Goal: Task Accomplishment & Management: Use online tool/utility

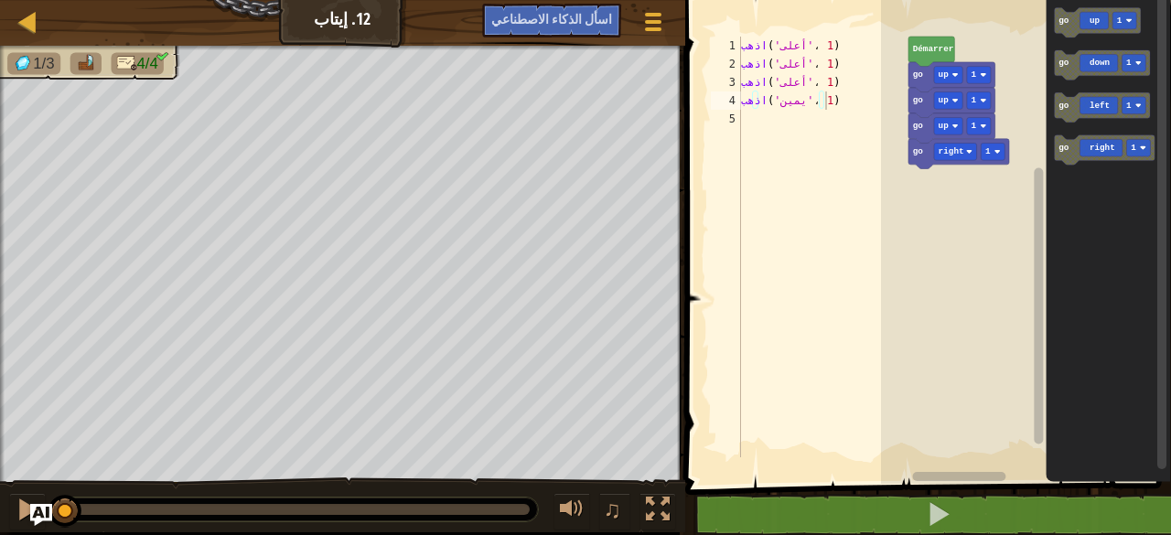
click at [922, 330] on rect "Espace de travail de Blocky" at bounding box center [1026, 237] width 290 height 493
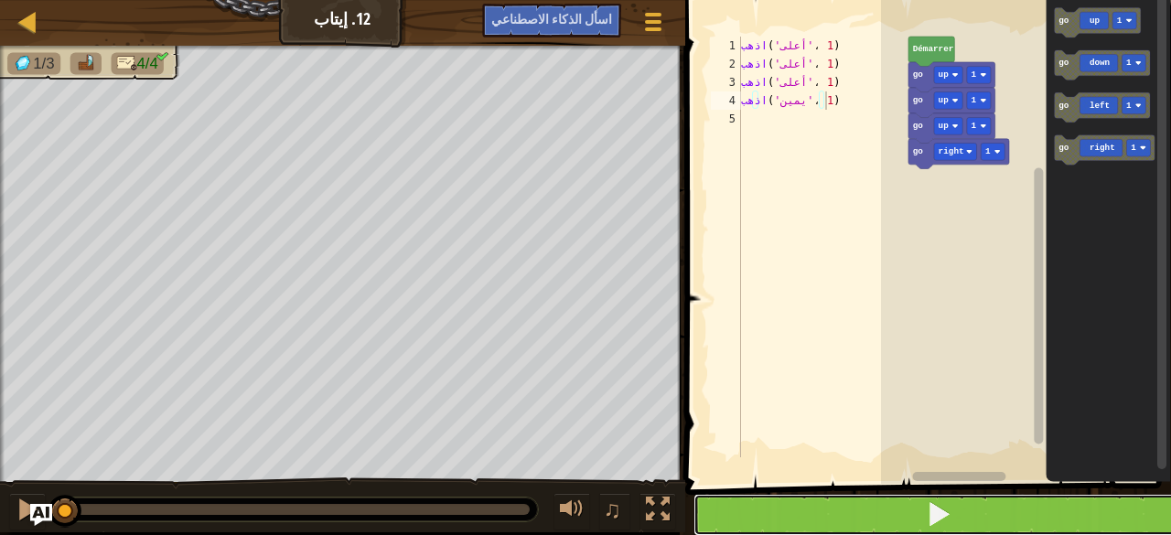
click at [954, 512] on button at bounding box center [939, 515] width 491 height 42
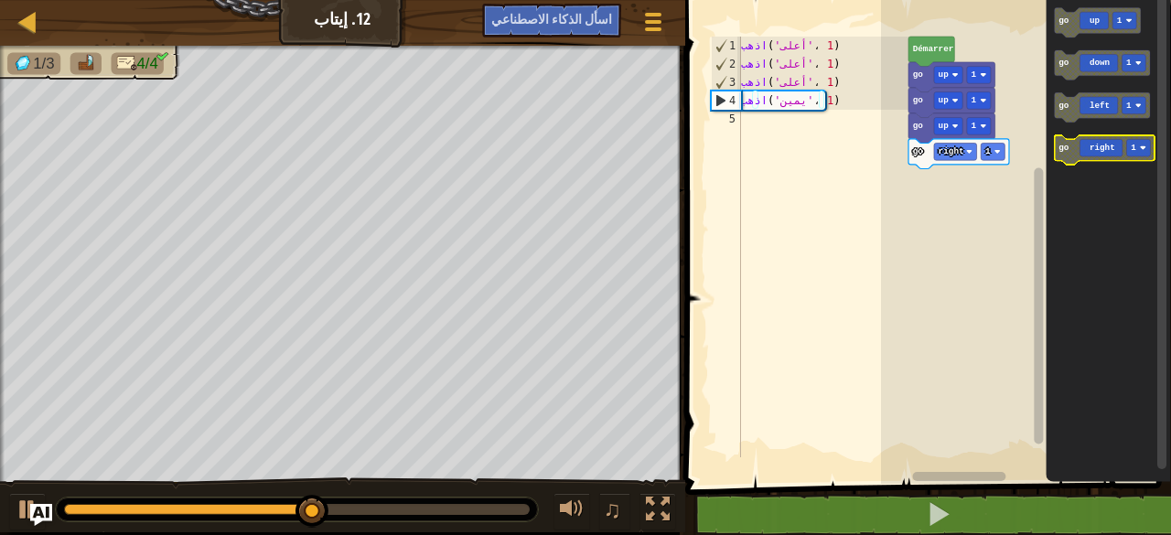
click at [1095, 155] on g "go up 1 go down 1 go left 1 go right 1" at bounding box center [1104, 86] width 101 height 157
click at [1089, 174] on icon "go up 1 go down 1 go left 1 go right 1" at bounding box center [1108, 237] width 125 height 493
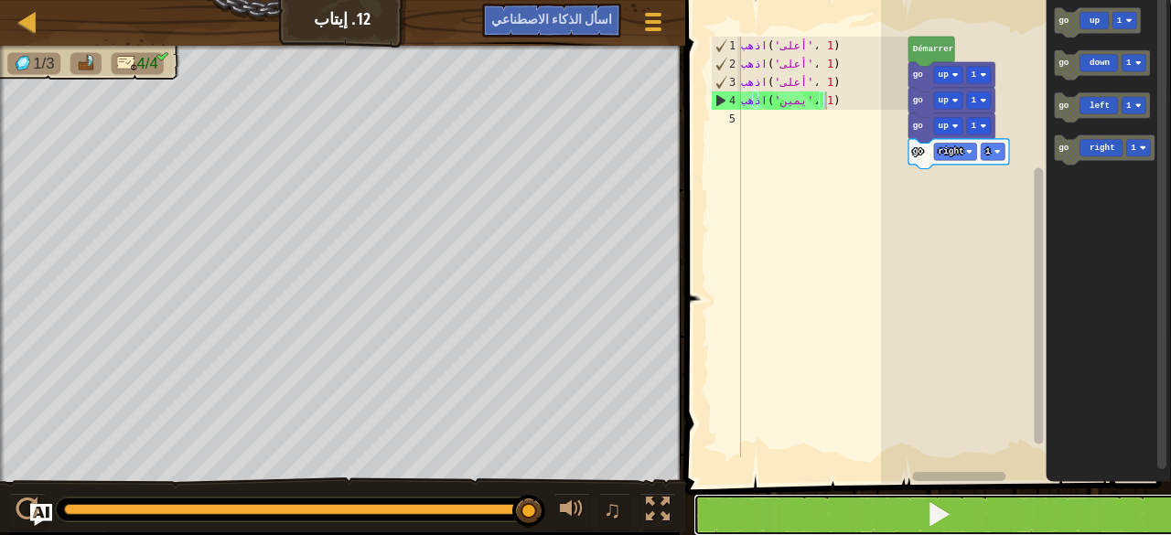
click at [959, 533] on button at bounding box center [939, 515] width 491 height 42
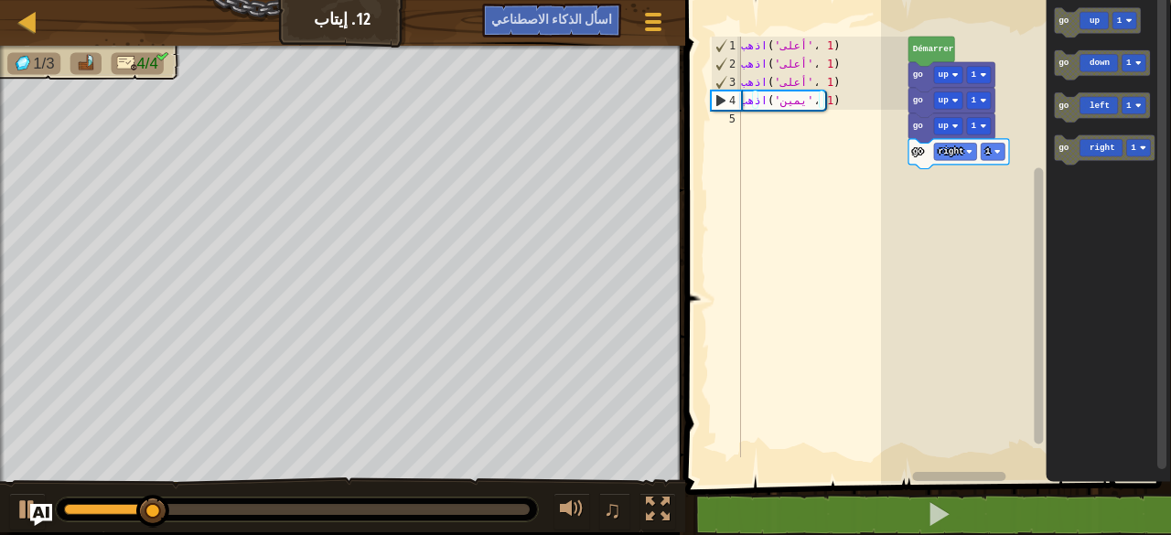
click at [1076, 147] on icon "Espace de travail de Blocky" at bounding box center [1104, 150] width 101 height 30
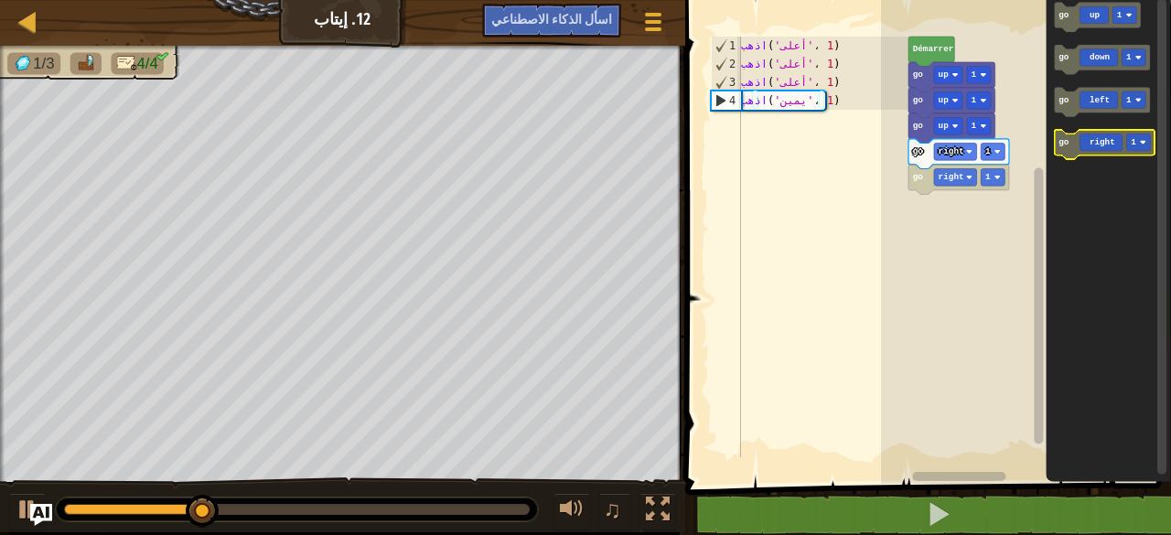
click at [1083, 153] on icon "Espace de travail de Blocky" at bounding box center [1104, 145] width 101 height 30
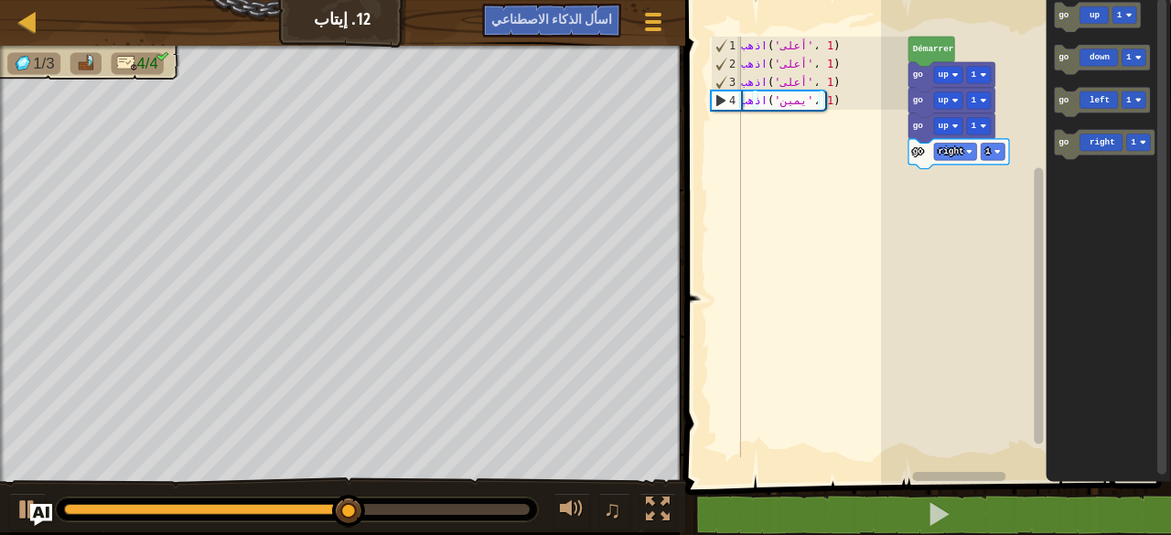
click at [932, 49] on text "Démarrer" at bounding box center [932, 49] width 41 height 10
click at [922, 52] on text "Démarrer" at bounding box center [932, 49] width 41 height 10
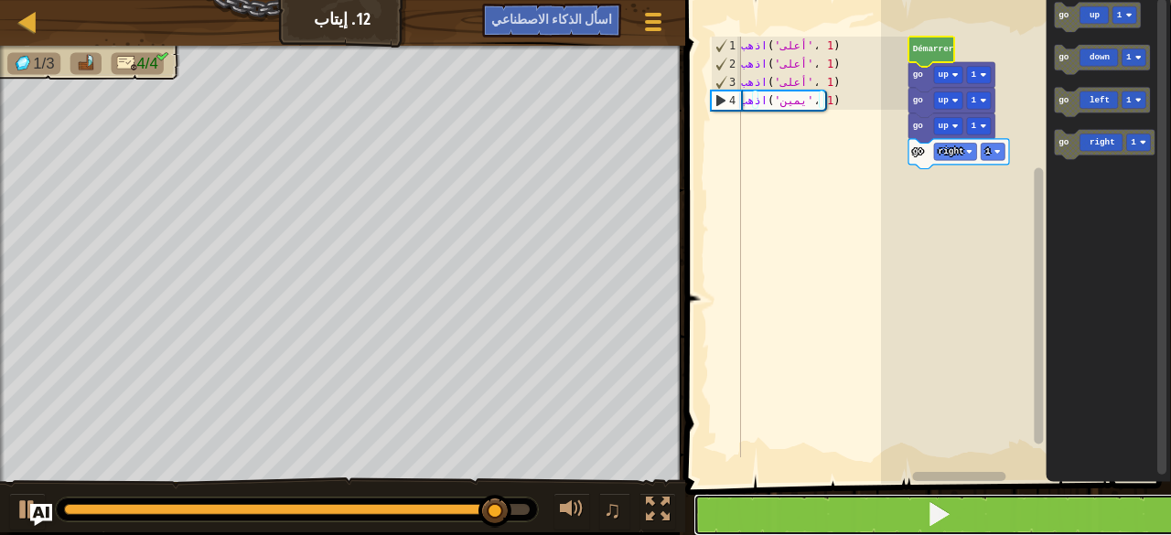
click at [897, 515] on button at bounding box center [939, 515] width 491 height 42
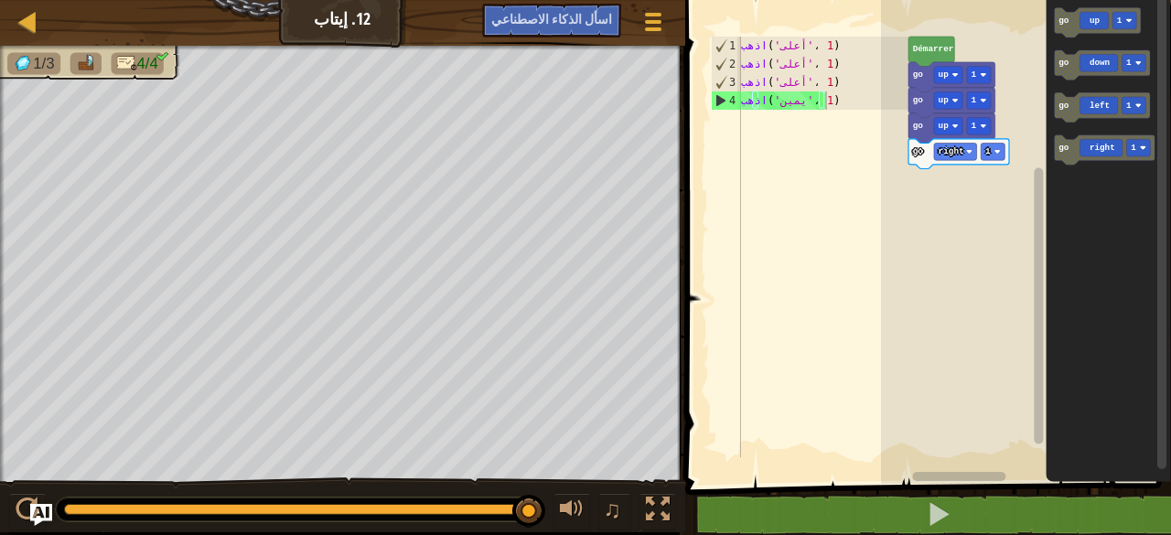
click at [1065, 183] on icon "go up 1 go down 1 go left 1 go right 1" at bounding box center [1108, 237] width 125 height 493
click at [1060, 178] on icon "go up 1 go down 1 go left 1 go right 1" at bounding box center [1108, 237] width 125 height 493
click at [1052, 171] on icon "go up 1 go down 1 go left 1 go right 1" at bounding box center [1108, 237] width 125 height 493
click at [1066, 158] on icon "Espace de travail de Blocky" at bounding box center [1104, 150] width 101 height 30
click at [988, 199] on div "Démarrer go up 1 go right 1 go right 1 go up 1 go up 1 go up 1 go down 1 go lef…" at bounding box center [1026, 237] width 290 height 493
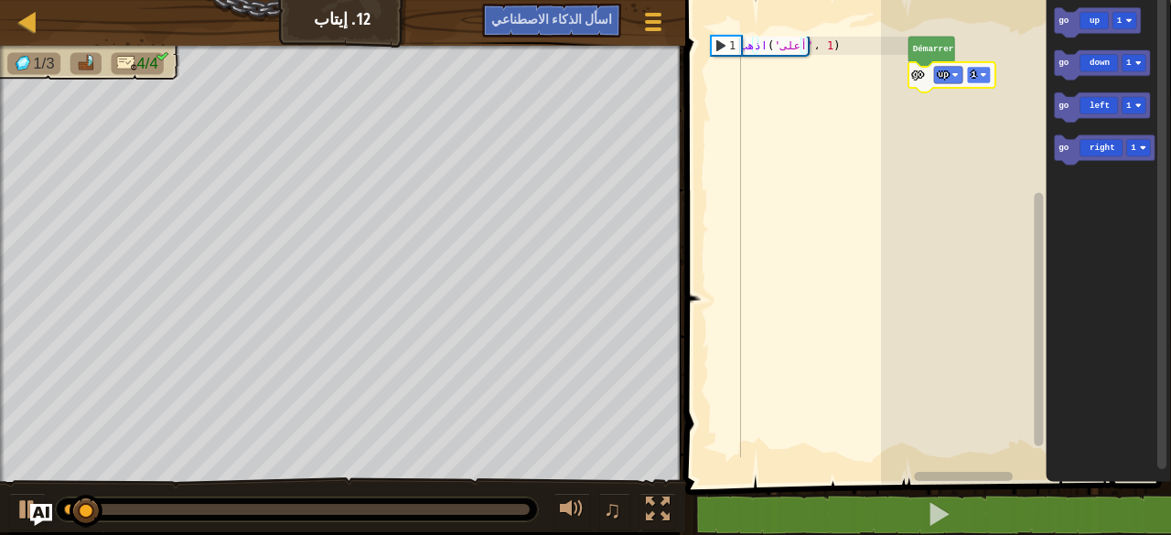
click at [979, 78] on rect "Espace de travail de Blocky" at bounding box center [978, 75] width 24 height 17
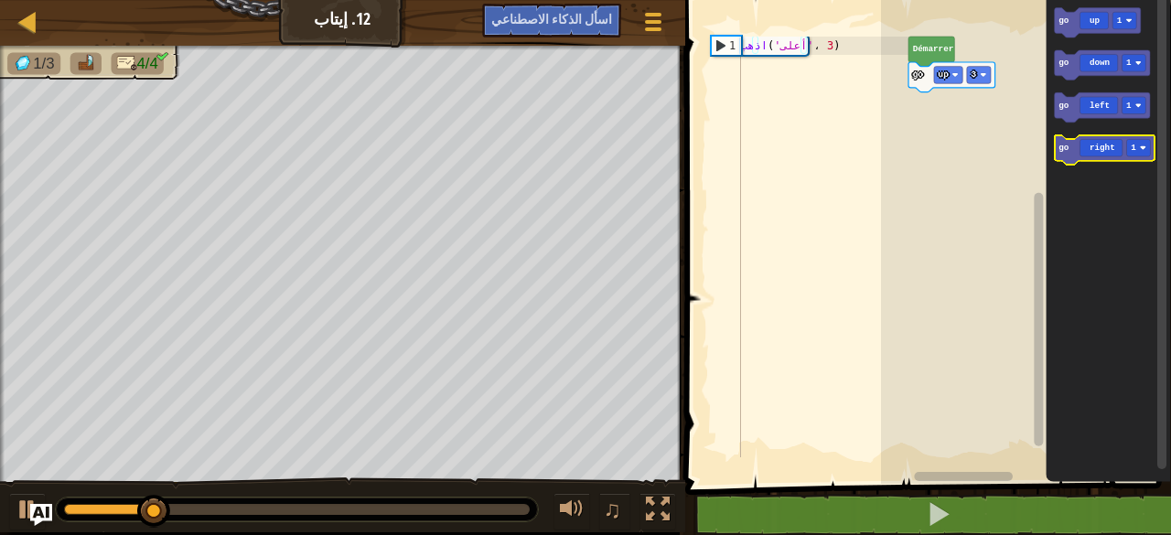
click at [1064, 152] on text "go" at bounding box center [1064, 149] width 11 height 10
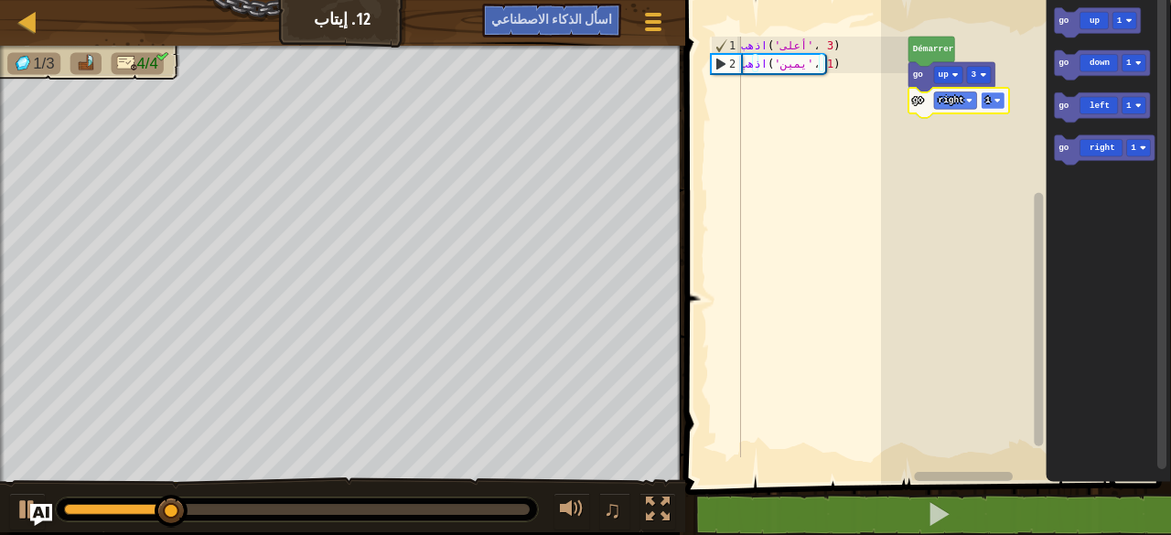
click at [994, 96] on rect "Espace de travail de Blocky" at bounding box center [993, 100] width 24 height 17
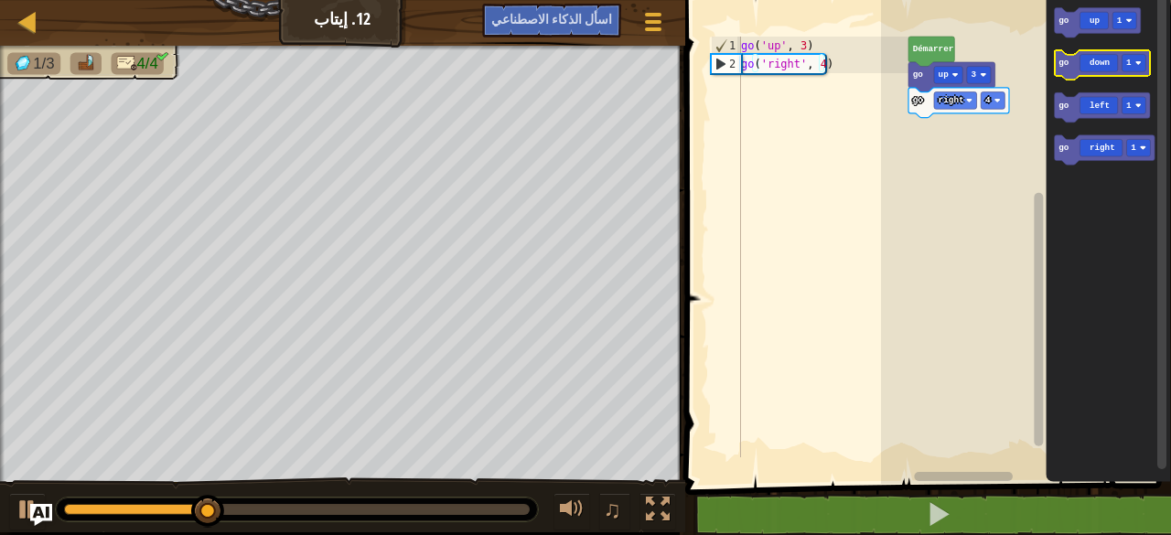
click at [1063, 66] on text "go" at bounding box center [1064, 64] width 11 height 10
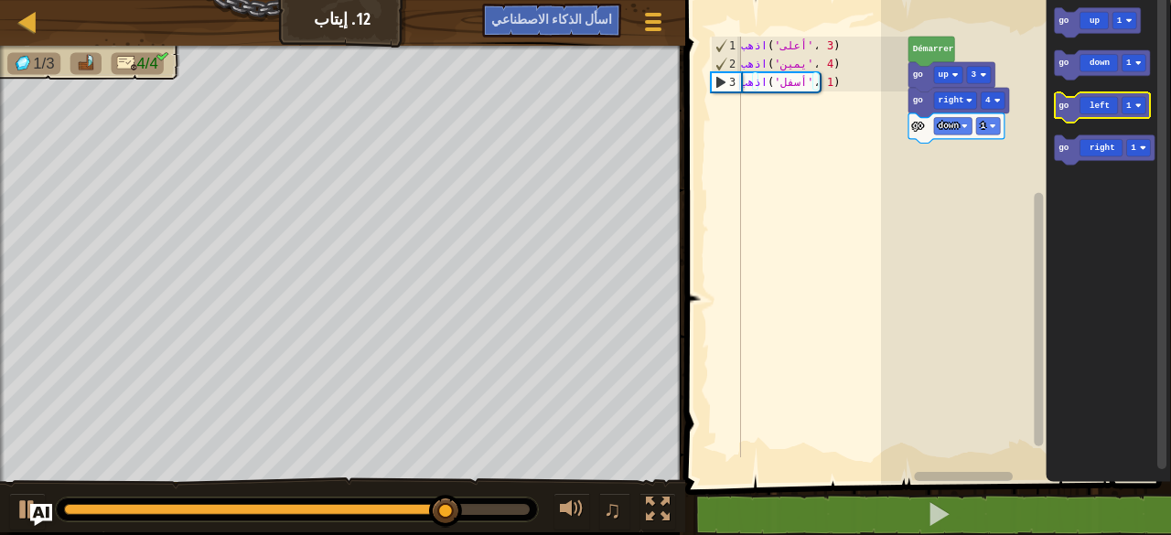
click at [1129, 102] on g "go left 1" at bounding box center [1102, 108] width 96 height 30
click at [1141, 102] on rect "Espace de travail de Blocky" at bounding box center [1134, 106] width 24 height 17
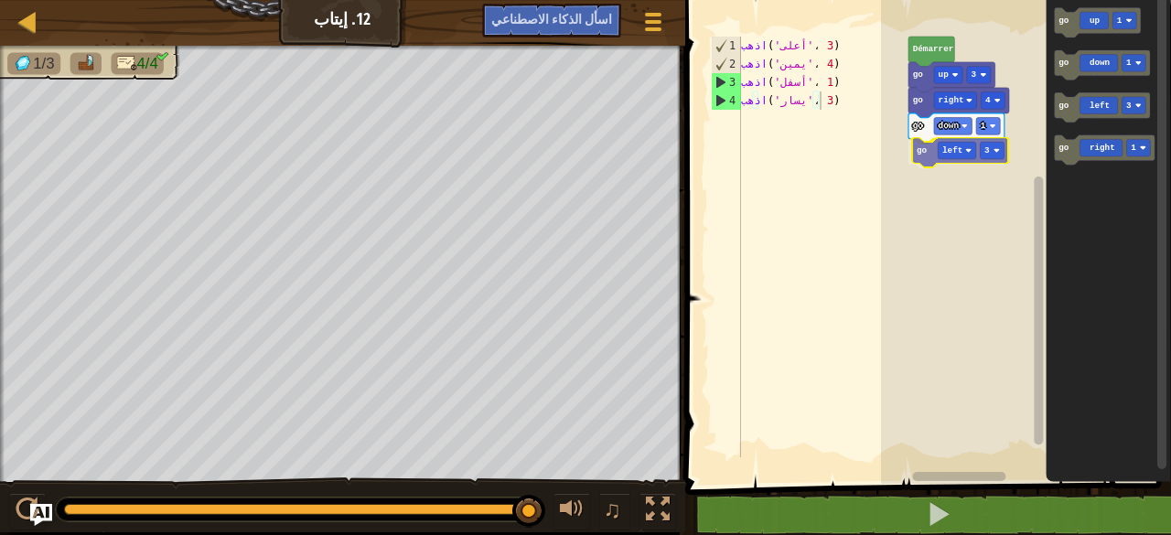
click at [956, 147] on div "[PERSON_NAME] go up 3 go right 4 go down 1 go left 3 go up 1 go down 1 go left …" at bounding box center [1026, 237] width 290 height 493
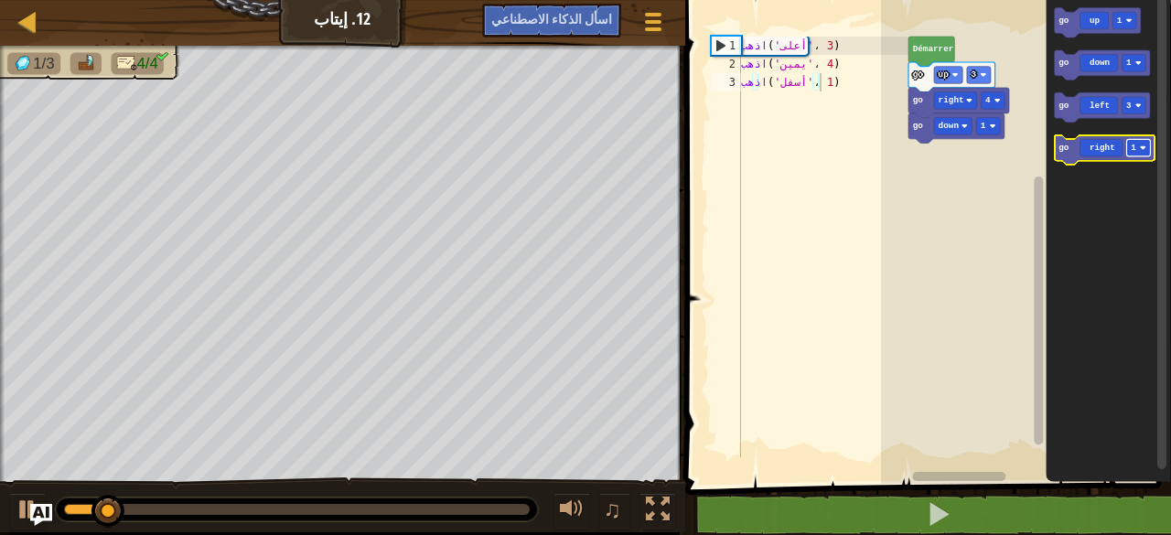
click at [1147, 149] on rect "Espace de travail de Blocky" at bounding box center [1139, 148] width 24 height 17
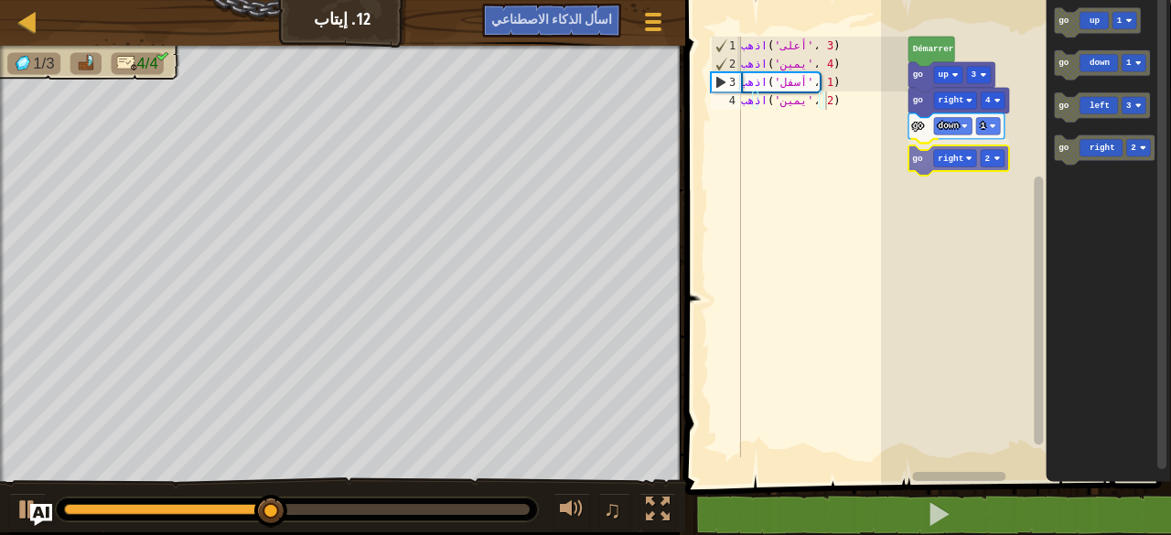
click at [953, 167] on div "[PERSON_NAME] go up 3 go right 4 go down 1 go right 2 go up 1 go down 1 go left…" at bounding box center [1026, 237] width 290 height 493
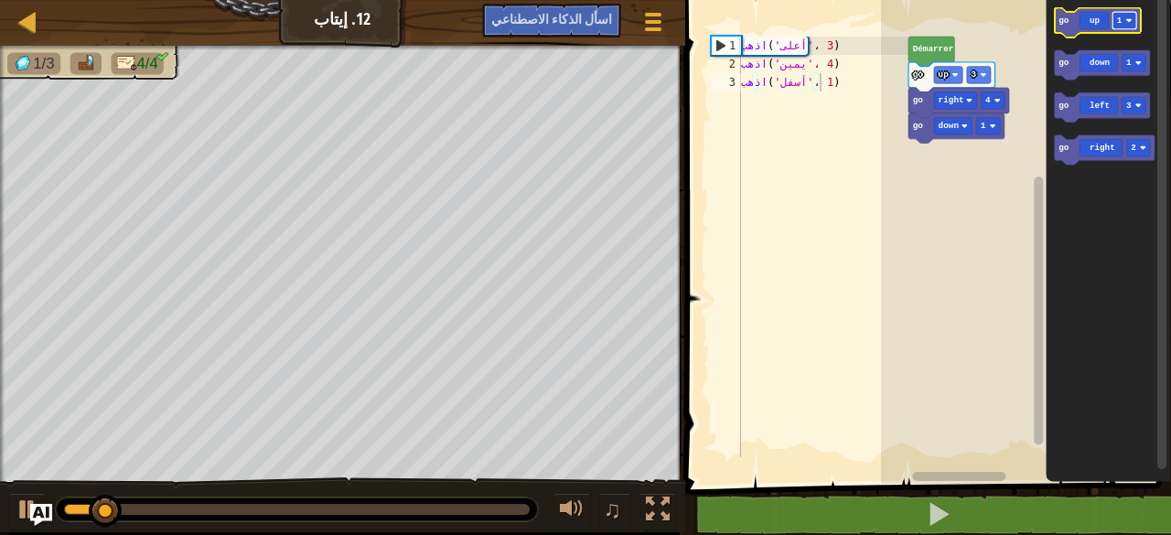
click at [1132, 25] on rect "Espace de travail de Blocky" at bounding box center [1125, 20] width 24 height 17
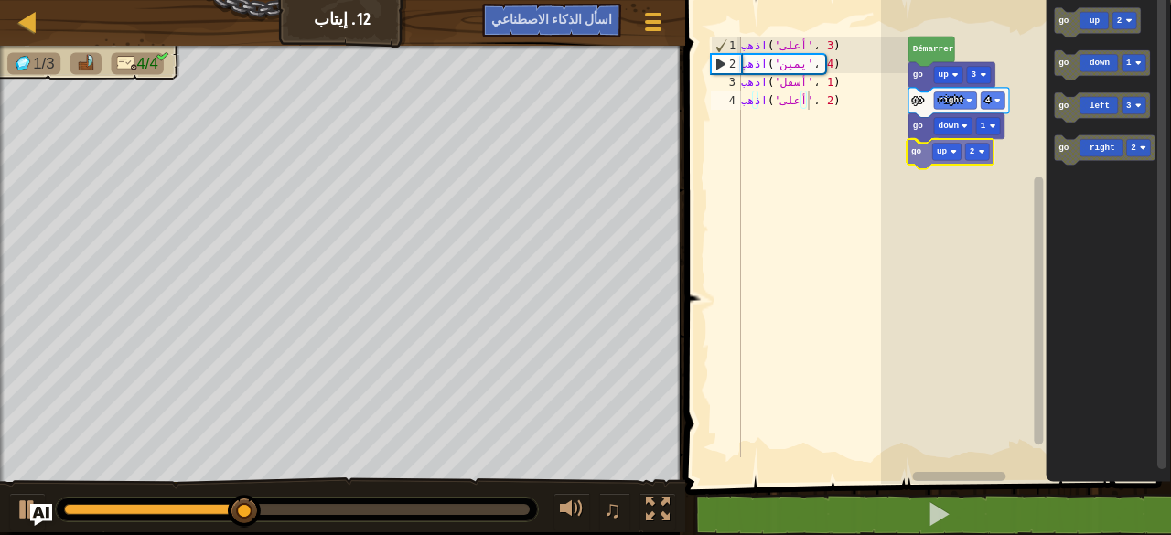
click at [942, 153] on div "[PERSON_NAME] go up 3 go right 4 go down 1 go up 2 go up 2 go down 1 go left 3 …" at bounding box center [1026, 237] width 290 height 493
click at [977, 162] on div "[PERSON_NAME] go up 3 go right 4 go down 1 go right 2 go up 2 go down 1 go left…" at bounding box center [1026, 237] width 290 height 493
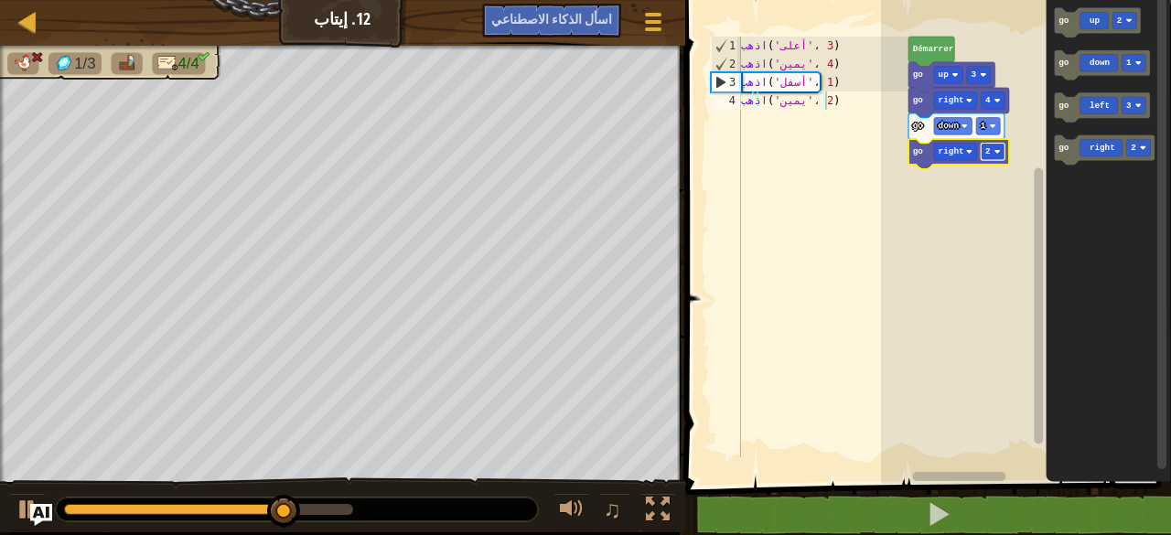
click at [998, 153] on image "Espace de travail de Blocky" at bounding box center [997, 151] width 6 height 6
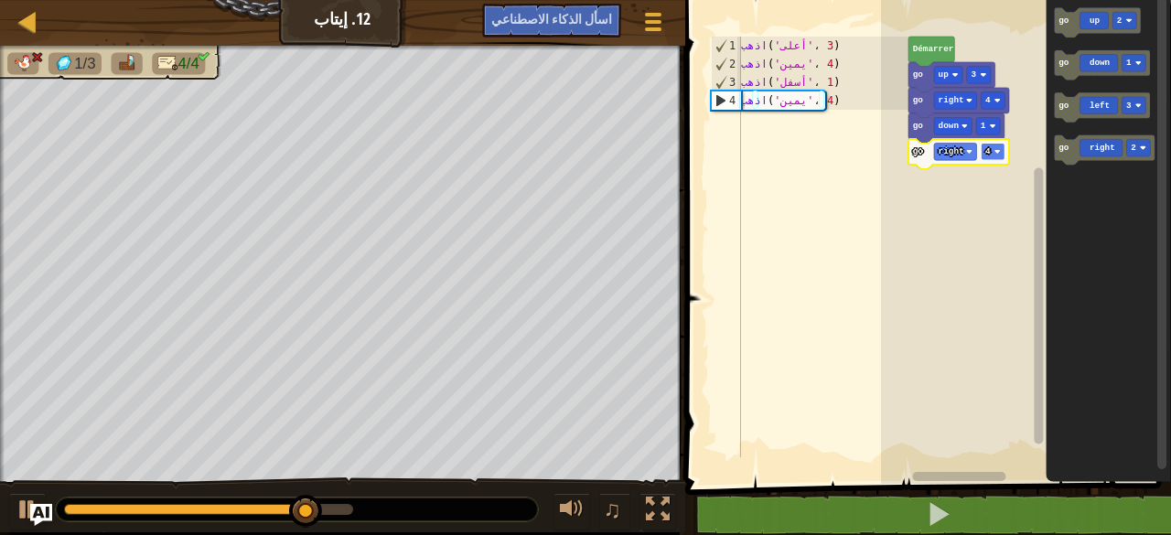
click at [1003, 147] on rect "Espace de travail de Blocky" at bounding box center [993, 152] width 24 height 17
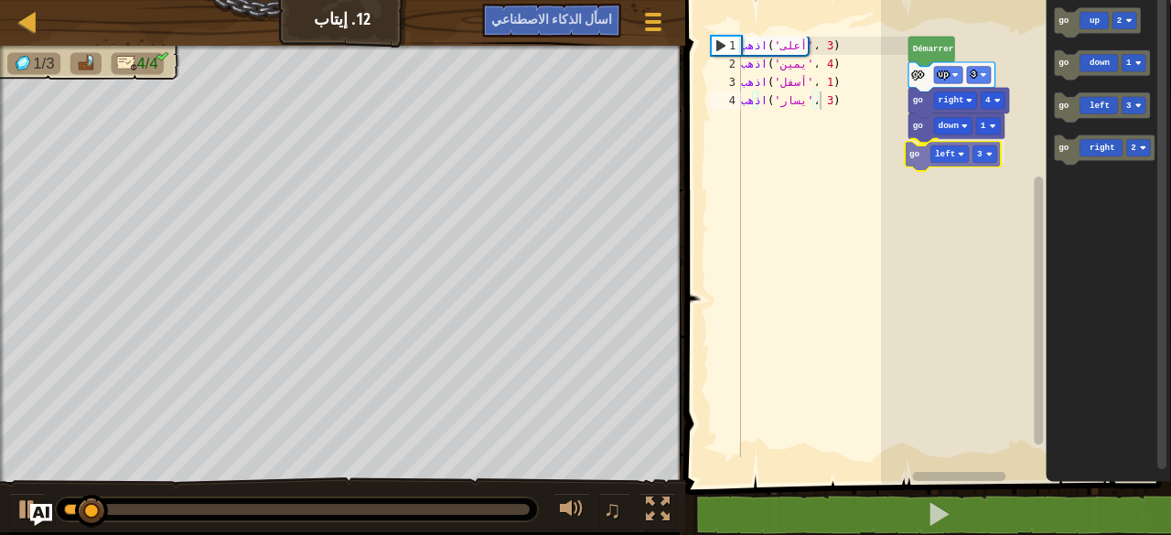
click at [950, 164] on div "[PERSON_NAME] go up 3 go right 4 go down 1 go left 3 go up 2 go down 1 go left …" at bounding box center [1026, 237] width 290 height 493
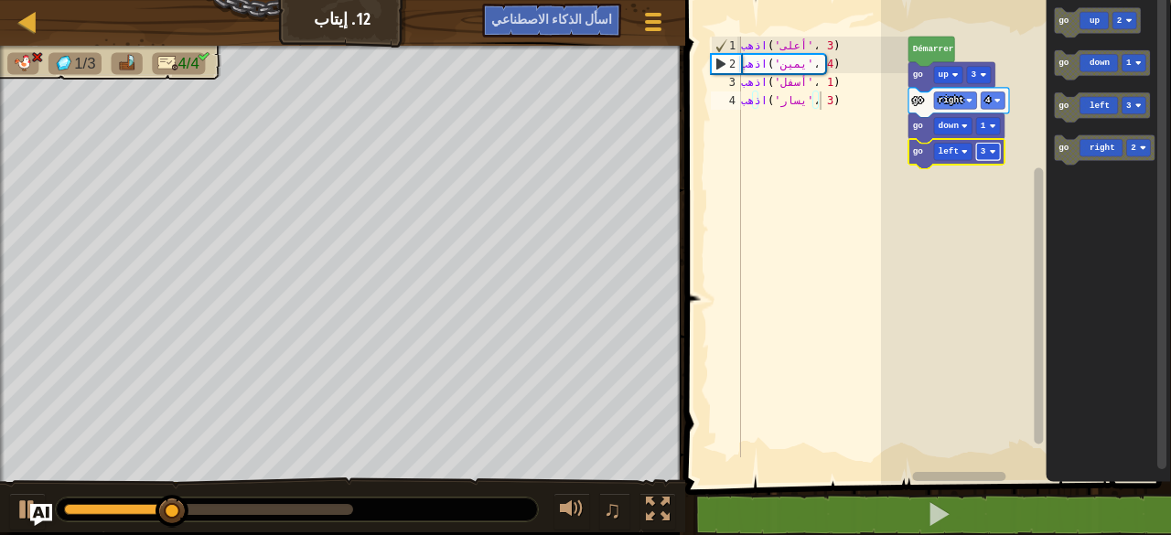
click at [996, 150] on rect "Espace de travail de Blocky" at bounding box center [988, 152] width 24 height 17
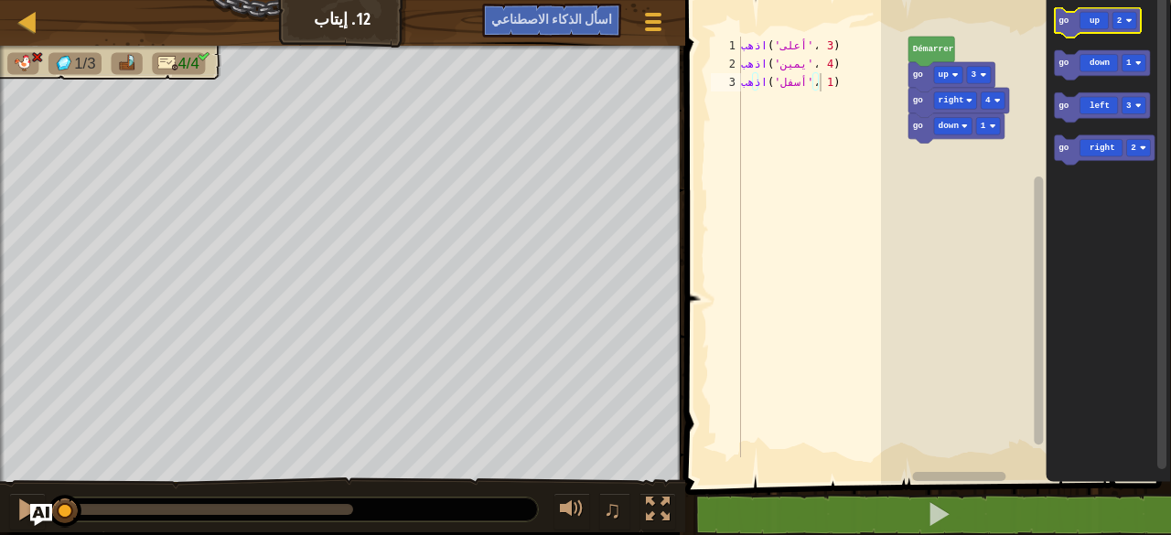
click at [1088, 22] on icon "Espace de travail de Blocky" at bounding box center [1097, 23] width 87 height 30
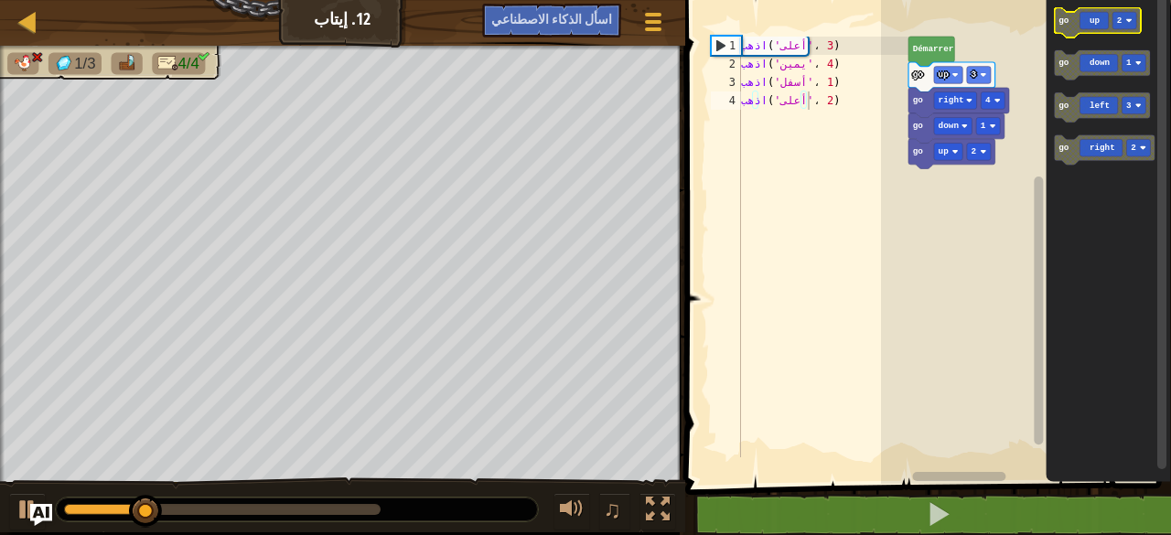
click at [1132, 13] on rect "Espace de travail de Blocky" at bounding box center [1125, 20] width 24 height 17
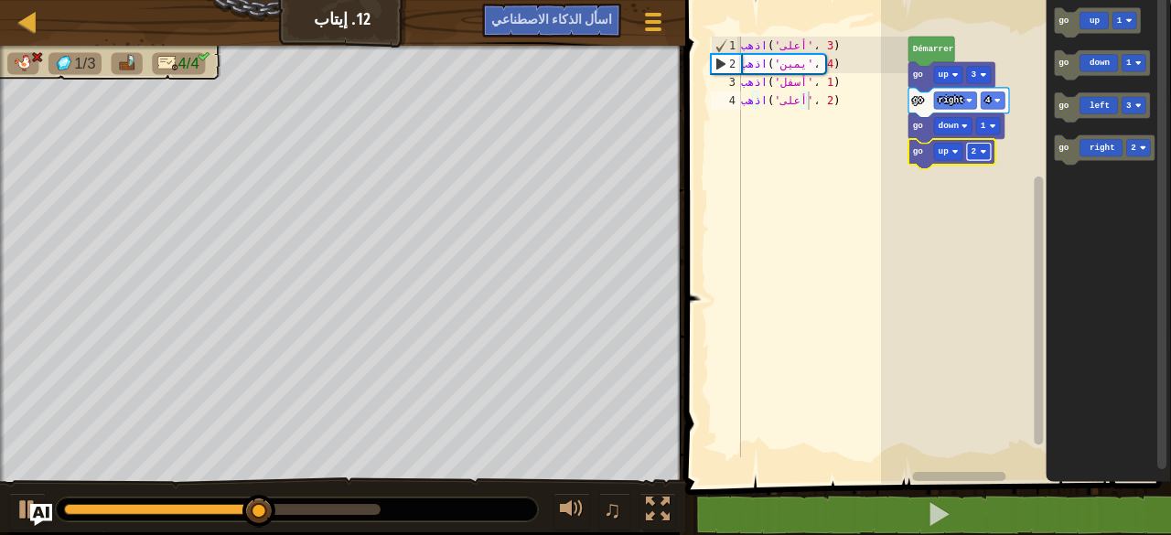
click at [981, 157] on rect "Espace de travail de Blocky" at bounding box center [978, 152] width 24 height 17
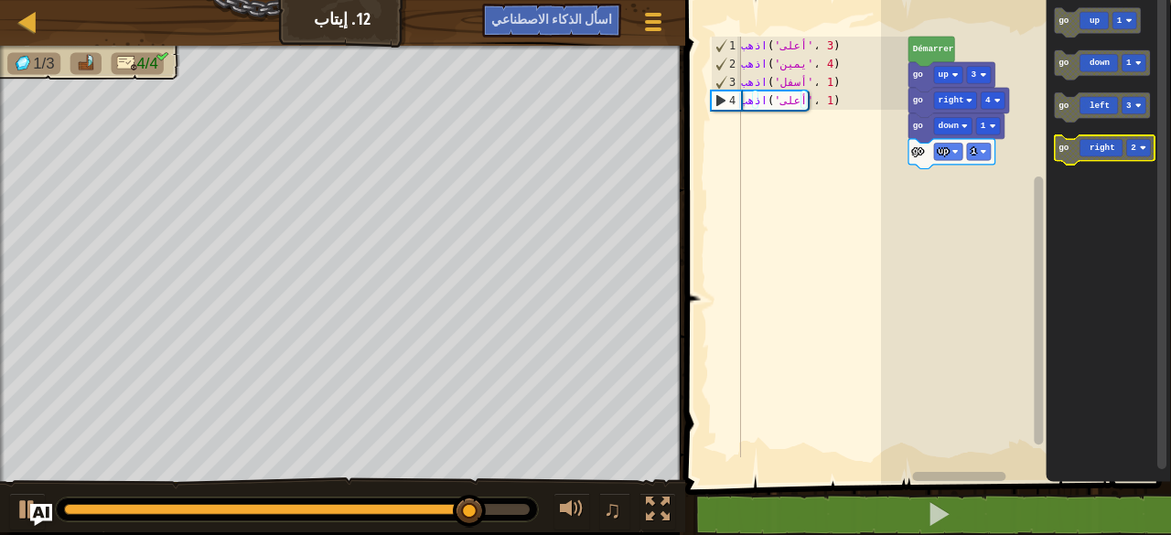
click at [1150, 144] on rect "Espace de travail de Blocky" at bounding box center [1139, 148] width 24 height 17
click at [1084, 145] on icon "Espace de travail de Blocky" at bounding box center [1104, 150] width 101 height 30
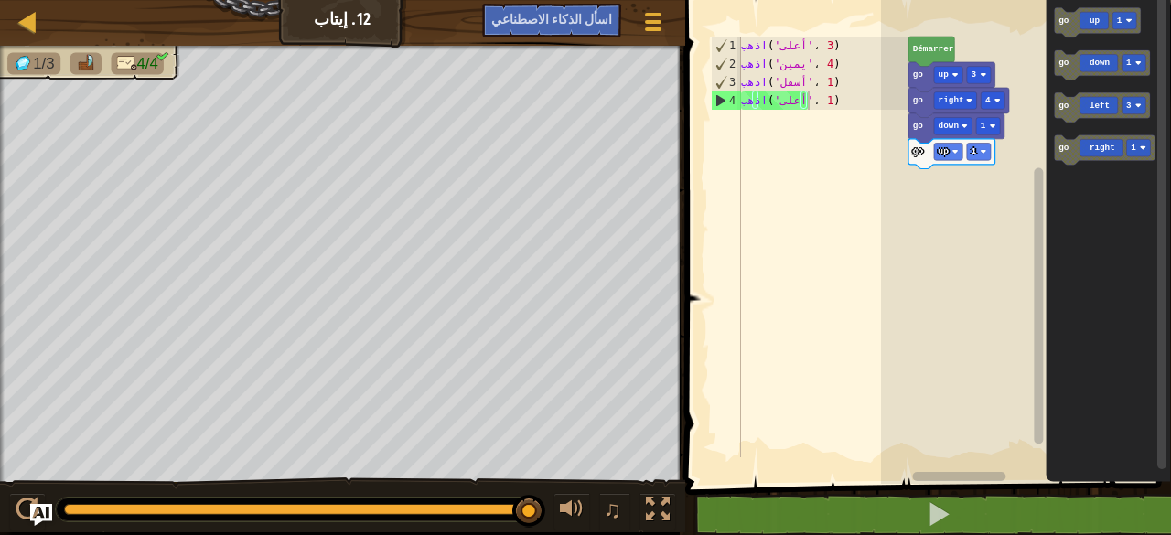
click at [1067, 176] on icon "go up 1 go down 1 go left 3 go right 1" at bounding box center [1108, 237] width 125 height 493
click at [1147, 150] on rect "Espace de travail de Blocky" at bounding box center [1139, 148] width 24 height 17
click at [1048, 215] on icon "go up 1 go down 1 go left 3 go right 4" at bounding box center [1108, 237] width 125 height 493
click at [1052, 173] on icon "go up 1 go down 1 go left 3 go right 4" at bounding box center [1108, 237] width 125 height 493
click at [1059, 162] on g "go up 1 go down 1 go left 3 go right 4" at bounding box center [1104, 86] width 101 height 157
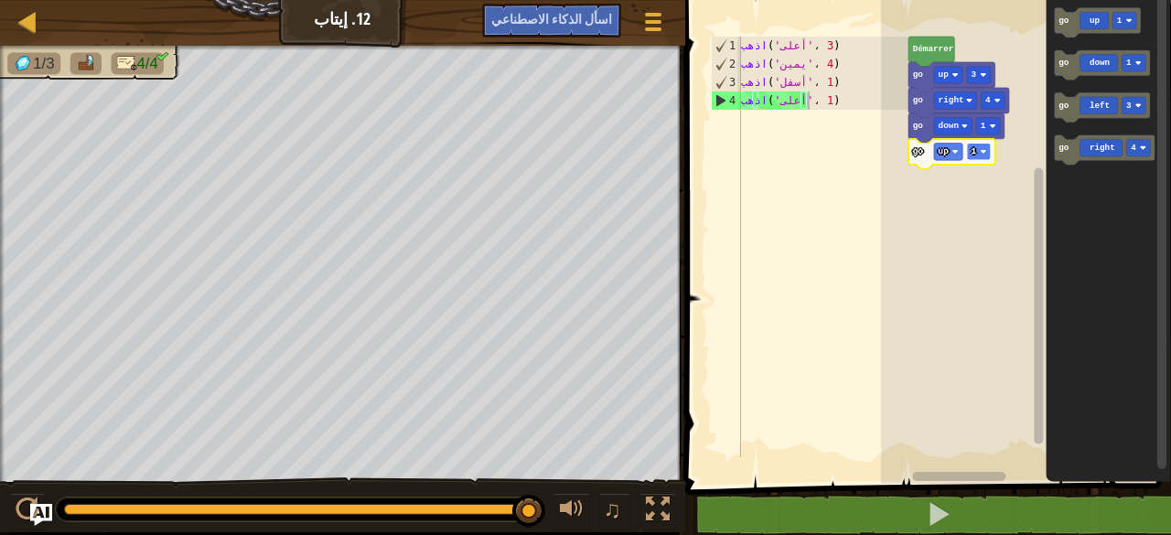
click at [985, 153] on image "Espace de travail de Blocky" at bounding box center [983, 151] width 6 height 6
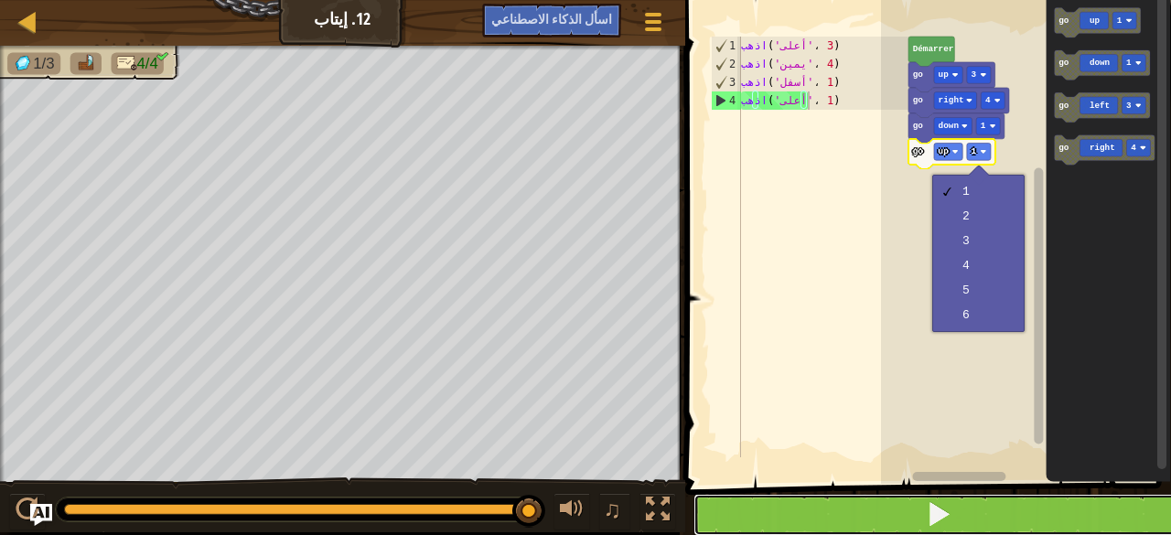
click at [900, 515] on button at bounding box center [939, 515] width 491 height 42
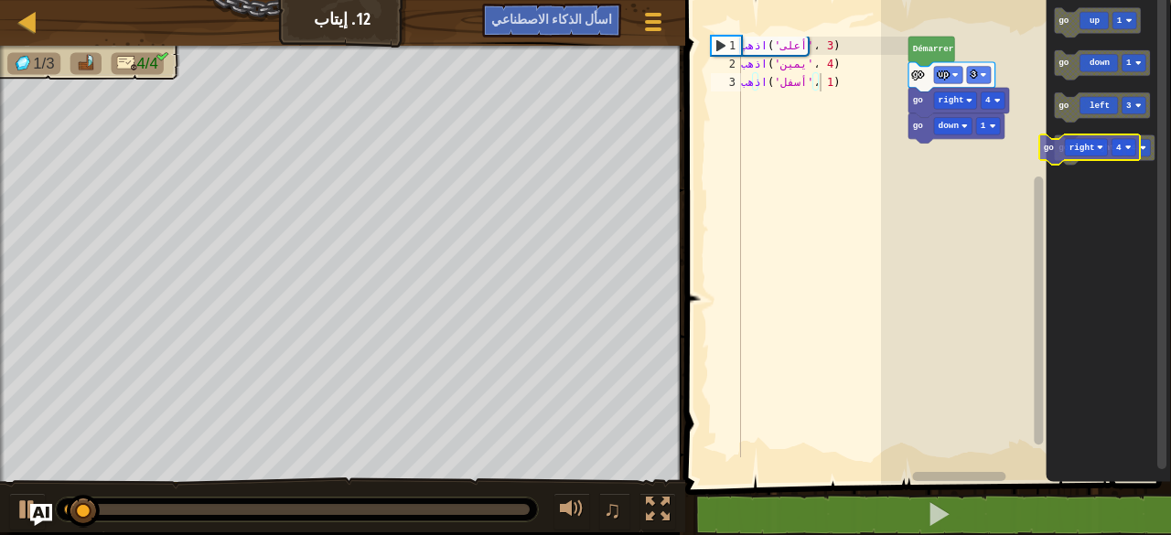
click at [1116, 155] on g "go right 4" at bounding box center [1104, 150] width 101 height 30
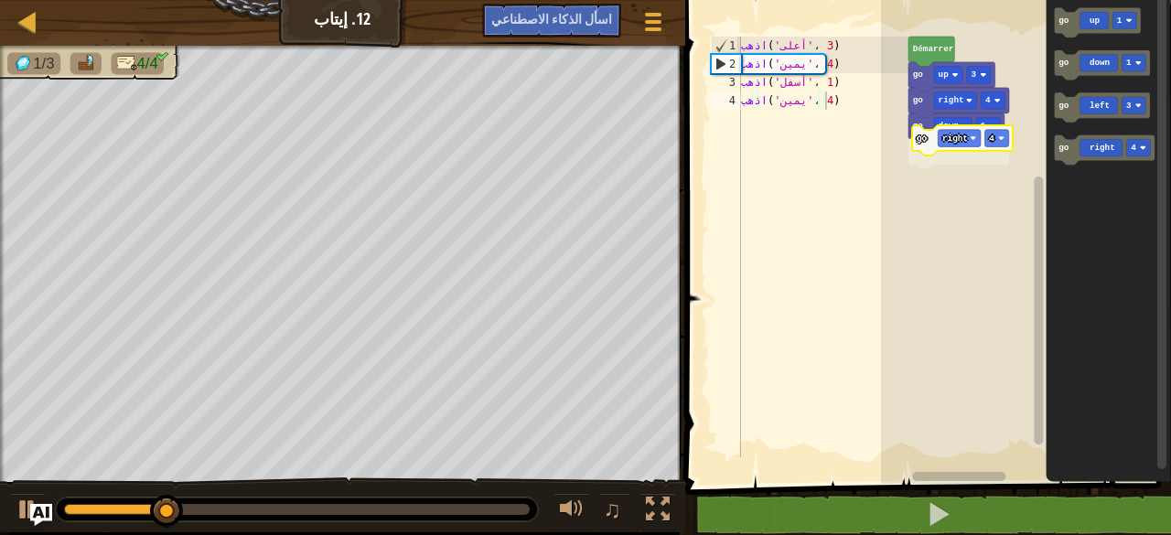
click at [975, 145] on div "[PERSON_NAME] go up 3 go right 4 go down 1 go right 4 go up 1 go down 1 go left…" at bounding box center [1026, 237] width 290 height 493
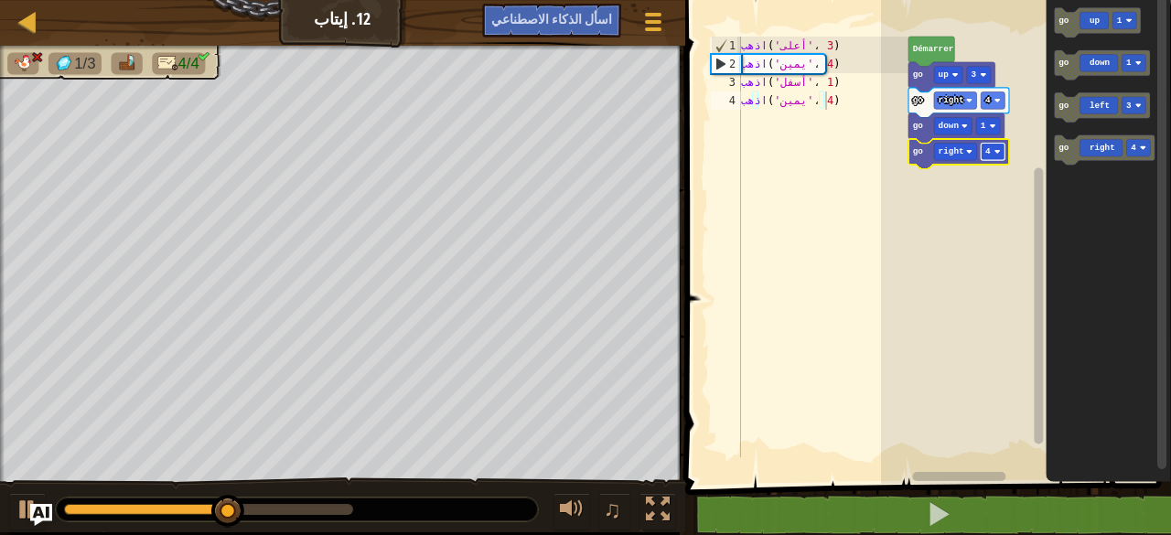
click at [999, 149] on image "Espace de travail de Blocky" at bounding box center [997, 151] width 6 height 6
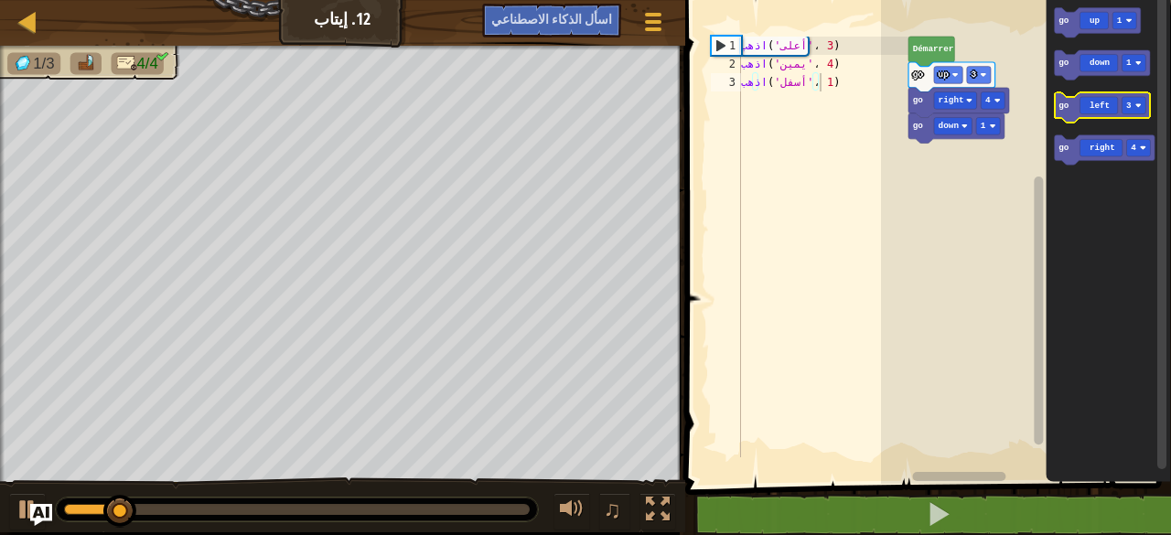
click at [1090, 107] on g "go up 1 go down 1 go left 3 go right 4" at bounding box center [1104, 86] width 101 height 157
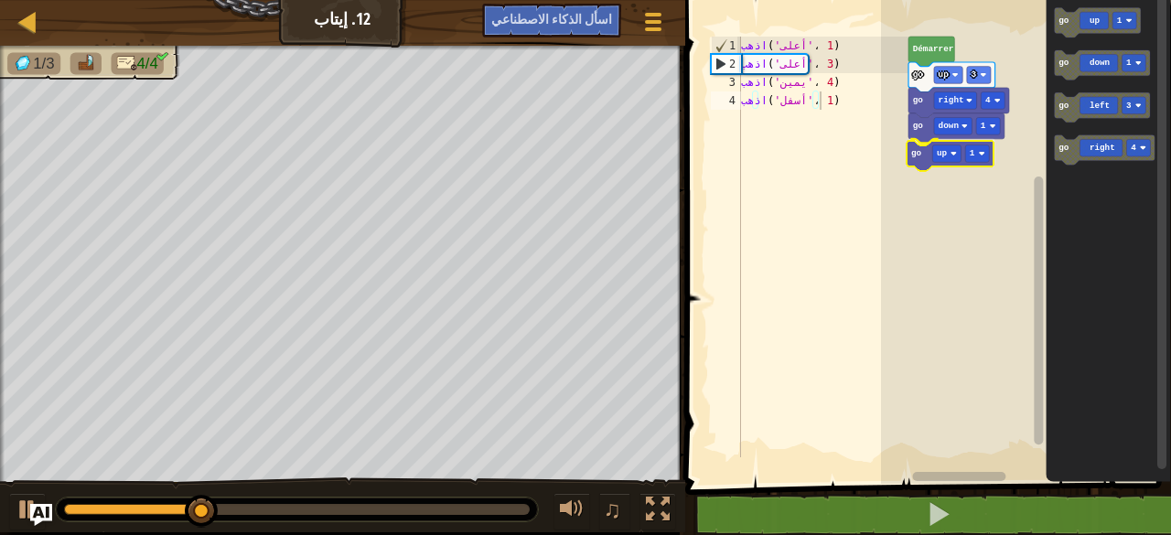
click at [935, 159] on div "[PERSON_NAME] go up 3 go right 4 go down 1 go up 1 go up 1 go down 1 go left 3 …" at bounding box center [1026, 237] width 290 height 493
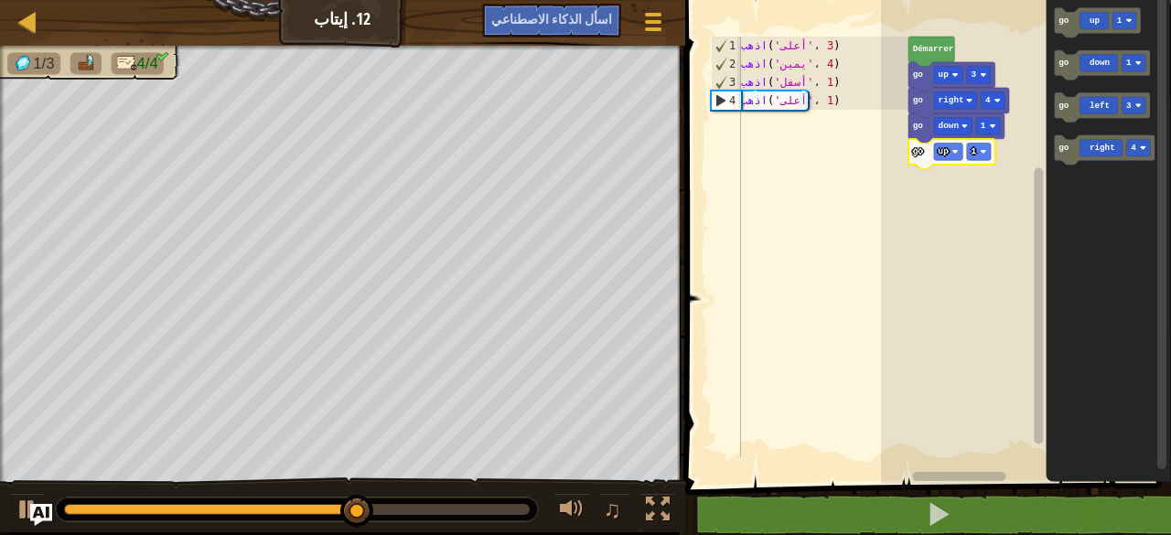
click at [987, 162] on icon "Espace de travail de Blocky" at bounding box center [952, 154] width 87 height 30
click at [983, 160] on rect "Espace de travail de Blocky" at bounding box center [978, 152] width 24 height 17
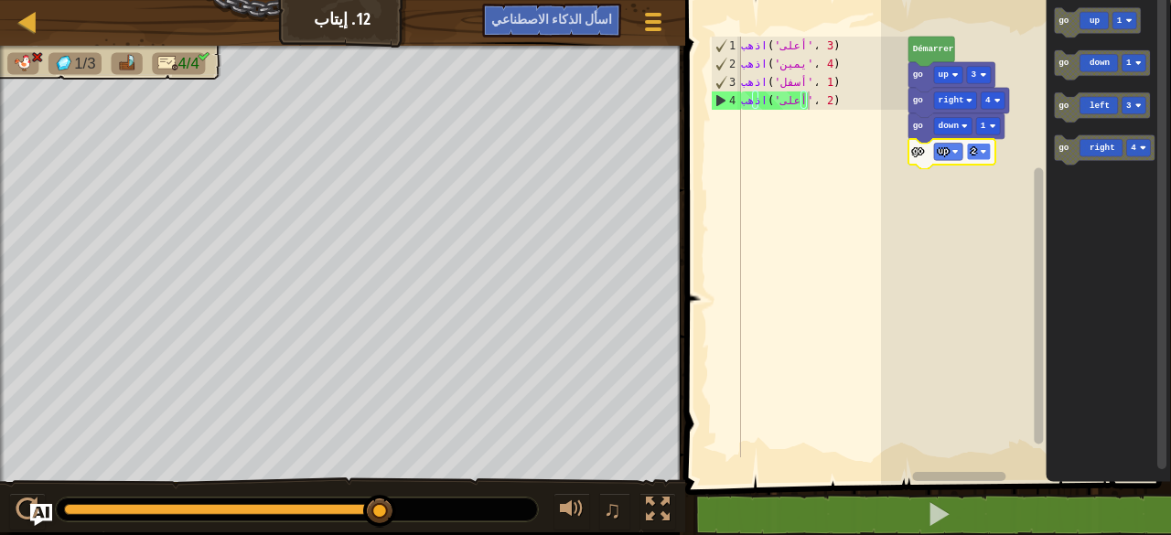
click at [987, 151] on rect "Espace de travail de Blocky" at bounding box center [978, 152] width 24 height 17
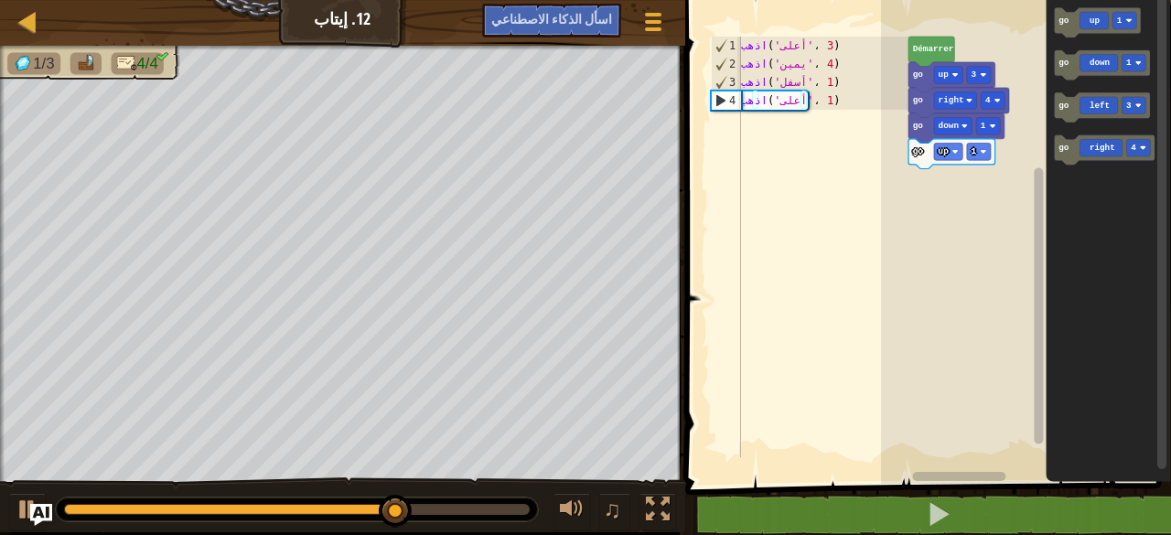
click at [928, 213] on div "[PERSON_NAME] go up 3 go right 4 go down 1 go up 1 go up 1 go down 1 go left 3 …" at bounding box center [1026, 237] width 290 height 493
click at [1034, 122] on div "[PERSON_NAME] go up 3 go right 4 go down 1 go up 1 go up 1 go down 1 go left 3 …" at bounding box center [1026, 237] width 290 height 493
click at [1074, 112] on icon "Espace de travail de Blocky" at bounding box center [1102, 108] width 96 height 30
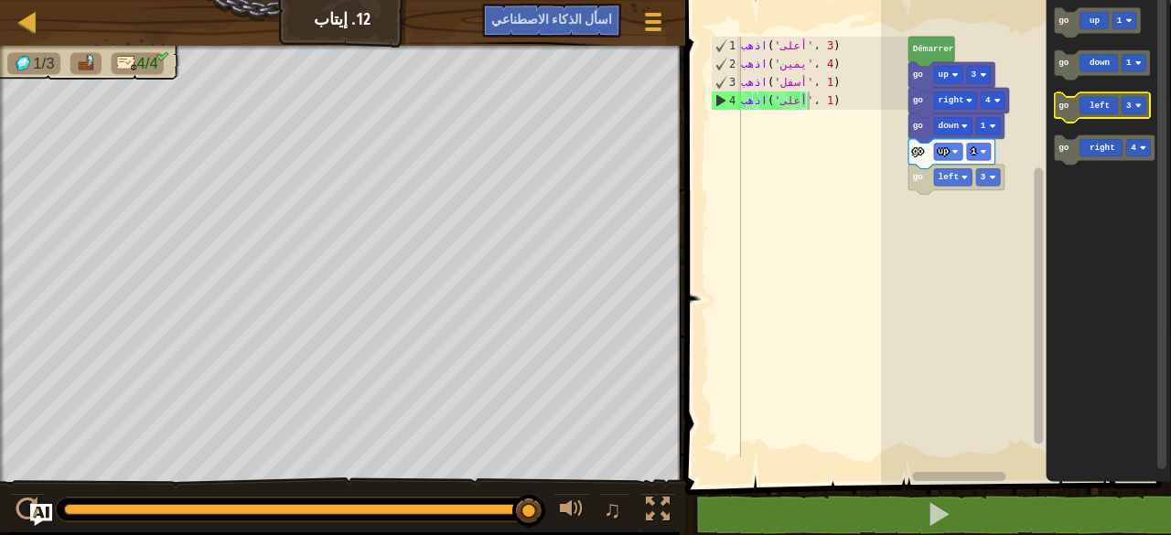
click at [1140, 102] on rect "Espace de travail de Blocky" at bounding box center [1134, 106] width 24 height 17
click at [1146, 97] on icon "Espace de travail de Blocky" at bounding box center [1102, 108] width 96 height 30
click at [1071, 102] on g "go up 1 go down 1 go left 2 go right 4" at bounding box center [1104, 86] width 101 height 157
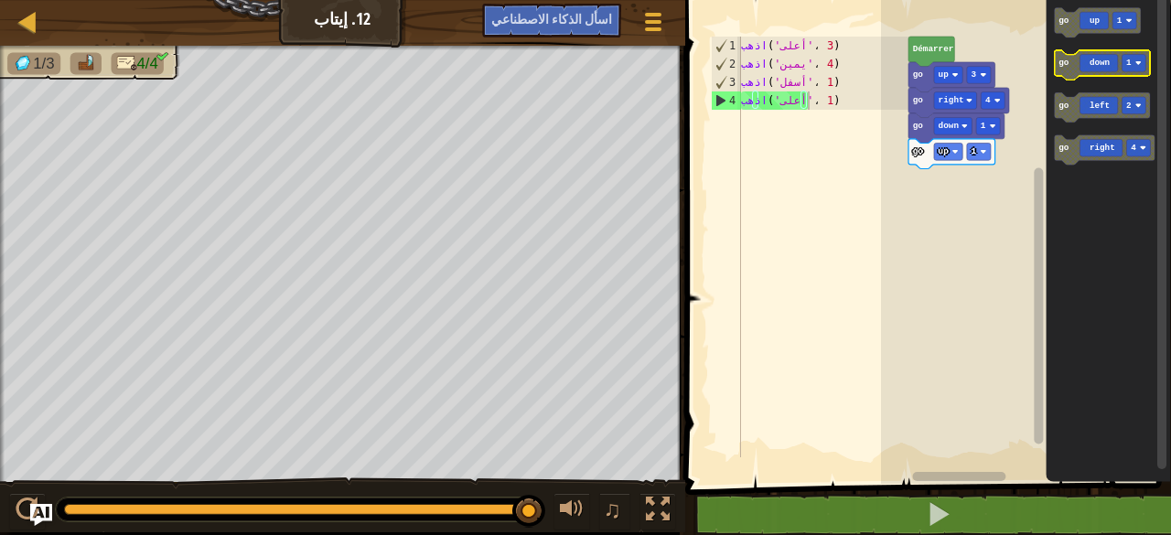
click at [1142, 63] on rect "Espace de travail de Blocky" at bounding box center [1134, 63] width 24 height 17
click at [980, 150] on image "Espace de travail de Blocky" at bounding box center [983, 151] width 6 height 6
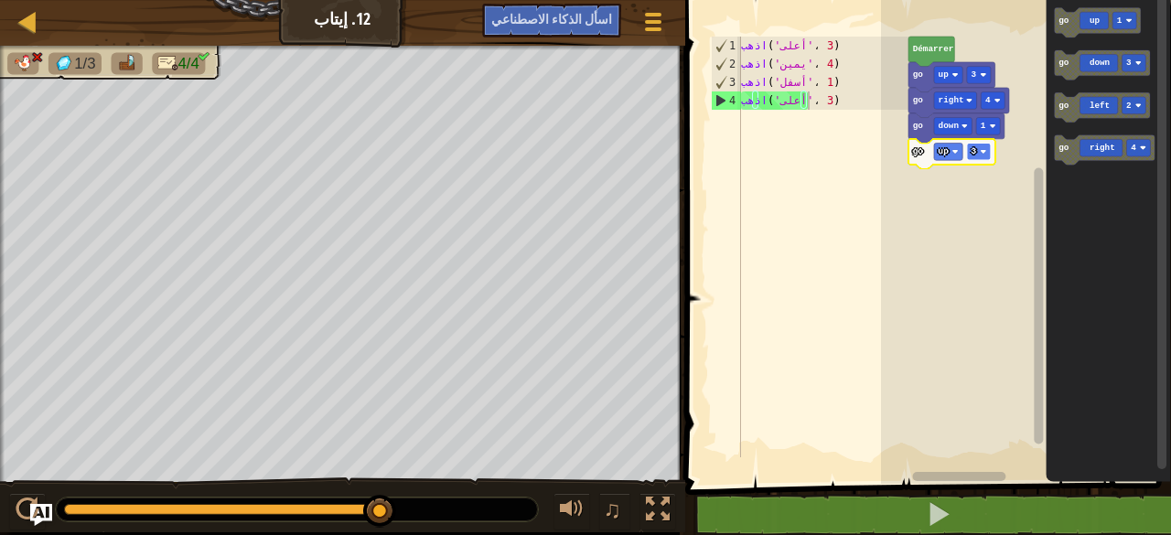
click at [983, 148] on rect "Espace de travail de Blocky" at bounding box center [978, 152] width 24 height 17
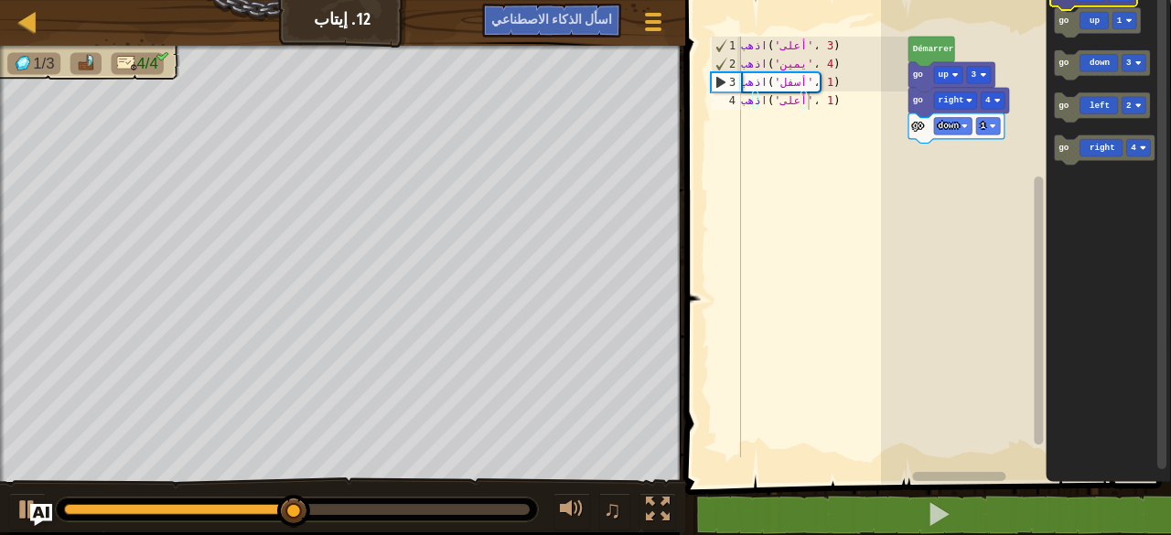
click at [1084, 0] on html "بطاقة مبتدئ 12. إيتاب Menu du jeu اسأل الذكاء الاصطناعي 1 ههههههههههههههههههههه…" at bounding box center [585, 0] width 1171 height 0
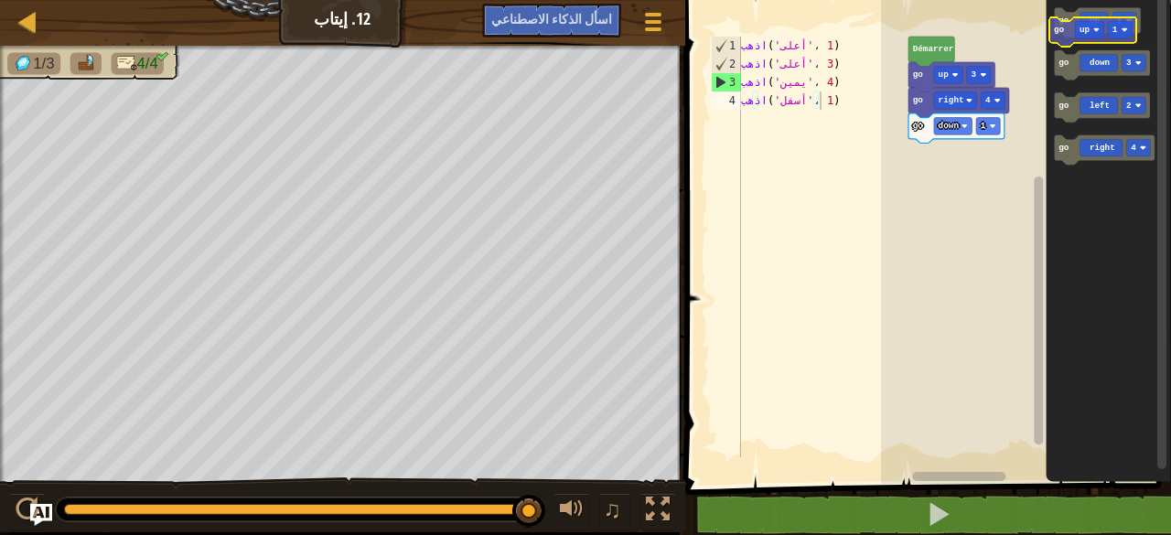
click at [1098, 38] on icon "go up 1 go down 3 go left 2 go right 4" at bounding box center [1108, 237] width 125 height 493
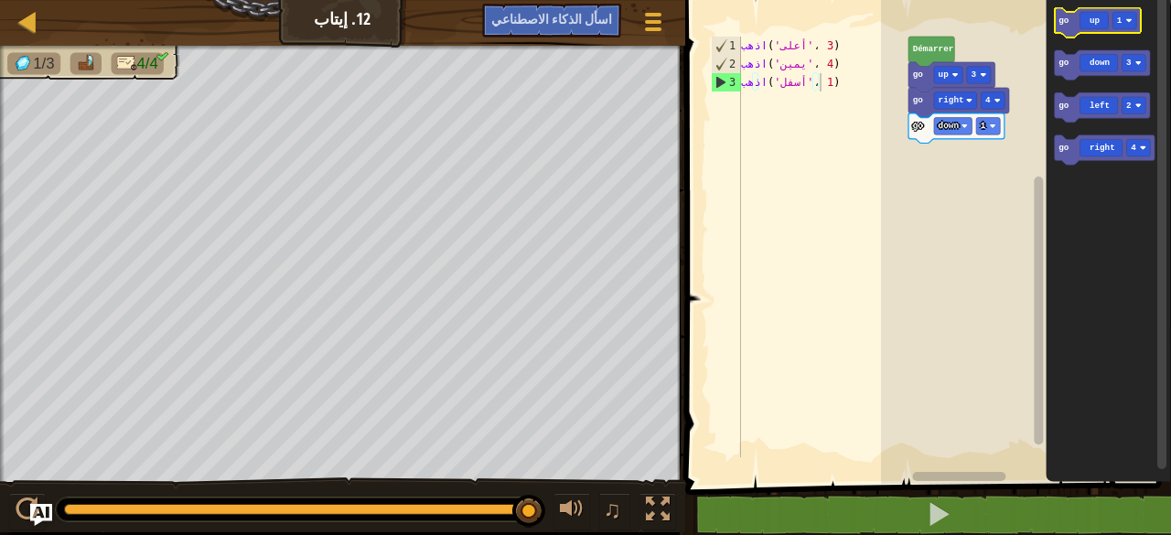
click at [1131, 34] on rect "Espace de travail de Blocky" at bounding box center [1097, 23] width 87 height 30
click at [1129, 26] on rect "Espace de travail de Blocky" at bounding box center [1125, 20] width 24 height 17
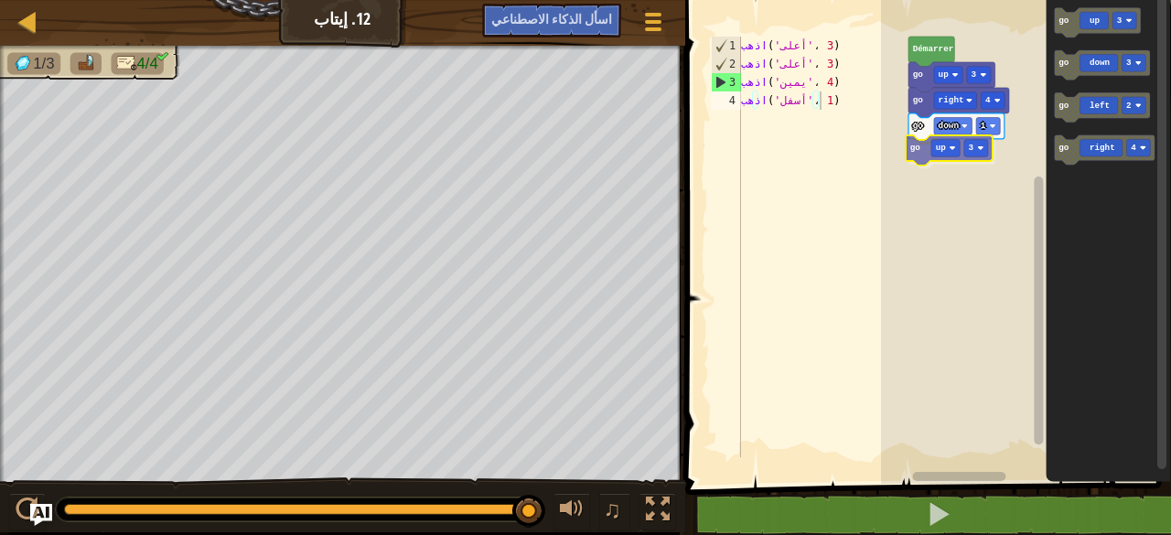
click at [929, 160] on div "[PERSON_NAME] go up 3 go right 4 go down 1 go up 3 go up 3 go down 3 go left 2 …" at bounding box center [1026, 237] width 290 height 493
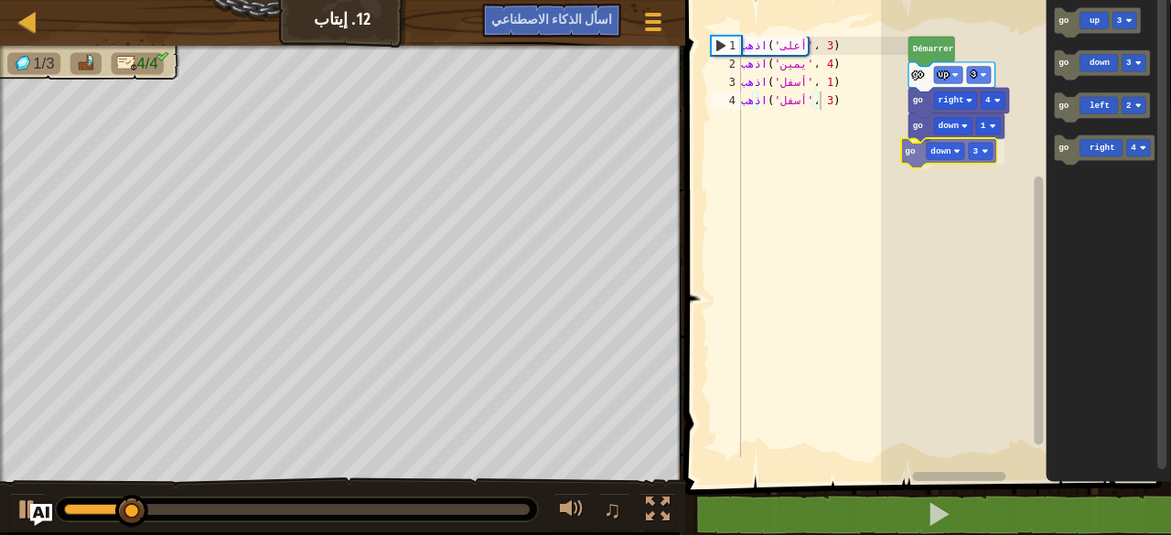
click at [915, 153] on div "[PERSON_NAME] go up 3 go right 4 go down 1 go down 3 go up 3 go down 3 go left …" at bounding box center [1026, 237] width 290 height 493
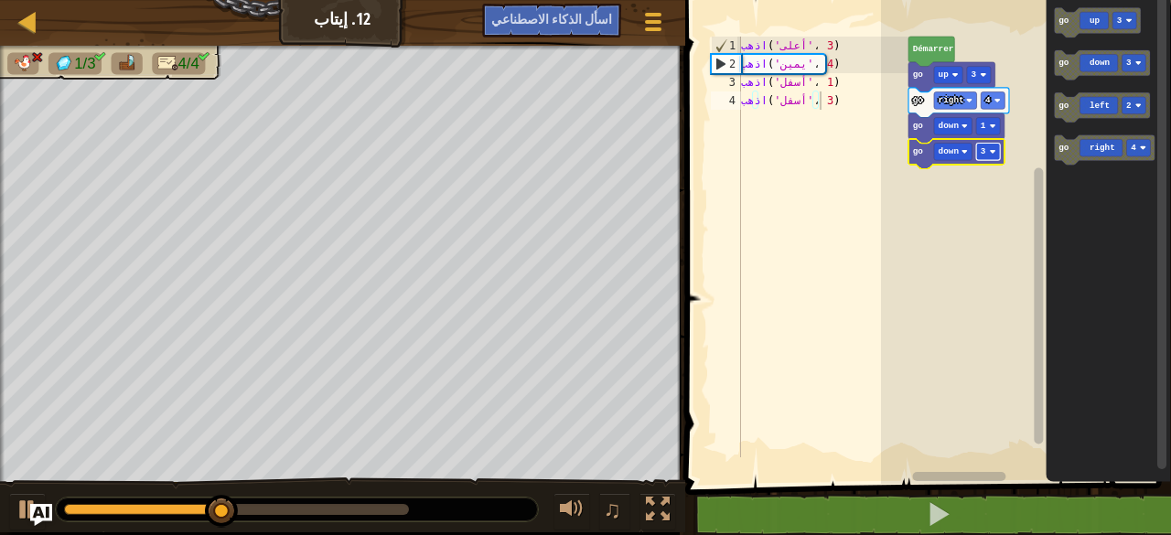
click at [998, 151] on rect "Espace de travail de Blocky" at bounding box center [988, 152] width 24 height 17
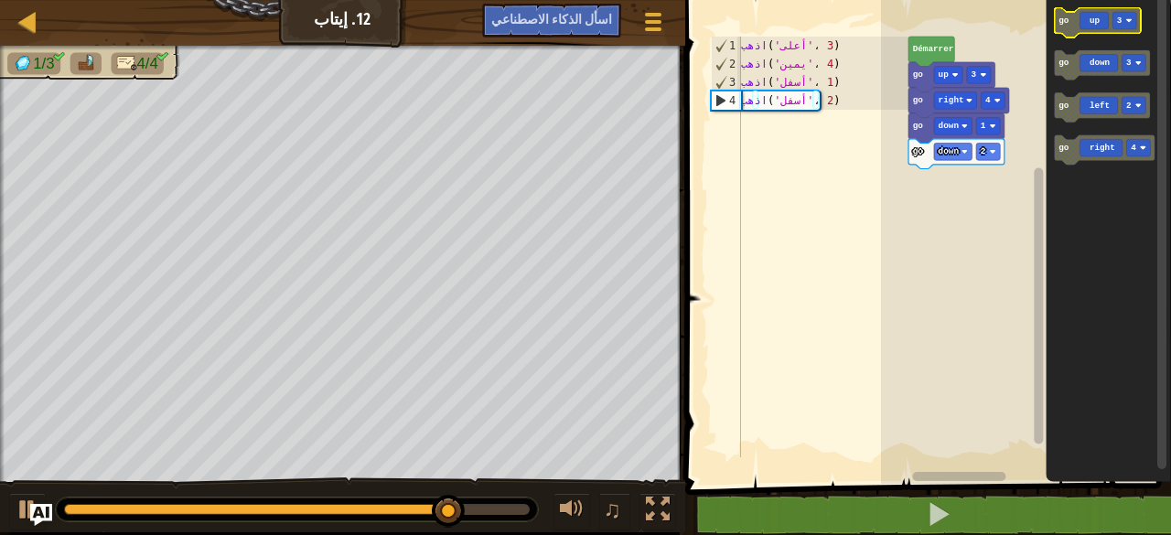
click at [1129, 14] on rect "Espace de travail de Blocky" at bounding box center [1125, 20] width 24 height 17
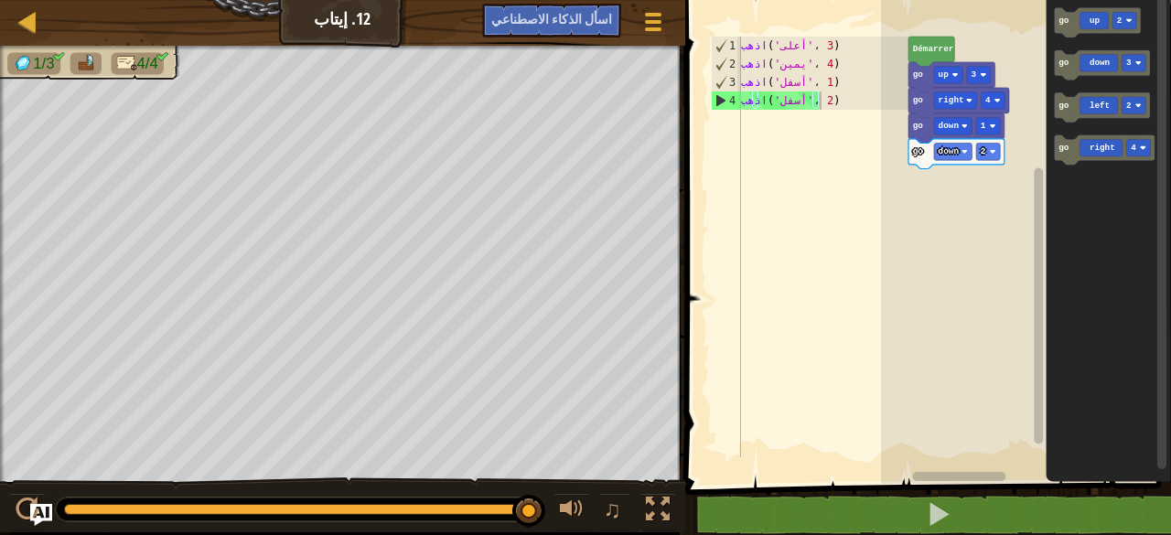
click at [1063, 42] on icon "go up 2 go down 3 go left 2 go right 4" at bounding box center [1108, 237] width 125 height 493
click at [1073, 27] on icon "Espace de travail de Blocky" at bounding box center [1097, 23] width 87 height 30
click at [1099, 89] on icon "go up 2 go down 3 go left 2 go right 4" at bounding box center [1108, 237] width 125 height 493
click at [1098, 70] on icon "Espace de travail de Blocky" at bounding box center [1102, 65] width 96 height 30
click at [1140, 61] on image "Espace de travail de Blocky" at bounding box center [1139, 63] width 6 height 6
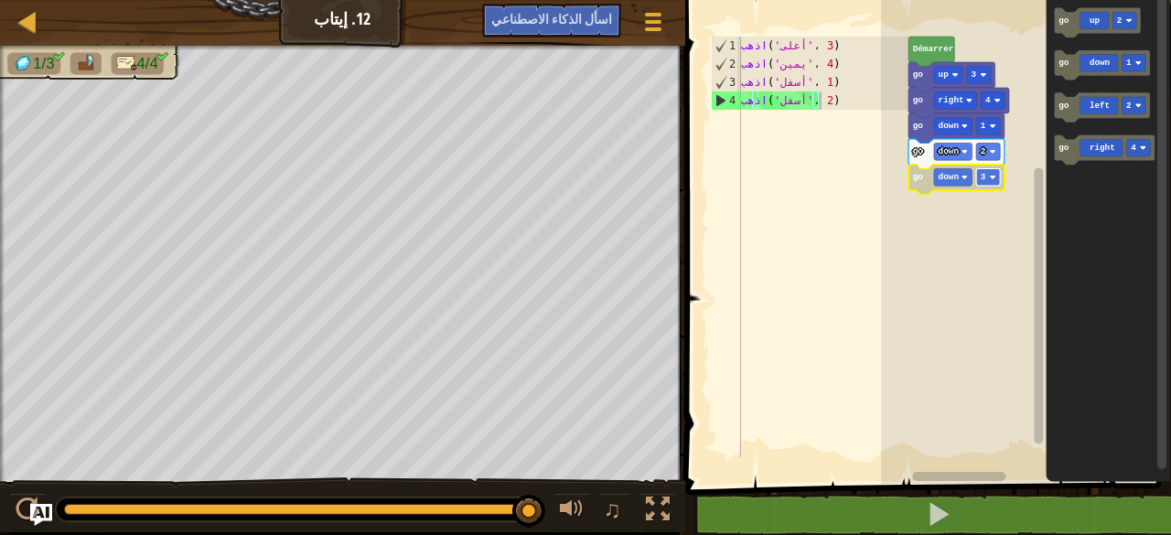
click at [994, 182] on rect "Espace de travail de Blocky" at bounding box center [988, 177] width 24 height 17
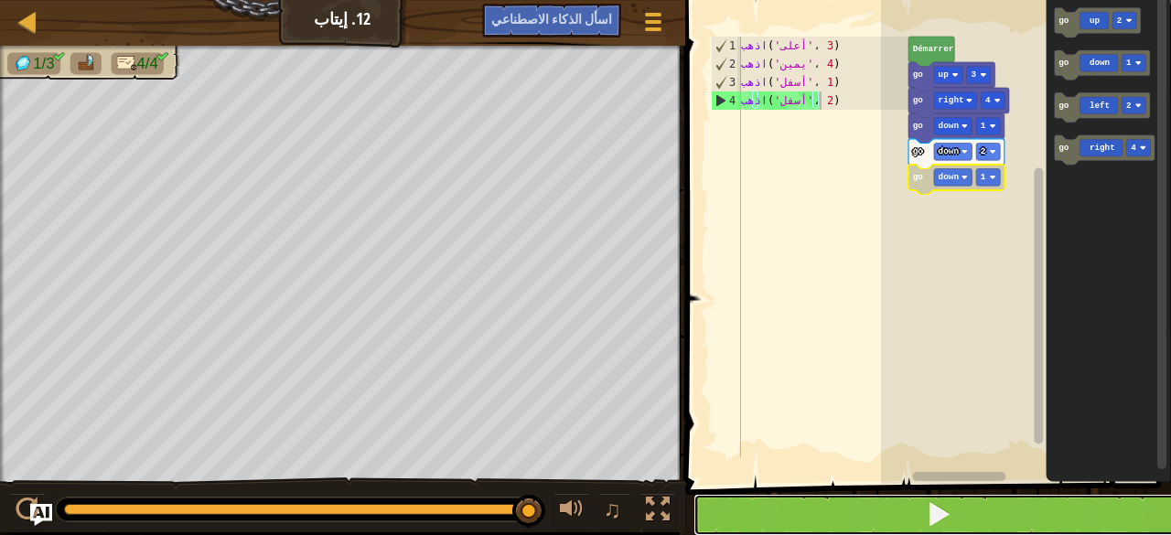
click at [919, 528] on button at bounding box center [939, 515] width 491 height 42
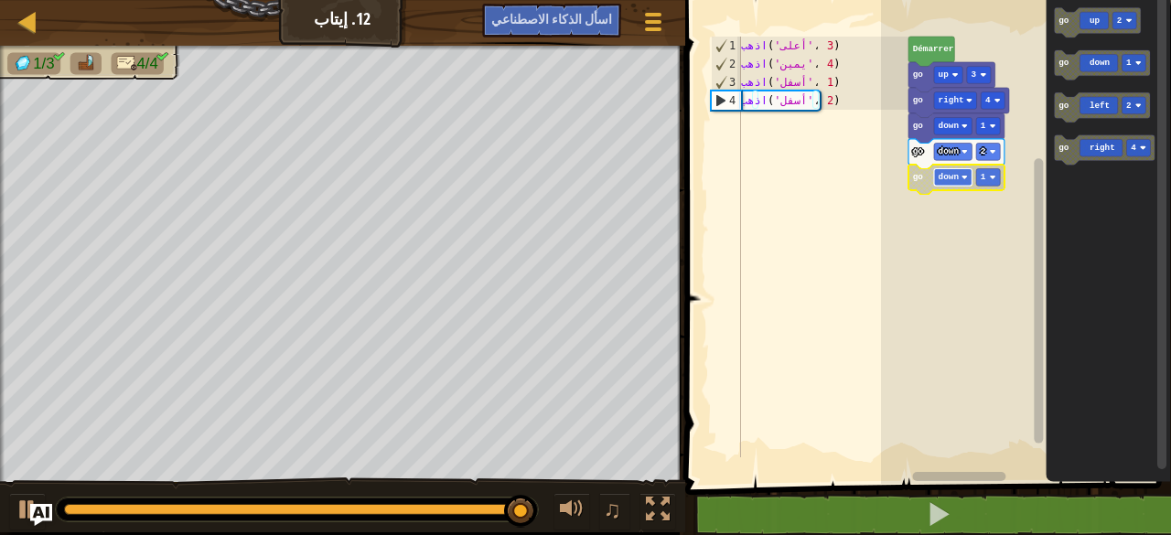
click at [965, 184] on rect "Espace de travail de Blocky" at bounding box center [952, 177] width 38 height 17
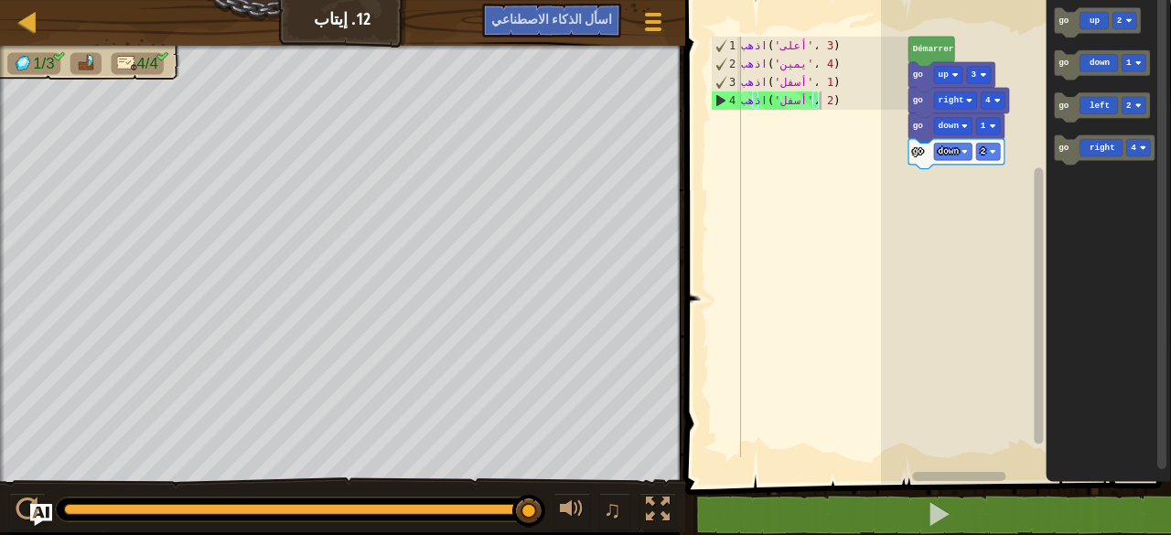
click at [1062, 132] on icon "go up 2 go down 1 go left 2 go right 4" at bounding box center [1108, 237] width 125 height 493
click at [1049, 58] on icon "go up 2 go down 1 go left 2 go right 4" at bounding box center [1108, 237] width 125 height 493
click at [1064, 189] on icon "go up 2 go down 1 go left 2 go right 4" at bounding box center [1108, 237] width 125 height 493
click at [994, 159] on rect "Espace de travail de Blocky" at bounding box center [988, 152] width 24 height 17
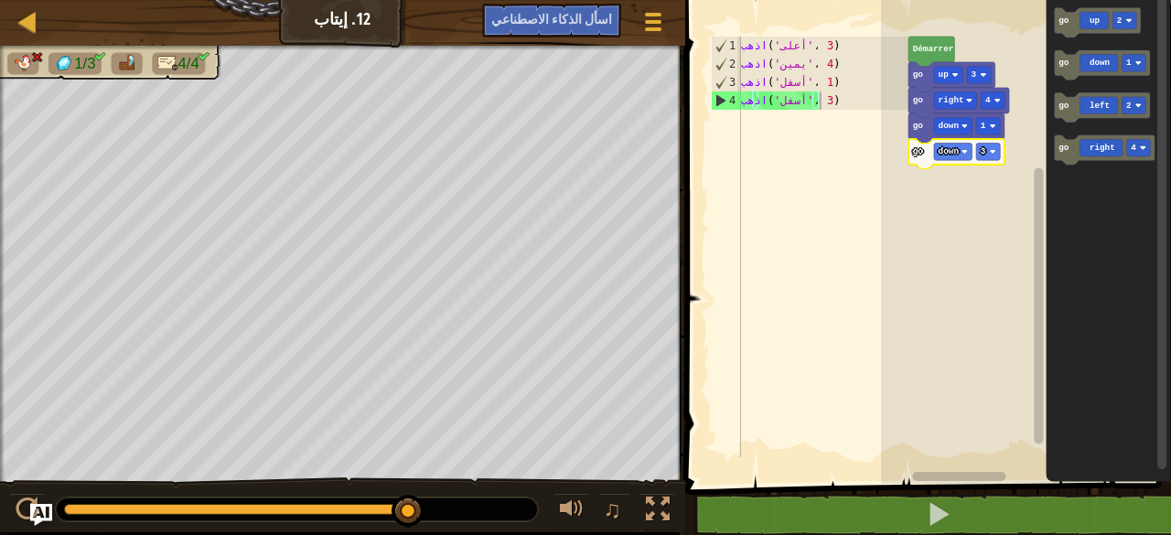
click at [992, 160] on icon "Espace de travail de Blocky" at bounding box center [957, 154] width 96 height 30
click at [994, 144] on rect "Espace de travail de Blocky" at bounding box center [988, 152] width 24 height 17
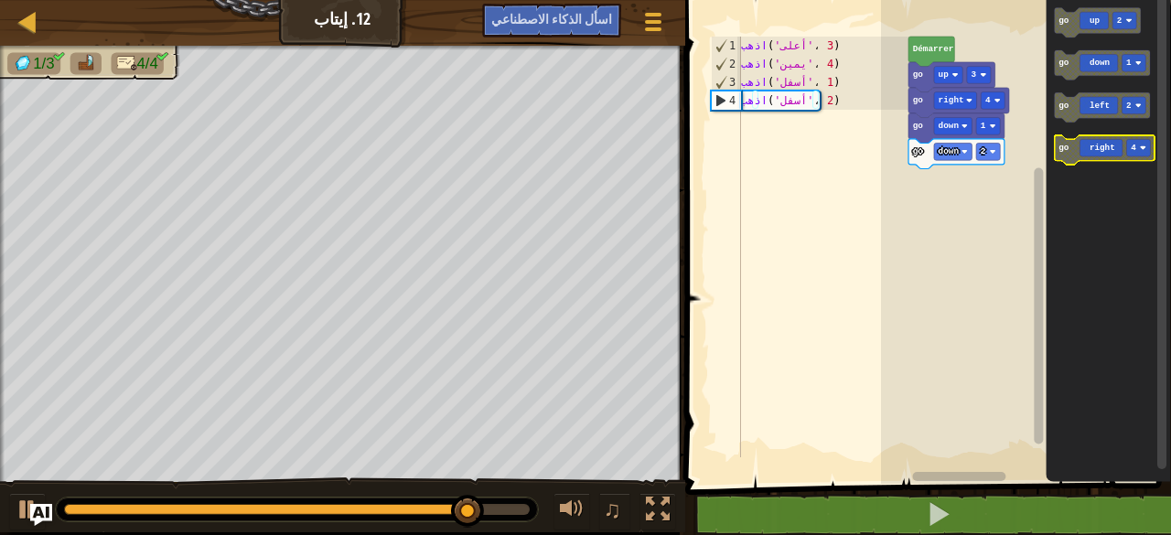
click at [1145, 157] on icon "Espace de travail de Blocky" at bounding box center [1104, 150] width 101 height 30
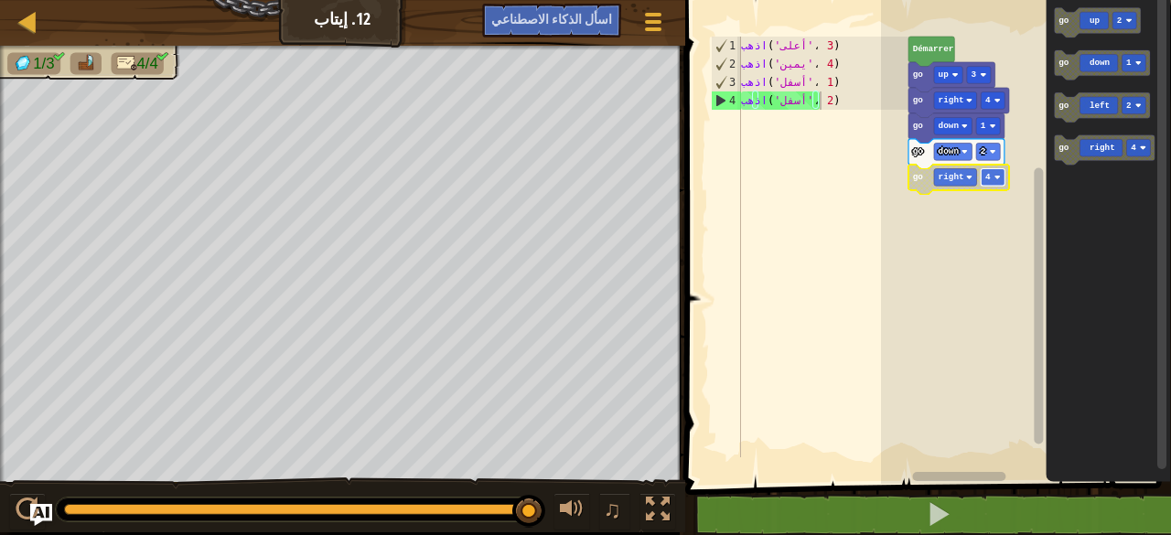
click at [997, 170] on rect "Espace de travail de Blocky" at bounding box center [993, 177] width 24 height 17
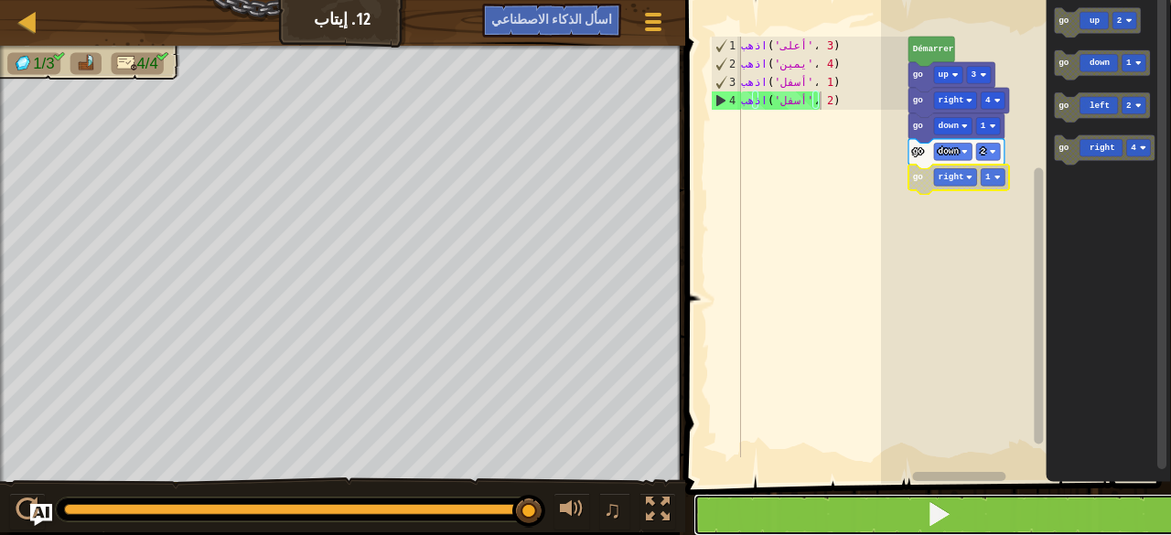
click at [838, 514] on button at bounding box center [939, 515] width 491 height 42
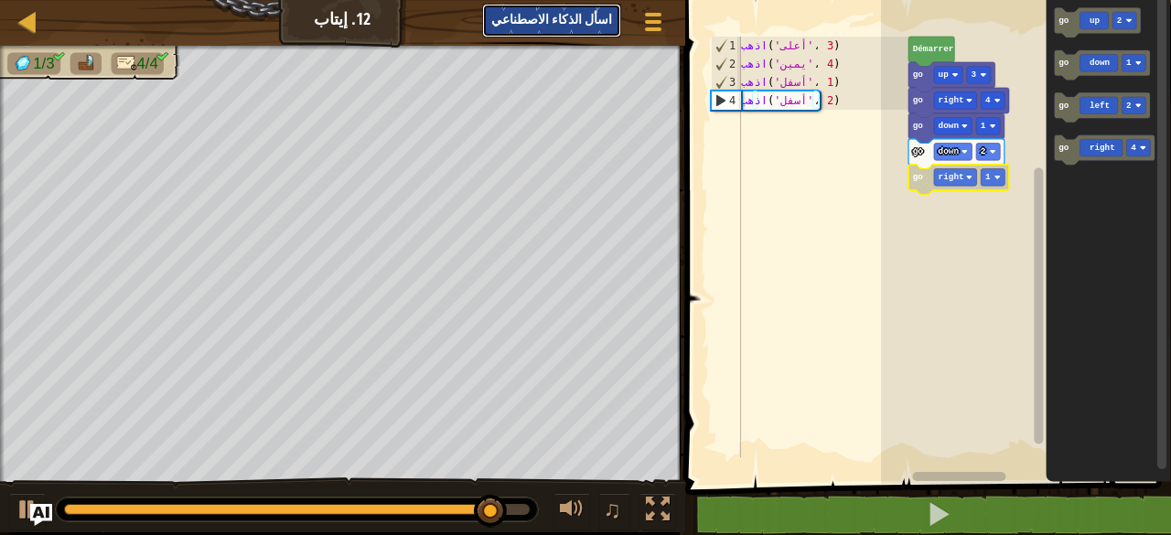
click at [532, 17] on font "اسأل الذكاء الاصطناعي" at bounding box center [551, 18] width 121 height 17
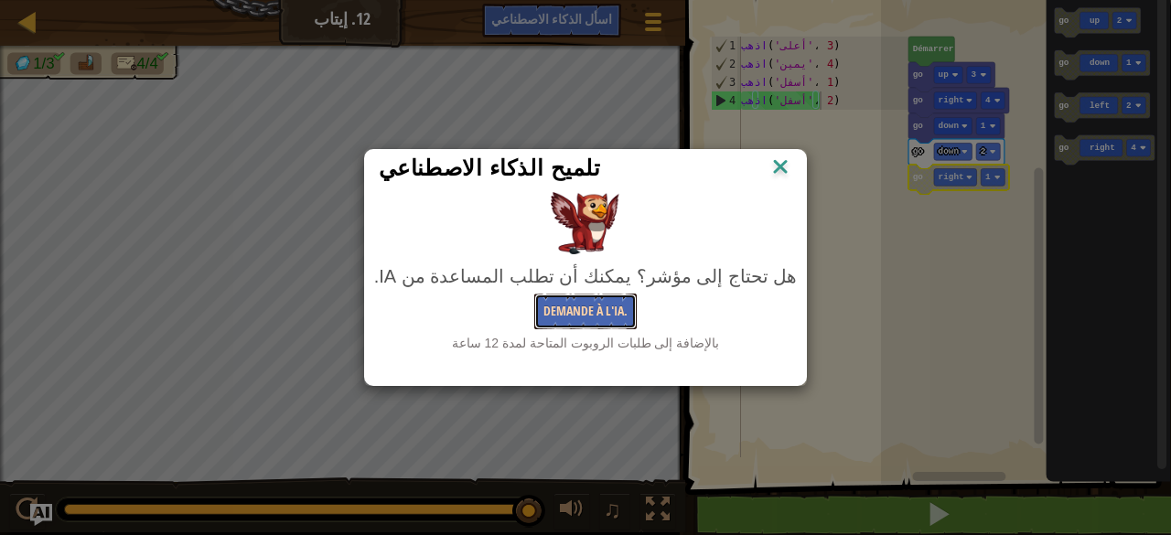
click at [580, 316] on font "Demande à l'IA." at bounding box center [586, 310] width 84 height 17
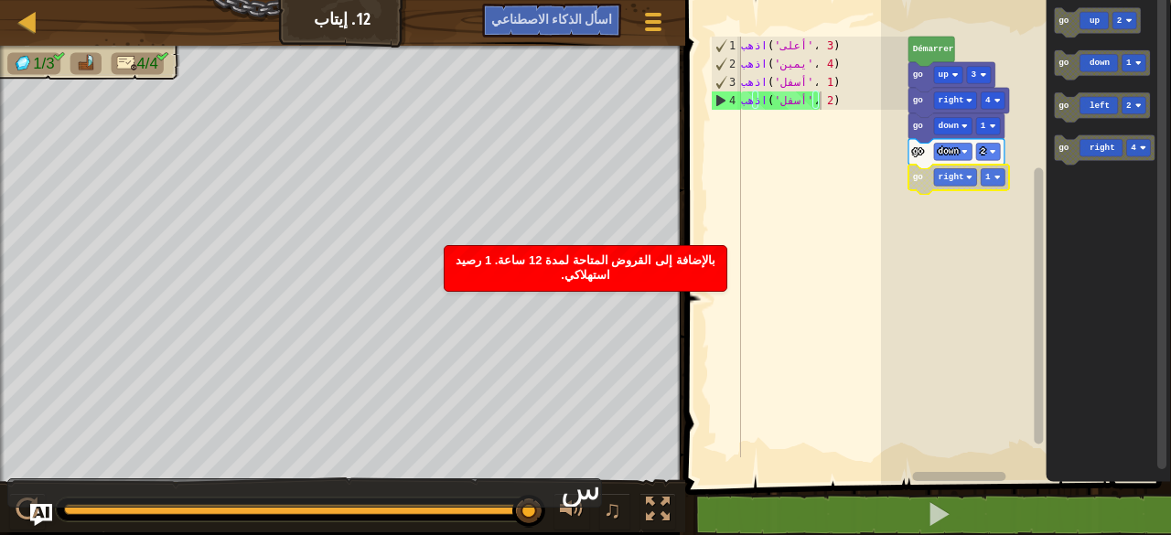
click at [521, 255] on font "بالإضافة إلى القروض المتاحة لمدة 12 ساعة. 1 رصيد استهلاكي." at bounding box center [585, 267] width 259 height 28
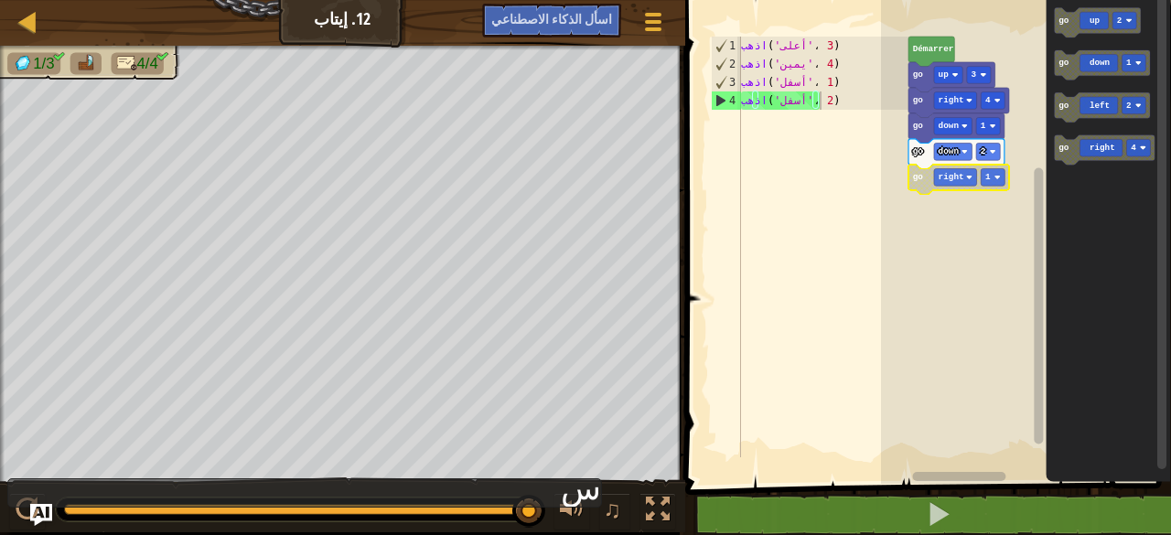
click at [583, 495] on font "س" at bounding box center [581, 488] width 40 height 38
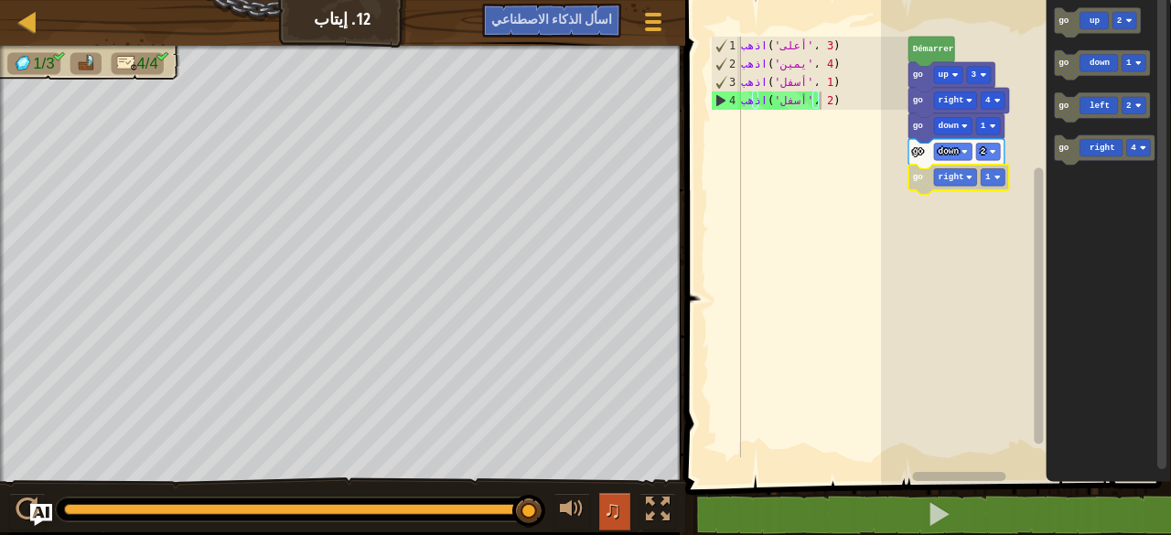
click at [605, 504] on font "♫" at bounding box center [612, 509] width 18 height 27
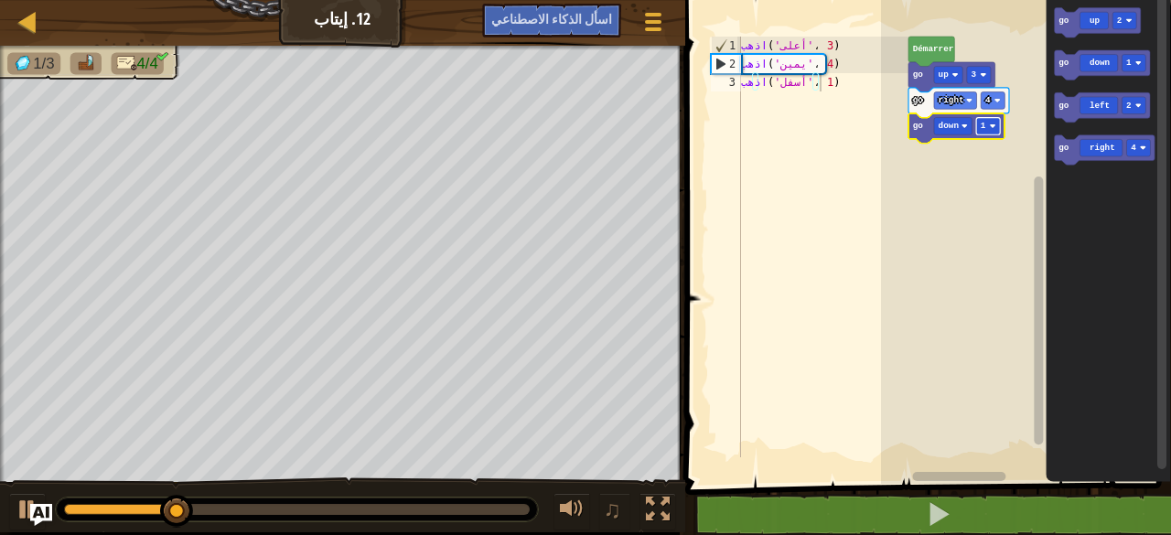
click at [994, 125] on image "Espace de travail de Blocky" at bounding box center [992, 126] width 6 height 6
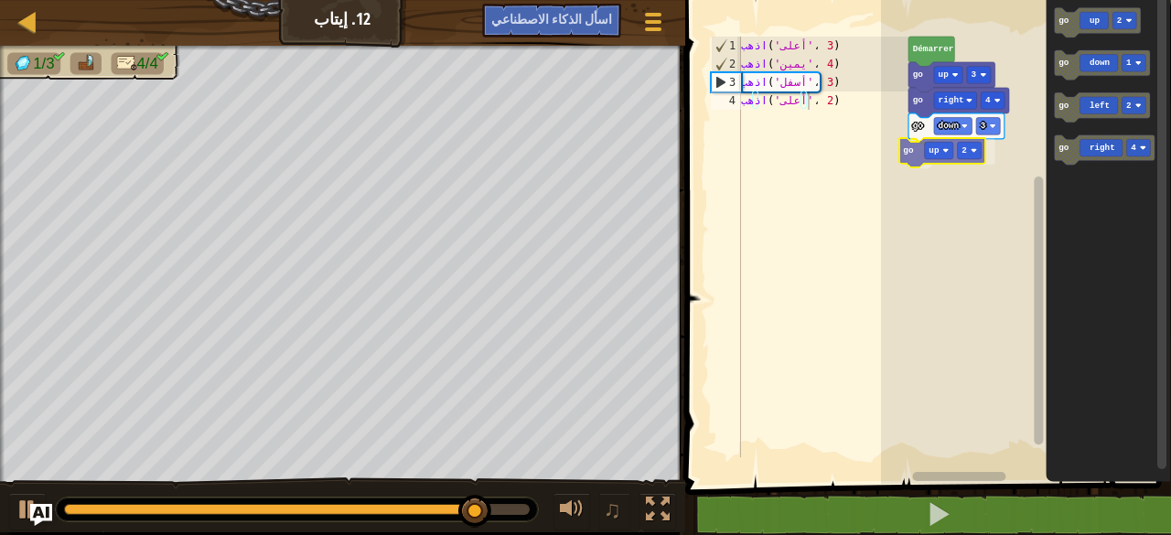
click at [913, 143] on div "[PERSON_NAME] go up 3 go right 4 go down 3 go up 2 go up 2 go down 1 go left 2 …" at bounding box center [1026, 237] width 290 height 493
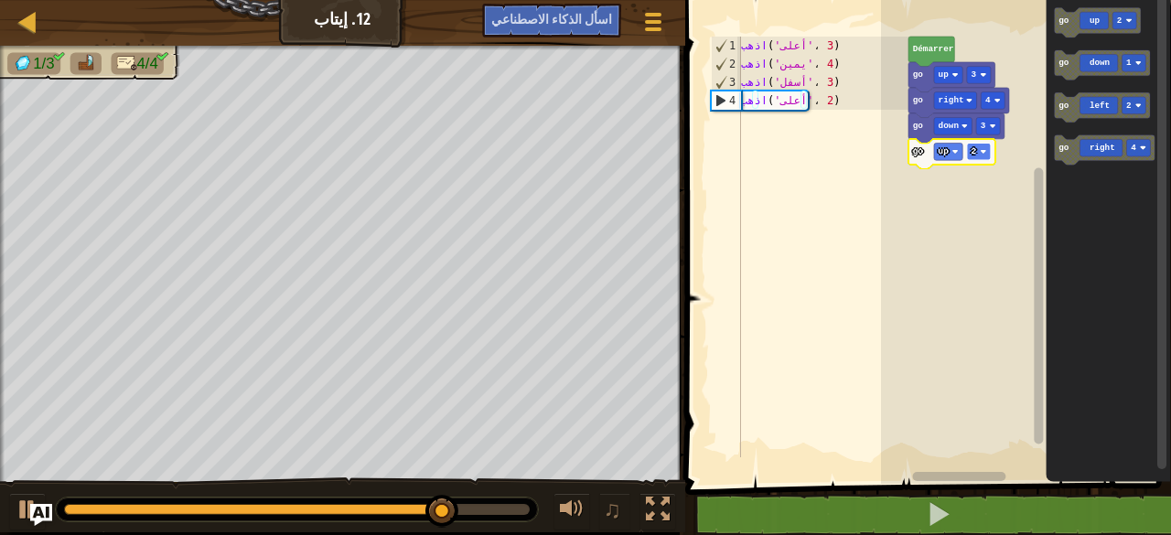
click at [988, 151] on rect "Espace de travail de Blocky" at bounding box center [978, 152] width 24 height 17
click at [985, 150] on image "Espace de travail de Blocky" at bounding box center [983, 151] width 6 height 6
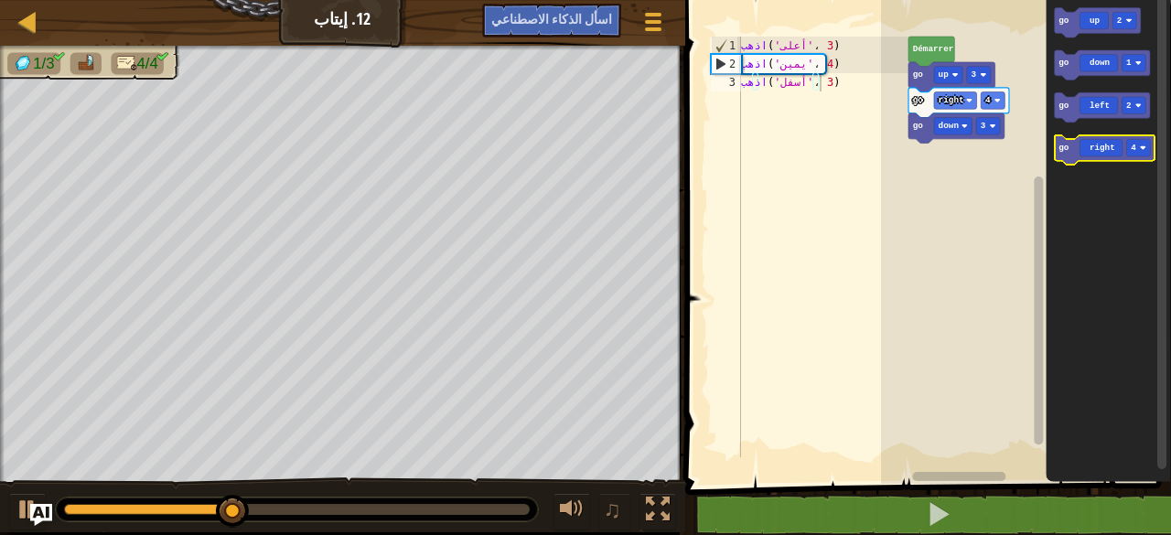
click at [1108, 158] on icon "Espace de travail de Blocky" at bounding box center [1104, 150] width 101 height 30
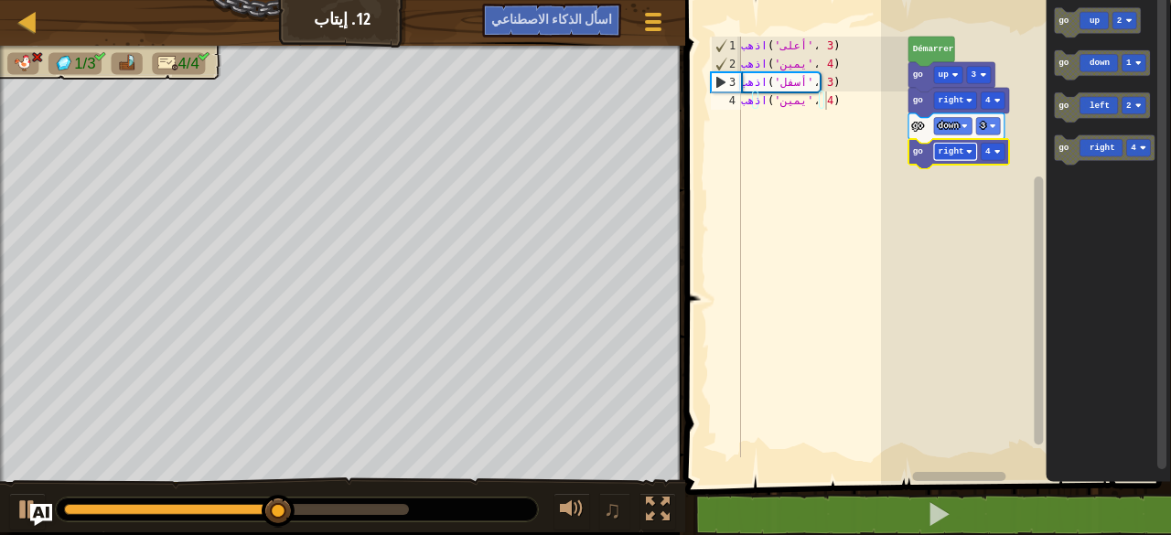
click at [950, 149] on text "right" at bounding box center [951, 151] width 26 height 10
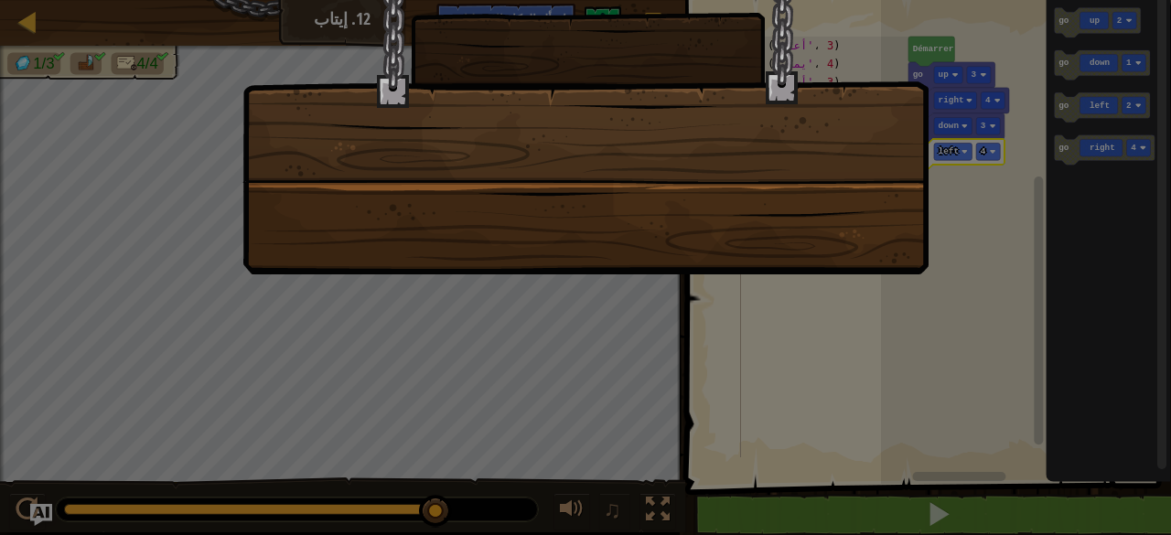
click at [721, 189] on div at bounding box center [586, 114] width 686 height 320
drag, startPoint x: 721, startPoint y: 189, endPoint x: 1009, endPoint y: 232, distance: 290.4
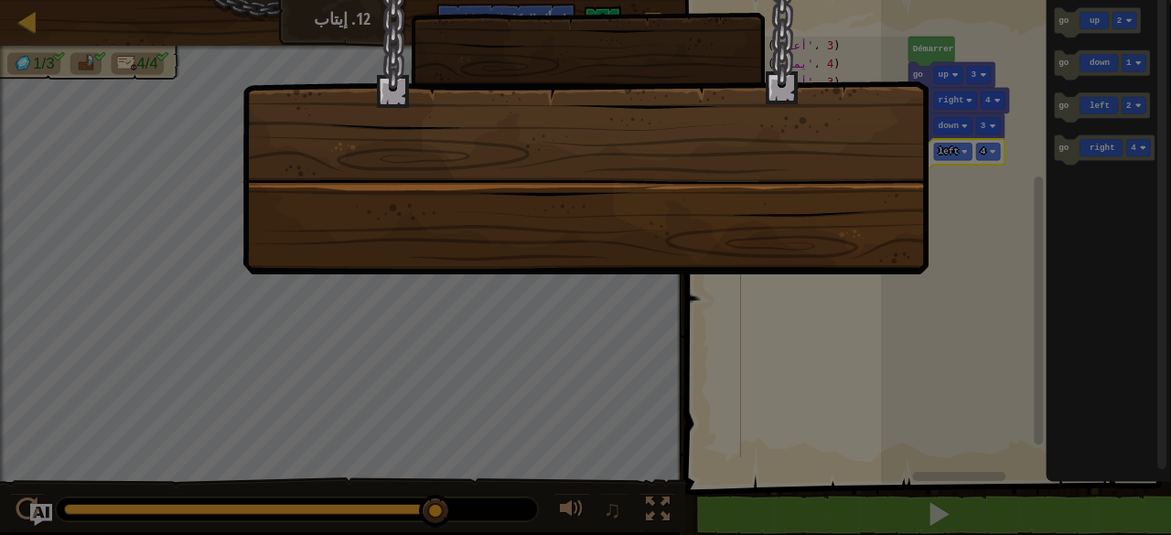
click at [1009, 232] on div at bounding box center [585, 267] width 1171 height 535
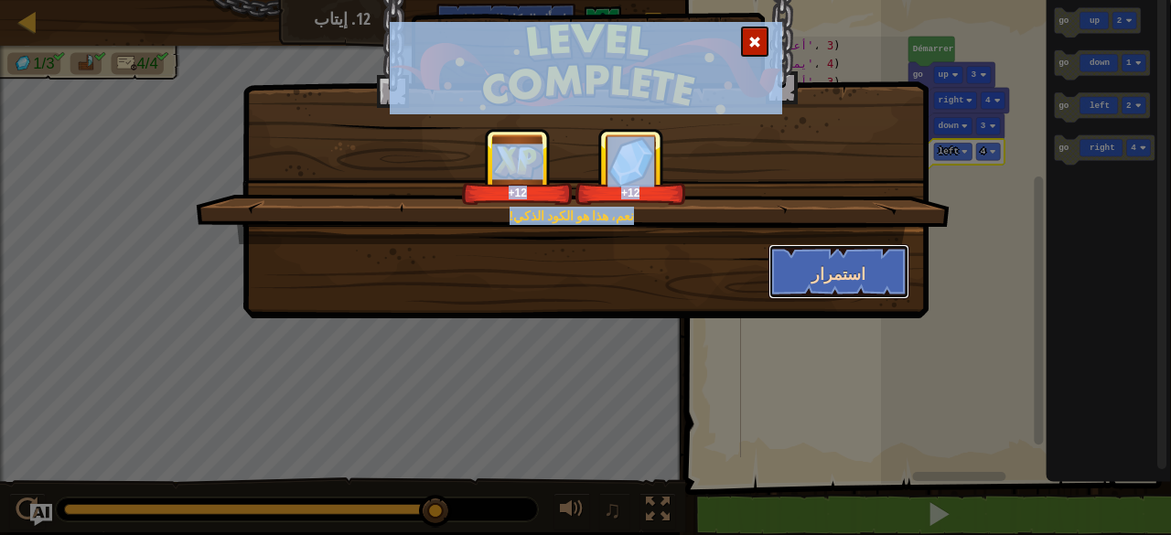
click at [819, 270] on font "استمرار" at bounding box center [839, 274] width 54 height 23
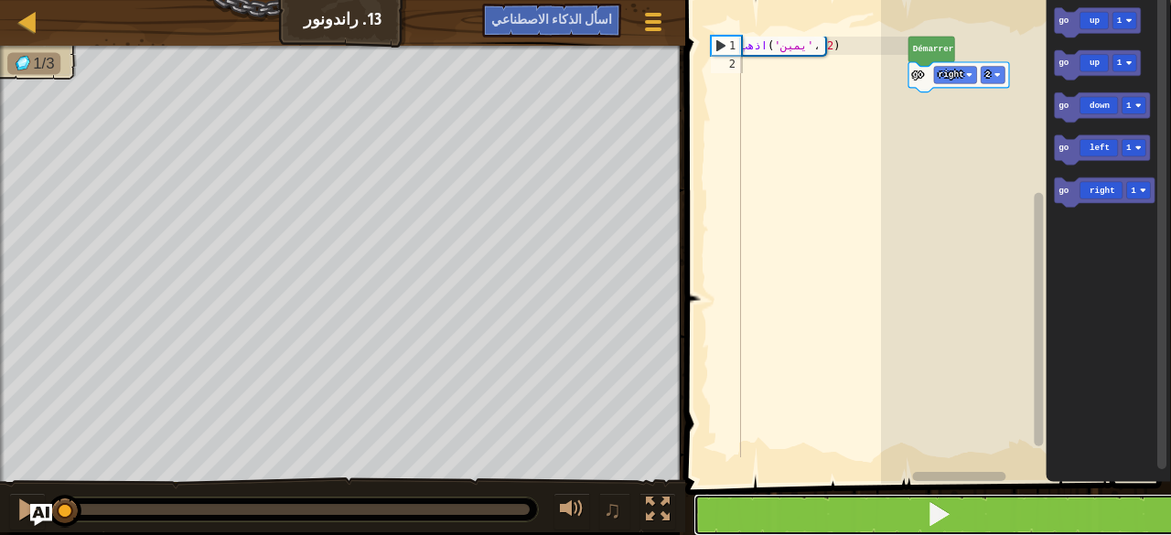
click at [901, 516] on button at bounding box center [939, 515] width 491 height 42
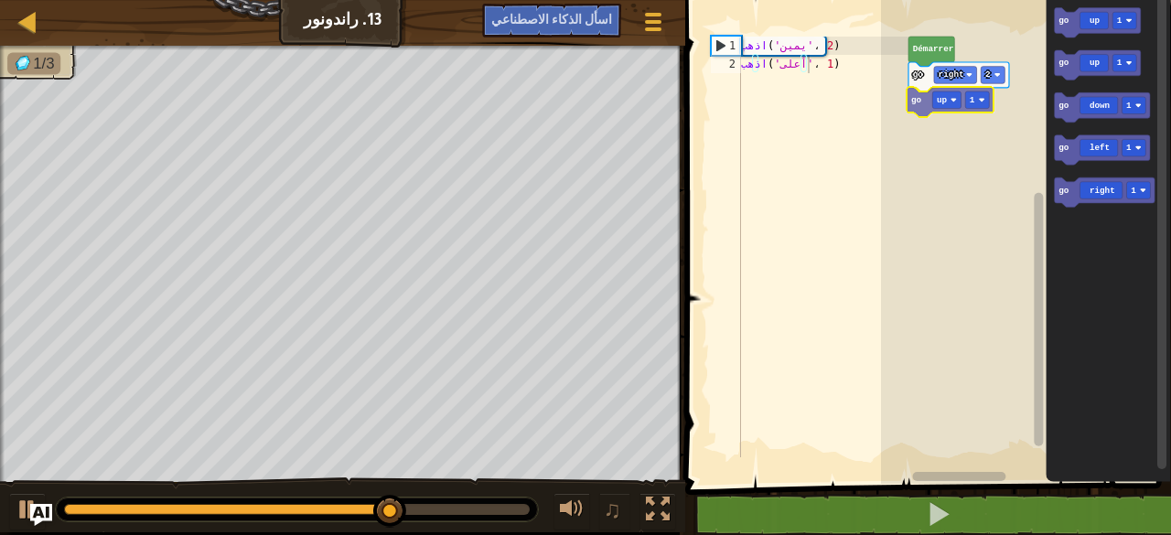
click at [921, 113] on div "go right 2 go up 1 Démarrer go up 1 go up 1 go down 1 go left 1 go right 1 go u…" at bounding box center [1026, 237] width 290 height 493
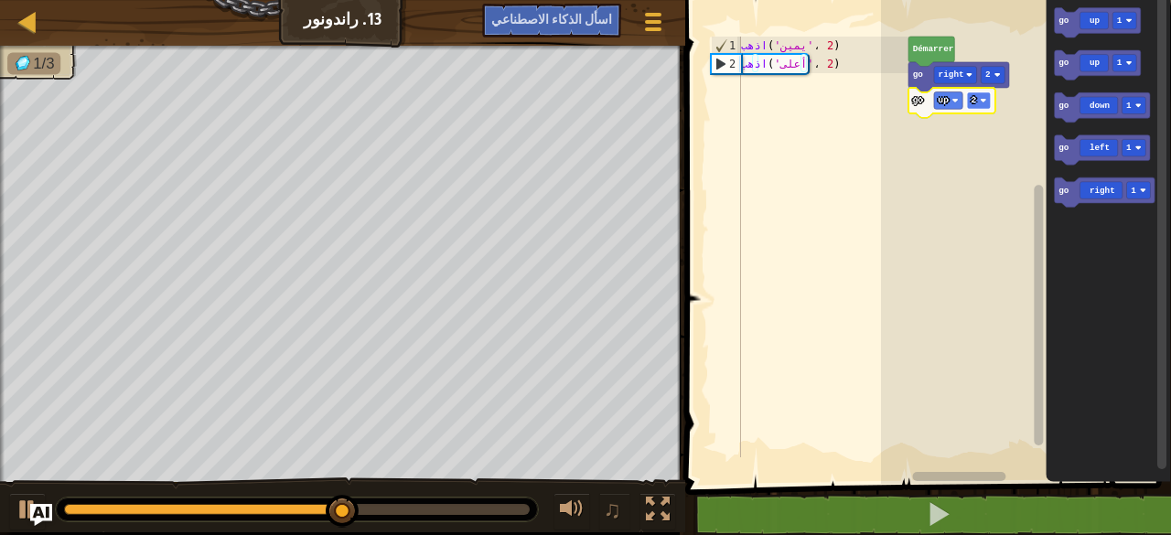
click at [984, 98] on image "Espace de travail de Blocky" at bounding box center [983, 100] width 6 height 6
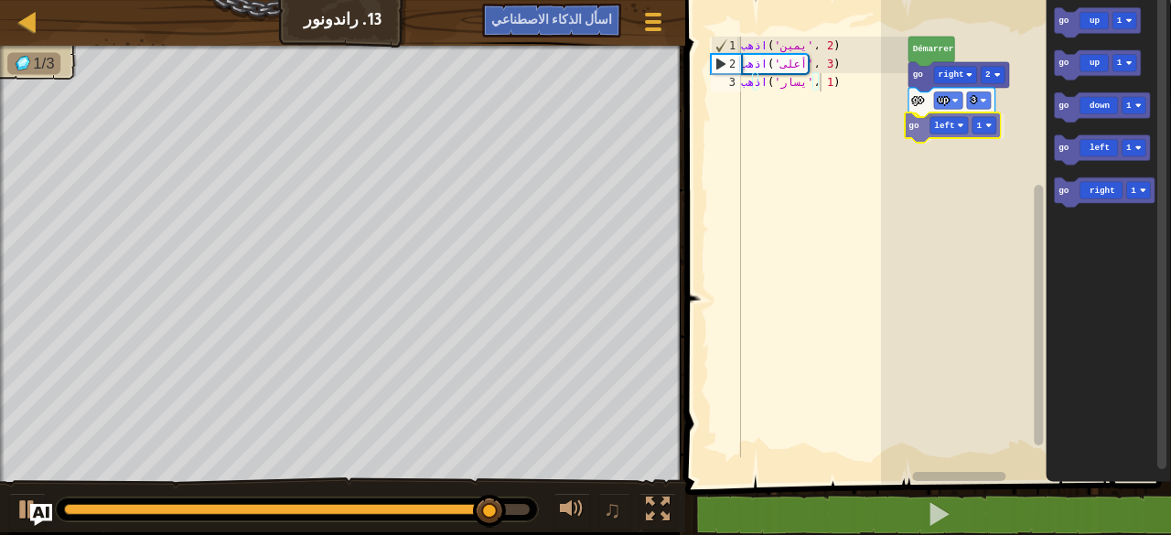
click at [929, 131] on div "[PERSON_NAME] go right 2 go up 3 go left 1 go up 1 go up 1 go down 1 go left 1 …" at bounding box center [1026, 237] width 290 height 493
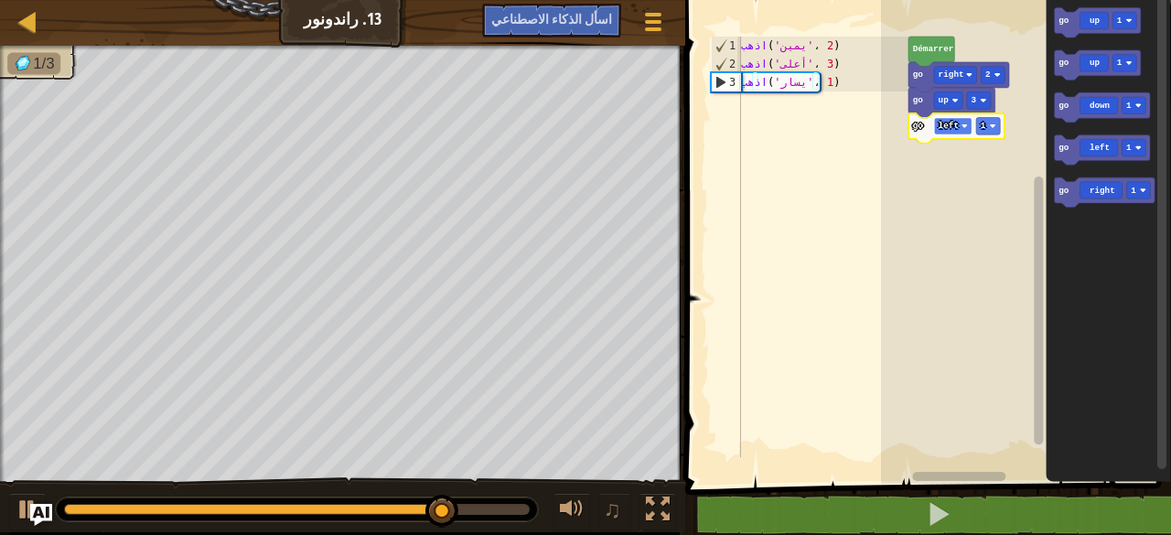
click at [964, 125] on image "Espace de travail de Blocky" at bounding box center [964, 126] width 6 height 6
click at [998, 128] on image "Espace de travail de Blocky" at bounding box center [997, 126] width 6 height 6
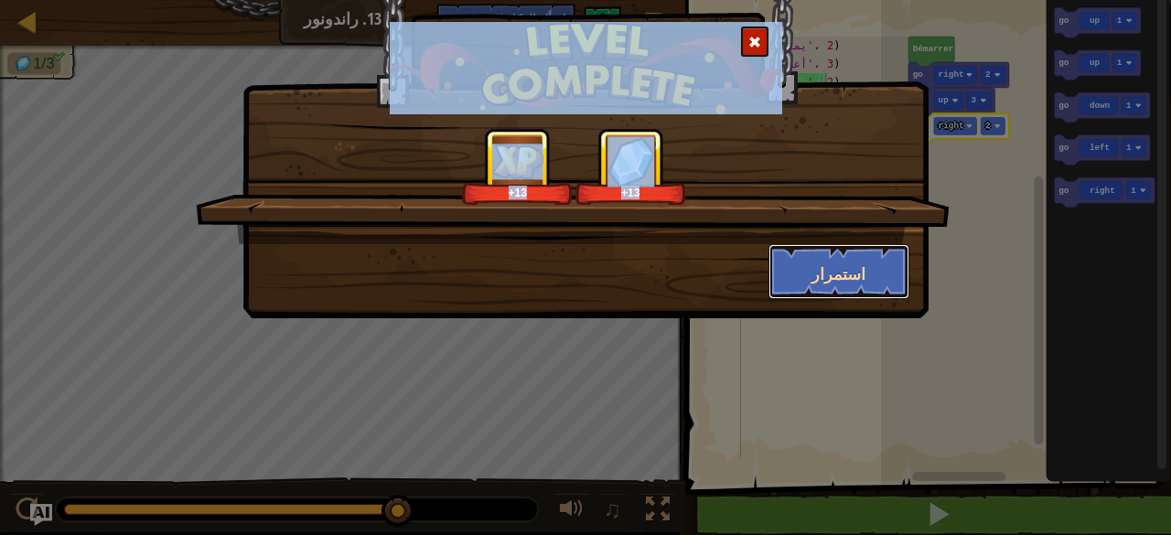
click at [825, 268] on font "استمرار" at bounding box center [839, 274] width 54 height 23
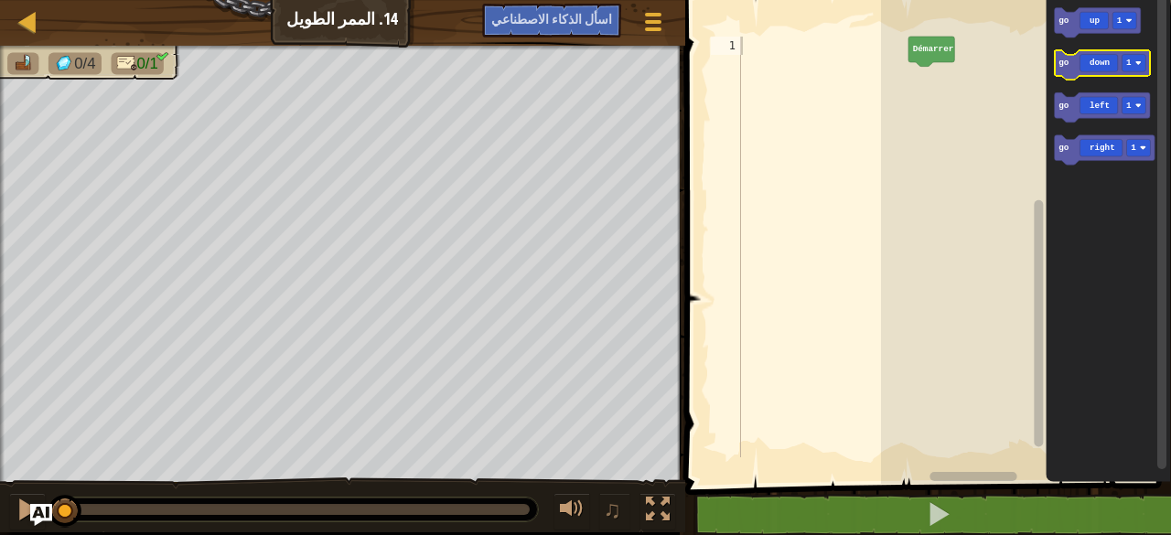
click at [1111, 65] on icon "Espace de travail de Blocky" at bounding box center [1102, 65] width 96 height 30
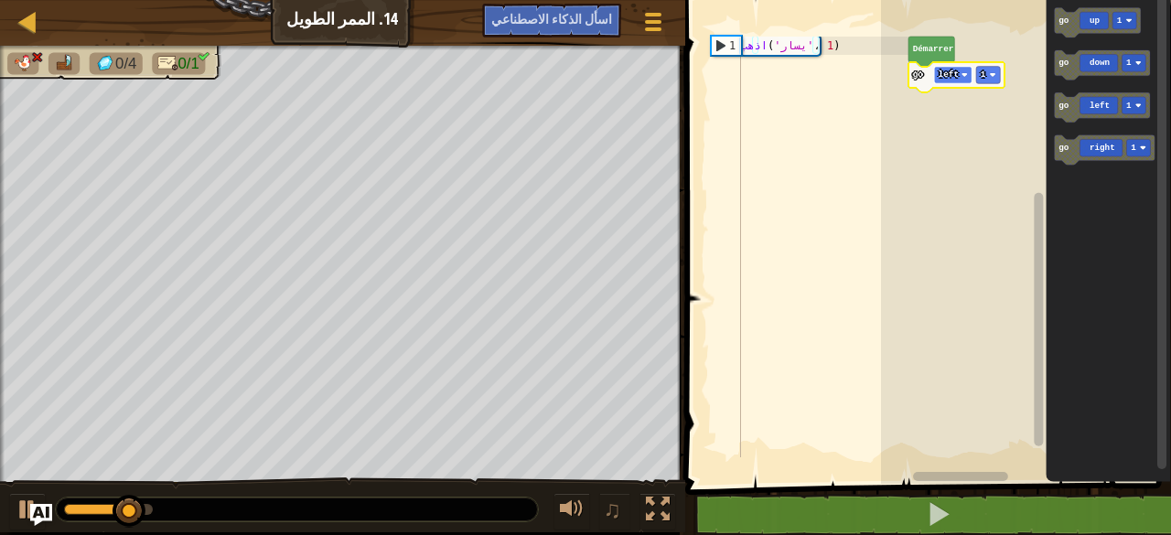
click at [968, 76] on rect "Espace de travail de Blocky" at bounding box center [952, 75] width 38 height 17
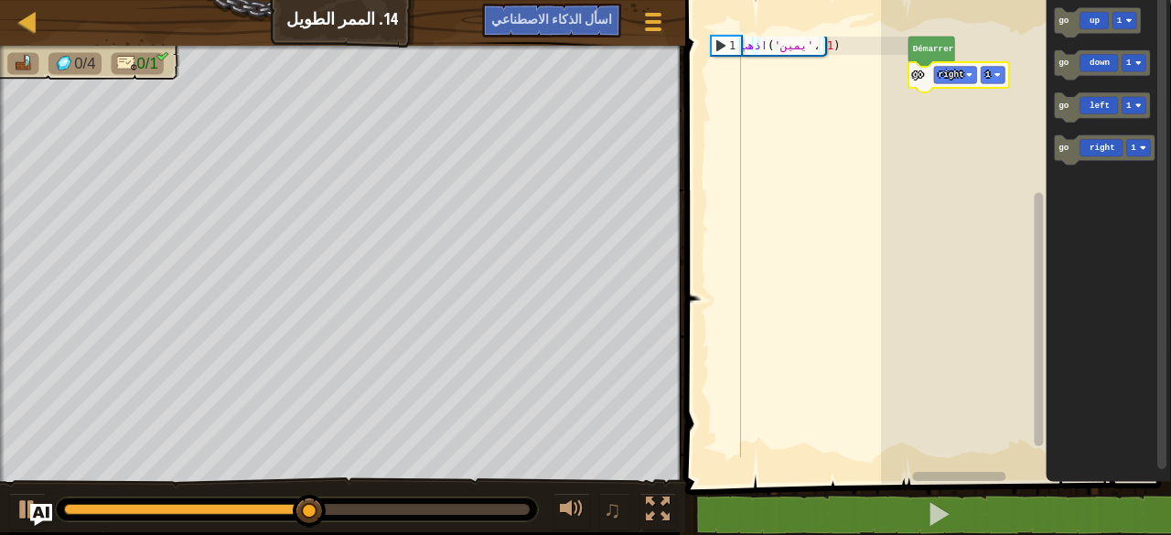
click at [1005, 70] on icon "Espace de travail de Blocky" at bounding box center [959, 77] width 101 height 30
click at [1000, 78] on rect "Espace de travail de Blocky" at bounding box center [993, 75] width 24 height 17
click at [998, 72] on image "Espace de travail de Blocky" at bounding box center [997, 74] width 6 height 6
click at [1005, 72] on icon "Espace de travail de Blocky" at bounding box center [959, 77] width 101 height 30
click at [999, 78] on image "Espace de travail de Blocky" at bounding box center [997, 74] width 6 height 6
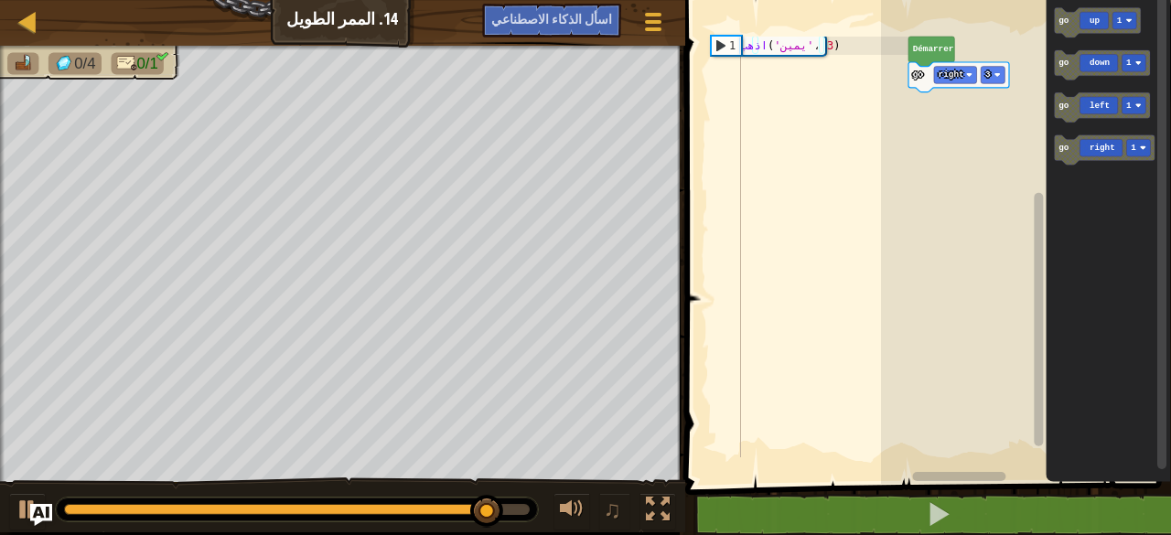
click at [1046, 155] on icon "go up 1 go down 1 go left 1 go right 1" at bounding box center [1108, 237] width 125 height 493
click at [1014, 151] on div "[PERSON_NAME] go right 3 go up 1 go down 1 go left 1 go right 1" at bounding box center [1026, 237] width 290 height 493
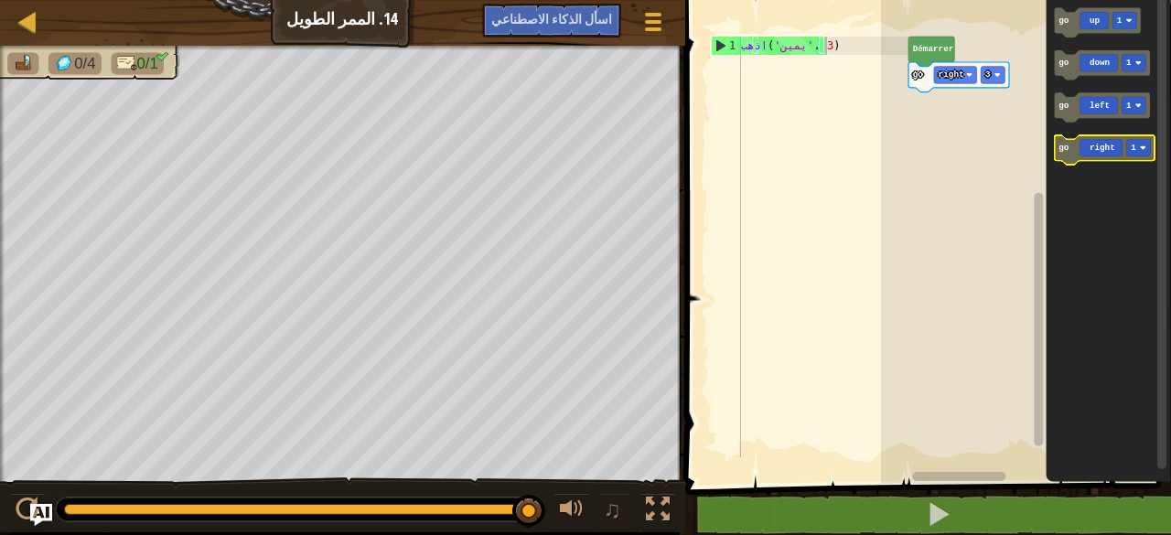
click at [1069, 147] on icon "Espace de travail de Blocky" at bounding box center [1104, 150] width 101 height 30
click at [1002, 74] on rect "Espace de travail de Blocky" at bounding box center [993, 75] width 24 height 17
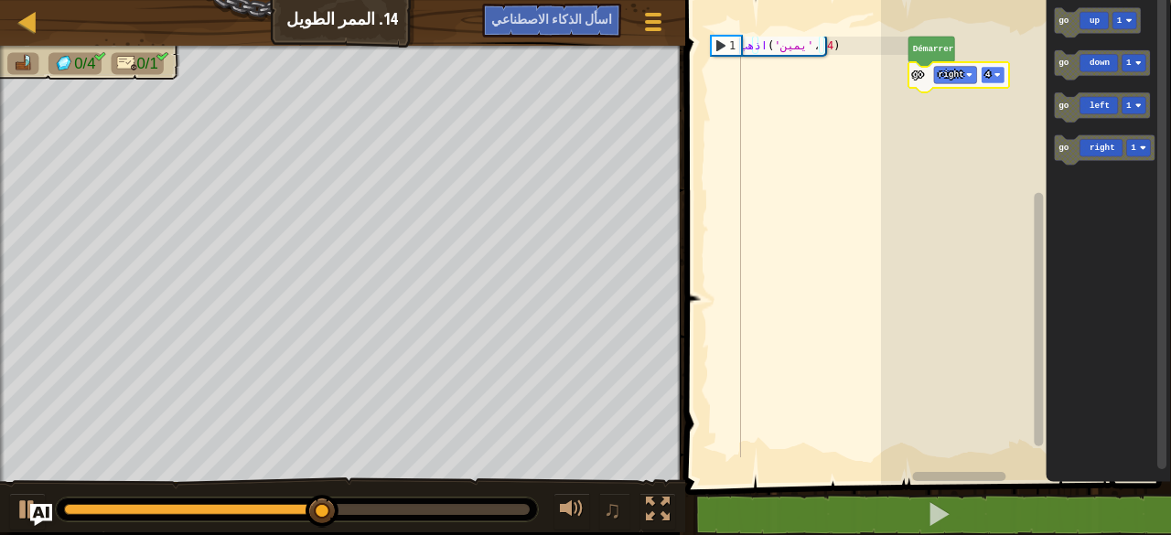
click at [999, 76] on image "Espace de travail de Blocky" at bounding box center [997, 74] width 6 height 6
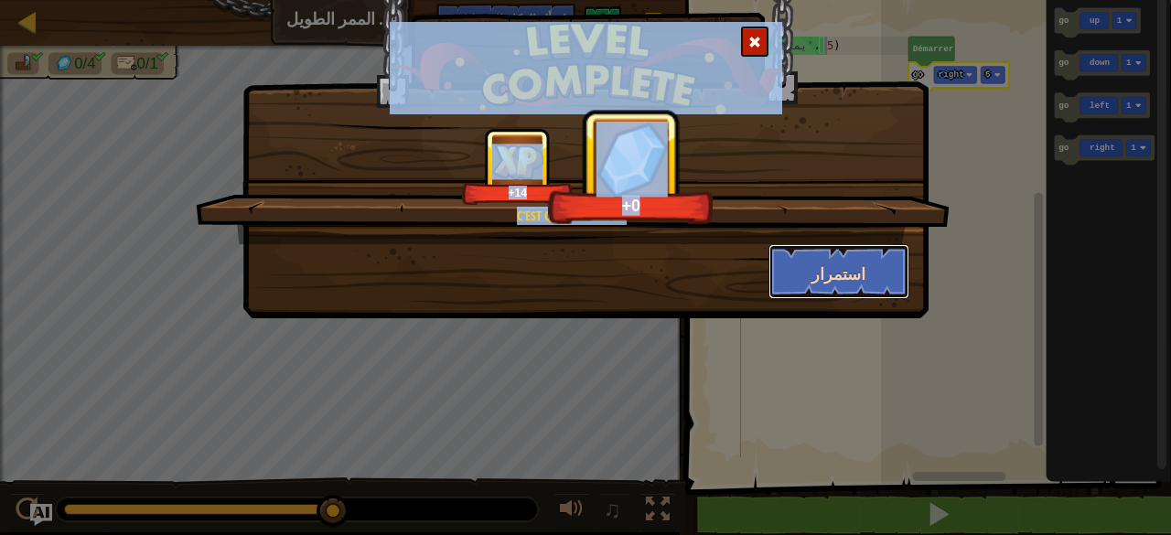
click at [842, 279] on font "استمرار" at bounding box center [839, 274] width 54 height 23
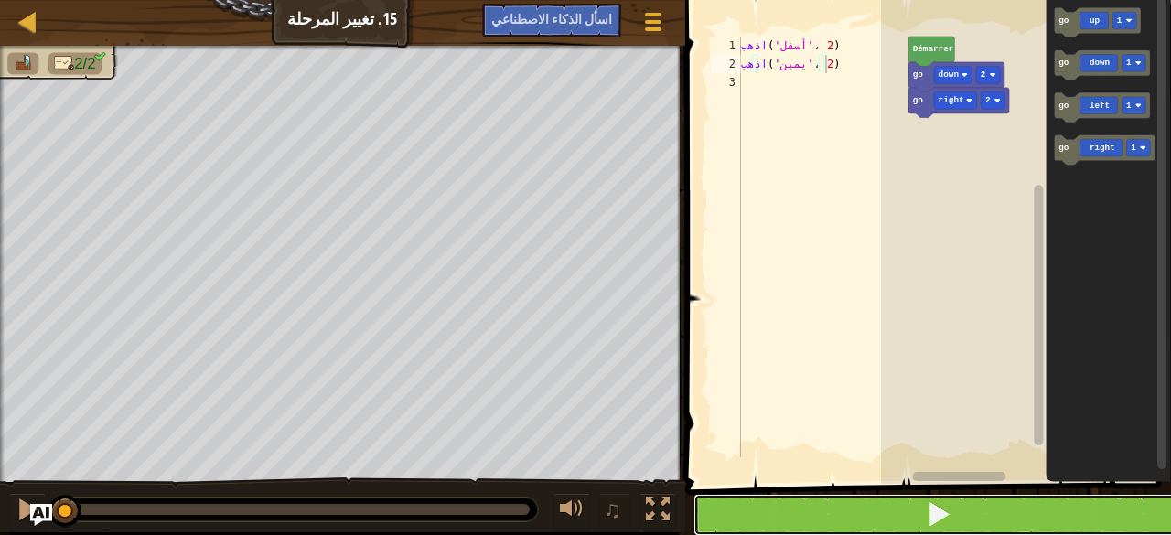
click at [846, 517] on button at bounding box center [939, 515] width 491 height 42
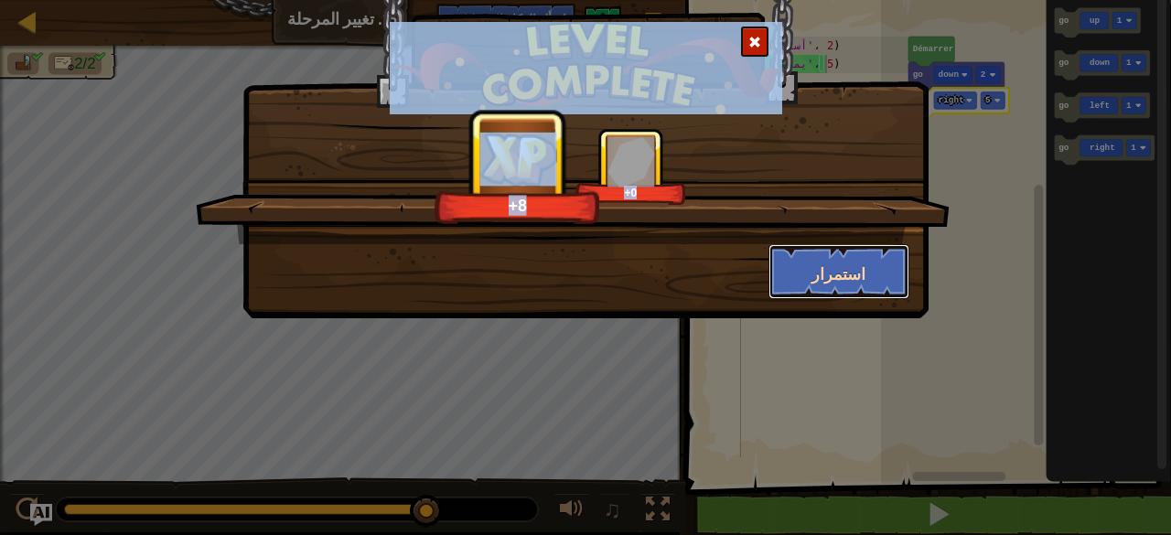
click at [886, 263] on button "استمرار" at bounding box center [840, 271] width 142 height 55
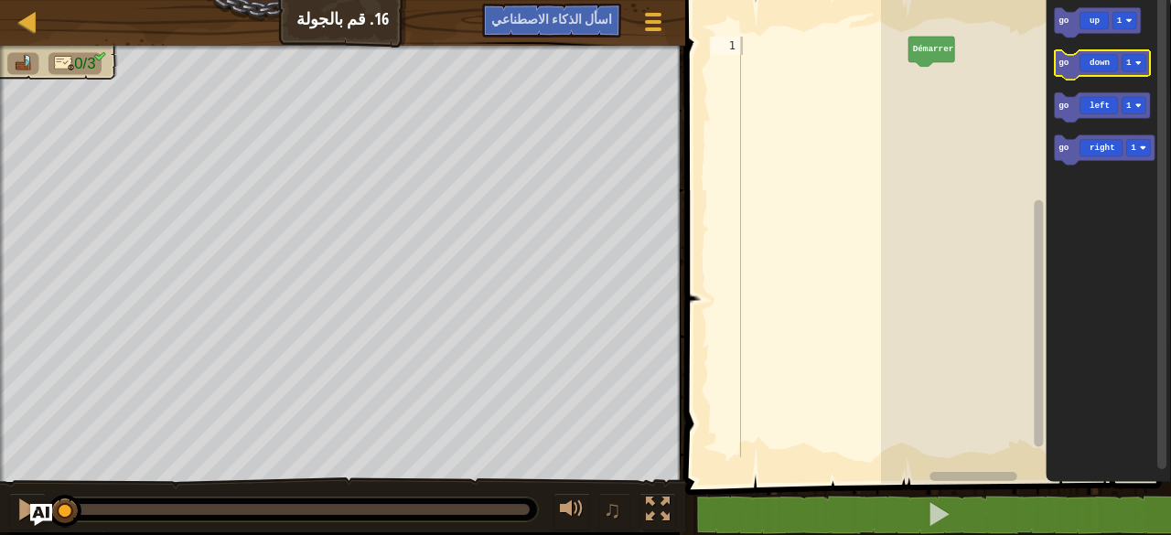
click at [1089, 69] on icon "Espace de travail de Blocky" at bounding box center [1102, 65] width 96 height 30
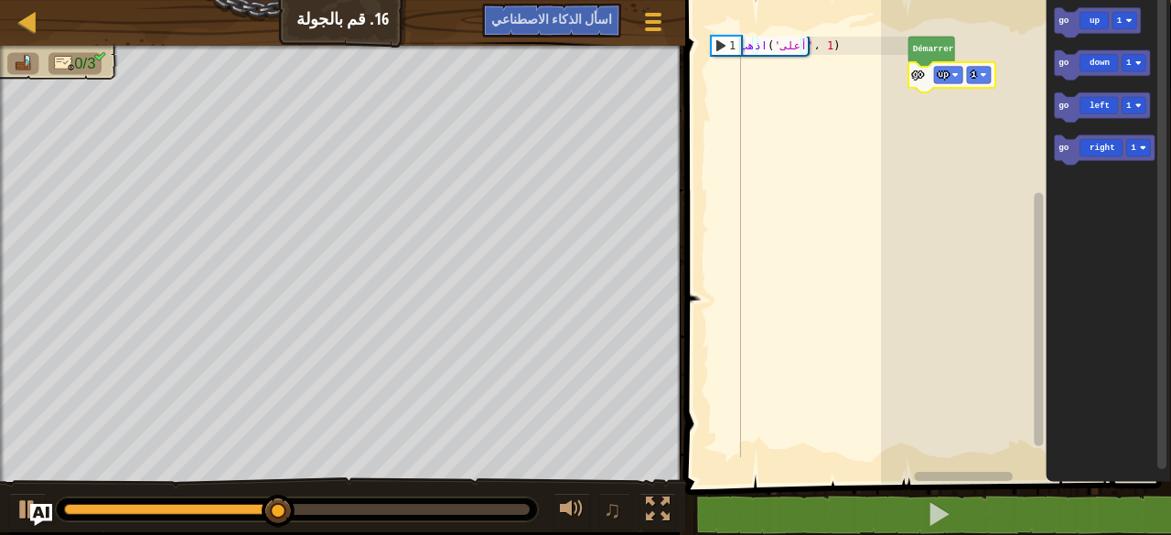
click at [991, 72] on icon "Espace de travail de Blocky" at bounding box center [952, 77] width 87 height 30
click at [987, 78] on rect "Espace de travail de Blocky" at bounding box center [978, 75] width 24 height 17
click at [1101, 113] on icon "Espace de travail de Blocky" at bounding box center [1102, 108] width 96 height 30
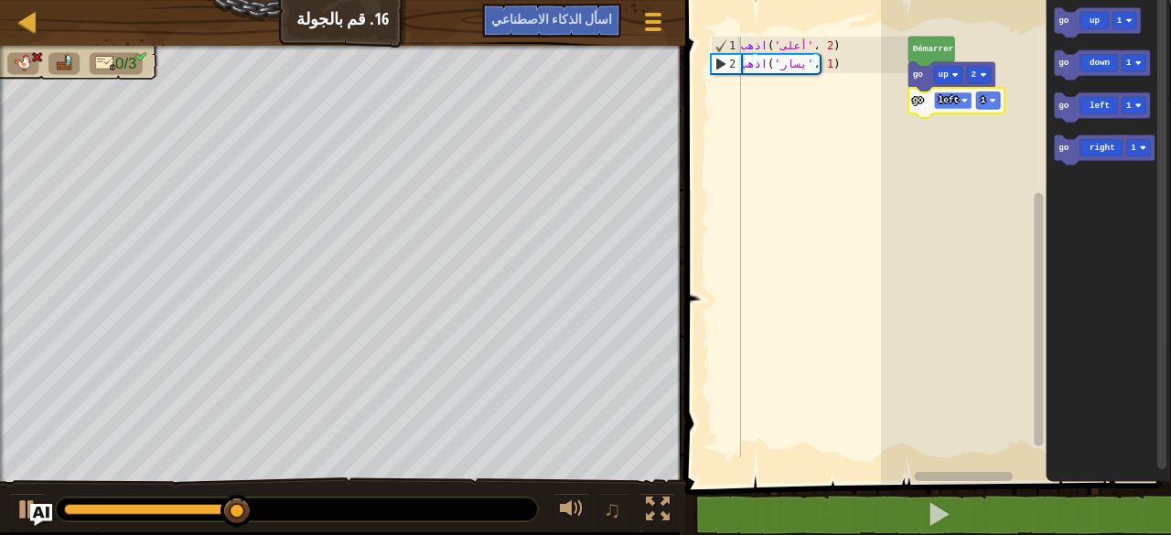
click at [959, 105] on rect "Espace de travail de Blocky" at bounding box center [952, 100] width 38 height 17
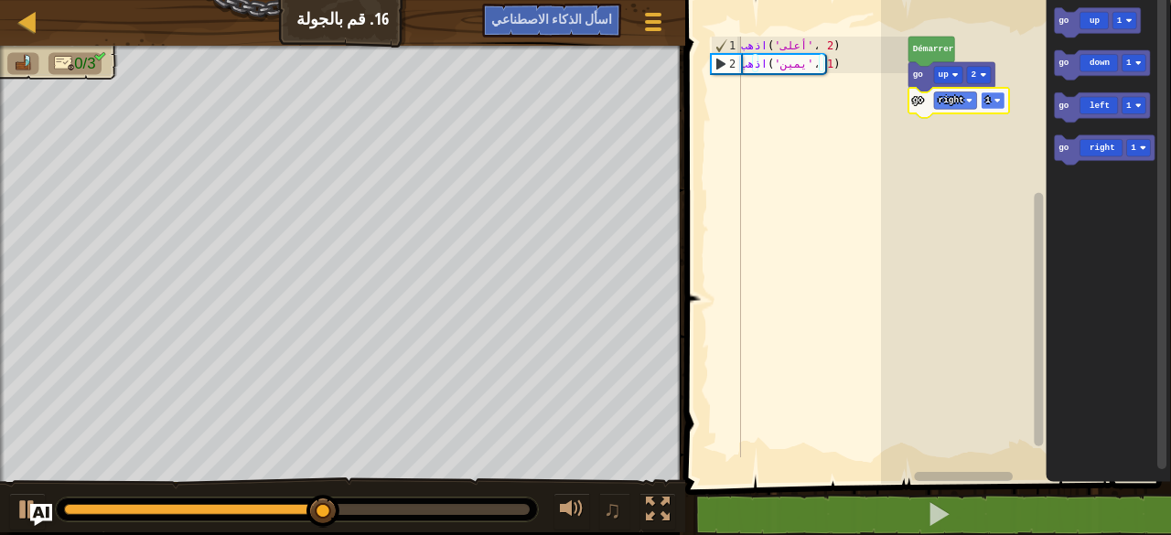
click at [998, 100] on image "Espace de travail de Blocky" at bounding box center [997, 100] width 6 height 6
click at [1005, 97] on rect "Espace de travail de Blocky" at bounding box center [993, 100] width 24 height 17
click at [996, 102] on image "Espace de travail de Blocky" at bounding box center [997, 100] width 6 height 6
click at [998, 103] on rect "Espace de travail de Blocky" at bounding box center [993, 100] width 24 height 17
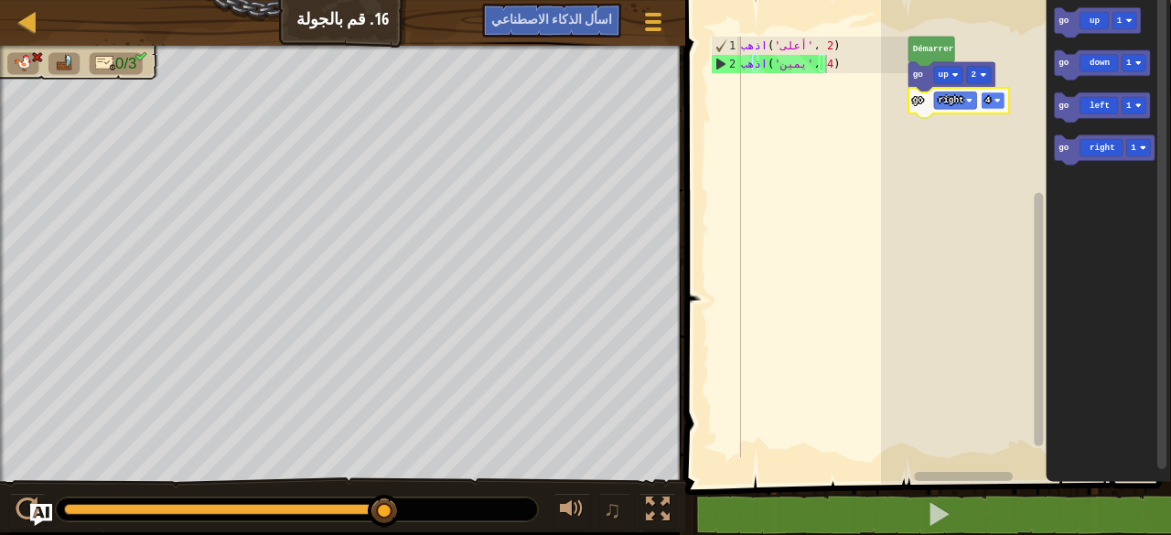
click at [996, 103] on image "Espace de travail de Blocky" at bounding box center [997, 100] width 6 height 6
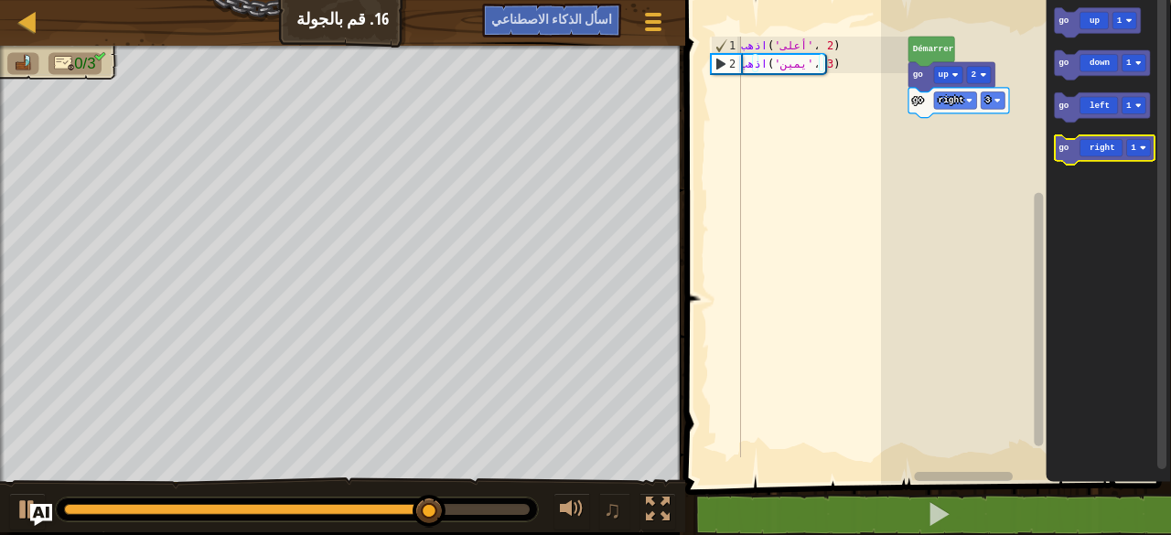
click at [1108, 153] on icon "Espace de travail de Blocky" at bounding box center [1104, 150] width 101 height 30
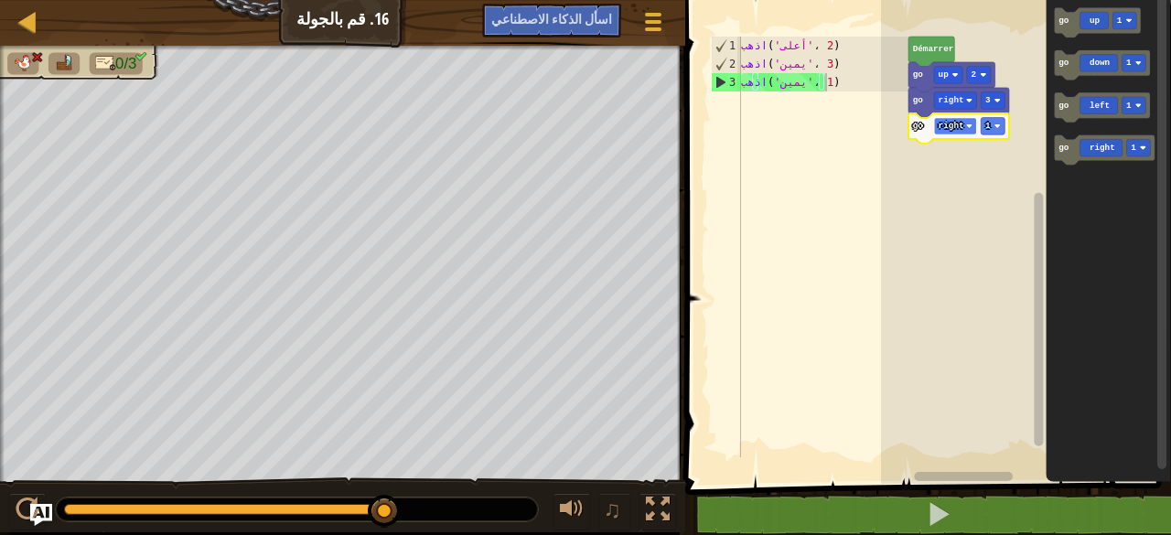
click at [946, 131] on rect "Espace de travail de Blocky" at bounding box center [954, 126] width 43 height 17
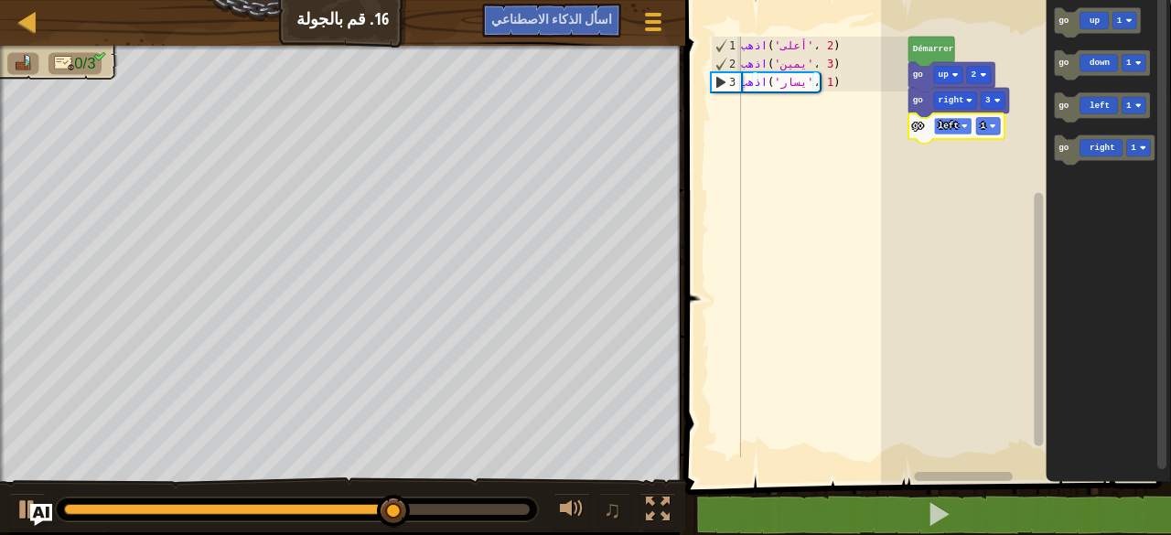
click at [952, 134] on rect "Espace de travail de Blocky" at bounding box center [952, 126] width 38 height 17
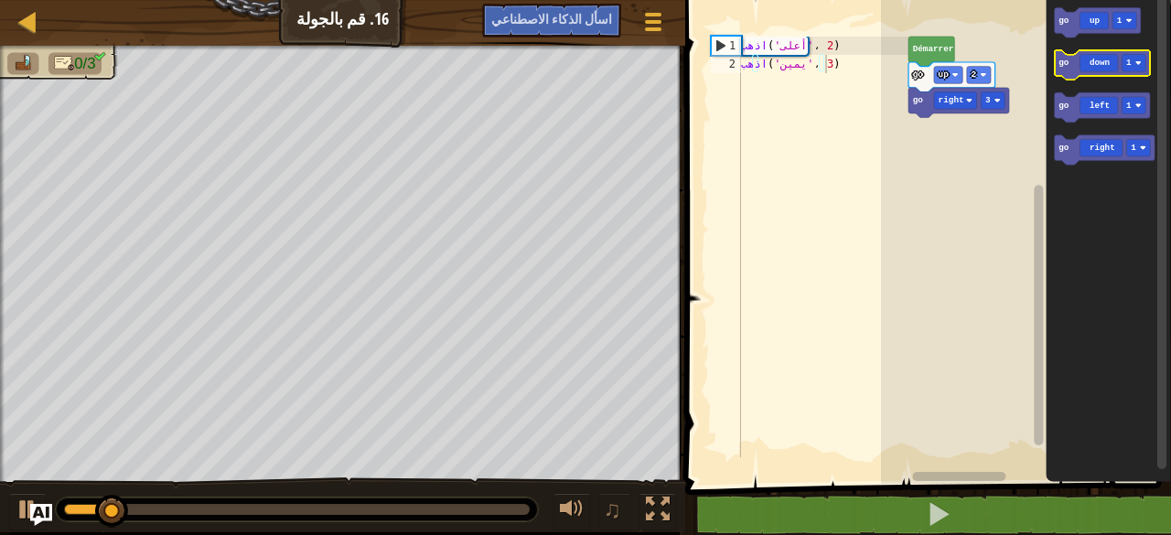
click at [1099, 58] on icon "Espace de travail de Blocky" at bounding box center [1102, 65] width 96 height 30
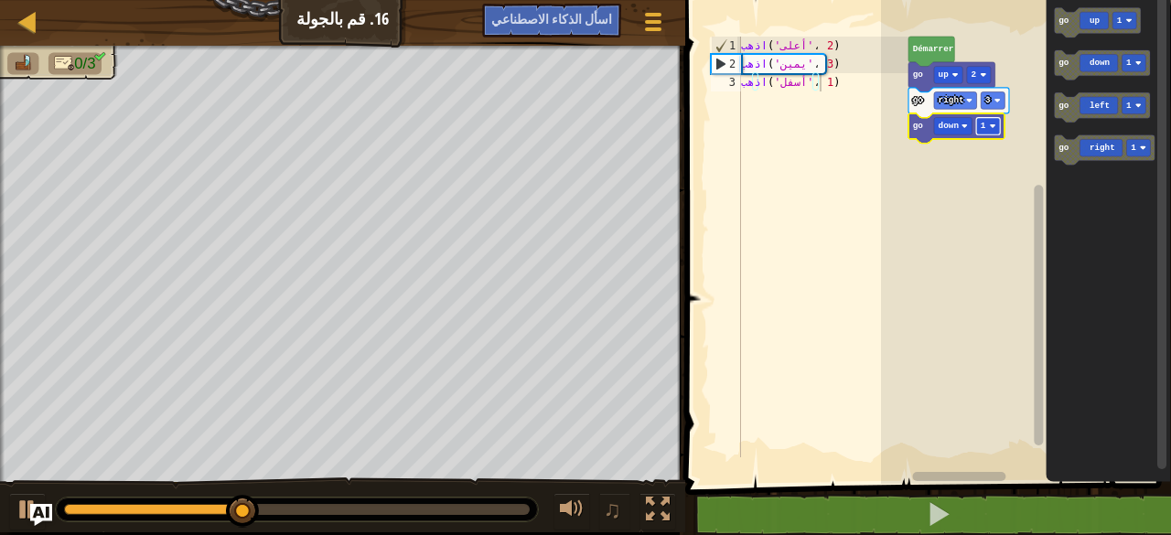
click at [998, 126] on rect "Espace de travail de Blocky" at bounding box center [988, 126] width 24 height 17
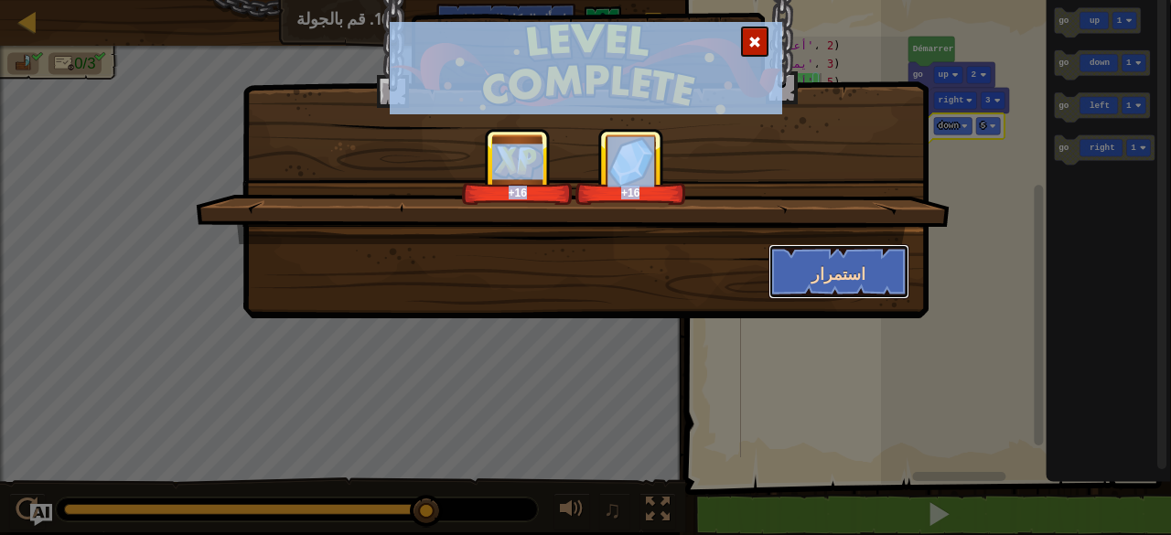
click at [864, 272] on button "استمرار" at bounding box center [840, 271] width 142 height 55
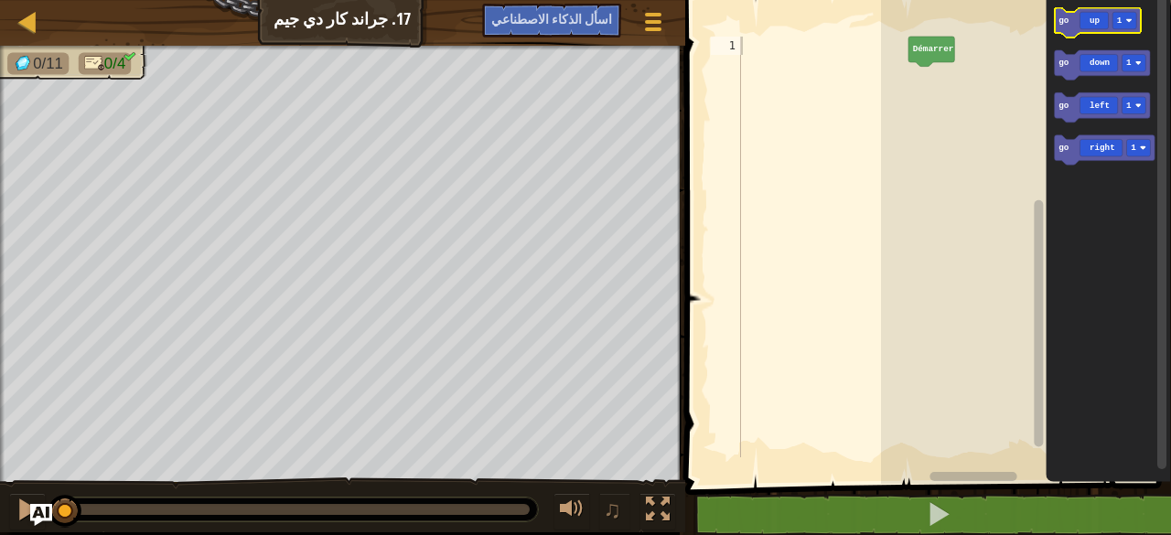
click at [1094, 29] on icon "Espace de travail de Blocky" at bounding box center [1097, 23] width 87 height 30
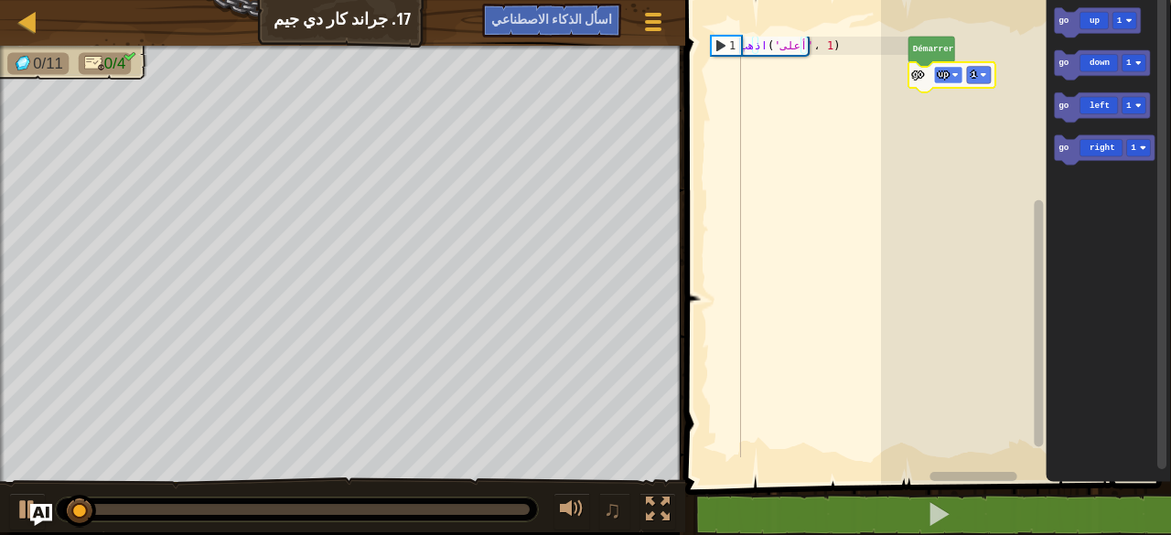
click at [944, 78] on text "up" at bounding box center [943, 75] width 11 height 10
click at [988, 69] on rect "Espace de travail de Blocky" at bounding box center [978, 75] width 24 height 17
click at [989, 78] on rect "Espace de travail de Blocky" at bounding box center [978, 75] width 24 height 17
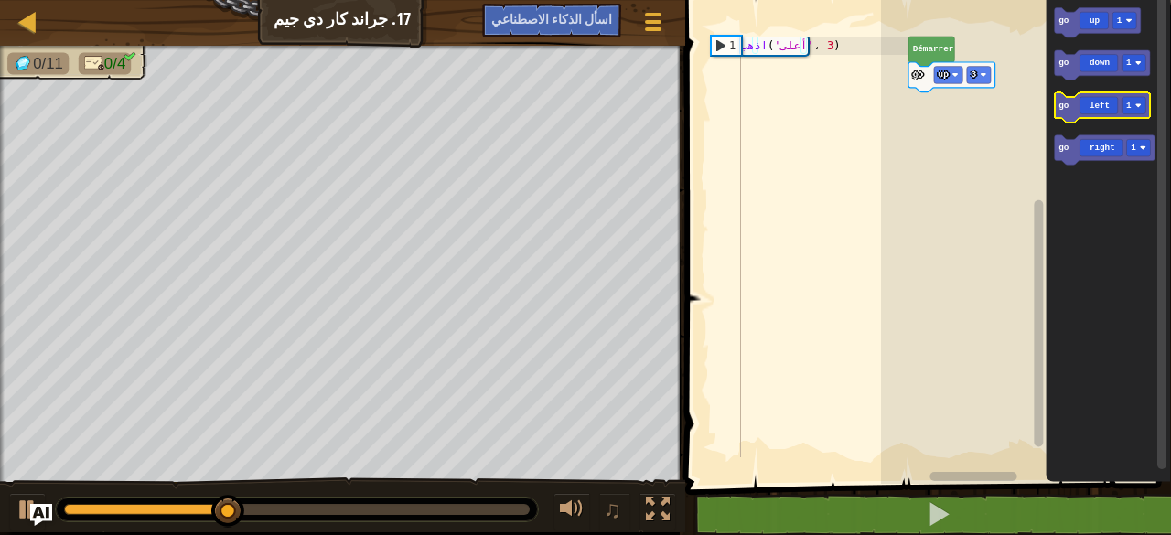
click at [1095, 116] on icon "Espace de travail de Blocky" at bounding box center [1102, 108] width 96 height 30
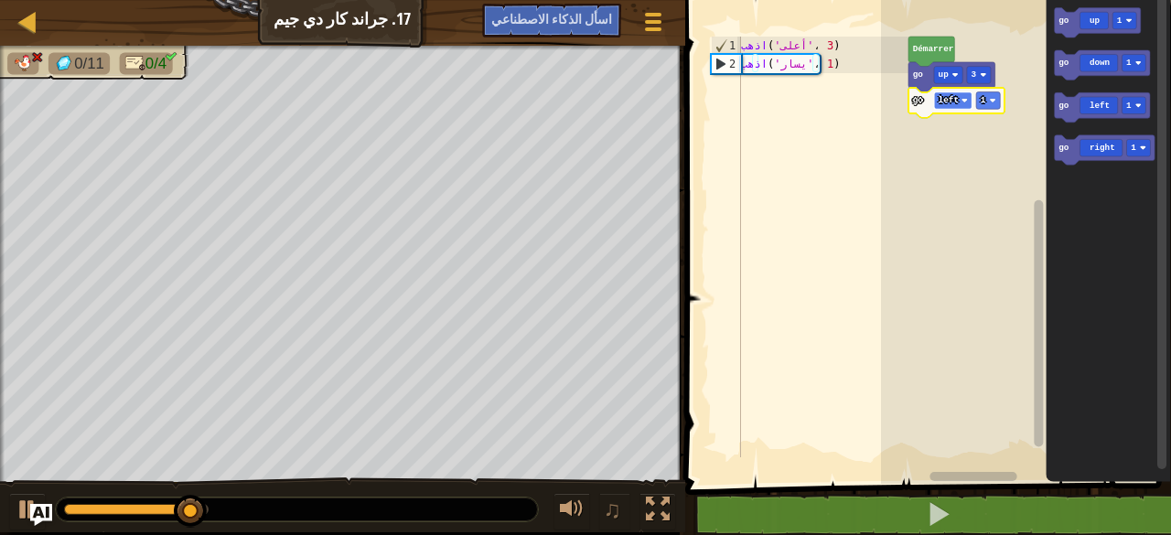
click at [952, 105] on rect "Espace de travail de Blocky" at bounding box center [952, 100] width 38 height 17
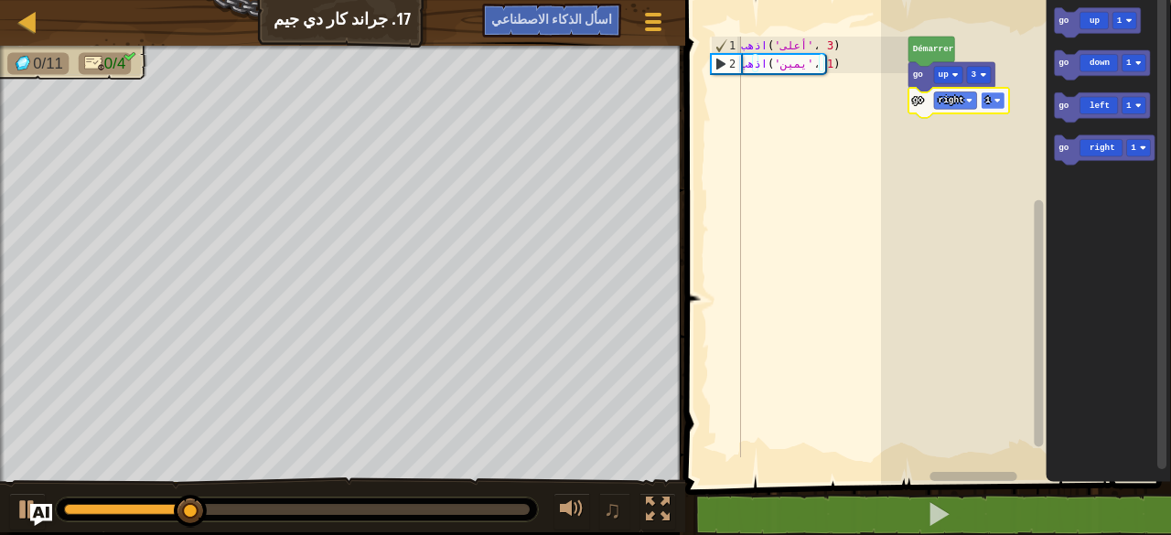
click at [1000, 97] on rect "Espace de travail de Blocky" at bounding box center [993, 100] width 24 height 17
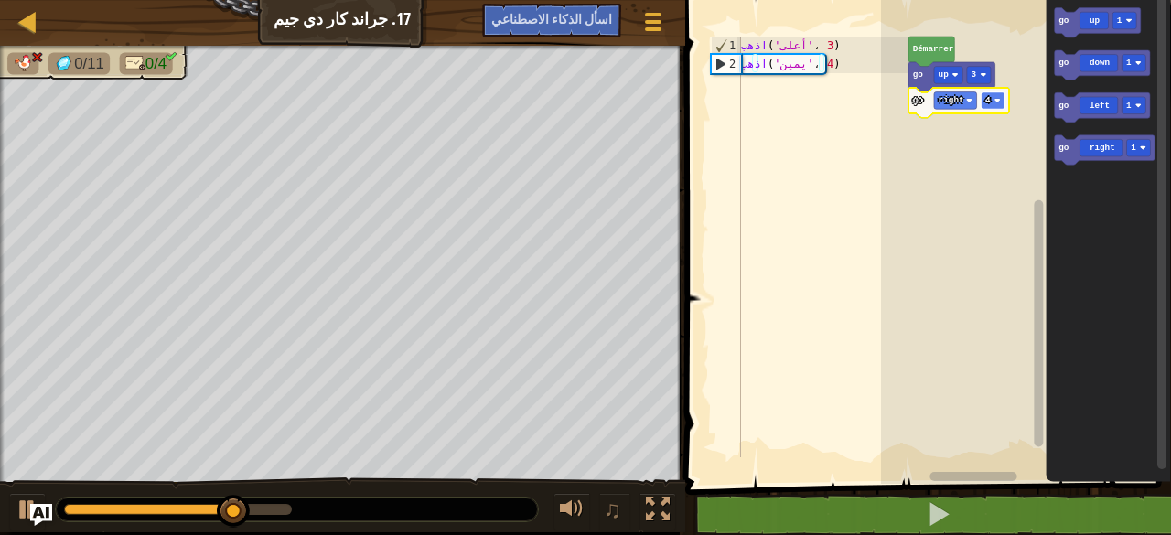
click at [1000, 100] on rect "Espace de travail de Blocky" at bounding box center [993, 100] width 24 height 17
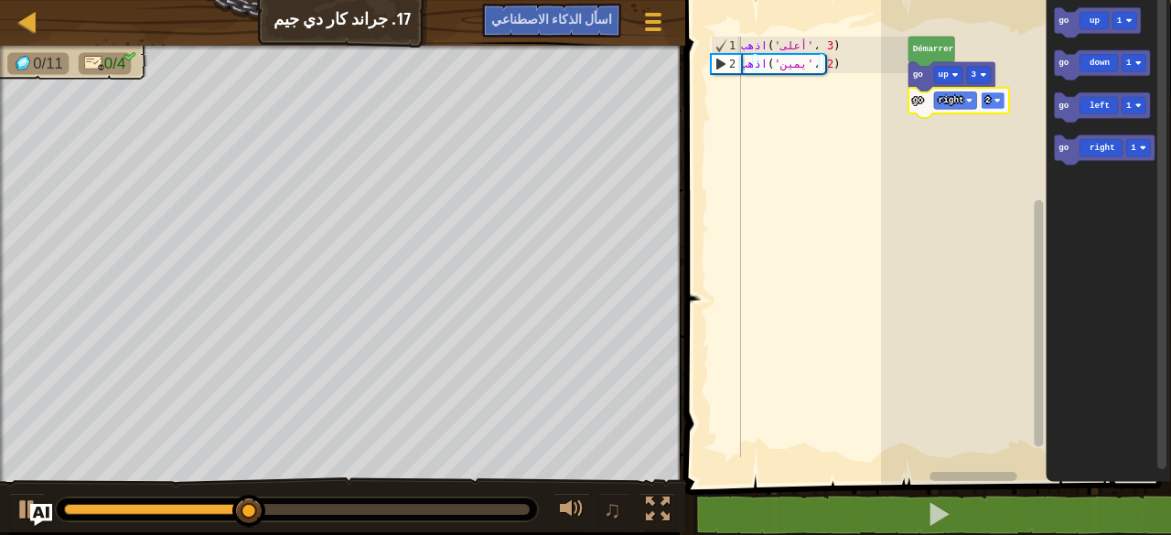
click at [999, 102] on image "Espace de travail de Blocky" at bounding box center [997, 100] width 6 height 6
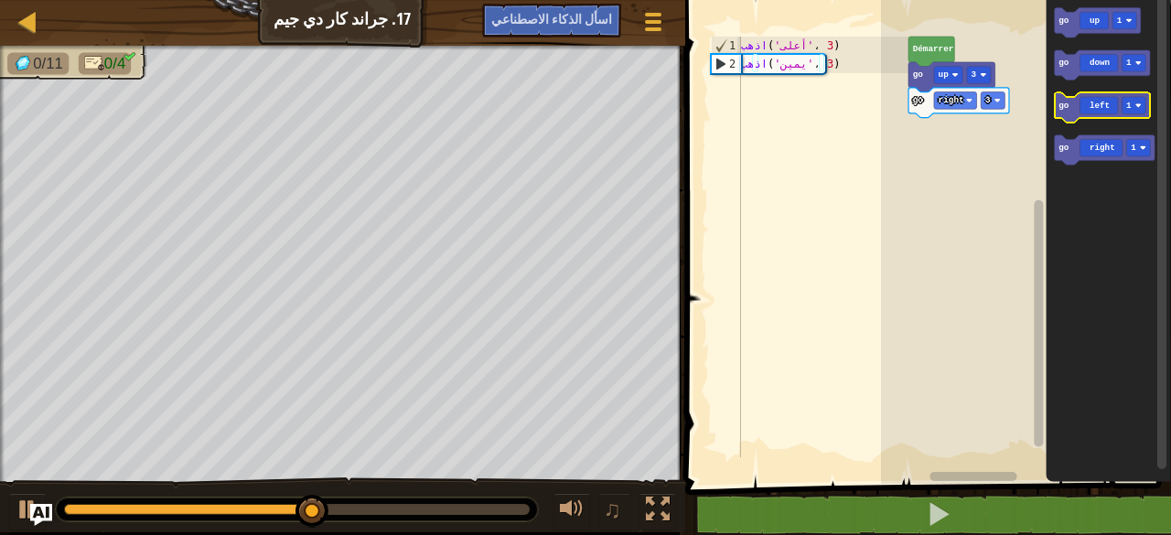
click at [1094, 111] on icon "Espace de travail de Blocky" at bounding box center [1102, 108] width 96 height 30
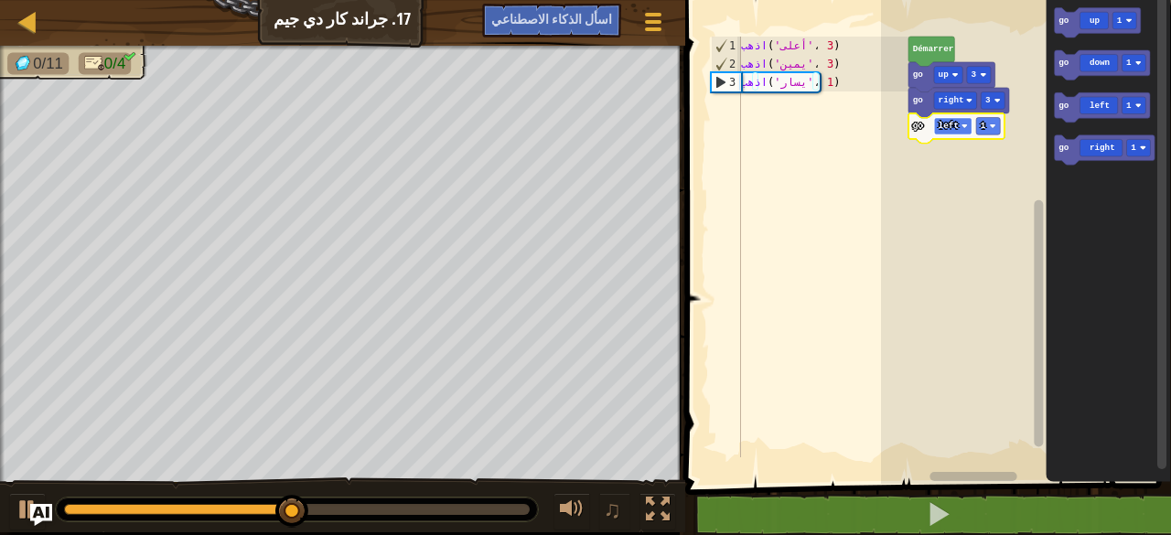
click at [963, 131] on rect "Espace de travail de Blocky" at bounding box center [952, 126] width 38 height 17
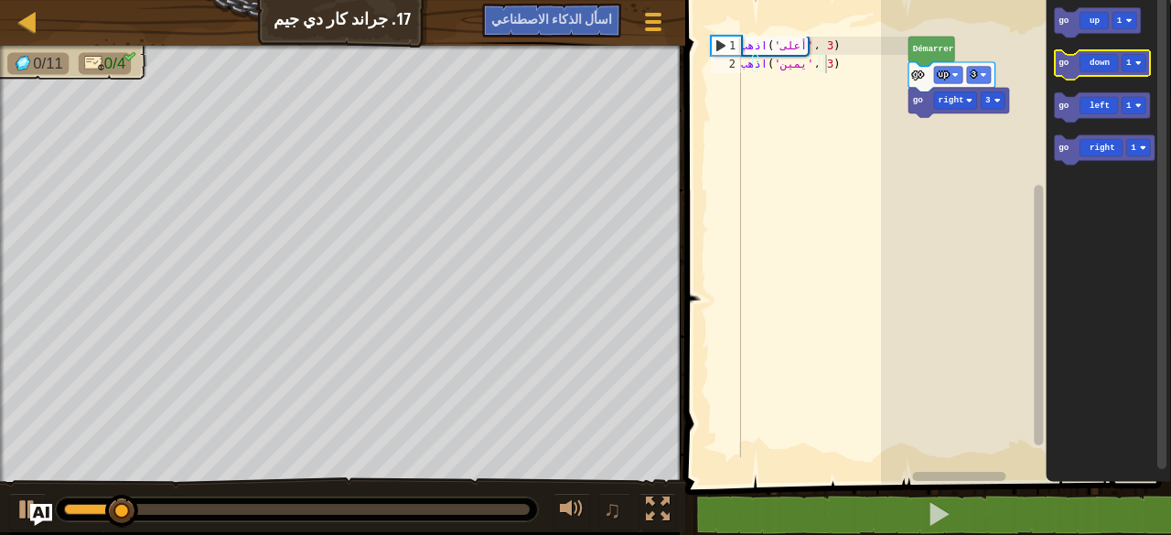
click at [1094, 69] on icon "Espace de travail de Blocky" at bounding box center [1102, 65] width 96 height 30
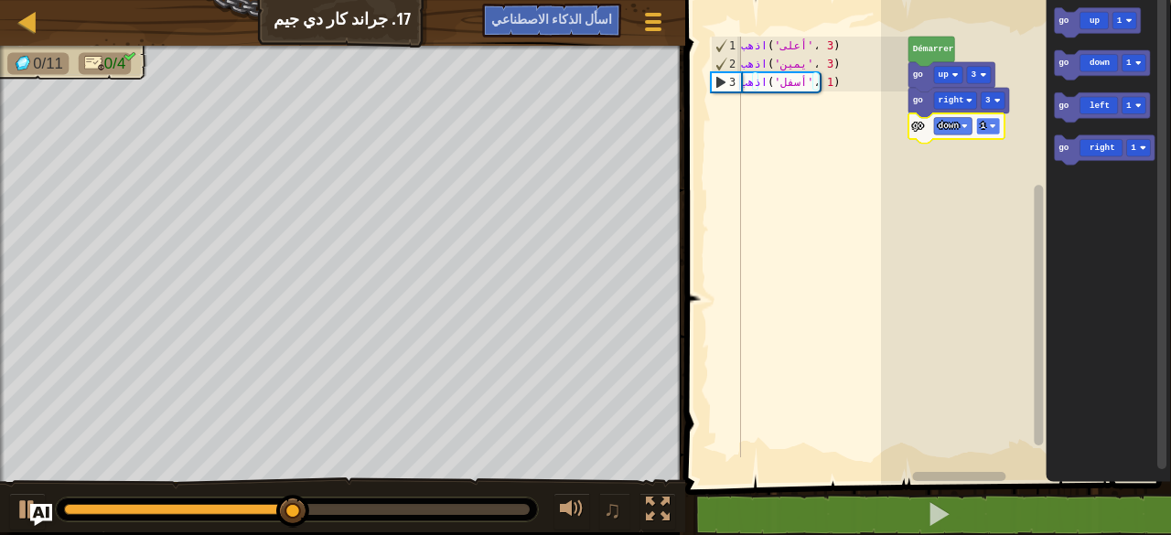
click at [994, 121] on rect "Espace de travail de Blocky" at bounding box center [988, 126] width 24 height 17
click at [994, 125] on image "Espace de travail de Blocky" at bounding box center [992, 126] width 6 height 6
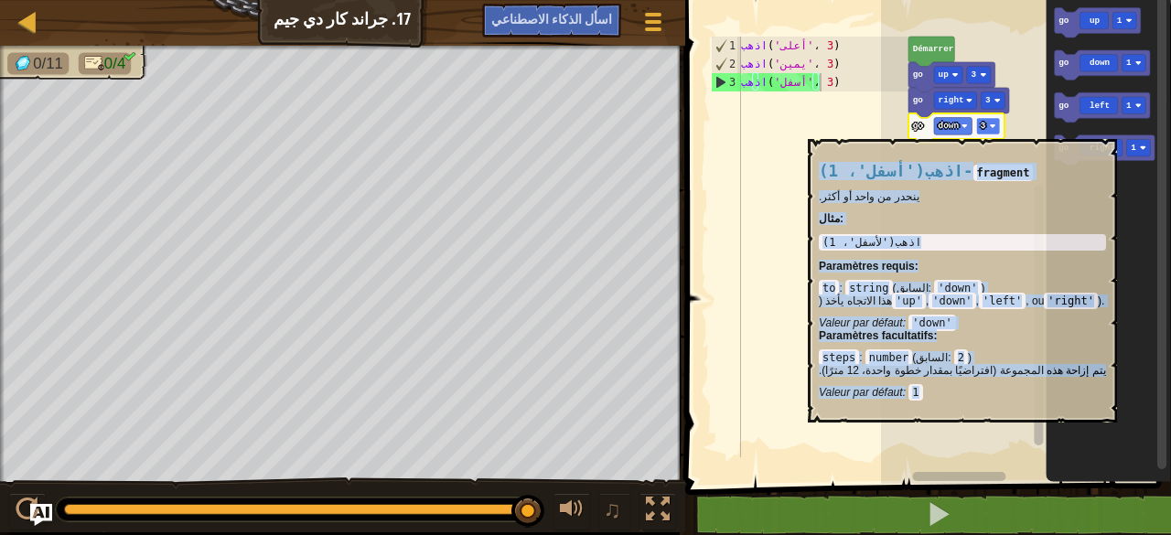
click at [997, 130] on rect "Espace de travail de Blocky" at bounding box center [988, 126] width 24 height 17
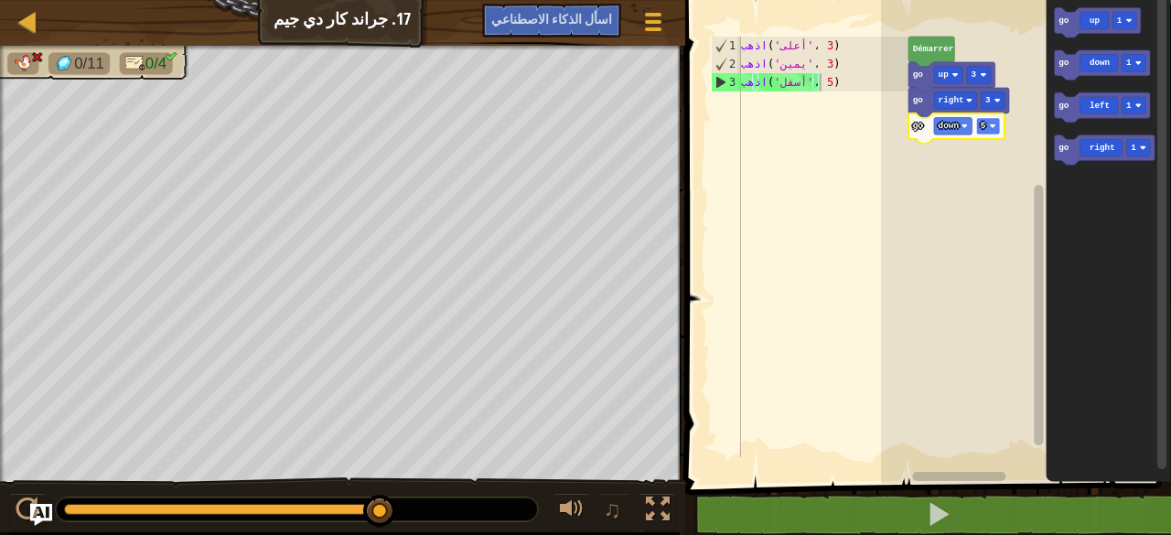
click at [990, 124] on image "Espace de travail de Blocky" at bounding box center [992, 126] width 6 height 6
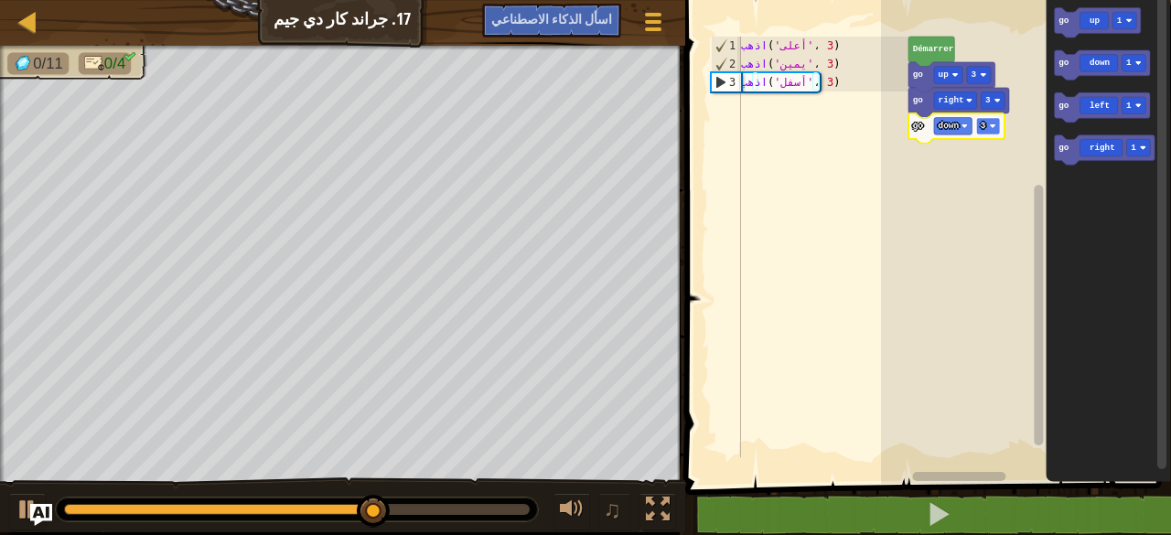
click at [995, 124] on image "Espace de travail de Blocky" at bounding box center [992, 126] width 6 height 6
click at [1001, 135] on icon "Espace de travail de Blocky" at bounding box center [957, 128] width 96 height 30
click at [993, 134] on rect "Espace de travail de Blocky" at bounding box center [988, 126] width 24 height 17
click at [988, 120] on rect "Espace de travail de Blocky" at bounding box center [988, 126] width 24 height 17
click at [1112, 146] on icon "Espace de travail de Blocky" at bounding box center [1104, 150] width 101 height 30
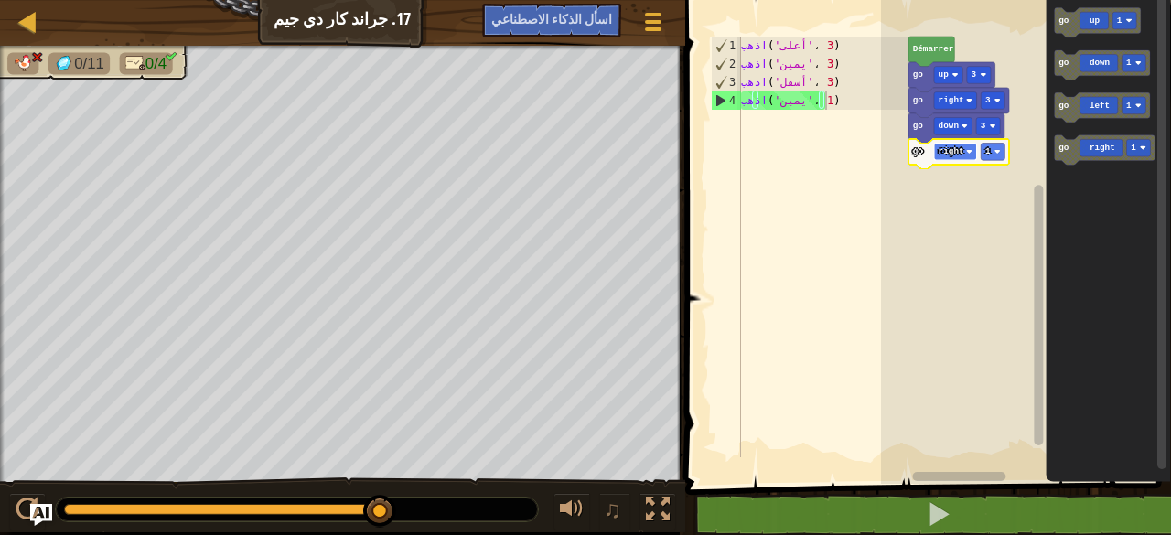
click at [957, 153] on text "right" at bounding box center [951, 151] width 26 height 10
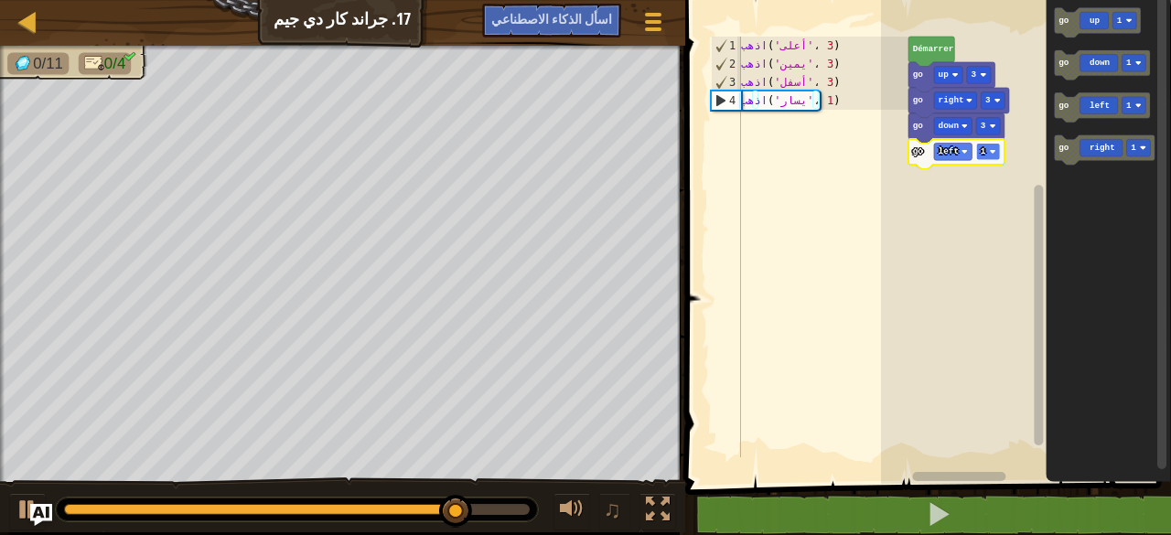
click at [991, 149] on image "Espace de travail de Blocky" at bounding box center [992, 151] width 6 height 6
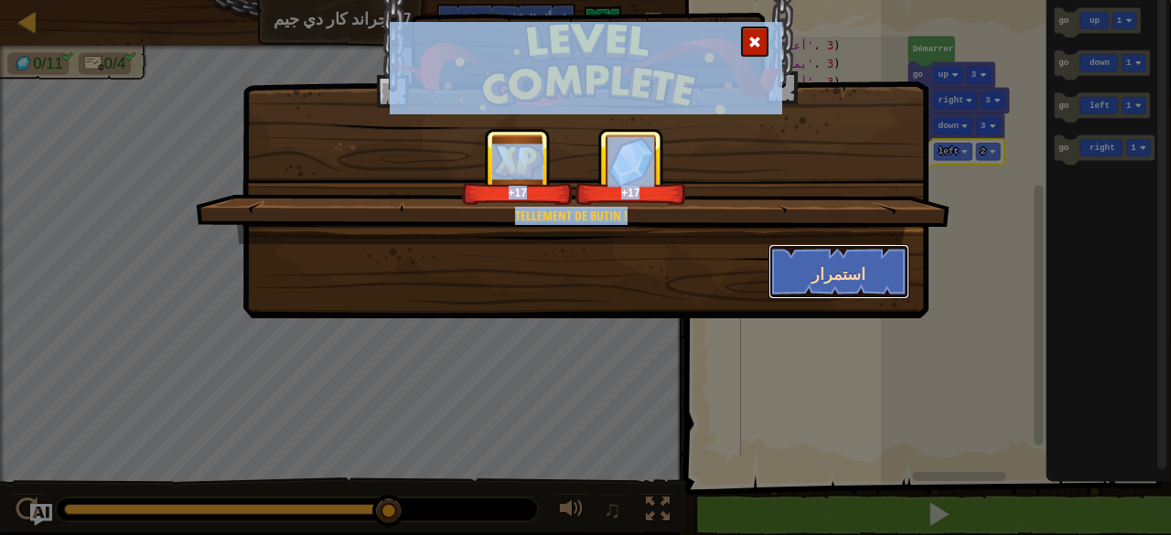
click at [826, 274] on font "استمرار" at bounding box center [839, 274] width 54 height 23
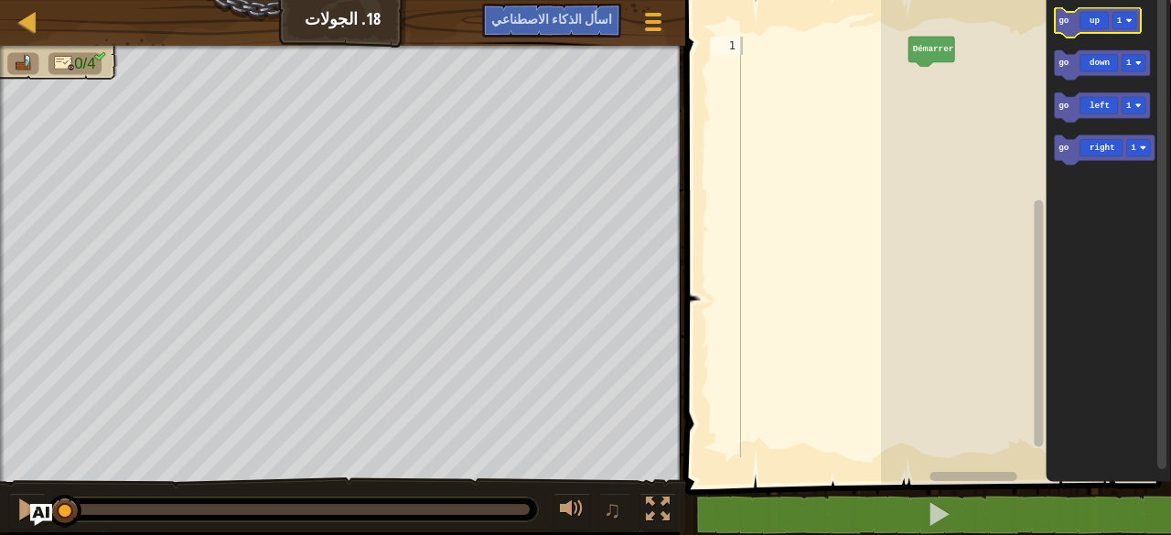
click at [1092, 29] on icon "Espace de travail de Blocky" at bounding box center [1097, 23] width 87 height 30
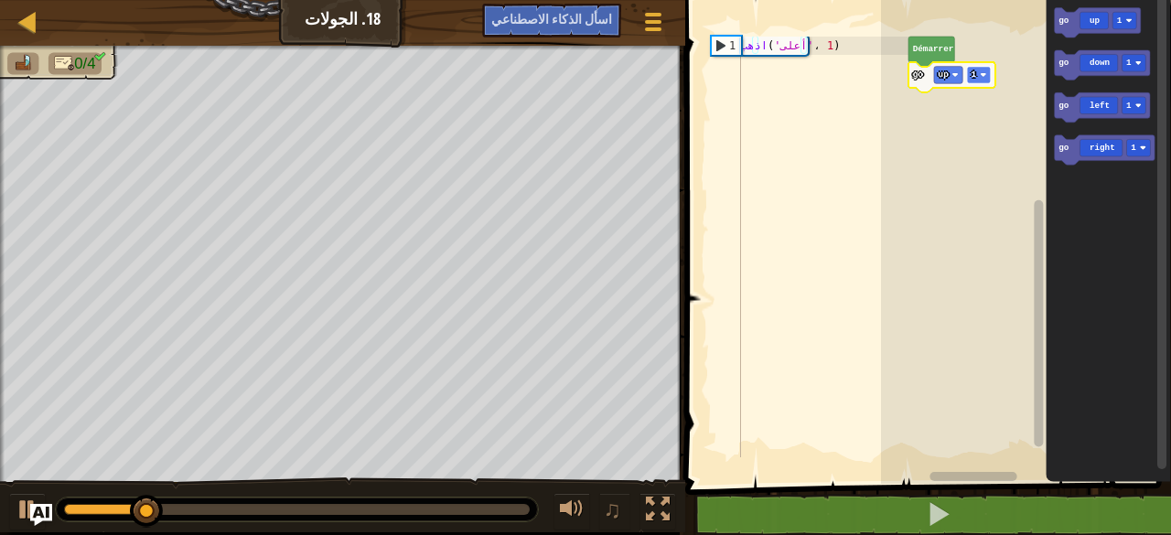
click at [980, 75] on image "Espace de travail de Blocky" at bounding box center [983, 74] width 6 height 6
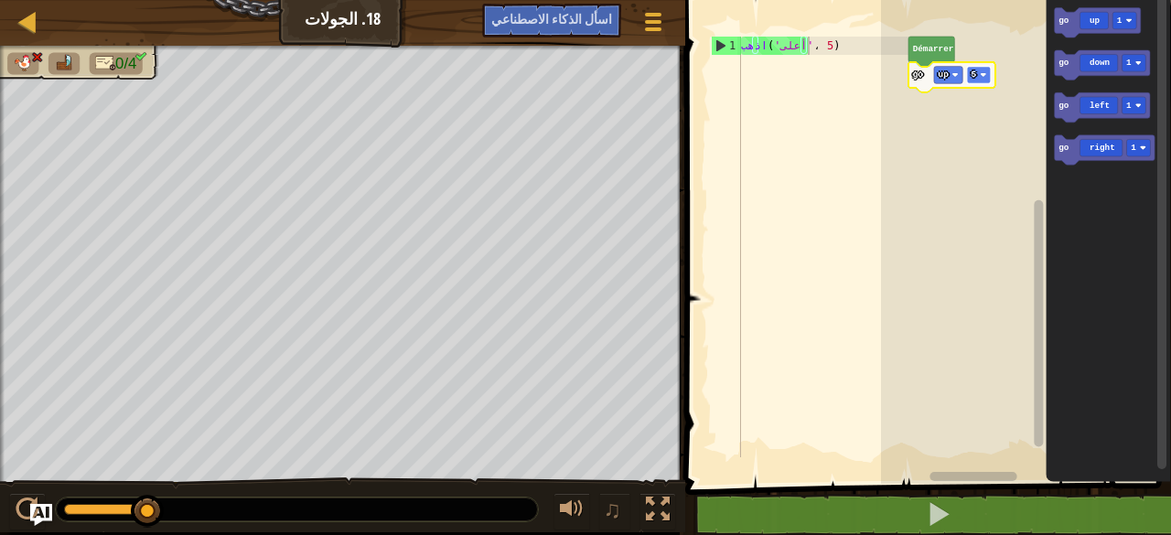
click at [981, 70] on rect "Espace de travail de Blocky" at bounding box center [978, 75] width 24 height 17
click at [987, 77] on rect "Espace de travail de Blocky" at bounding box center [978, 75] width 24 height 17
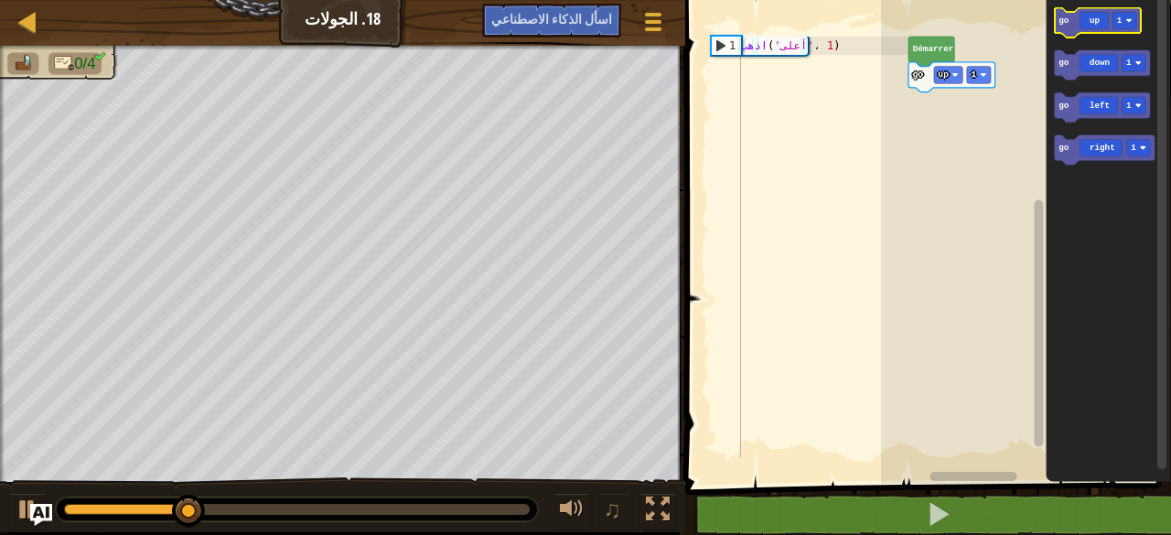
click at [1093, 23] on icon "Espace de travail de Blocky" at bounding box center [1097, 23] width 87 height 30
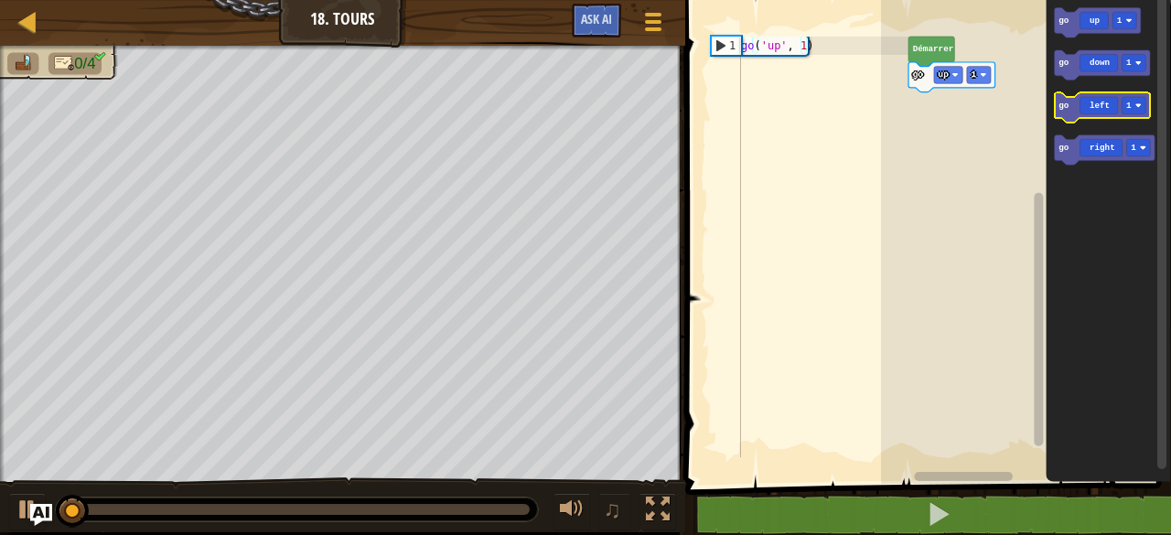
click at [1097, 113] on icon "Espace de travail de Blocky" at bounding box center [1102, 108] width 96 height 30
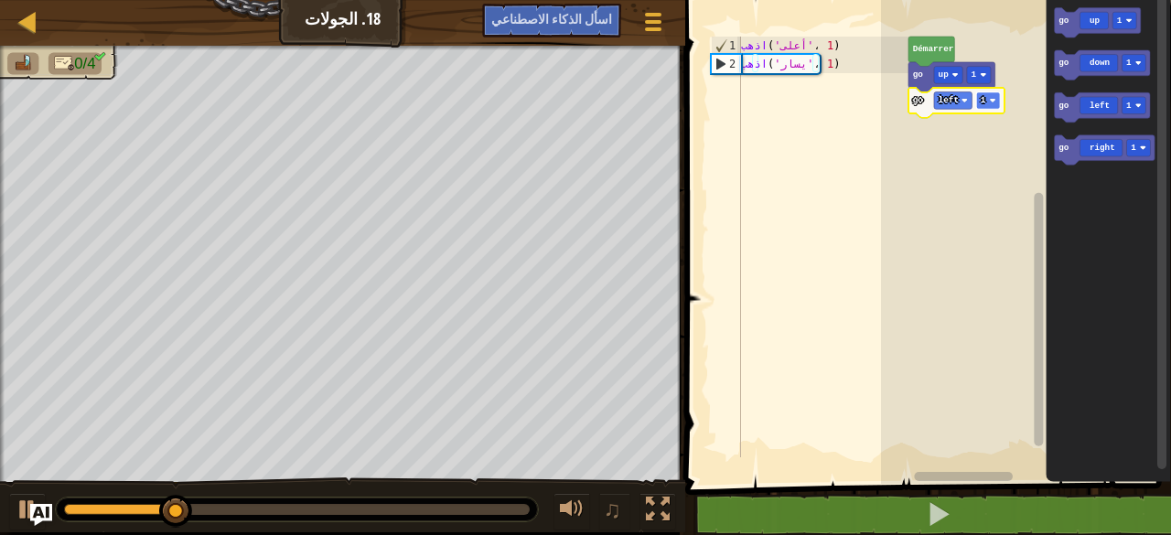
click at [999, 92] on rect "Espace de travail de Blocky" at bounding box center [988, 100] width 24 height 17
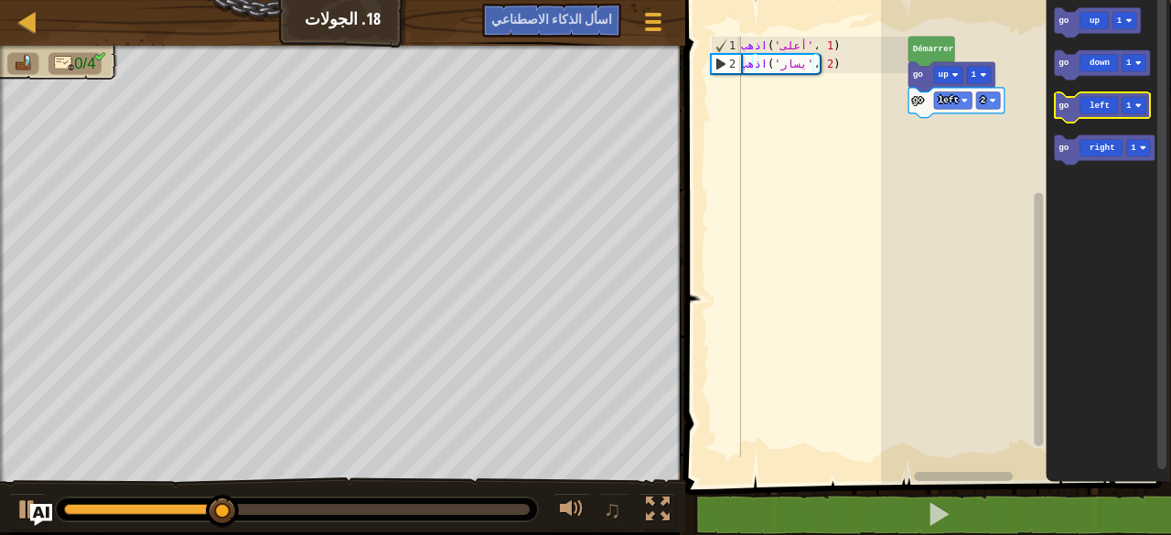
click at [1073, 109] on icon "Espace de travail de Blocky" at bounding box center [1102, 108] width 96 height 30
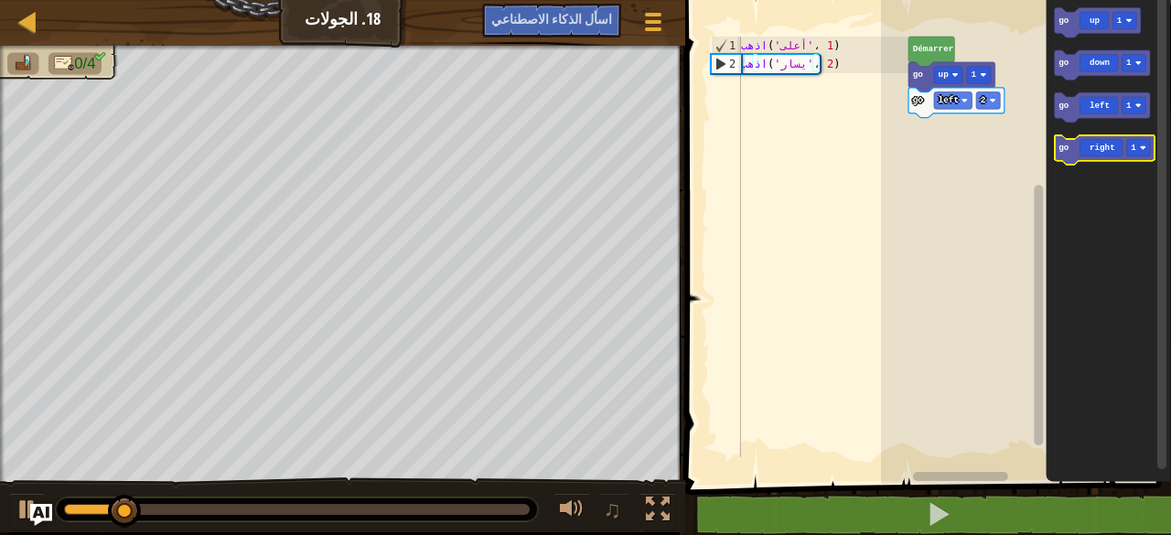
click at [1088, 142] on icon "Espace de travail de Blocky" at bounding box center [1104, 150] width 101 height 30
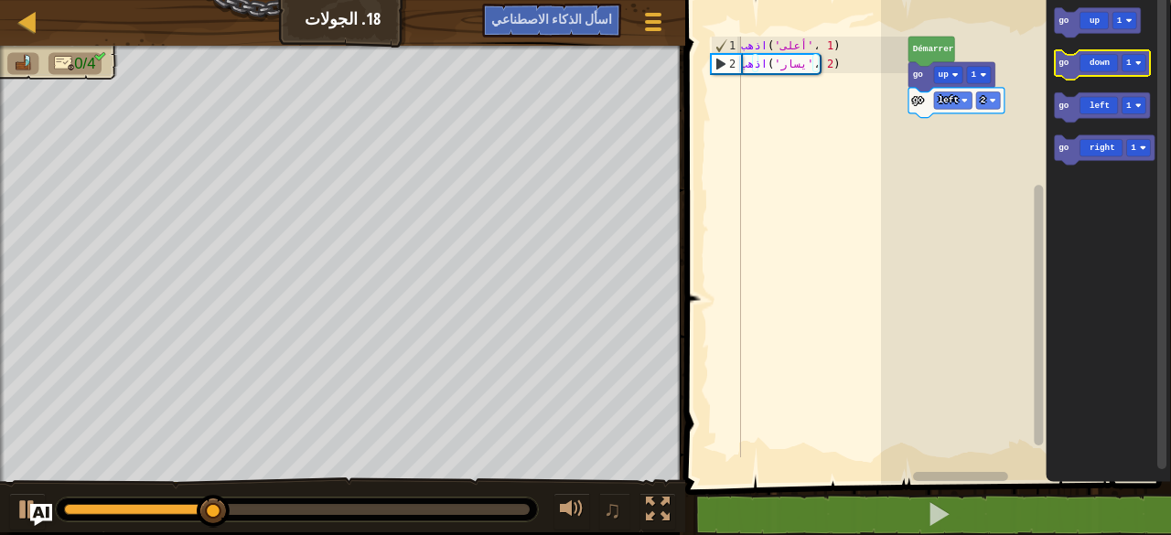
click at [1103, 73] on icon "Espace de travail de Blocky" at bounding box center [1102, 65] width 96 height 30
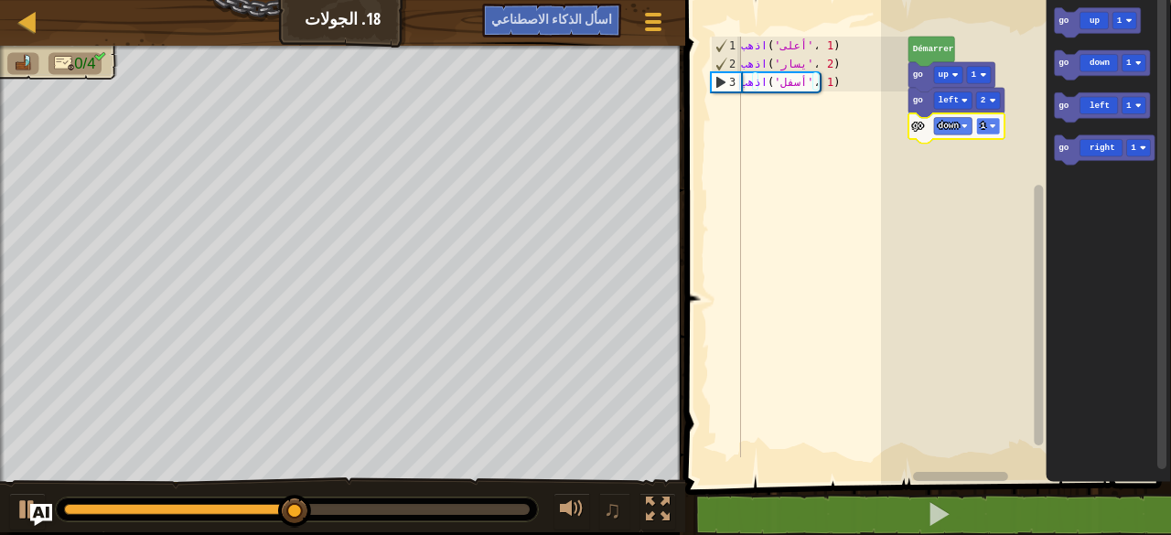
click at [994, 131] on rect "Espace de travail de Blocky" at bounding box center [988, 126] width 24 height 17
click at [990, 131] on rect "Espace de travail de Blocky" at bounding box center [988, 126] width 24 height 17
click at [1091, 151] on icon "Espace de travail de Blocky" at bounding box center [1104, 150] width 101 height 30
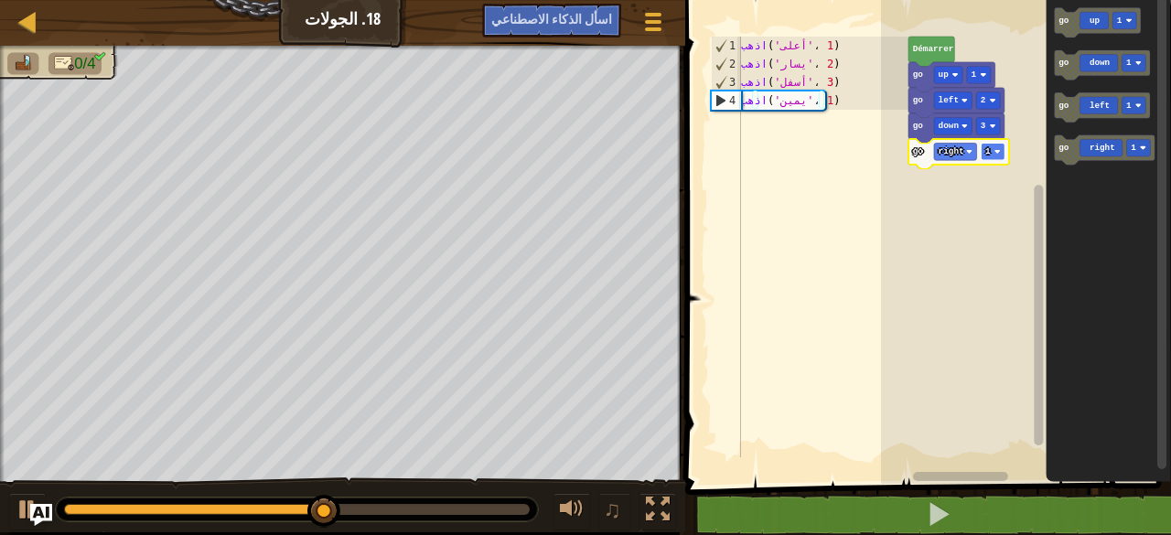
click at [997, 148] on rect "Espace de travail de Blocky" at bounding box center [993, 152] width 24 height 17
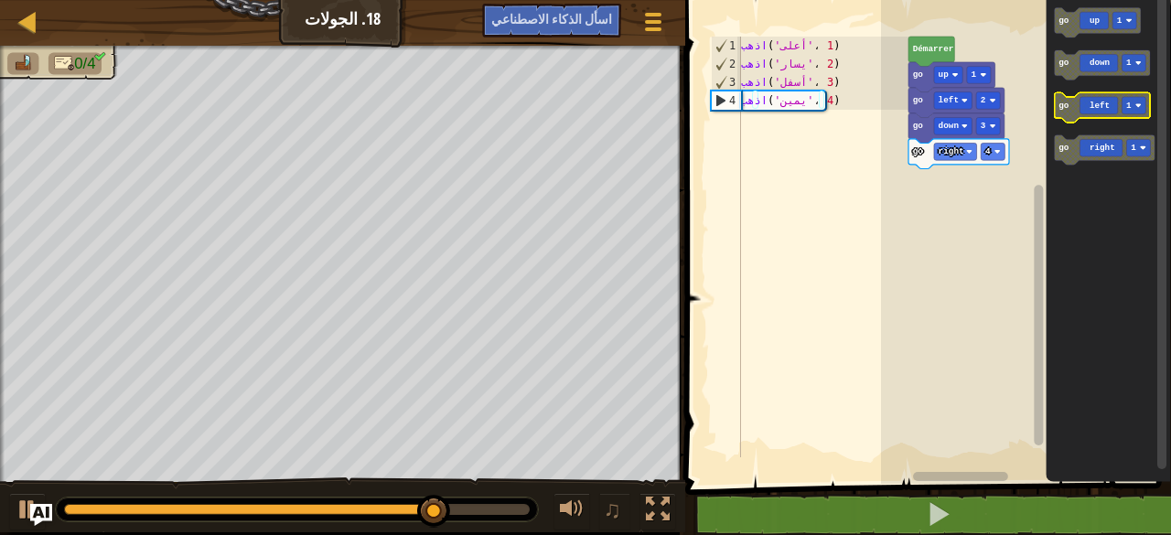
click at [1089, 113] on icon "Espace de travail de Blocky" at bounding box center [1102, 108] width 96 height 30
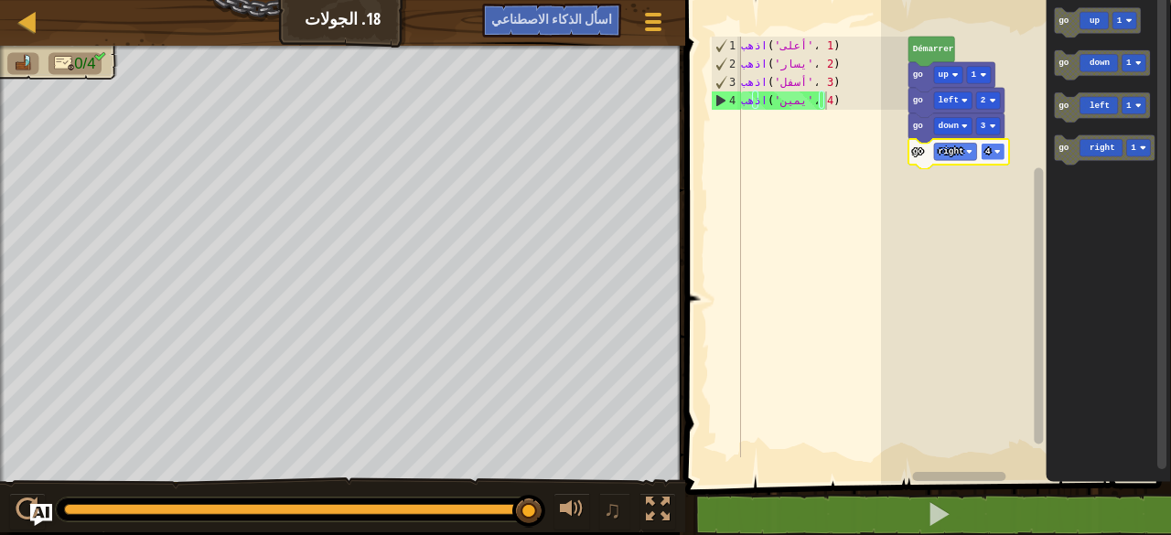
click at [983, 157] on rect "Espace de travail de Blocky" at bounding box center [993, 152] width 24 height 17
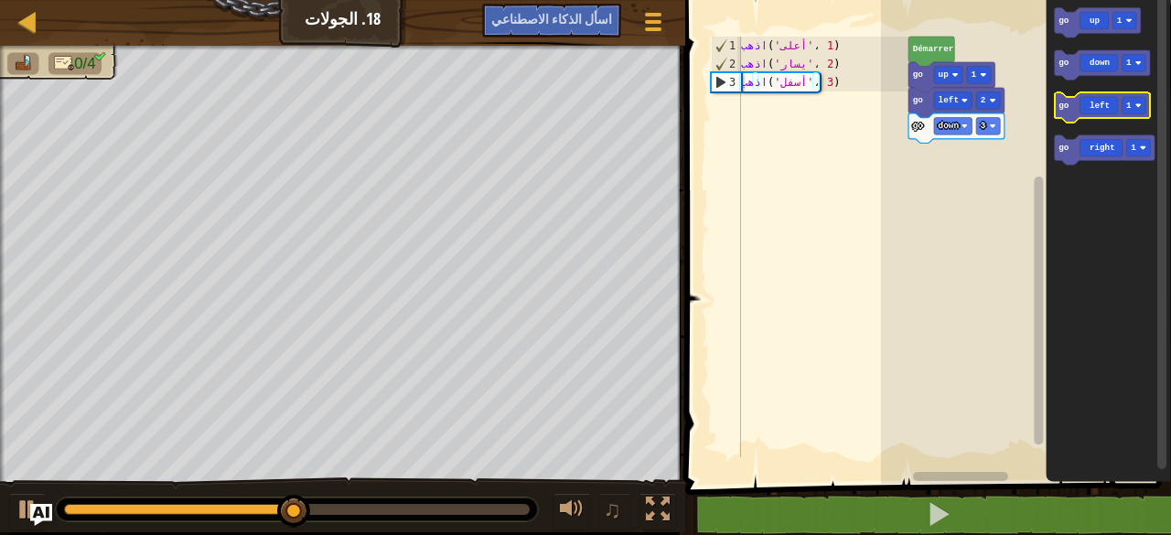
click at [1079, 113] on icon "Espace de travail de Blocky" at bounding box center [1102, 108] width 96 height 30
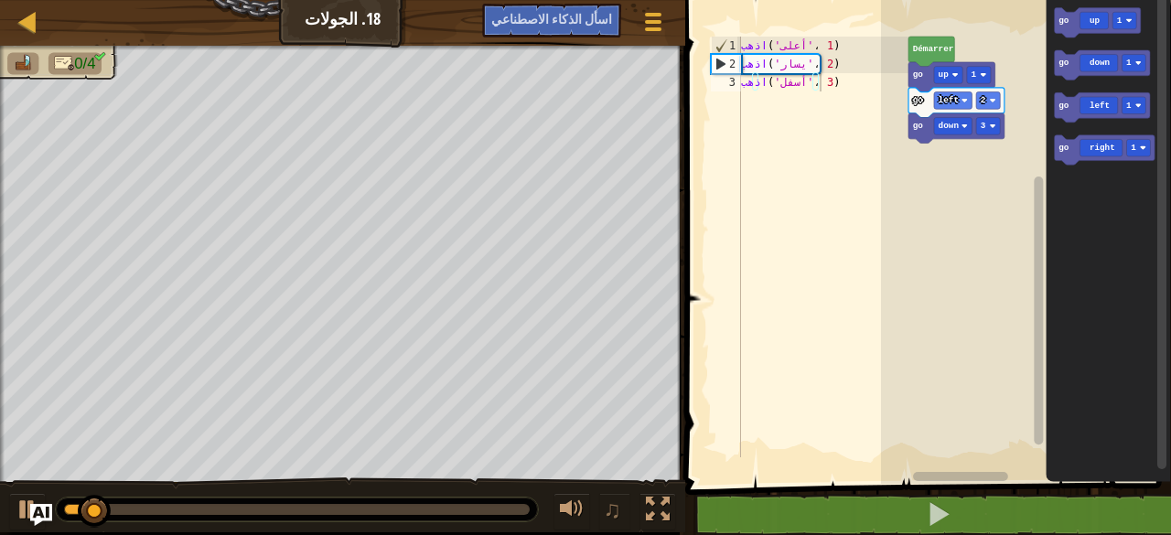
click at [1020, 210] on div "[PERSON_NAME] go up 1 go left 2 go down 3 go up 1 go down 1 go left 1 go right 1" at bounding box center [1026, 237] width 290 height 493
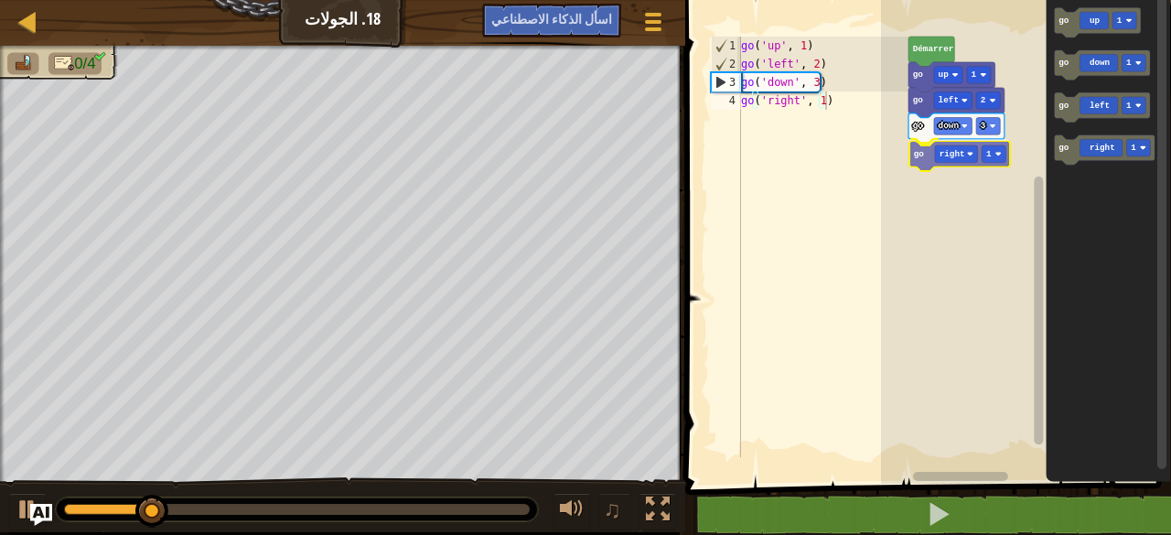
click at [959, 144] on div "[PERSON_NAME] go up 1 go left 2 go down 3 go right 1 go up 1 go down 1 go left …" at bounding box center [1026, 237] width 290 height 493
click at [1001, 156] on rect "Espace de travail de Blocky" at bounding box center [993, 152] width 24 height 17
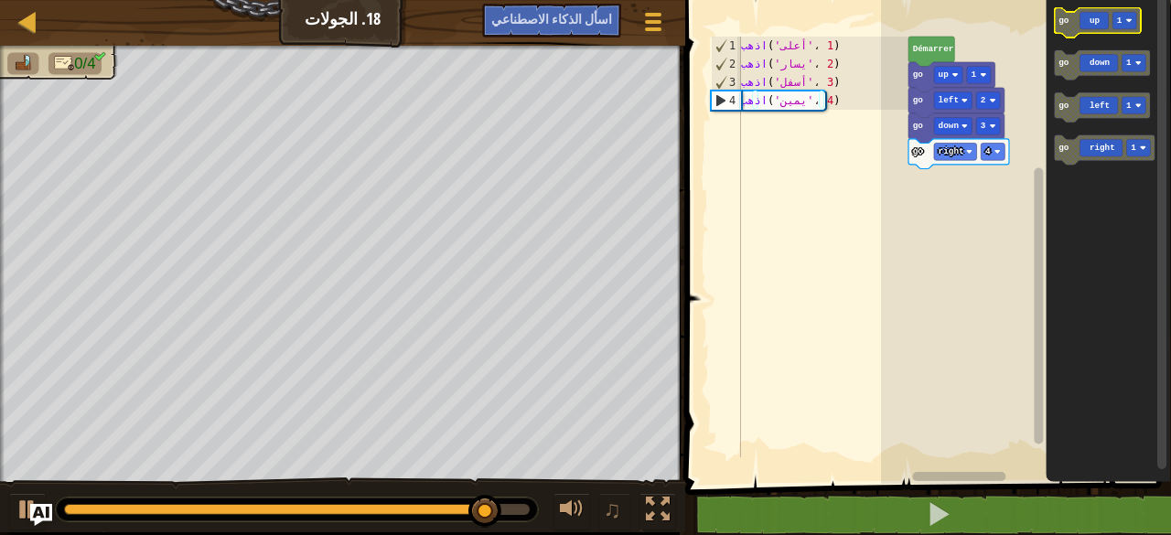
click at [1127, 20] on image "Espace de travail de Blocky" at bounding box center [1129, 20] width 6 height 6
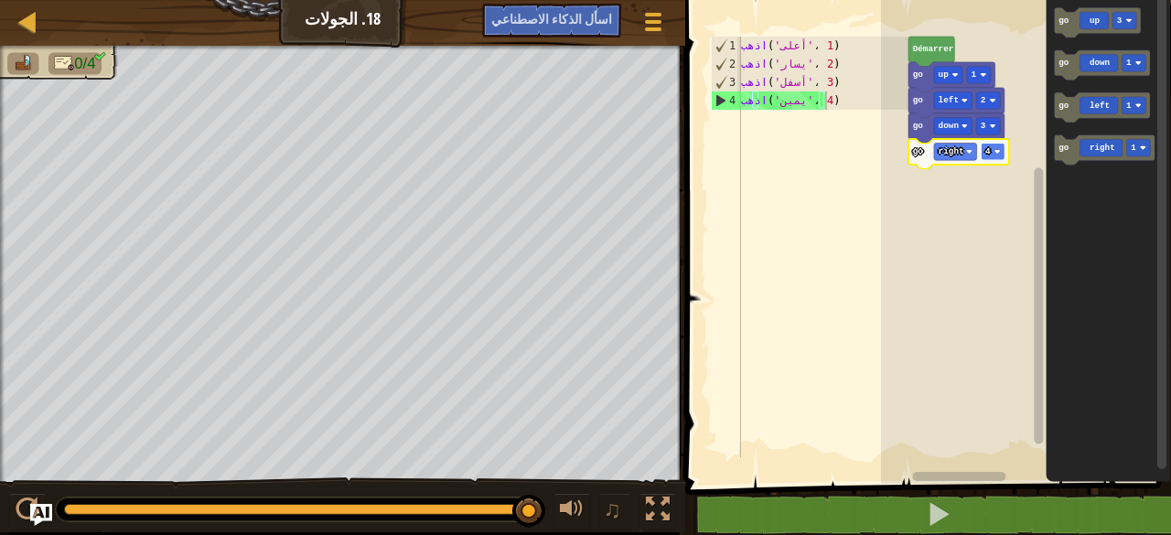
click at [991, 154] on rect "Espace de travail de Blocky" at bounding box center [993, 152] width 24 height 17
click at [991, 147] on rect "Espace de travail de Blocky" at bounding box center [993, 152] width 24 height 17
click at [1000, 155] on rect "Espace de travail de Blocky" at bounding box center [993, 152] width 24 height 17
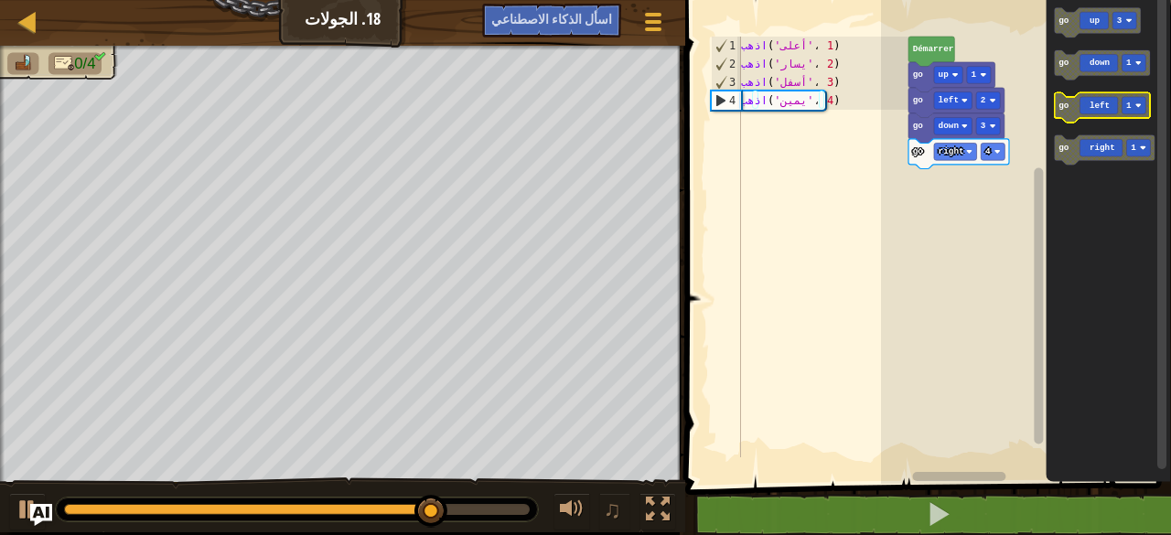
click at [1111, 95] on icon "Espace de travail de Blocky" at bounding box center [1102, 108] width 96 height 30
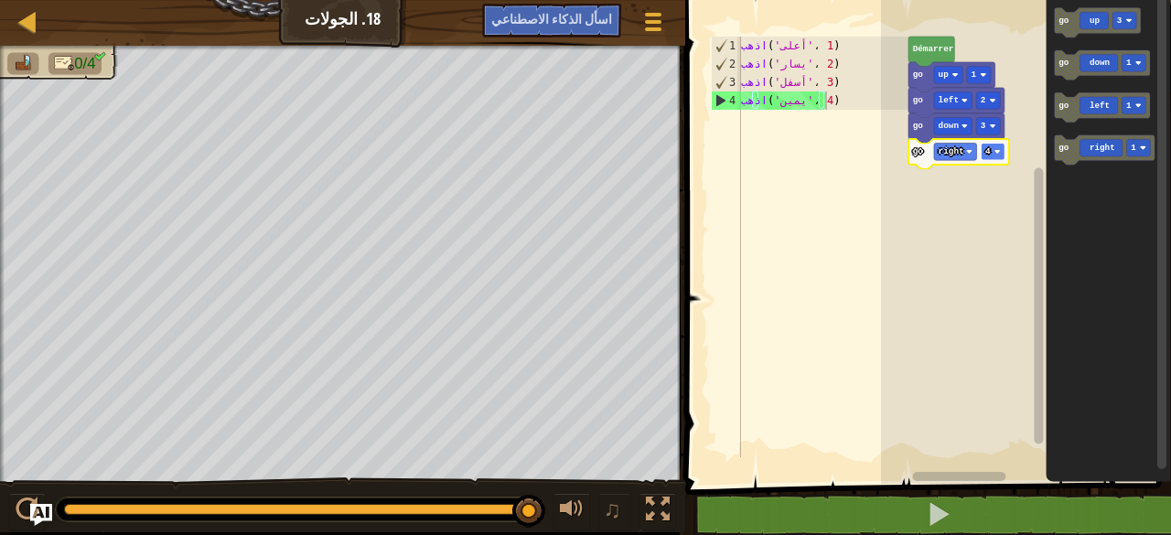
click at [998, 152] on image "Espace de travail de Blocky" at bounding box center [997, 151] width 6 height 6
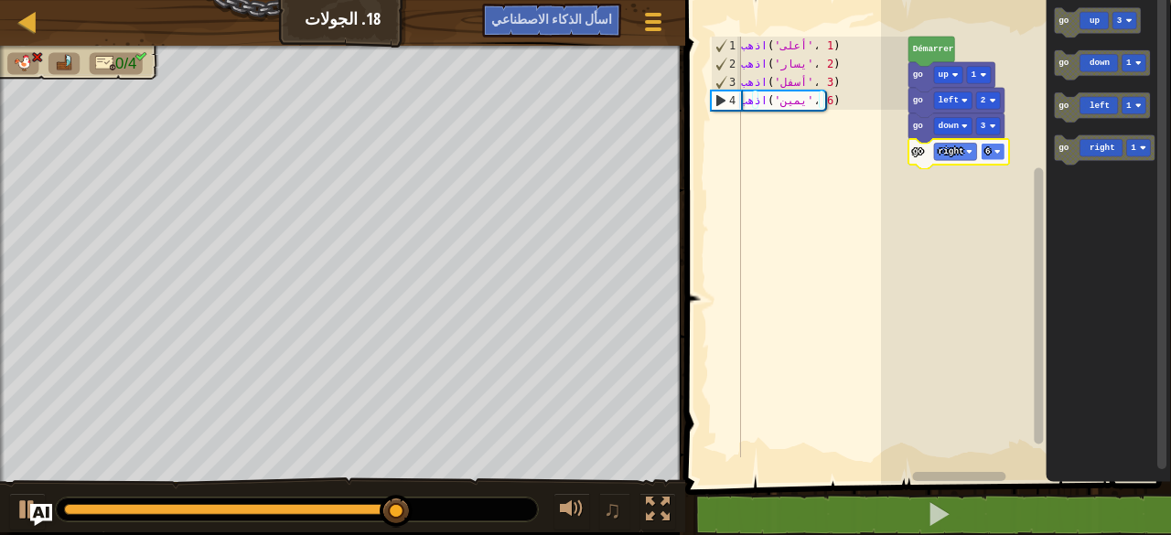
click at [997, 144] on rect "Espace de travail de Blocky" at bounding box center [993, 152] width 24 height 17
click at [997, 148] on rect "Espace de travail de Blocky" at bounding box center [993, 152] width 24 height 17
click at [994, 155] on image "Espace de travail de Blocky" at bounding box center [997, 151] width 6 height 6
click at [992, 147] on rect "Espace de travail de Blocky" at bounding box center [993, 152] width 24 height 17
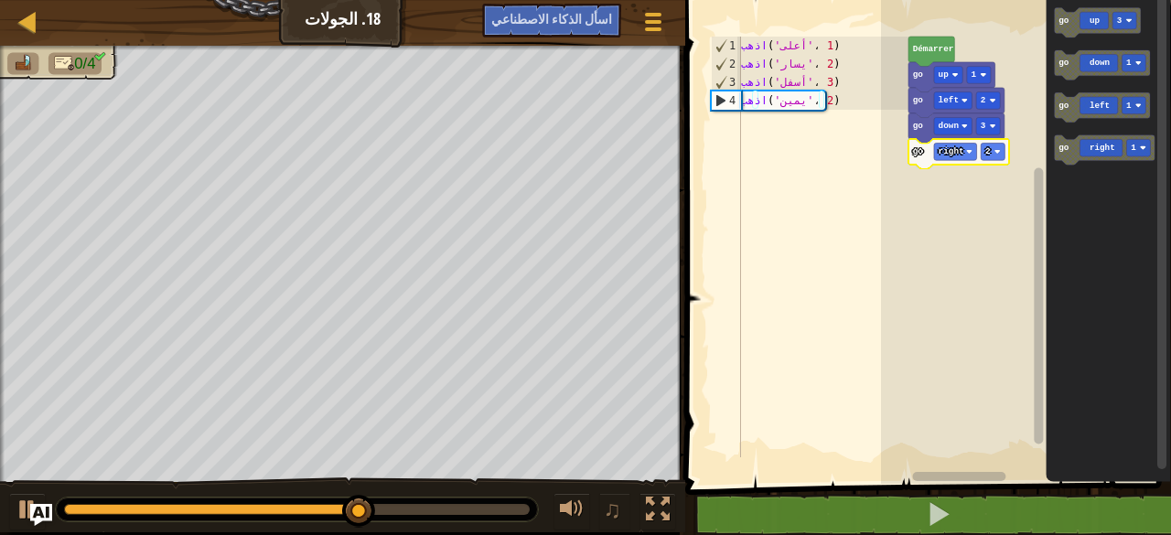
click at [1005, 149] on icon "Espace de travail de Blocky" at bounding box center [959, 154] width 101 height 30
click at [1001, 161] on icon "Espace de travail de Blocky" at bounding box center [959, 154] width 101 height 30
click at [996, 146] on rect "Espace de travail de Blocky" at bounding box center [993, 152] width 24 height 17
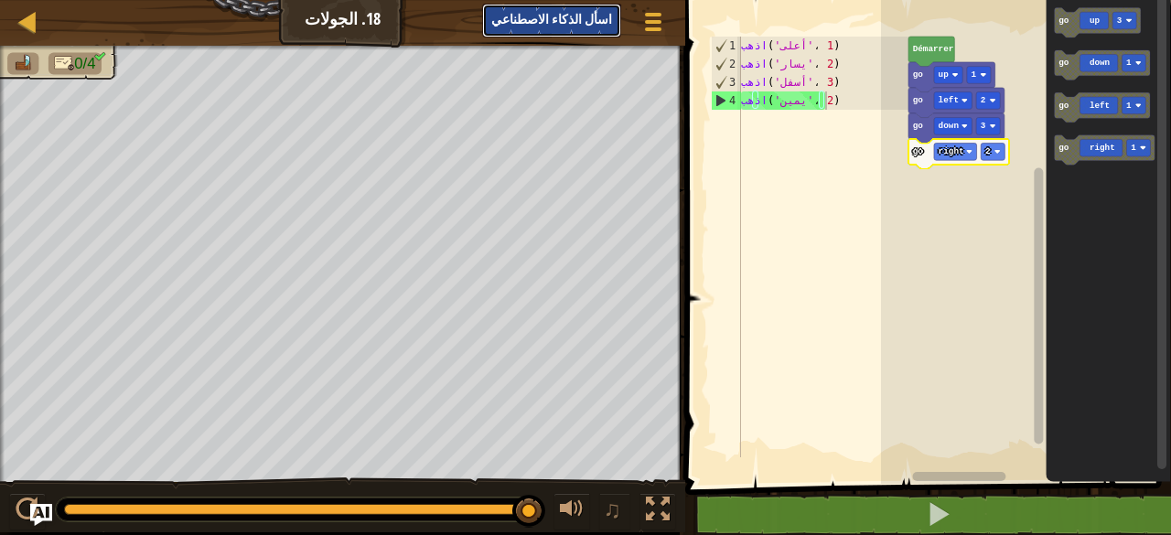
click at [600, 13] on font "اسأل الذكاء الاصطناعي" at bounding box center [551, 18] width 121 height 17
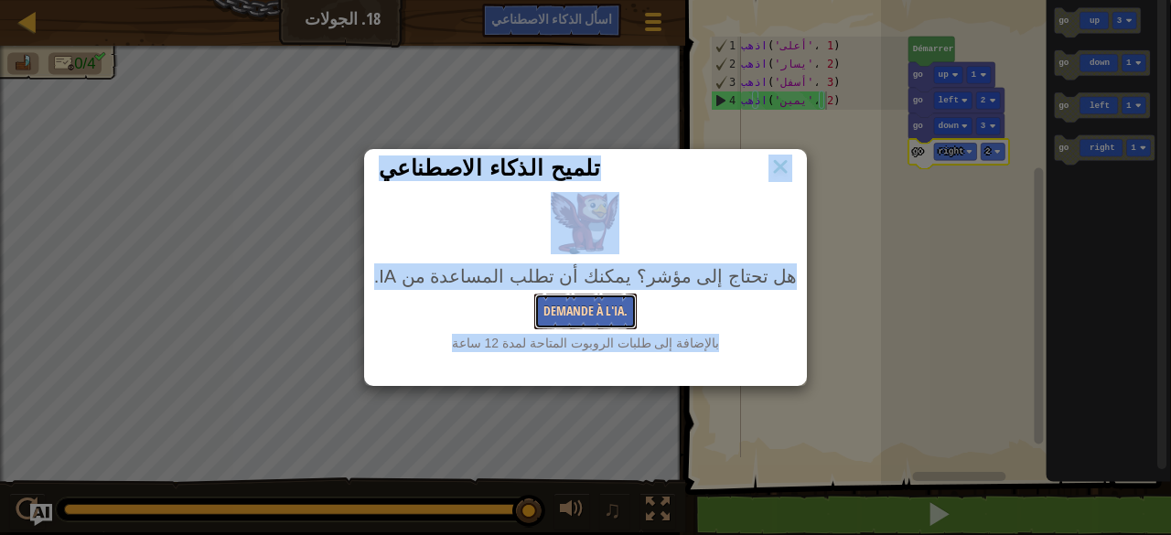
click at [567, 326] on button "Demande à l'IA." at bounding box center [585, 312] width 102 height 36
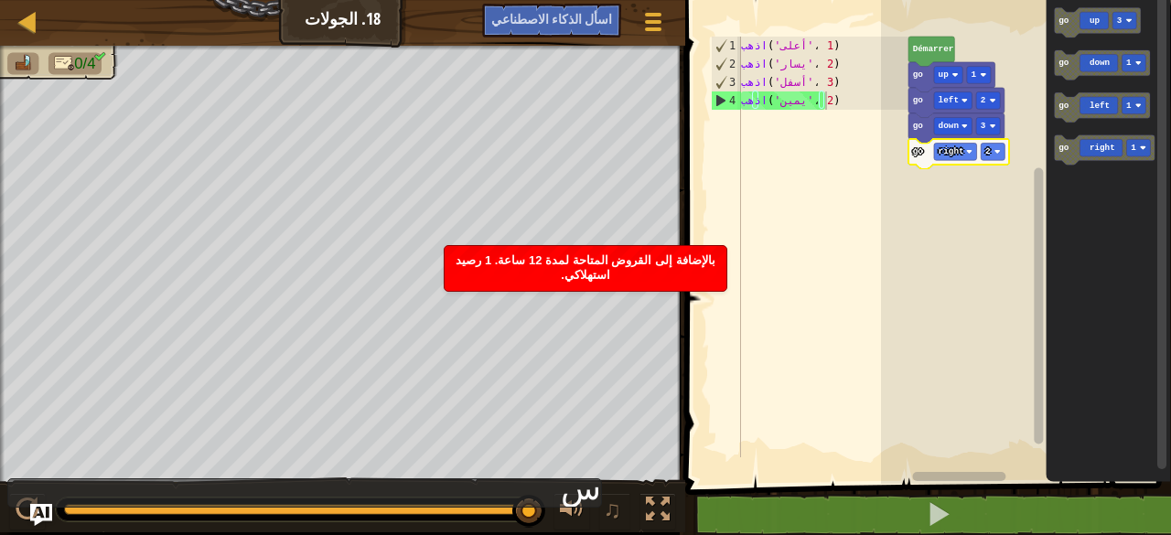
click at [582, 267] on div "بالإضافة إلى القروض المتاحة لمدة 12 ساعة. 1 رصيد استهلاكي." at bounding box center [586, 268] width 282 height 45
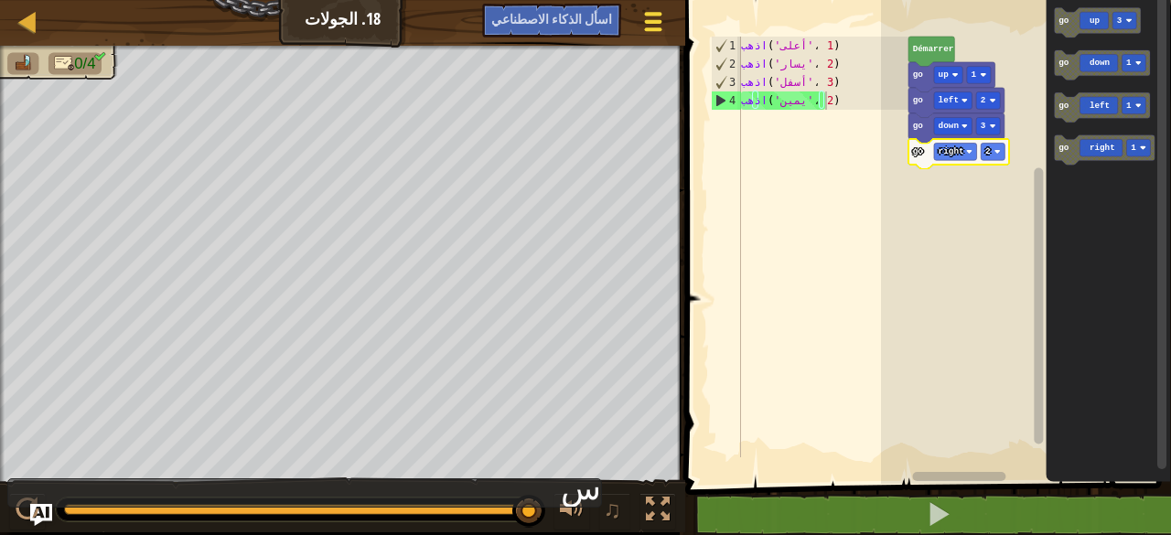
click at [636, 12] on button "Menu du jeu" at bounding box center [654, 25] width 49 height 45
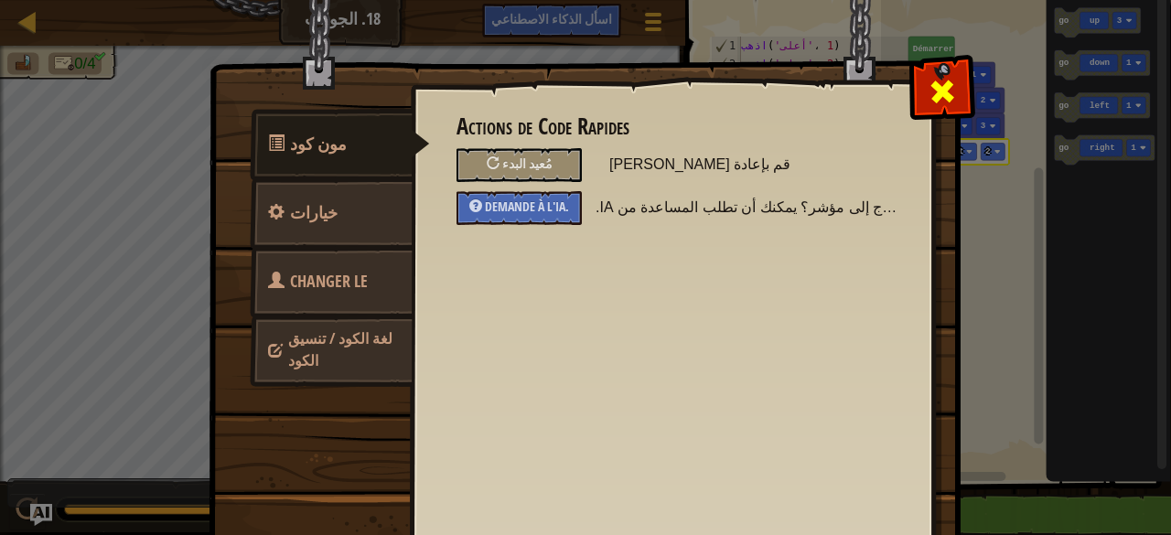
click at [914, 88] on div at bounding box center [942, 88] width 58 height 58
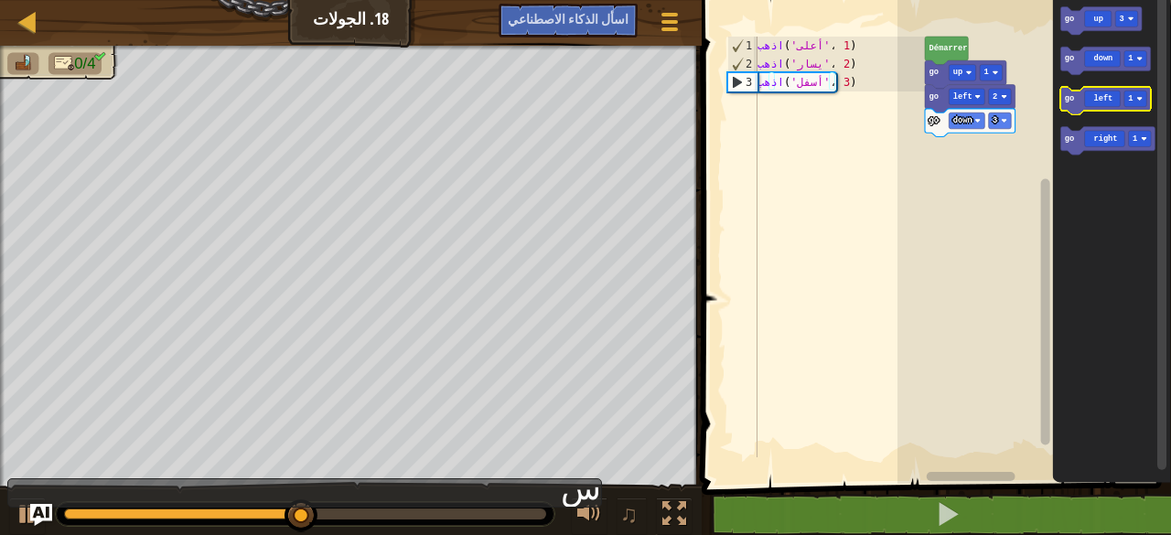
click at [1104, 107] on icon "Espace de travail de Blocky" at bounding box center [1106, 101] width 91 height 28
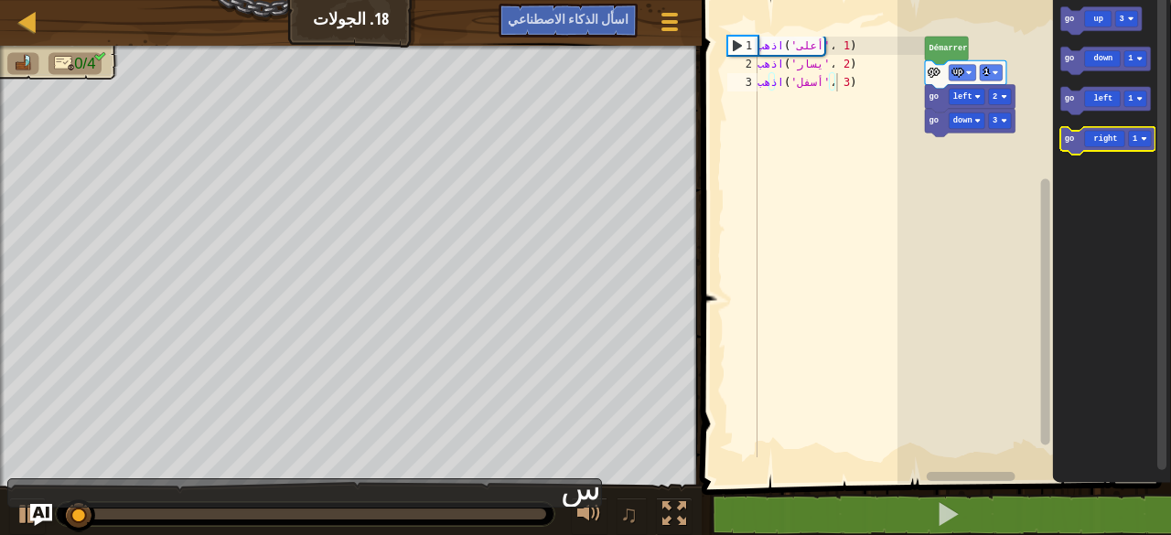
click at [1111, 147] on icon "Espace de travail de Blocky" at bounding box center [1108, 141] width 94 height 28
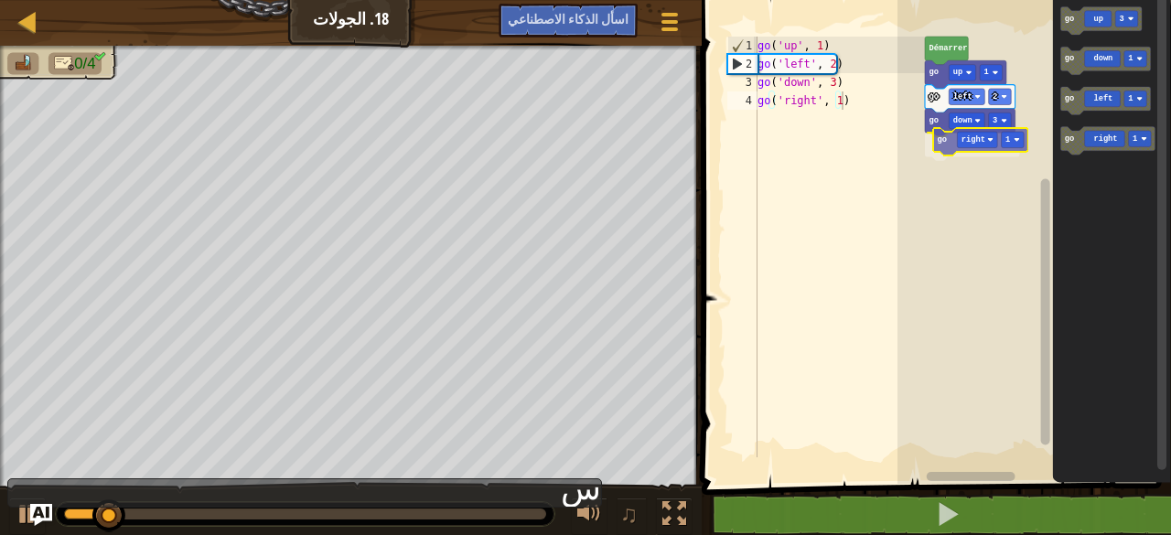
click at [976, 141] on div "[PERSON_NAME] go up 1 go left 2 go down 3 go right 1 go up 3 go down 1 go left …" at bounding box center [1035, 237] width 274 height 493
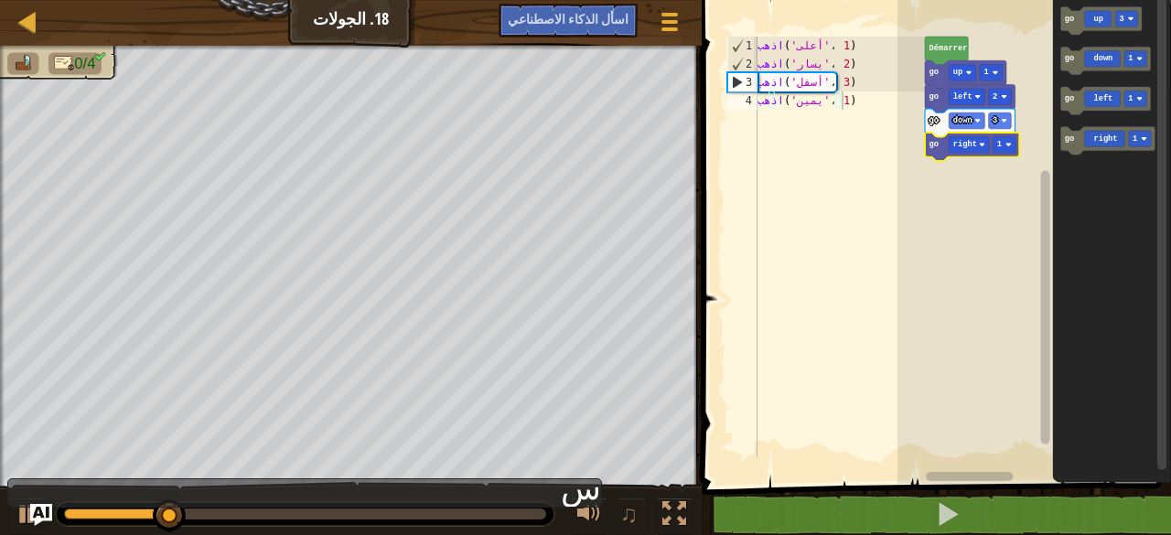
click at [1010, 156] on icon "Espace de travail de Blocky" at bounding box center [972, 147] width 94 height 28
click at [1009, 151] on rect "Espace de travail de Blocky" at bounding box center [1004, 145] width 23 height 16
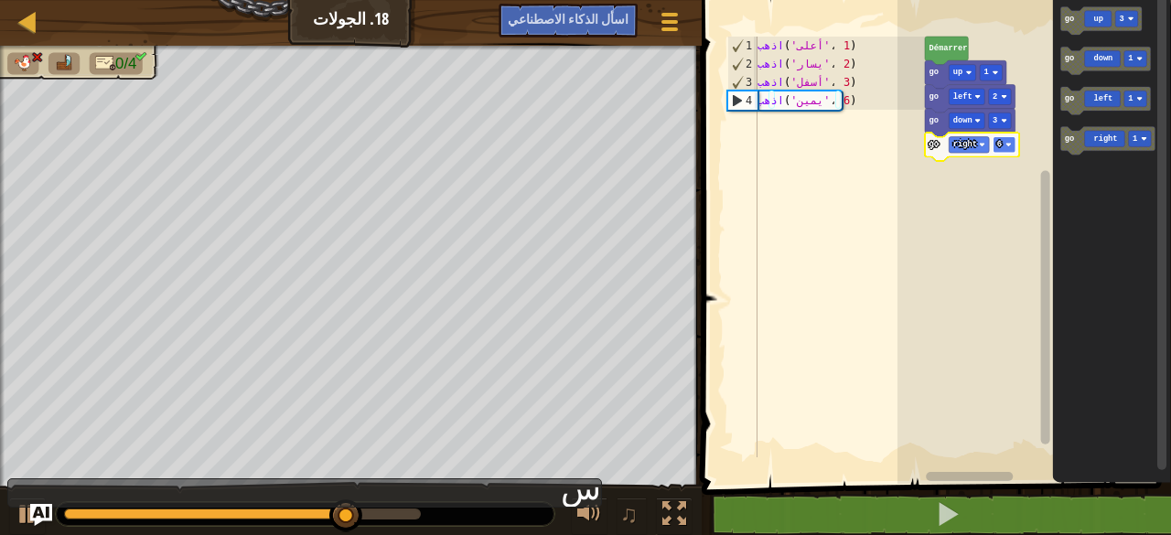
click at [1011, 152] on rect "Espace de travail de Blocky" at bounding box center [1004, 145] width 23 height 16
click at [1009, 138] on rect "Espace de travail de Blocky" at bounding box center [1004, 145] width 23 height 16
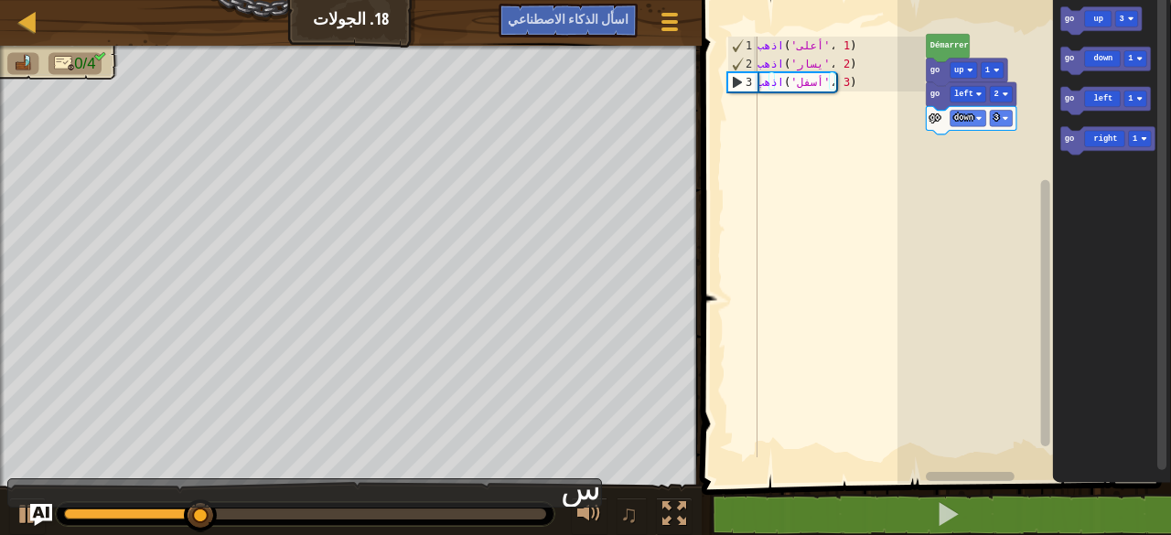
click at [1019, 238] on rect "Espace de travail de Blocky" at bounding box center [1035, 237] width 274 height 493
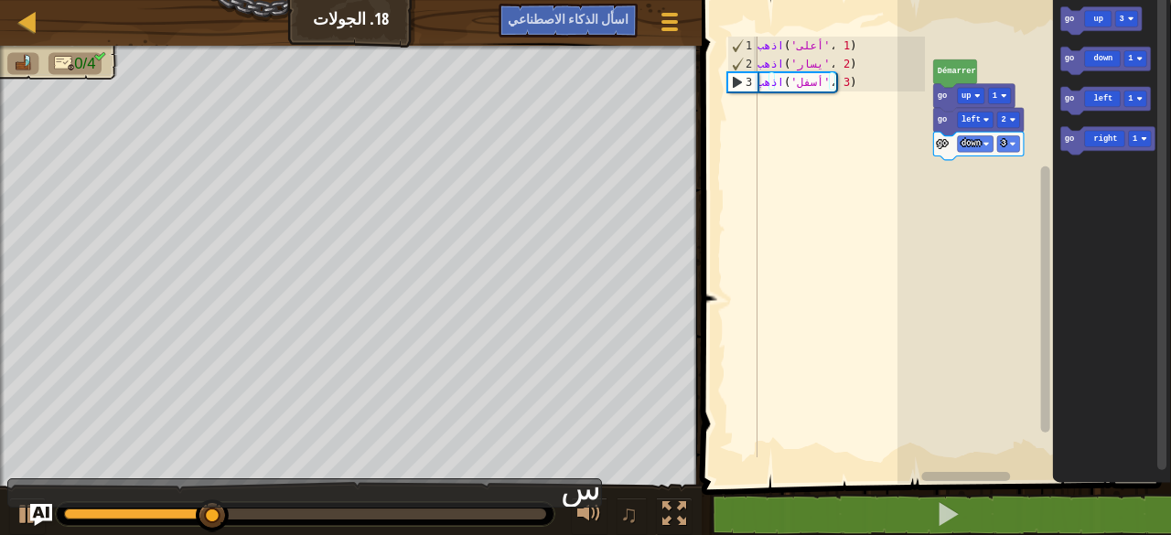
click at [1019, 238] on rect "Espace de travail de Blocky" at bounding box center [1035, 237] width 274 height 493
click at [1019, 142] on rect "Espace de travail de Blocky" at bounding box center [1009, 144] width 23 height 16
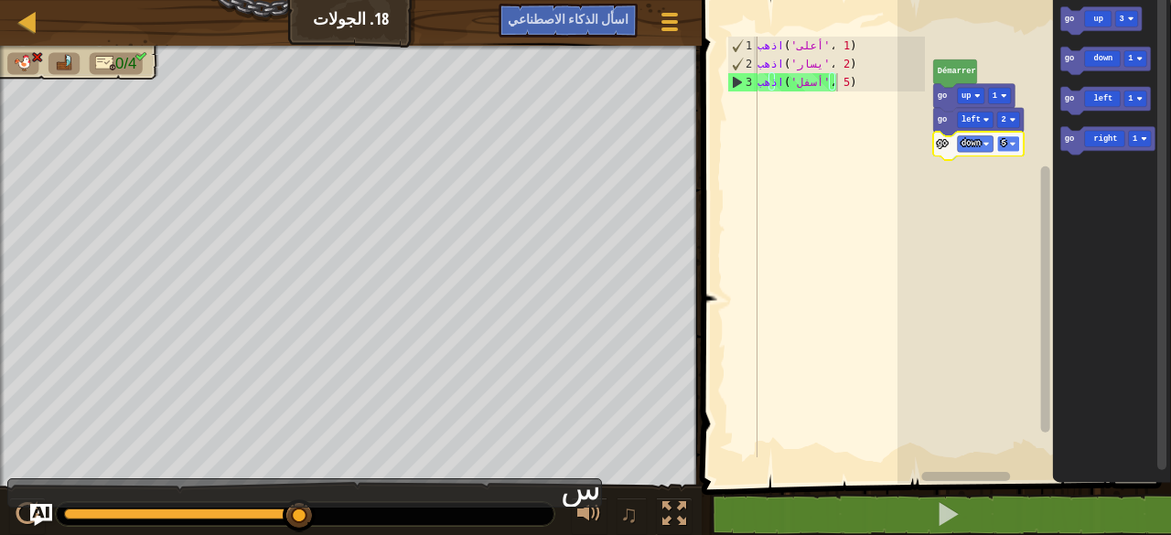
click at [1005, 139] on text "5" at bounding box center [1003, 143] width 5 height 9
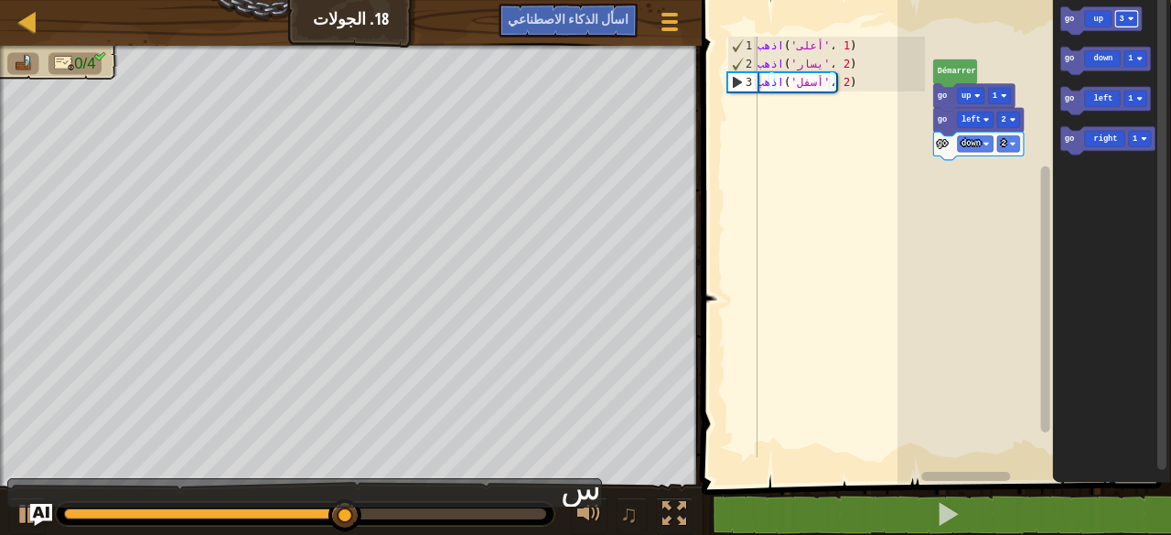
click at [1006, 241] on div "Démarrer go up 1 go left 2 go down 2 go up 3 go down 1 go left 1 go right 1" at bounding box center [1035, 237] width 274 height 493
click at [1094, 12] on icon "Espace de travail de Blocky" at bounding box center [1101, 21] width 81 height 28
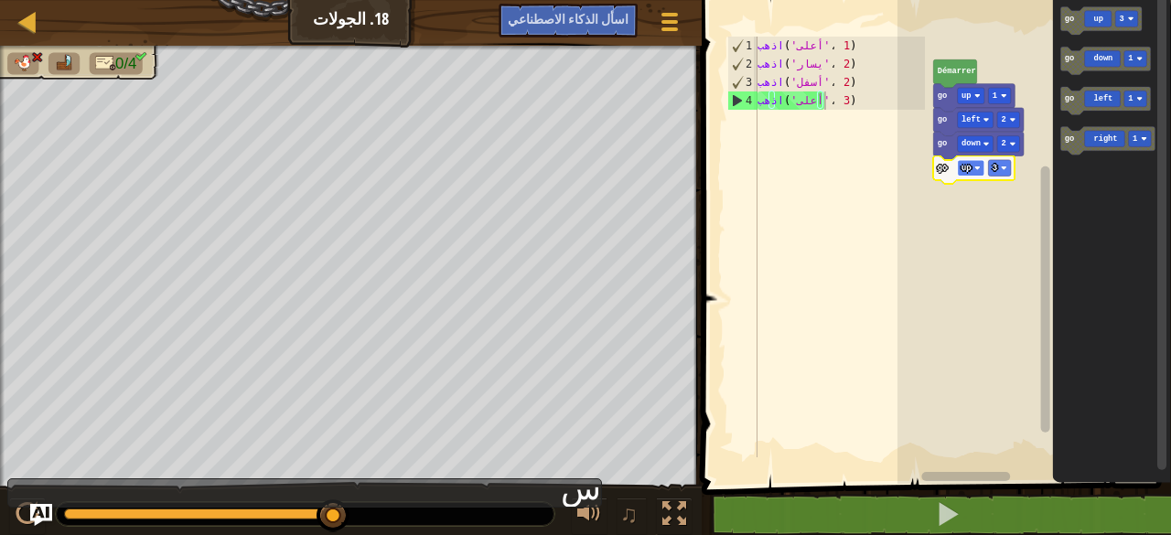
click at [974, 167] on rect "Espace de travail de Blocky" at bounding box center [971, 168] width 27 height 16
click at [985, 164] on rect "Espace de travail de Blocky" at bounding box center [976, 168] width 36 height 16
click at [982, 170] on text "right" at bounding box center [974, 168] width 24 height 9
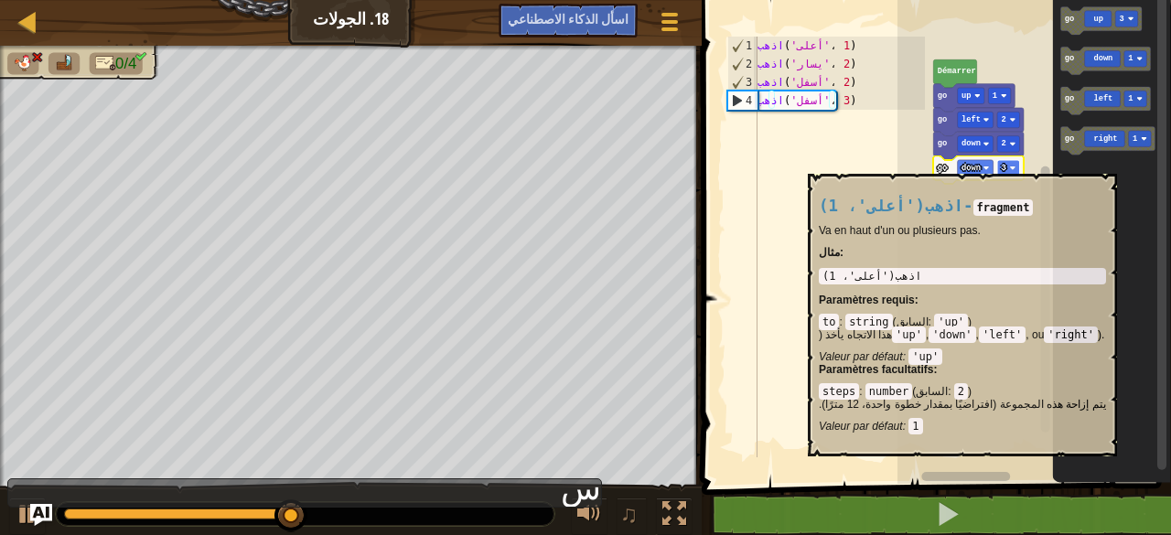
click at [1012, 164] on rect "Espace de travail de Blocky" at bounding box center [1009, 168] width 23 height 16
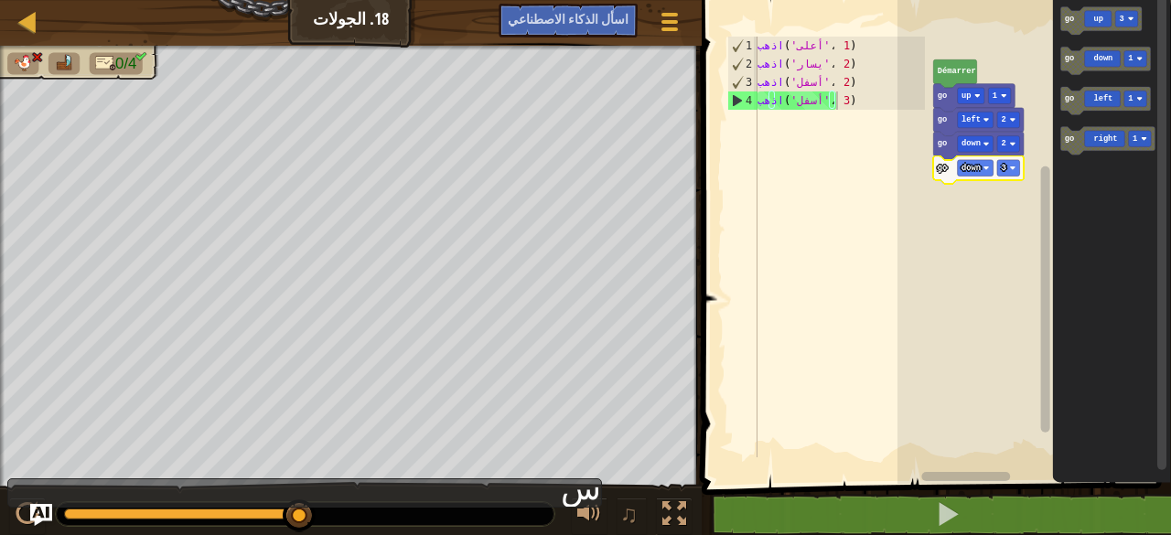
click at [1015, 158] on icon "Espace de travail de Blocky" at bounding box center [978, 170] width 91 height 28
click at [1015, 175] on rect "Espace de travail de Blocky" at bounding box center [1009, 168] width 23 height 16
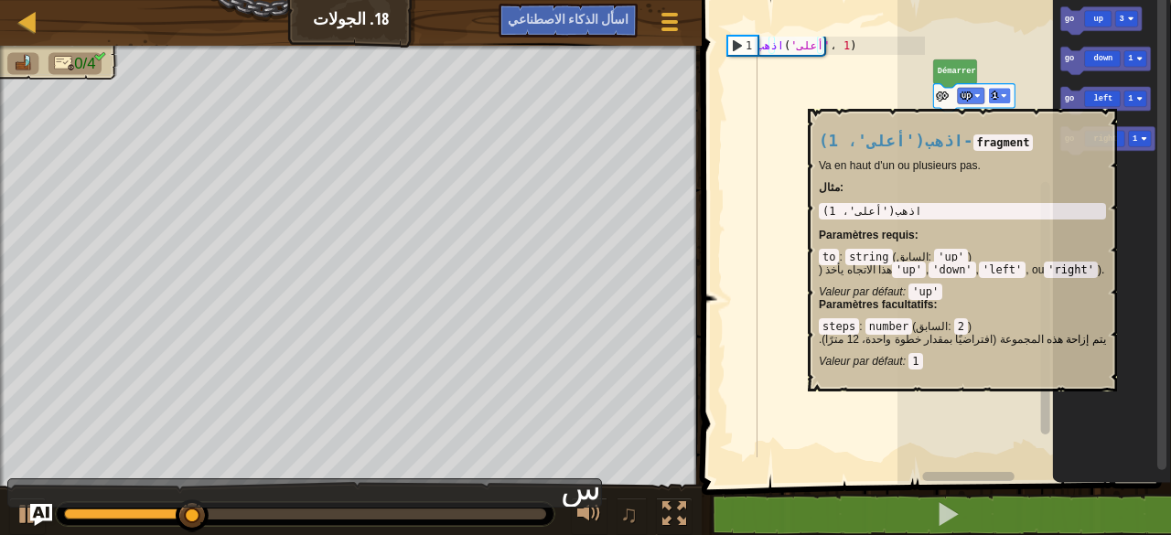
click at [1009, 100] on rect "Espace de travail de Blocky" at bounding box center [999, 96] width 23 height 16
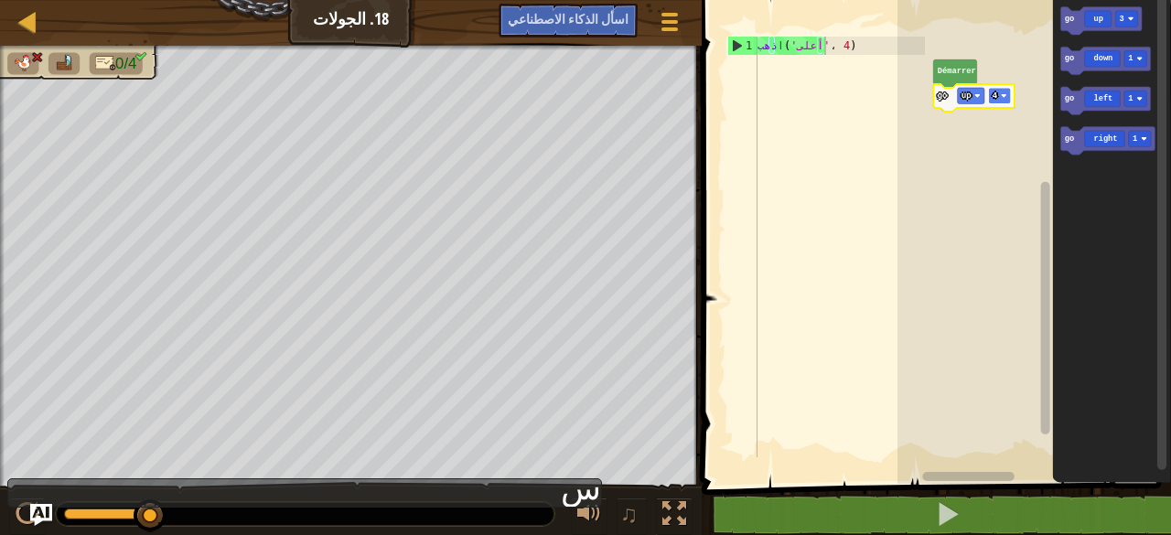
click at [1002, 94] on image "Espace de travail de Blocky" at bounding box center [1004, 95] width 6 height 6
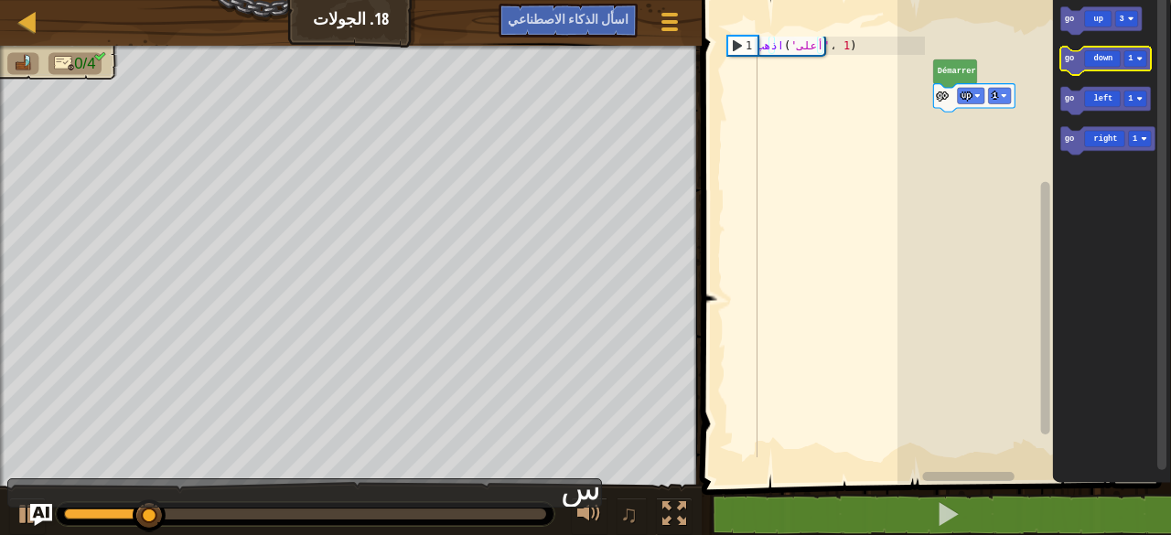
click at [1093, 53] on icon "Espace de travail de Blocky" at bounding box center [1106, 61] width 91 height 28
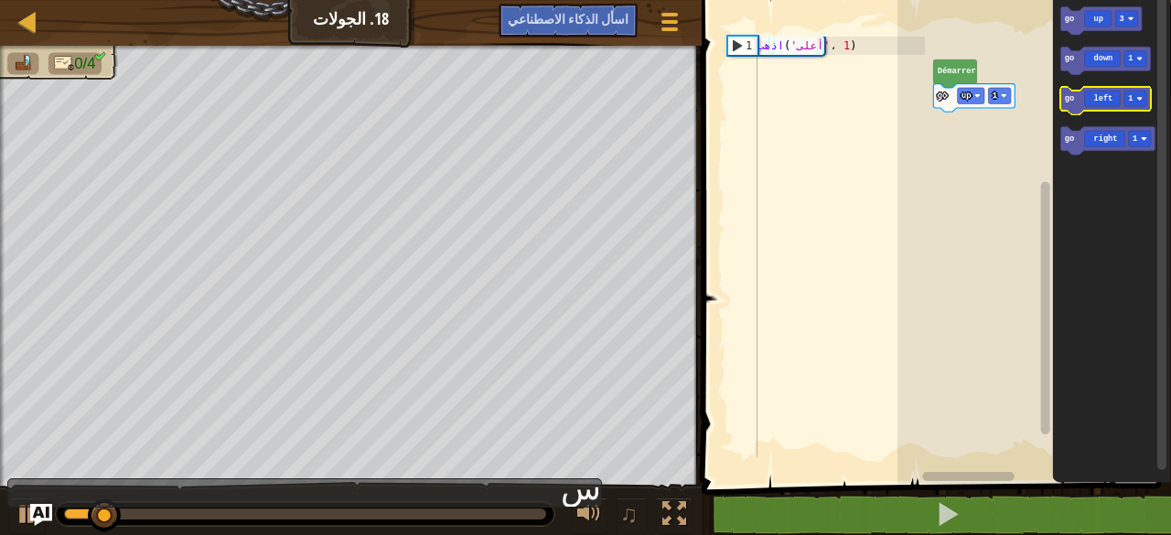
click at [1102, 100] on icon "Espace de travail de Blocky" at bounding box center [1106, 101] width 91 height 28
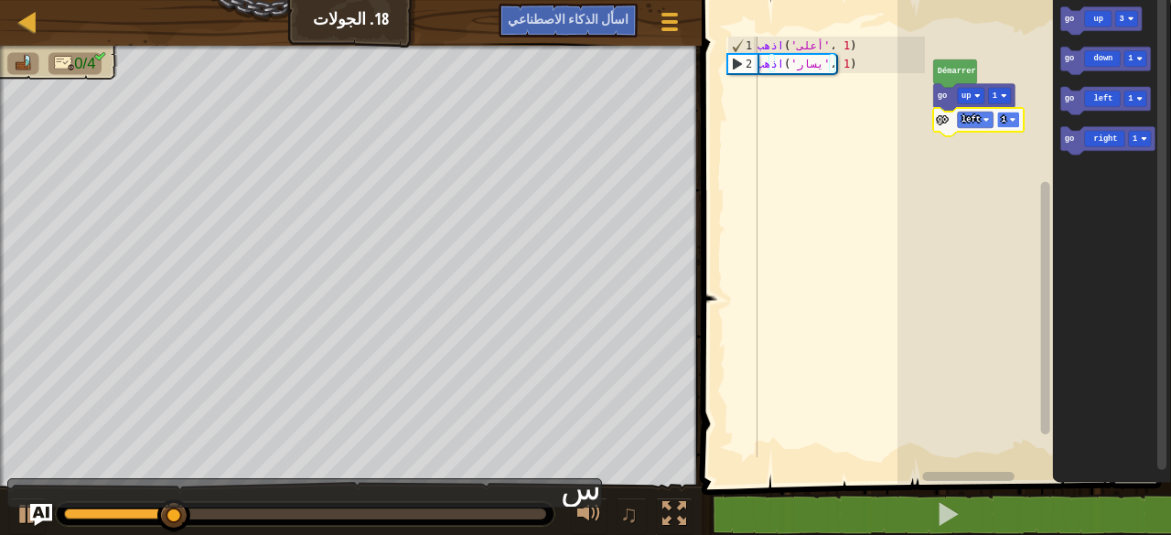
click at [1012, 116] on rect "Espace de travail de Blocky" at bounding box center [1009, 120] width 23 height 16
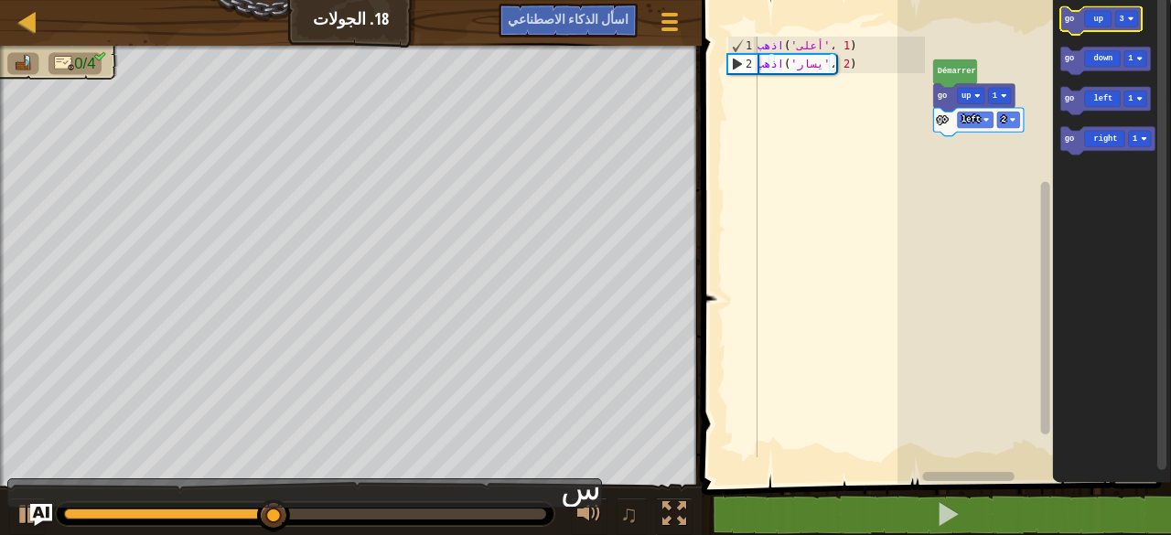
click at [1102, 30] on icon "Espace de travail de Blocky" at bounding box center [1101, 21] width 81 height 28
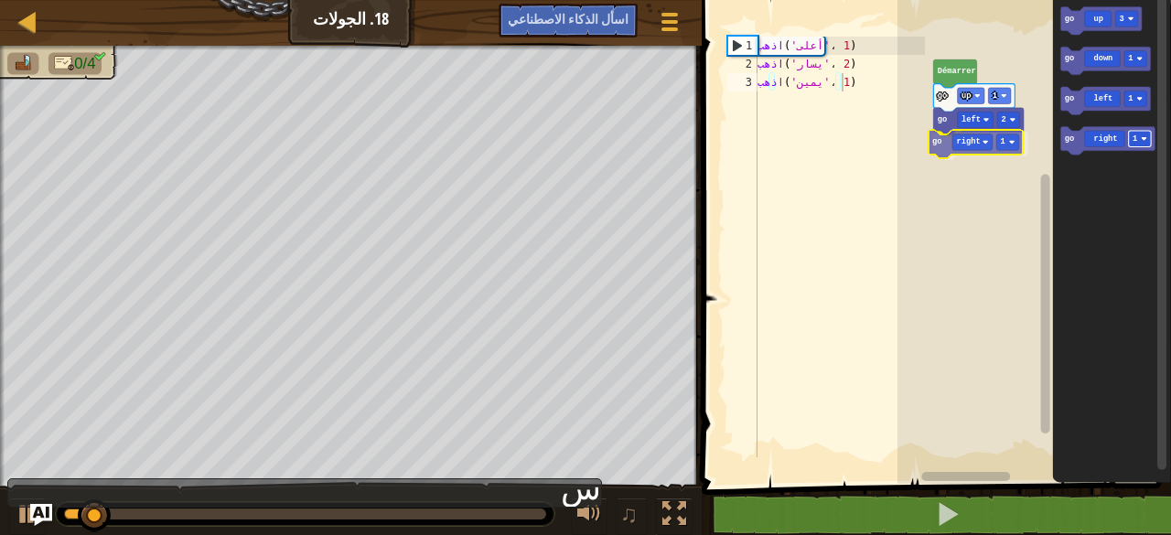
click at [1000, 136] on div "[PERSON_NAME] go up 1 go left 2 go right 1 go up 3 go down 1 go left 1 go right…" at bounding box center [1035, 237] width 274 height 493
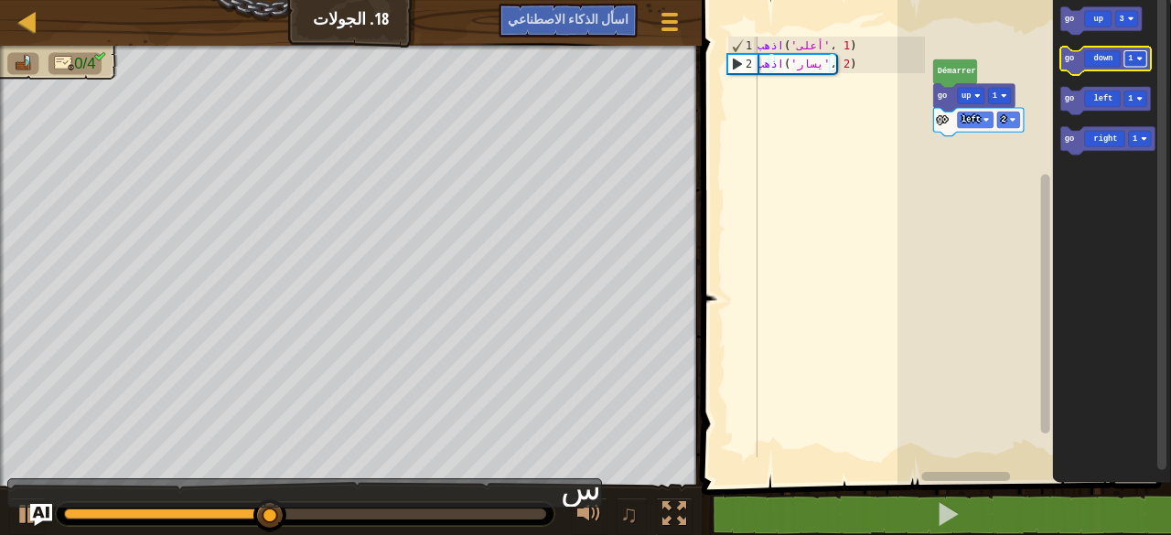
click at [1131, 59] on text "1" at bounding box center [1130, 59] width 5 height 9
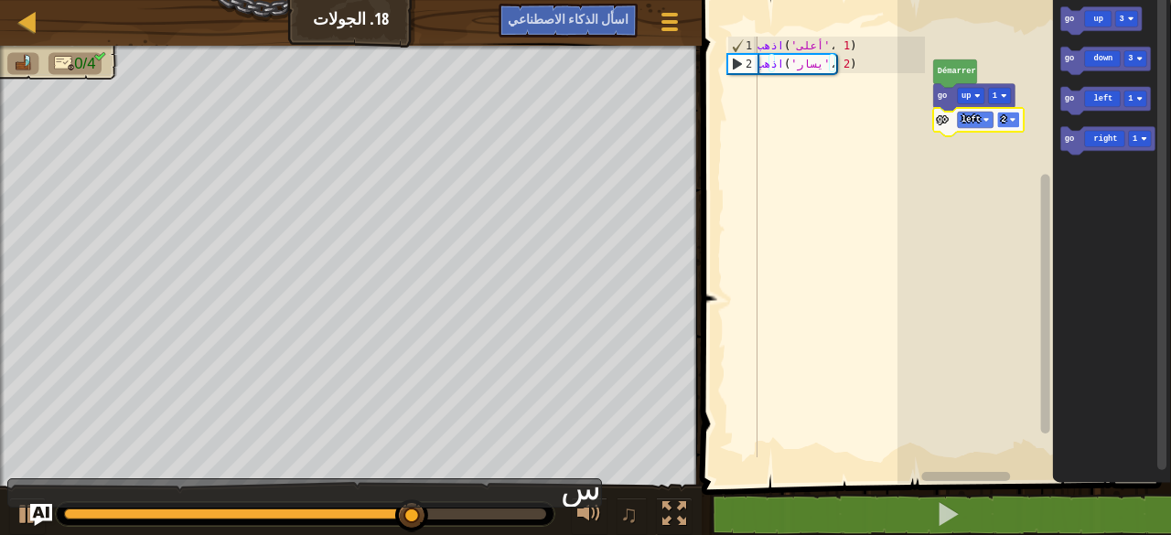
click at [1004, 124] on text "2" at bounding box center [1003, 119] width 5 height 9
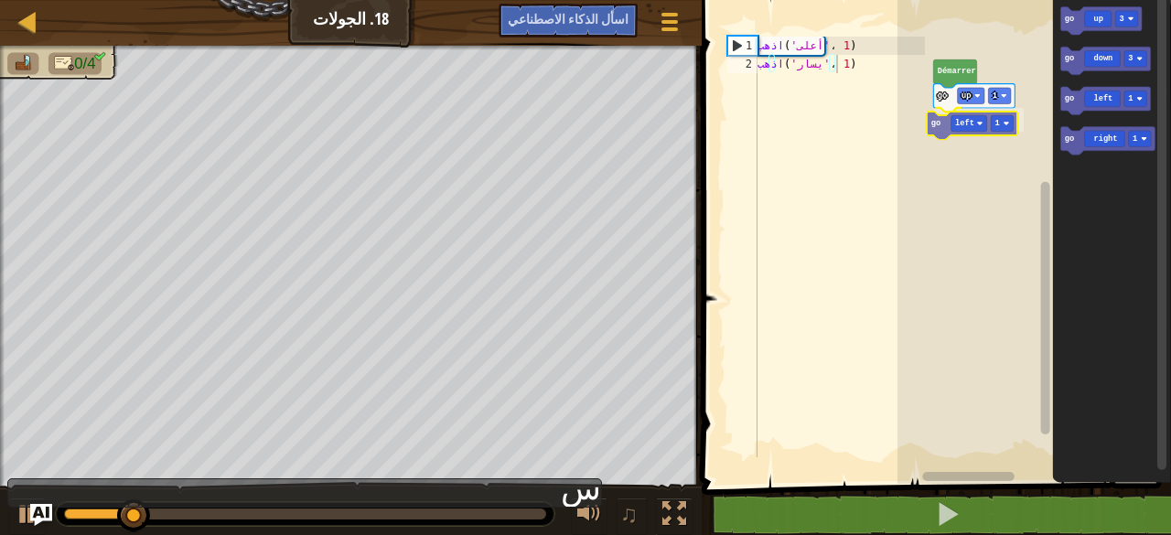
click at [980, 125] on div "[PERSON_NAME] go up 1 go left 1 go up 3 go down 3 go left 1 go right 1 go left 1" at bounding box center [1035, 237] width 274 height 493
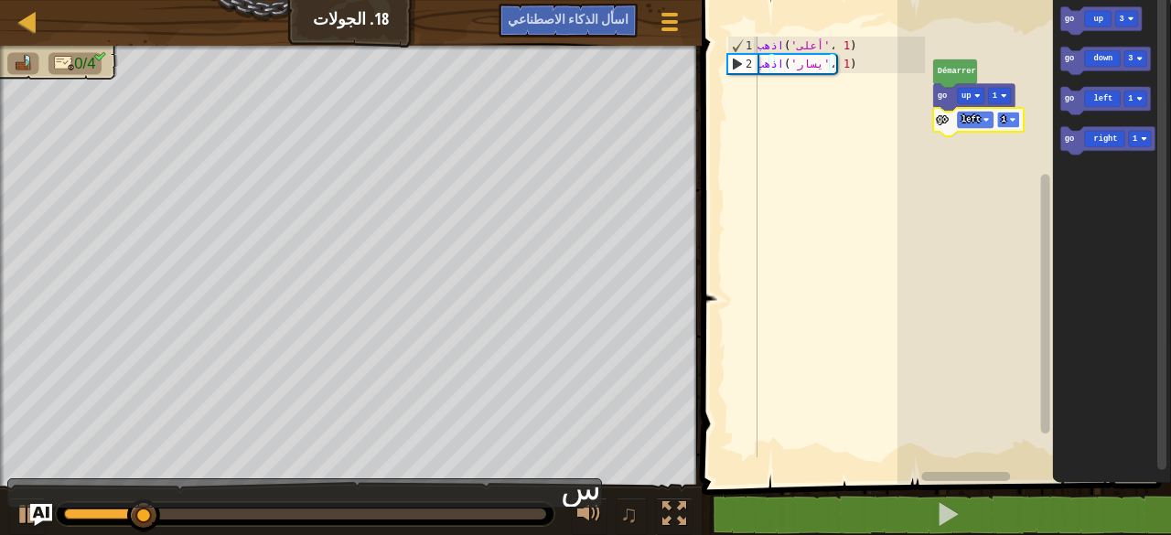
click at [1016, 119] on image "Espace de travail de Blocky" at bounding box center [1012, 120] width 6 height 6
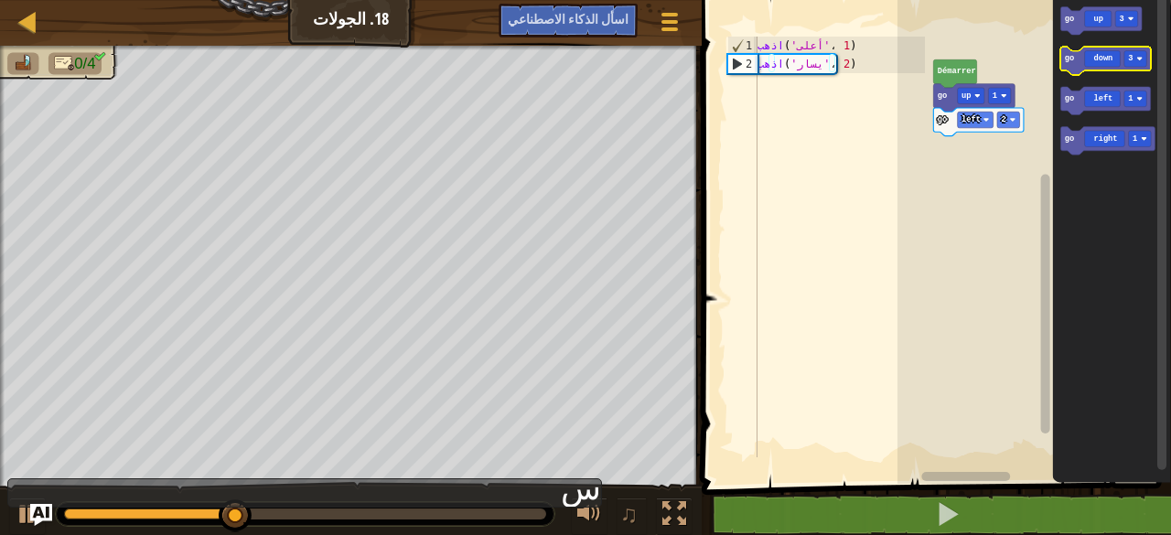
click at [1115, 58] on icon "Espace de travail de Blocky" at bounding box center [1106, 61] width 91 height 28
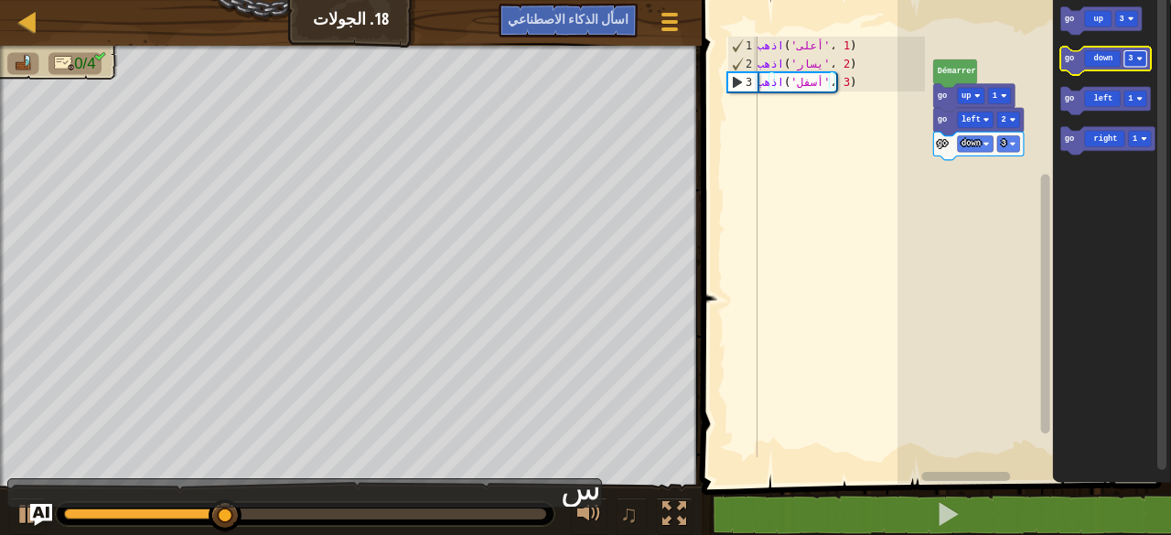
click at [1145, 57] on rect "Espace de travail de Blocky" at bounding box center [1136, 59] width 23 height 16
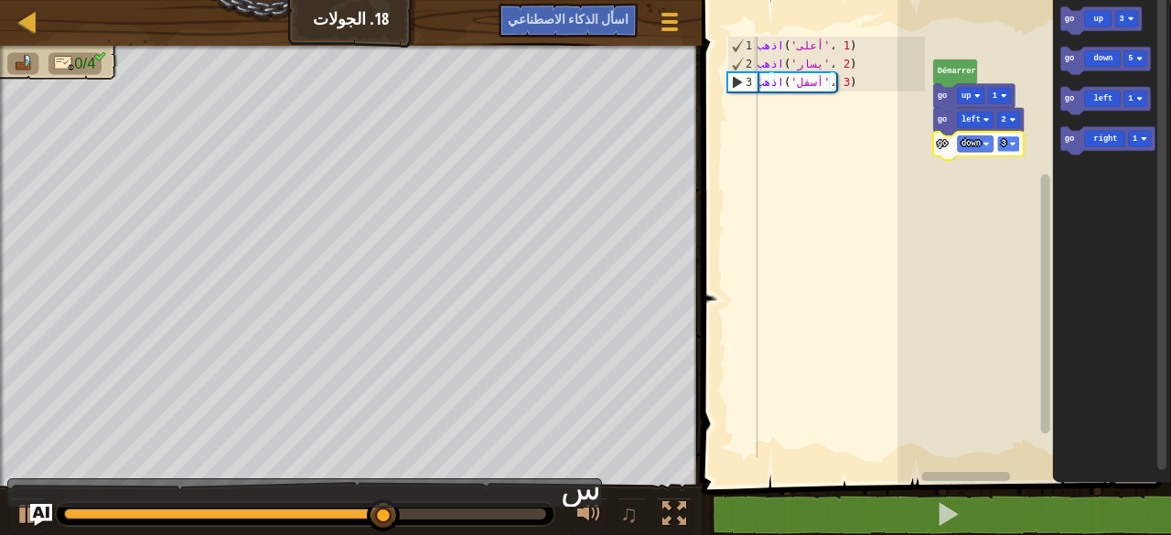
click at [1016, 138] on rect "Espace de travail de Blocky" at bounding box center [1009, 144] width 23 height 16
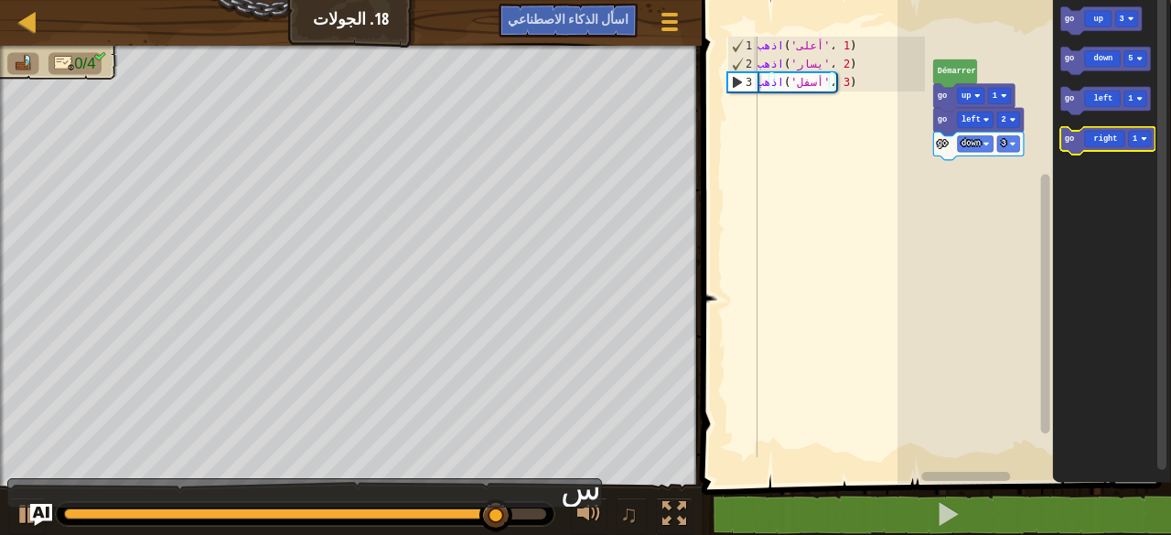
click at [1116, 140] on icon "Espace de travail de Blocky" at bounding box center [1108, 141] width 94 height 28
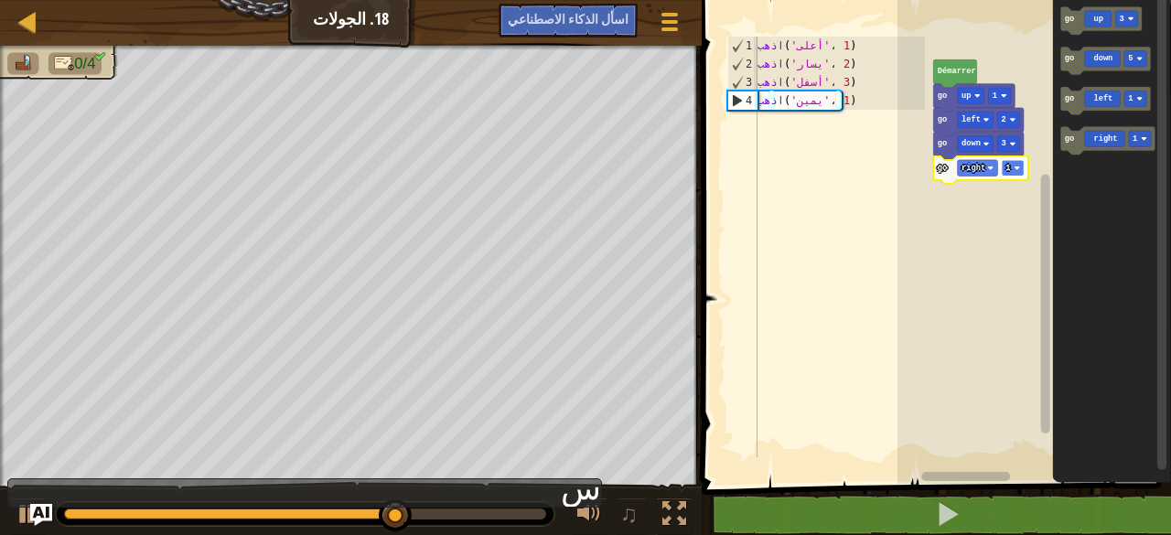
click at [1024, 169] on rect "Espace de travail de Blocky" at bounding box center [1013, 168] width 23 height 16
click at [1019, 171] on rect "Espace de travail de Blocky" at bounding box center [1013, 168] width 23 height 16
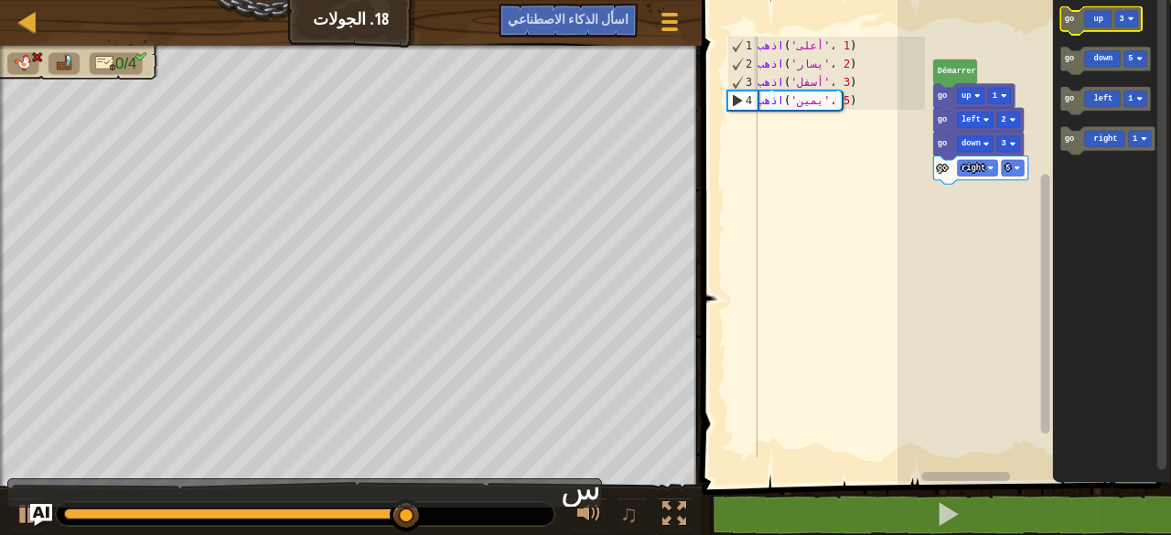
click at [1109, 27] on icon "Espace de travail de Blocky" at bounding box center [1101, 21] width 81 height 28
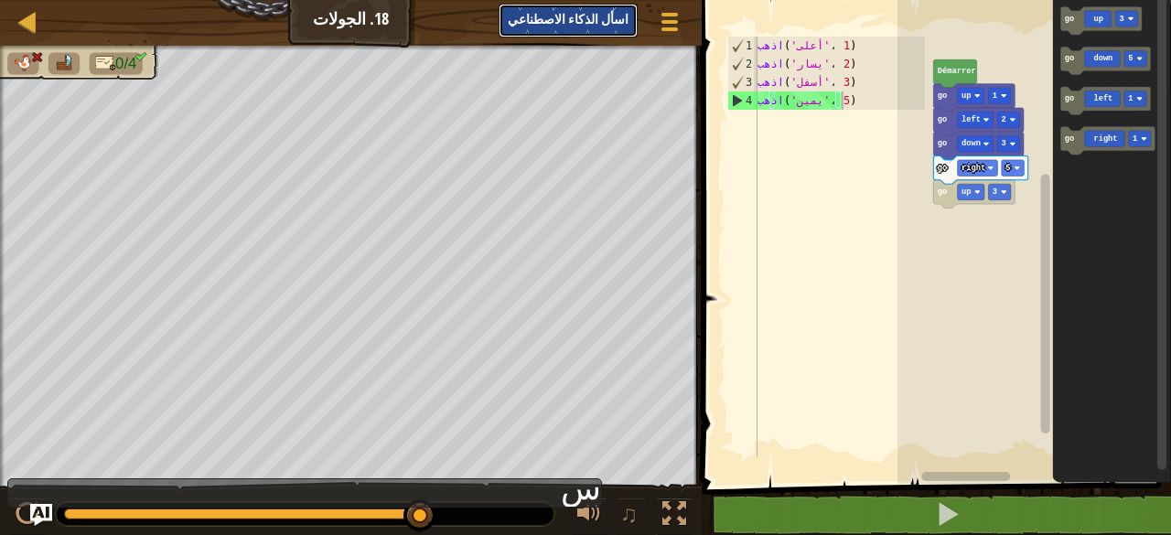
click at [581, 25] on font "اسأل الذكاء الاصطناعي" at bounding box center [568, 18] width 121 height 17
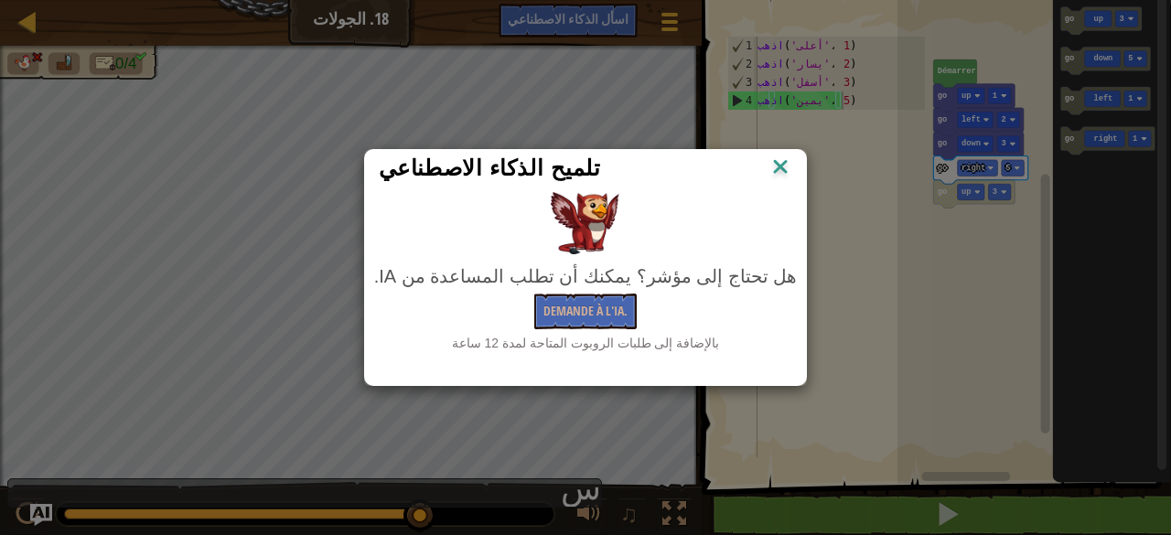
click at [642, 275] on font "هل تحتاج إلى مؤشر؟ يمكنك أن تطلب المساعدة من IA." at bounding box center [585, 276] width 423 height 20
click at [511, 346] on font "بالإضافة إلى طلبات الروبوت المتاحة لمدة 12 ساعة" at bounding box center [586, 343] width 268 height 15
click at [554, 310] on font "Demande à l'IA." at bounding box center [586, 310] width 84 height 17
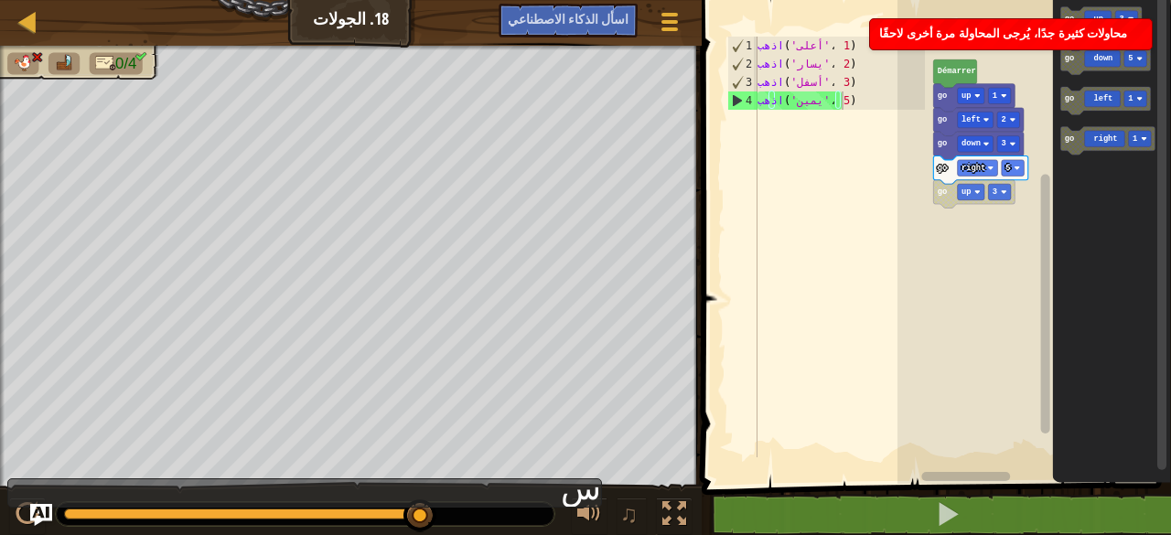
click at [913, 23] on div "محاولات كثيرة جدًا، يُرجى المحاولة مرة أخرى لاحقًا" at bounding box center [1011, 34] width 282 height 30
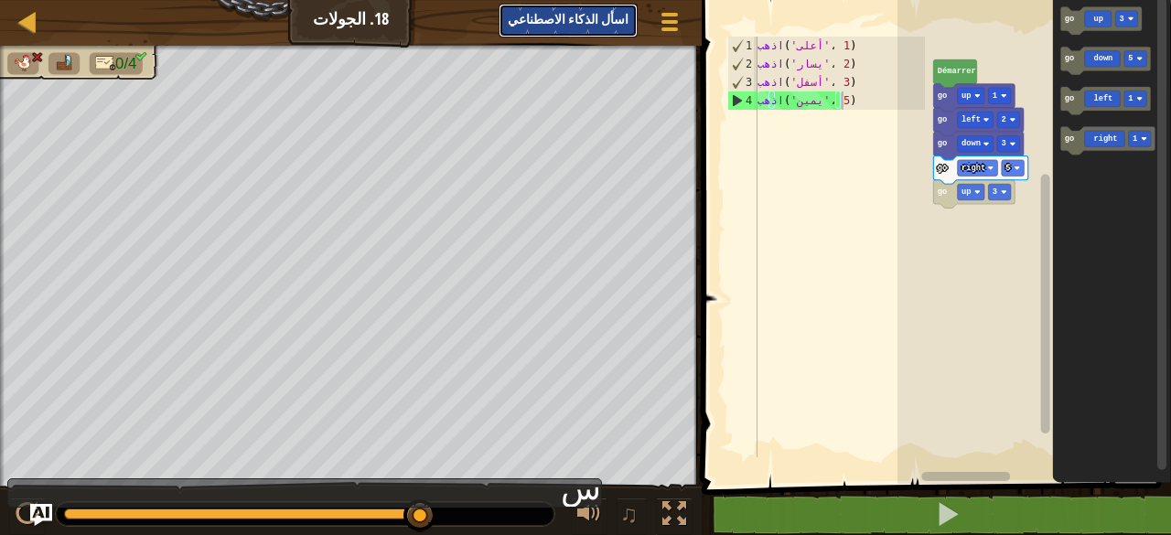
click at [614, 4] on button "اسأل الذكاء الاصطناعي" at bounding box center [568, 21] width 139 height 34
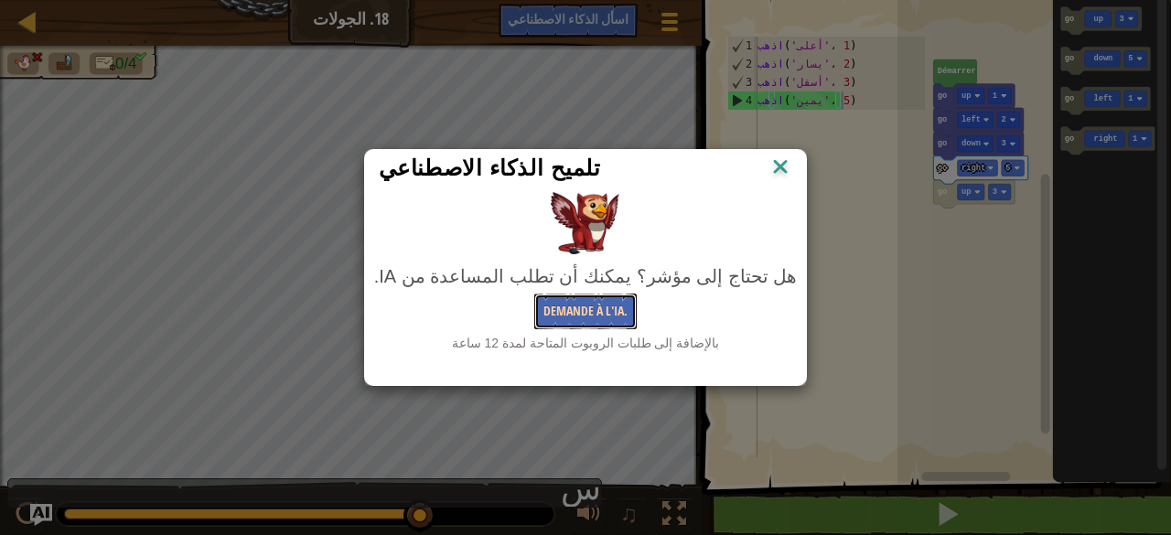
click at [595, 301] on button "Demande à l'IA." at bounding box center [585, 312] width 102 height 36
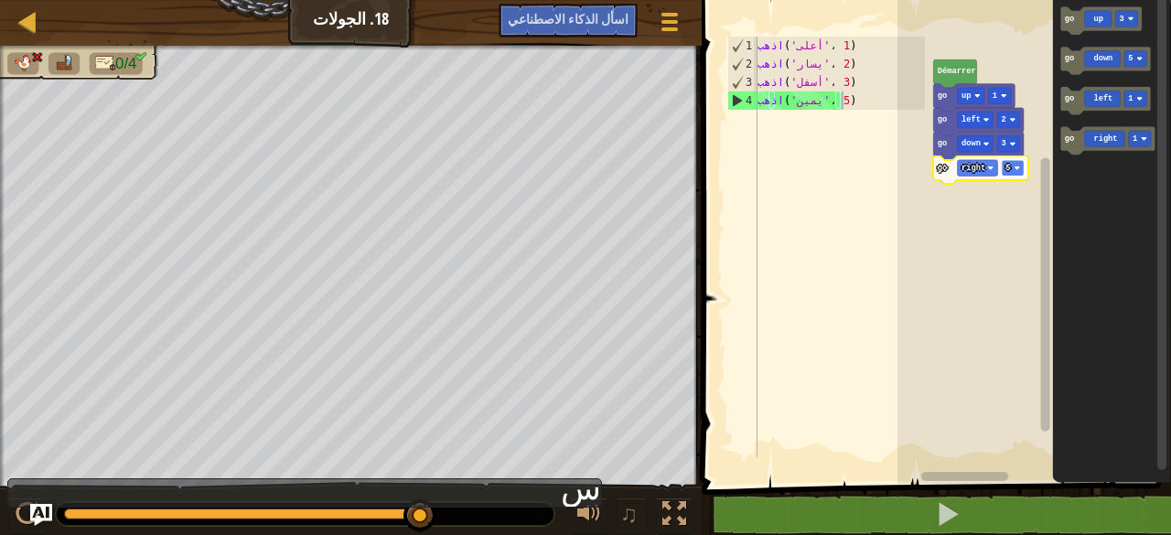
click at [1019, 166] on image "Espace de travail de Blocky" at bounding box center [1017, 168] width 6 height 6
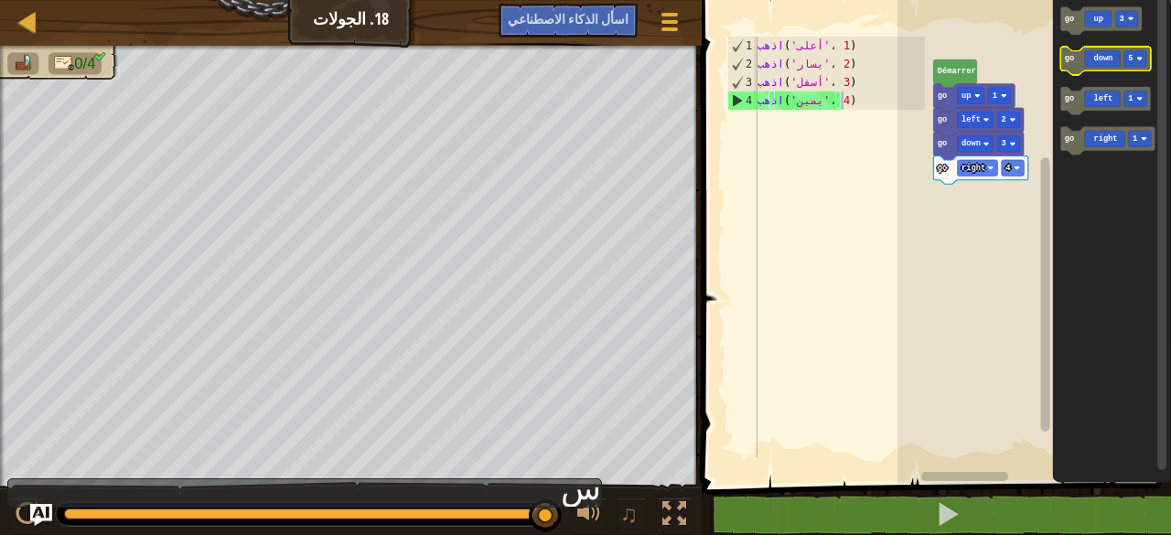
click at [1140, 56] on rect "Espace de travail de Blocky" at bounding box center [1136, 59] width 23 height 16
click at [1106, 68] on icon "Espace de travail de Blocky" at bounding box center [1106, 61] width 91 height 28
click at [1015, 193] on image "Espace de travail de Blocky" at bounding box center [1012, 192] width 6 height 6
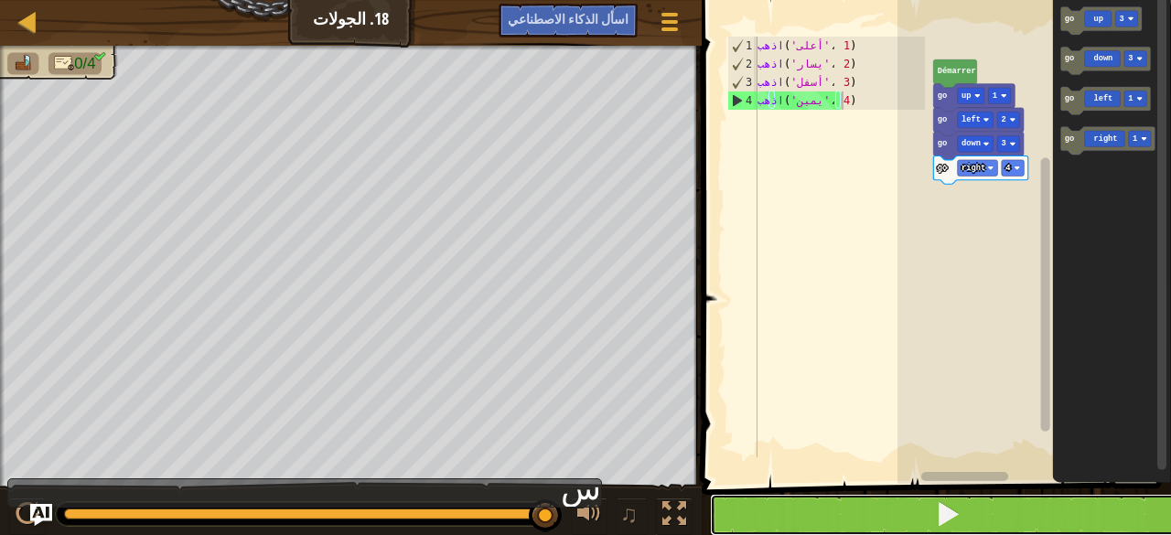
click at [948, 514] on span at bounding box center [948, 515] width 26 height 26
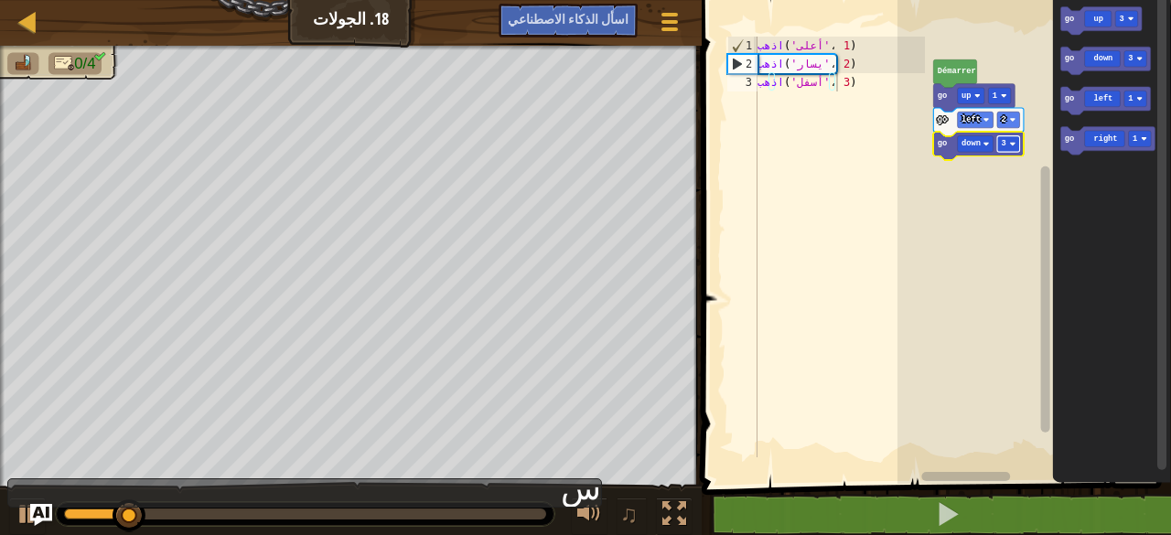
click at [1017, 151] on rect "Espace de travail de Blocky" at bounding box center [1009, 144] width 23 height 16
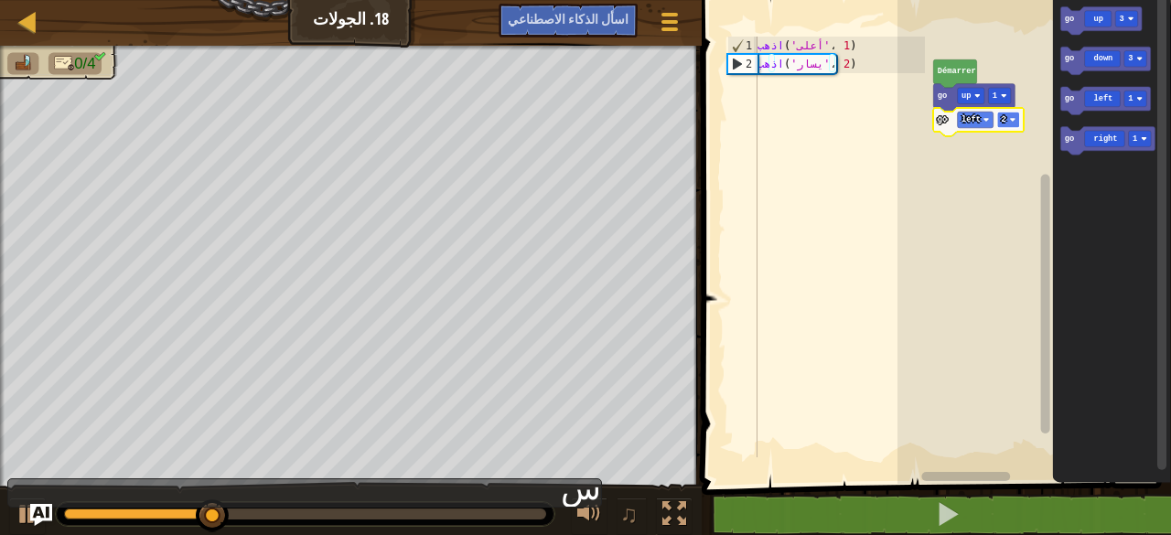
click at [1013, 119] on image "Espace de travail de Blocky" at bounding box center [1012, 120] width 6 height 6
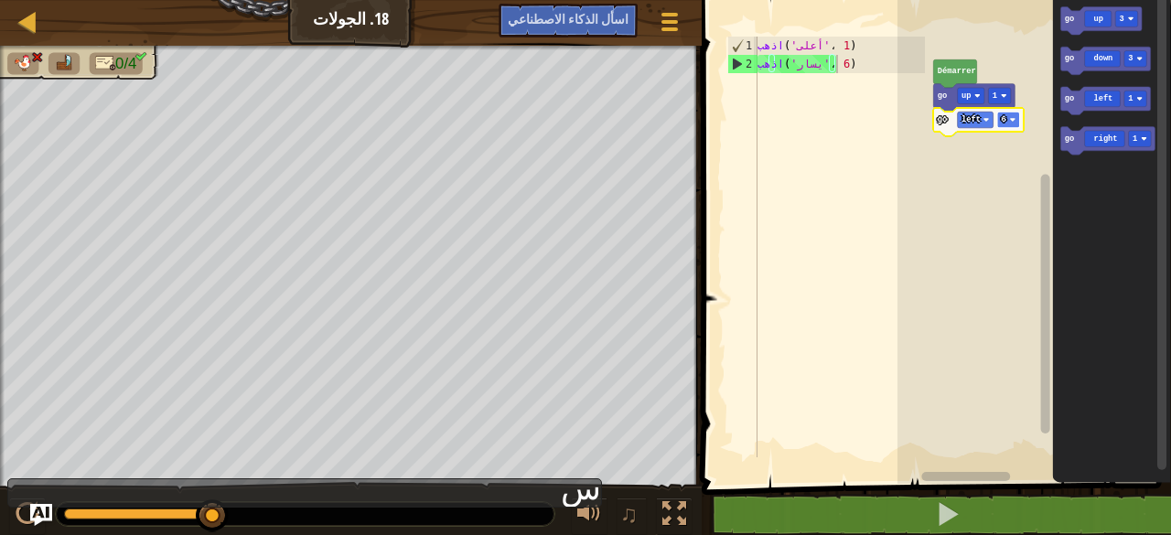
click at [1014, 116] on rect "Espace de travail de Blocky" at bounding box center [1009, 120] width 23 height 16
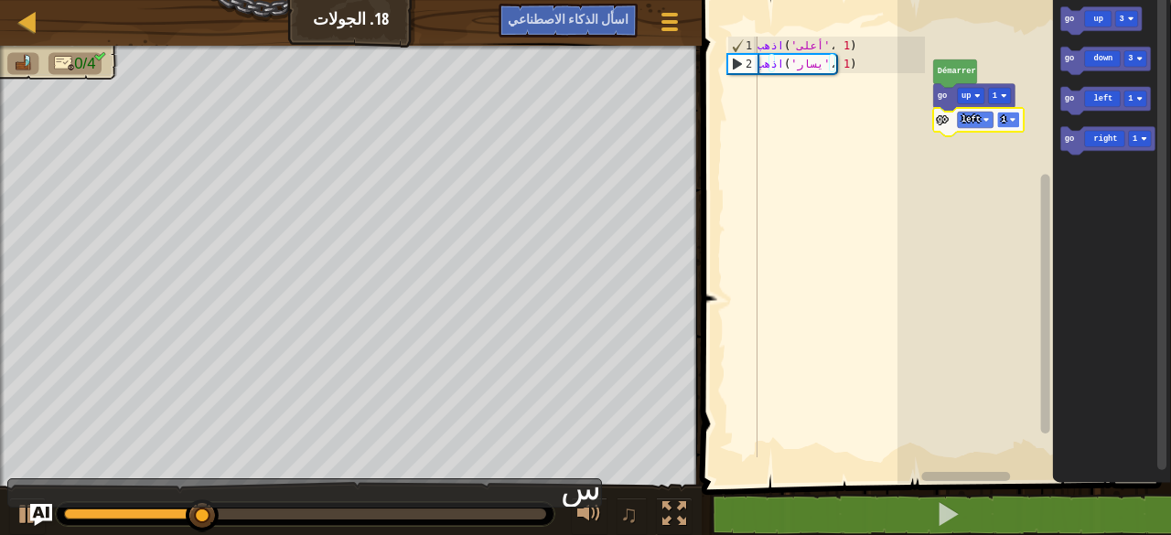
click at [1017, 123] on rect "Espace de travail de Blocky" at bounding box center [1009, 120] width 23 height 16
click at [1116, 49] on icon "Espace de travail de Blocky" at bounding box center [1106, 61] width 91 height 28
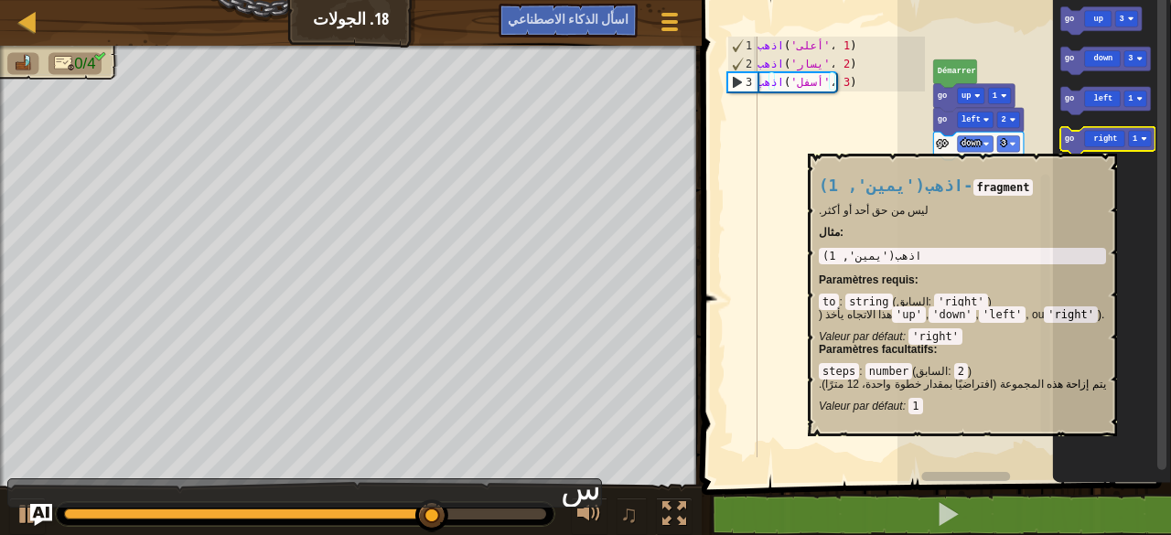
click at [1082, 144] on icon "Espace de travail de Blocky" at bounding box center [1108, 141] width 94 height 28
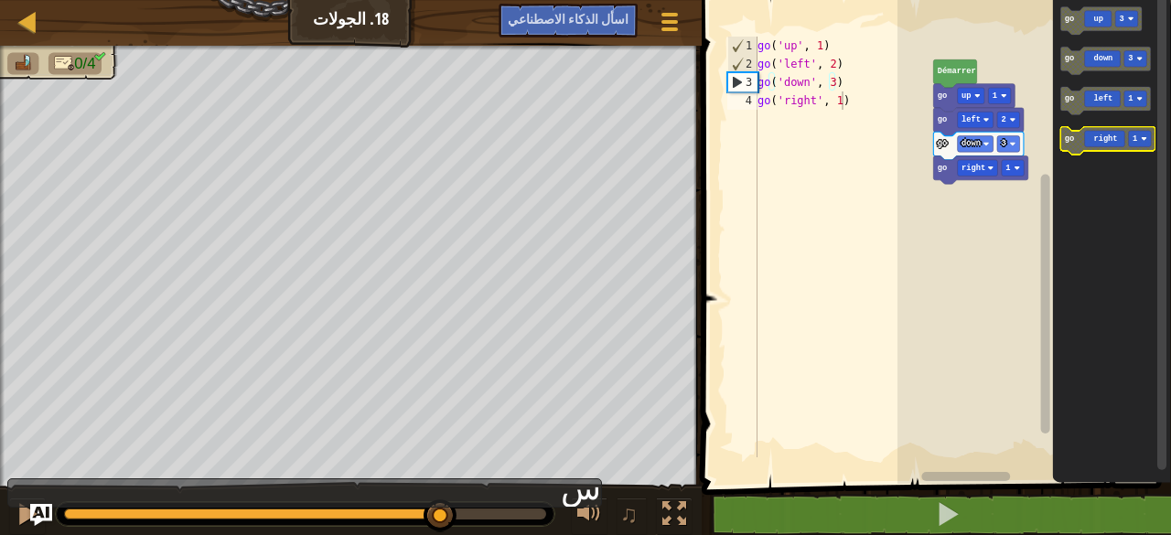
click at [1082, 144] on icon "Espace de travail de Blocky" at bounding box center [1108, 141] width 94 height 28
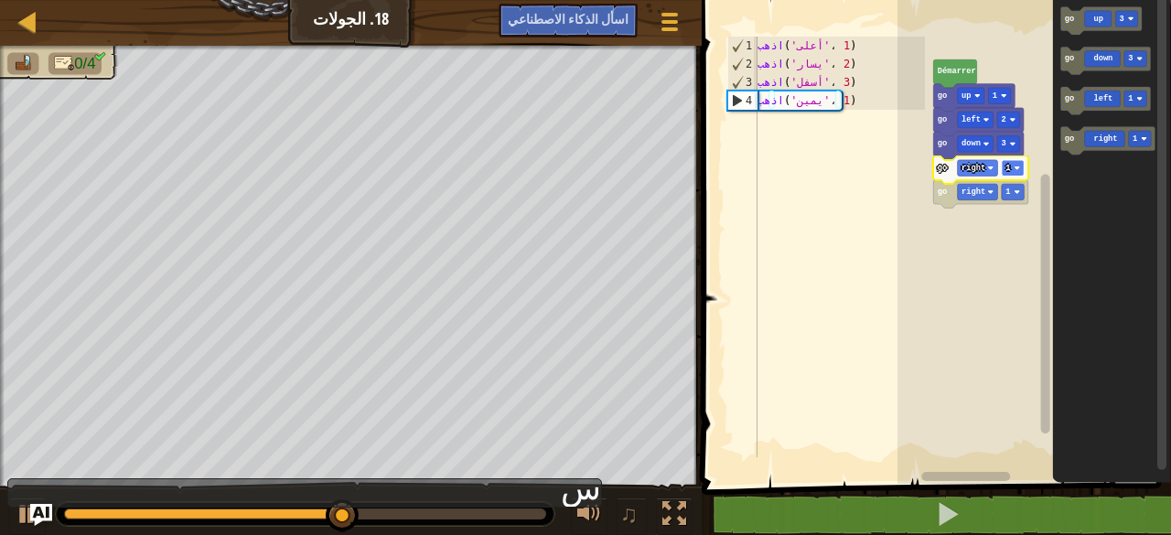
click at [1018, 167] on image "Espace de travail de Blocky" at bounding box center [1017, 168] width 6 height 6
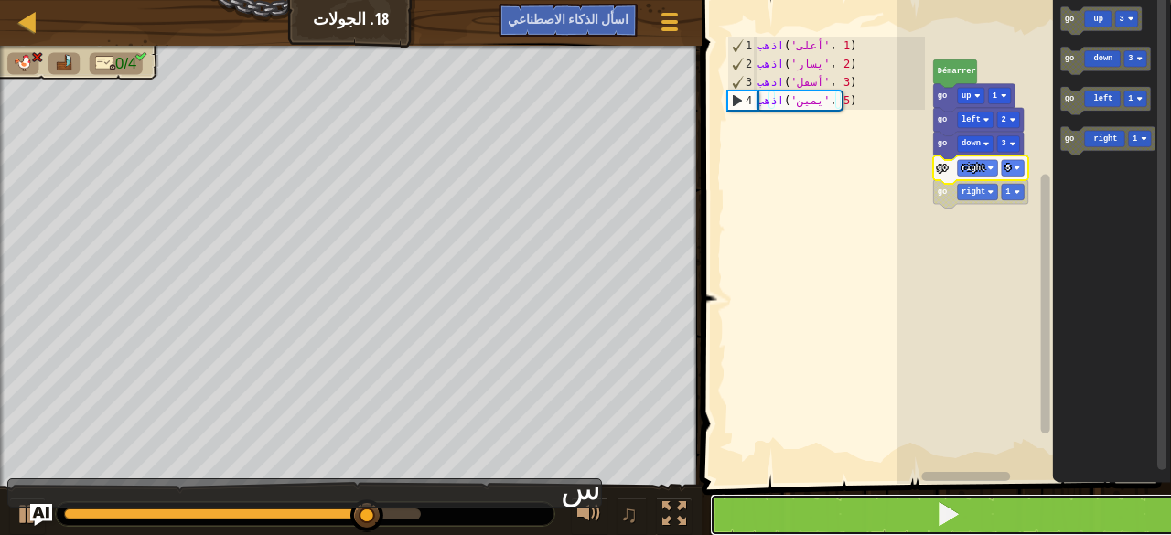
click at [898, 501] on button at bounding box center [947, 515] width 475 height 42
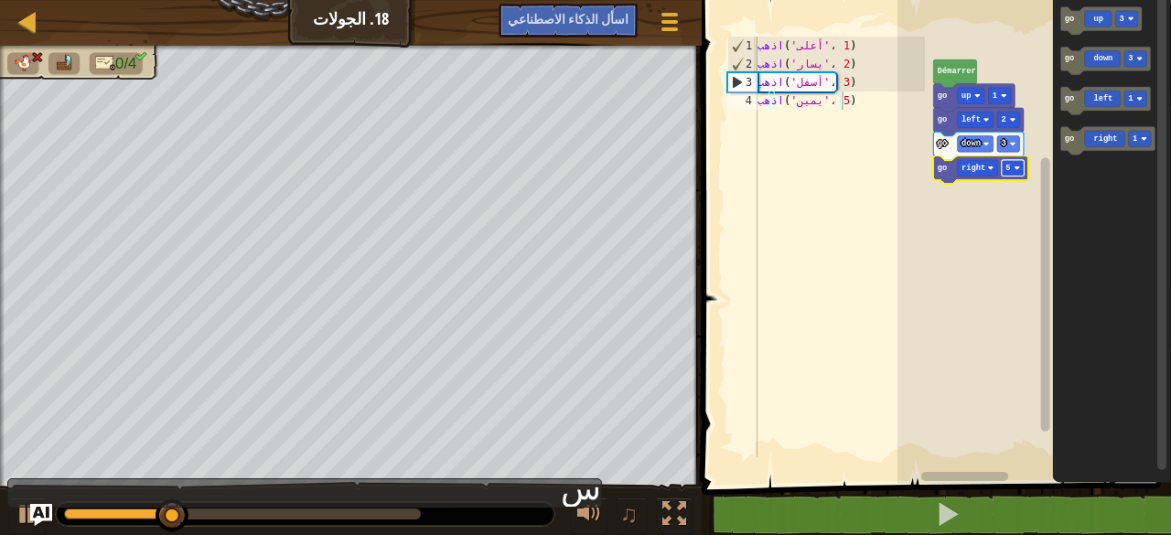
click at [1013, 173] on rect "Espace de travail de Blocky" at bounding box center [1013, 168] width 23 height 16
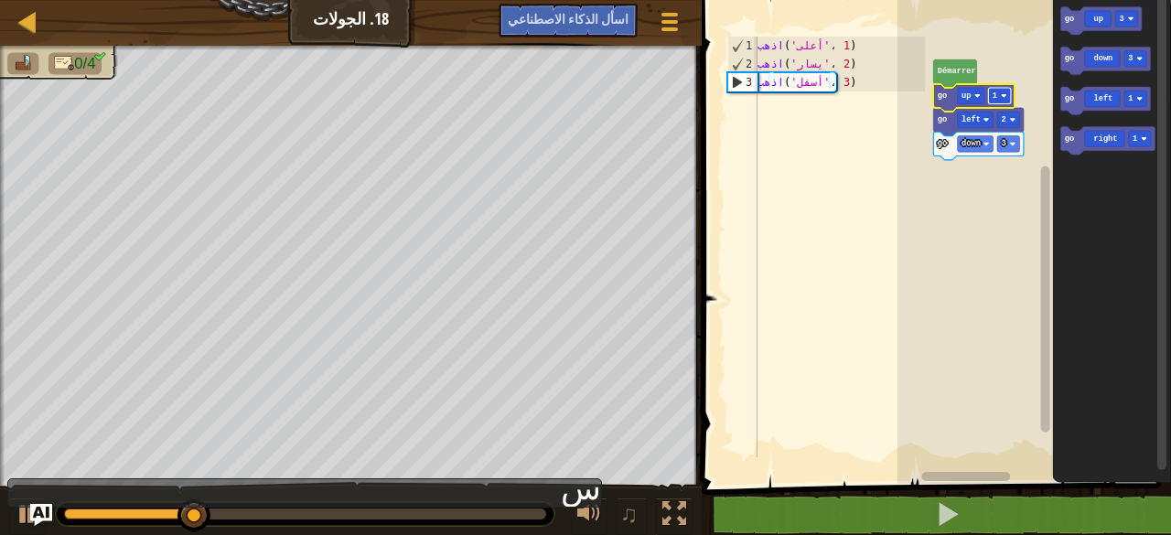
click at [1009, 93] on rect "Espace de travail de Blocky" at bounding box center [999, 96] width 23 height 16
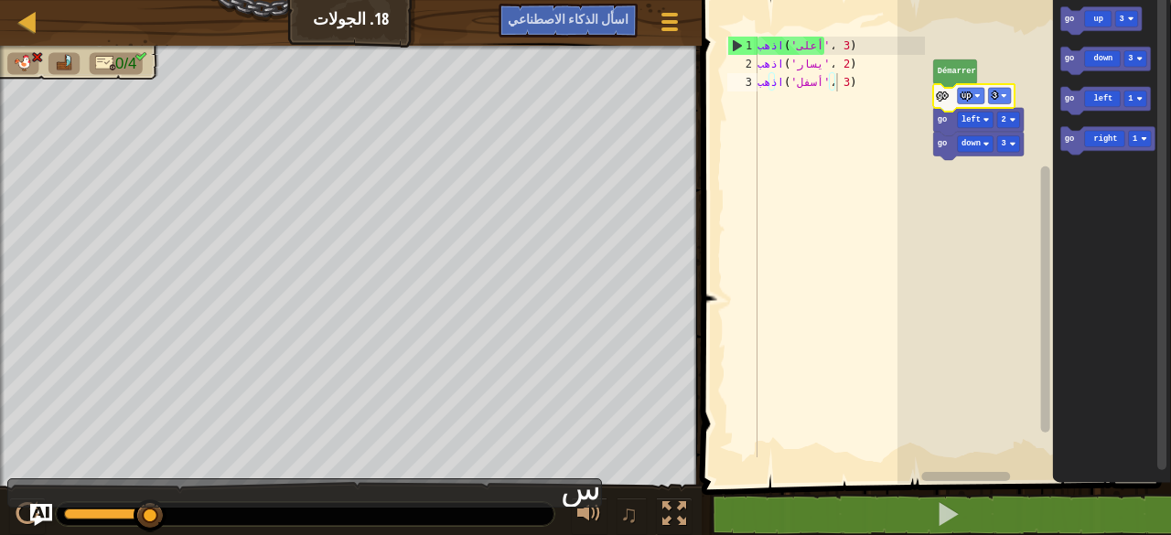
click at [1005, 104] on icon "Espace de travail de Blocky" at bounding box center [973, 98] width 81 height 28
click at [1009, 104] on icon "Espace de travail de Blocky" at bounding box center [973, 98] width 81 height 28
click at [1003, 96] on image "Espace de travail de Blocky" at bounding box center [1004, 95] width 6 height 6
click at [1003, 92] on image "Espace de travail de Blocky" at bounding box center [1004, 95] width 6 height 6
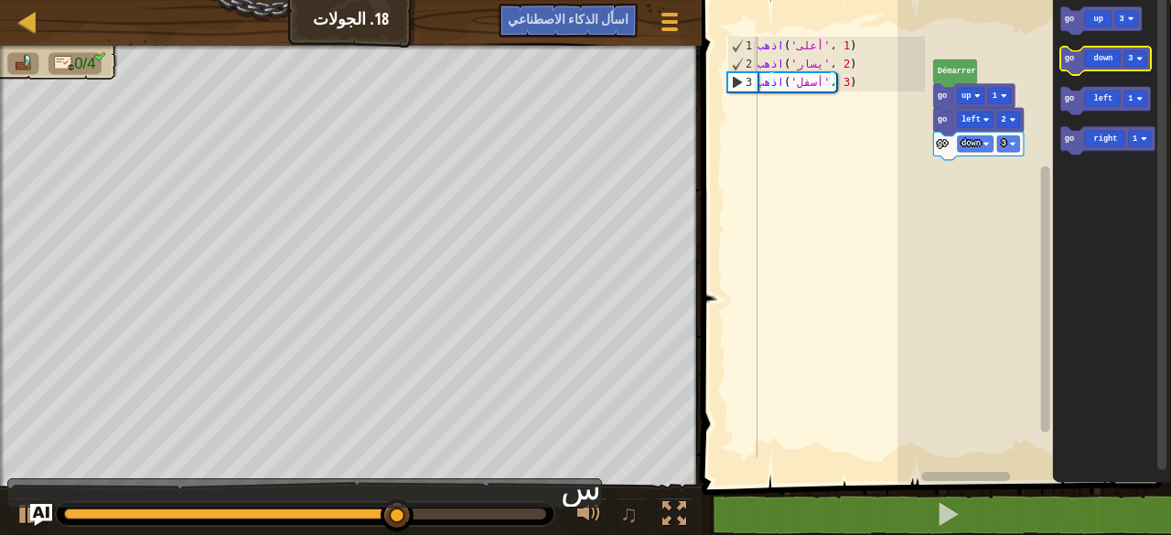
click at [1096, 71] on rect "Espace de travail de Blocky" at bounding box center [1106, 61] width 91 height 28
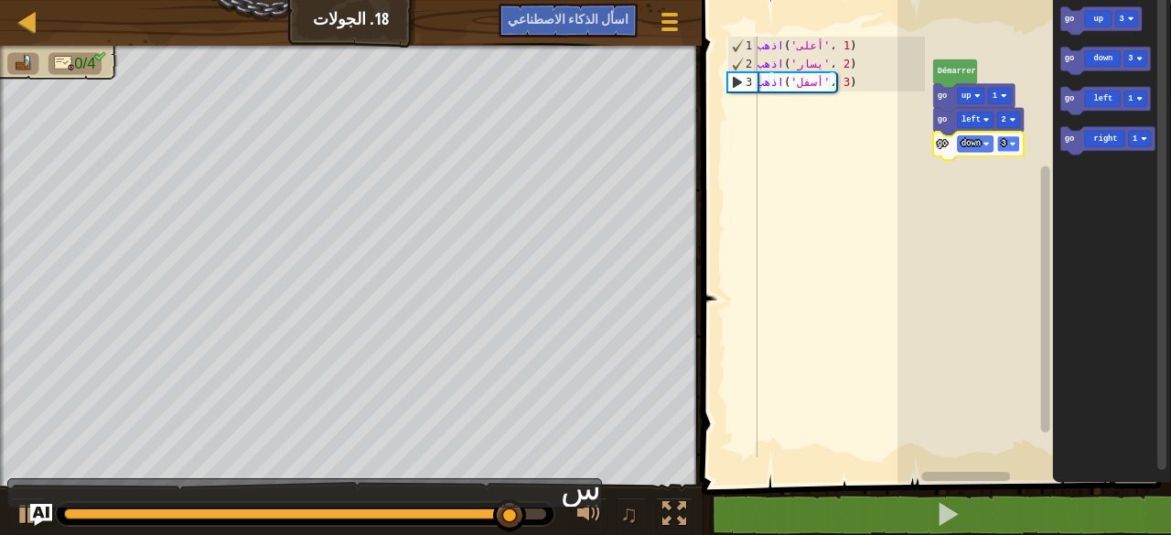
click at [1017, 143] on rect "Espace de travail de Blocky" at bounding box center [1009, 144] width 23 height 16
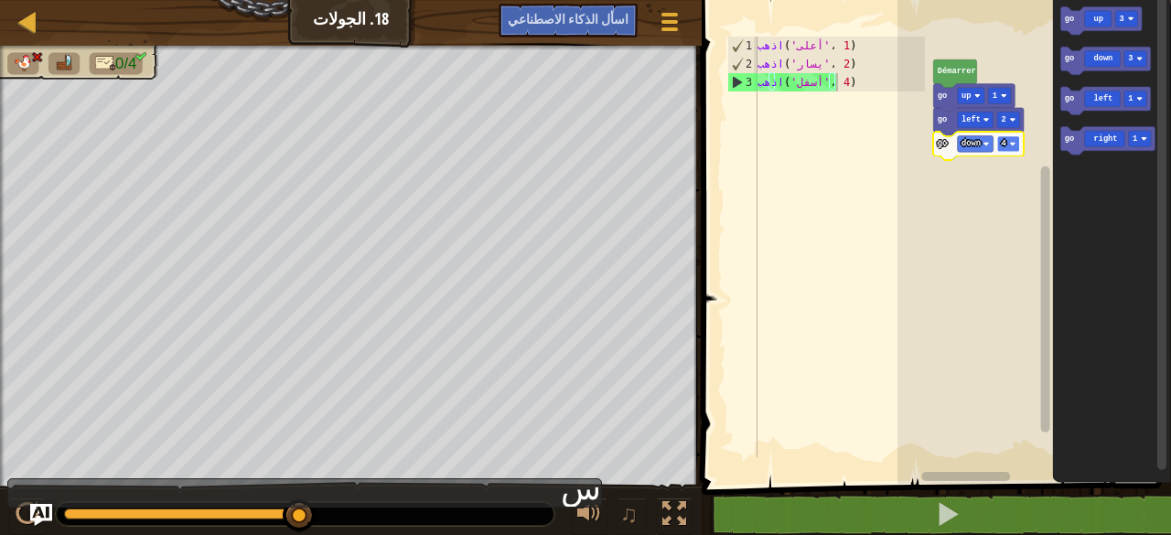
click at [1010, 149] on rect "Espace de travail de Blocky" at bounding box center [1009, 144] width 23 height 16
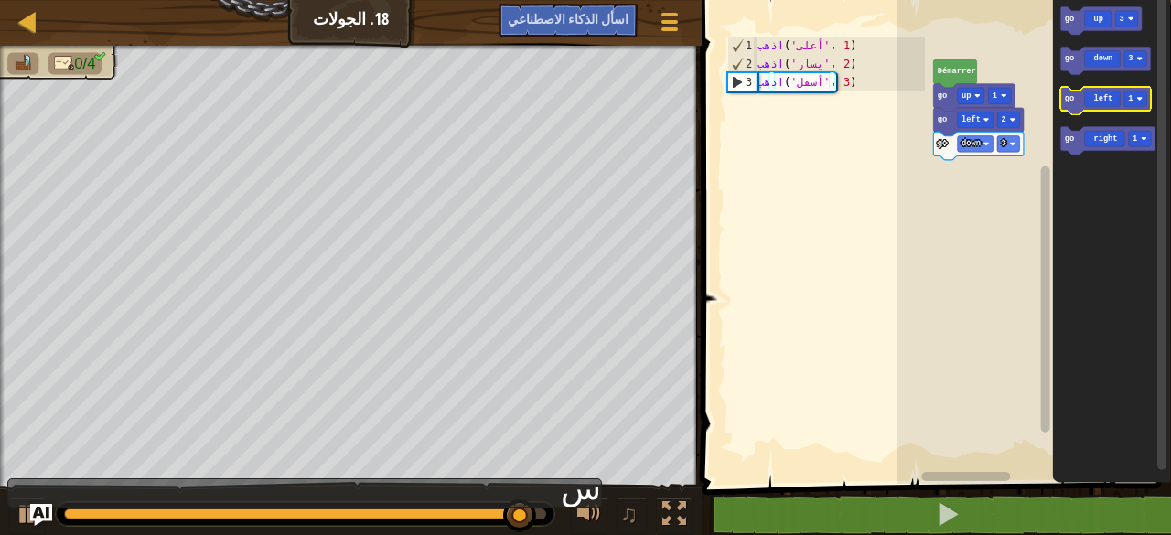
click at [1116, 92] on icon "Espace de travail de Blocky" at bounding box center [1106, 101] width 91 height 28
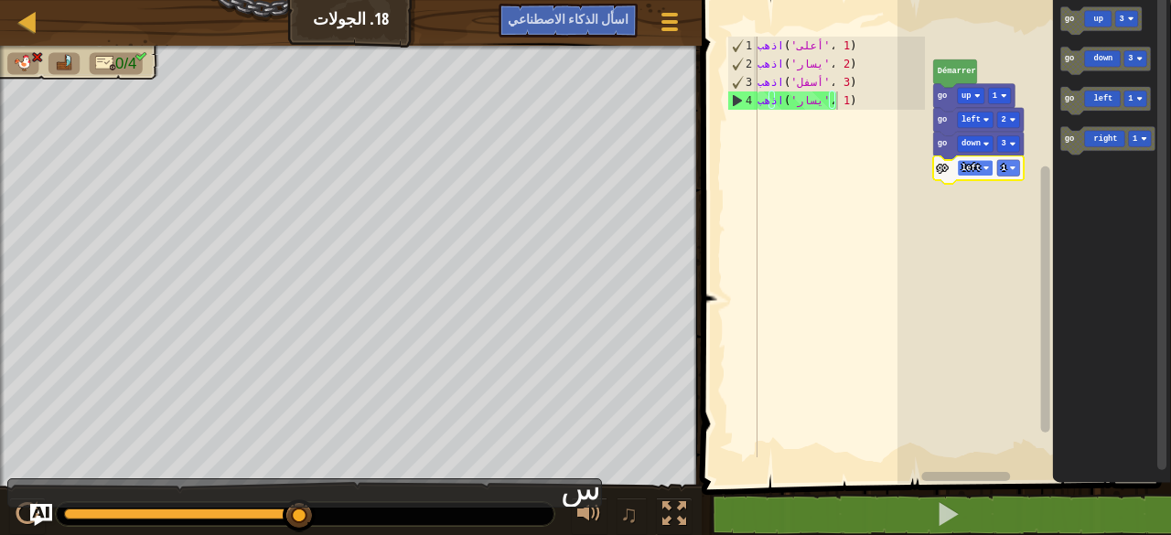
click at [967, 171] on text "left" at bounding box center [971, 168] width 19 height 9
click at [1018, 169] on rect "Espace de travail de Blocky" at bounding box center [1009, 168] width 23 height 16
click at [985, 166] on image "Espace de travail de Blocky" at bounding box center [987, 168] width 6 height 6
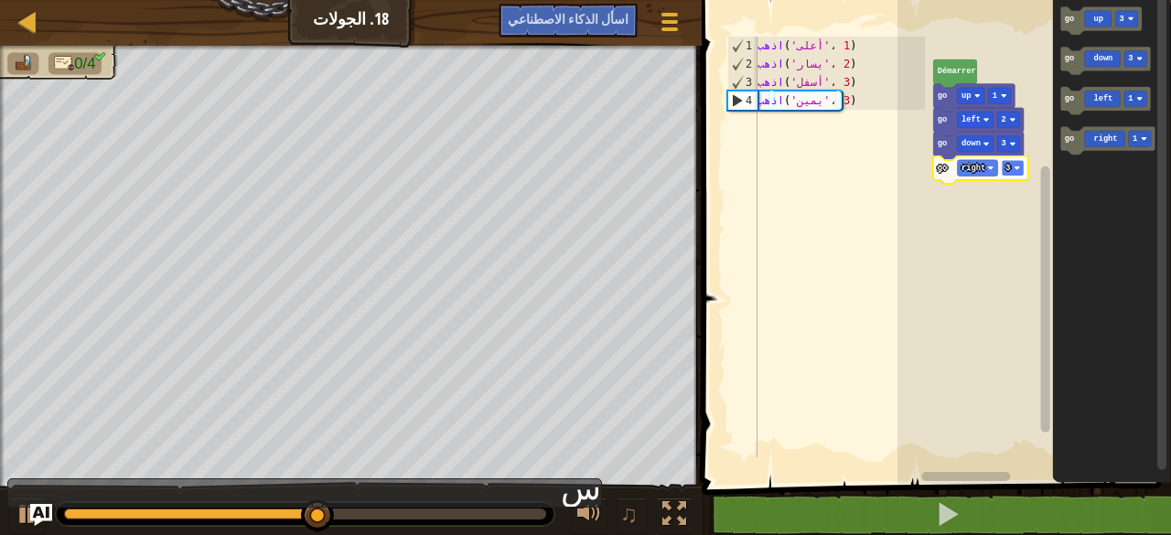
click at [1016, 169] on image "Espace de travail de Blocky" at bounding box center [1017, 168] width 6 height 6
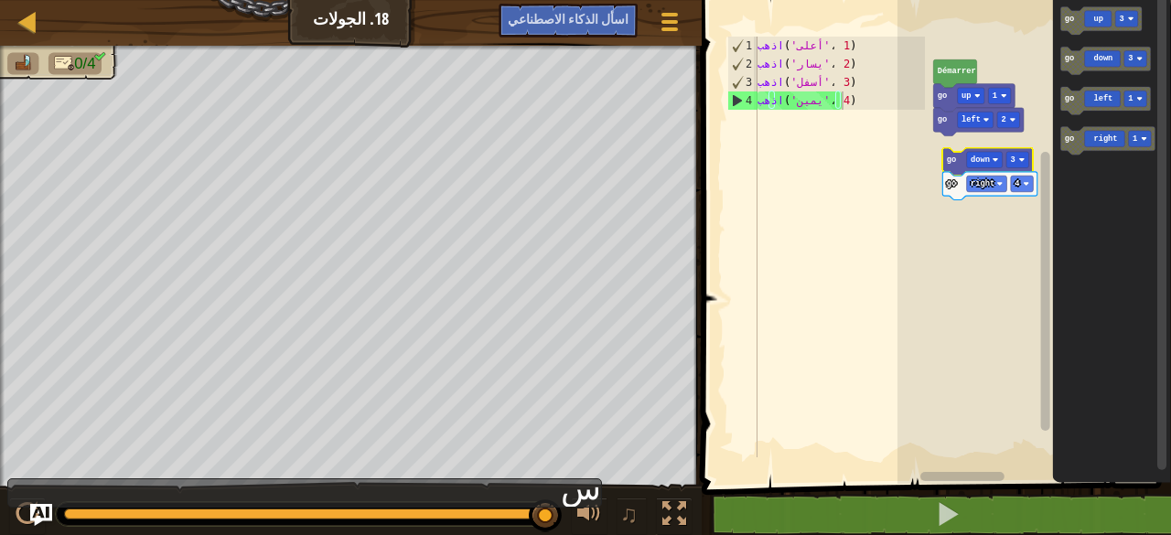
click at [948, 169] on icon "Espace de travail de Blocky" at bounding box center [988, 162] width 91 height 28
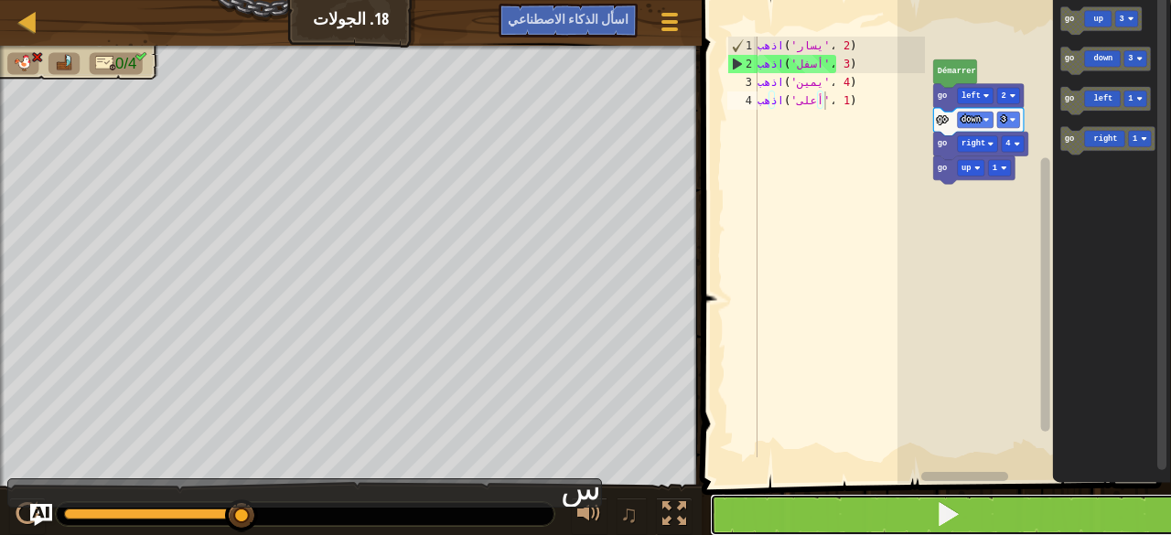
click at [886, 507] on button at bounding box center [947, 515] width 475 height 42
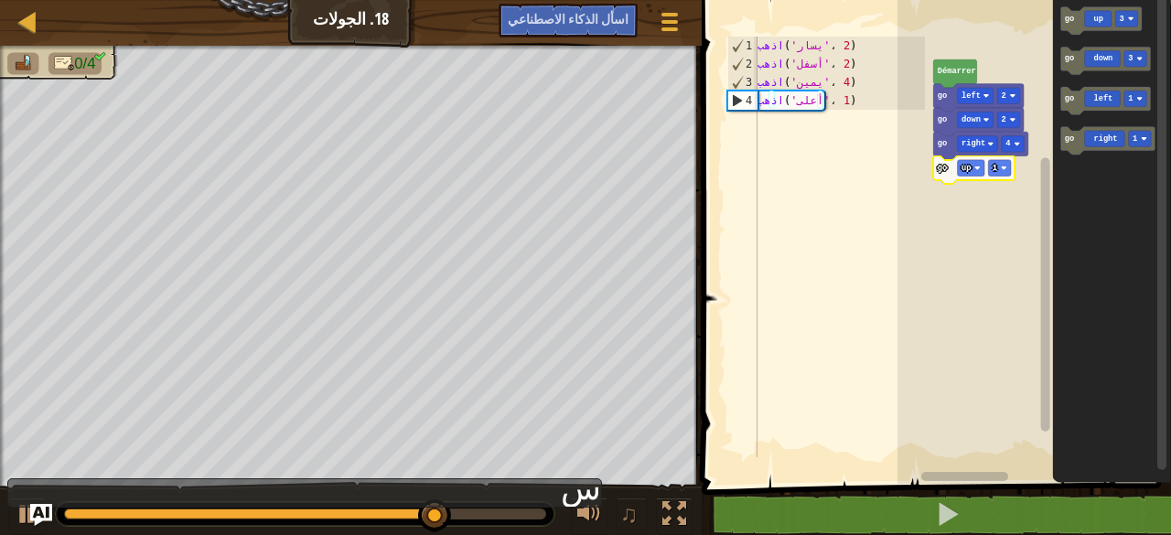
click at [1012, 177] on icon "Espace de travail de Blocky" at bounding box center [973, 170] width 81 height 28
click at [1003, 166] on image "Espace de travail de Blocky" at bounding box center [1004, 168] width 6 height 6
click at [1004, 171] on rect "Espace de travail de Blocky" at bounding box center [999, 168] width 23 height 16
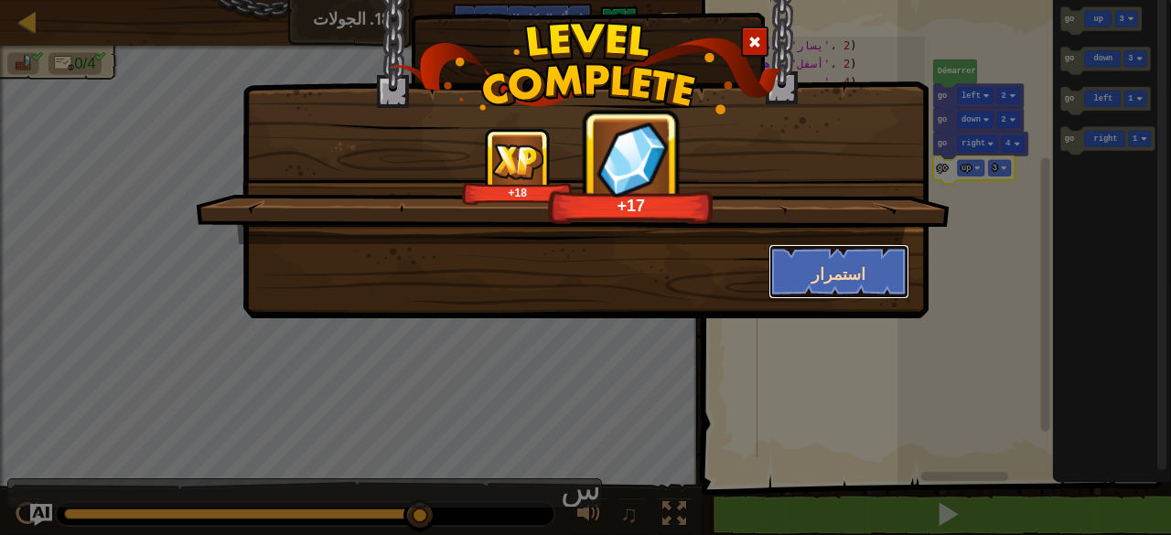
click at [897, 257] on button "استمرار" at bounding box center [840, 271] width 142 height 55
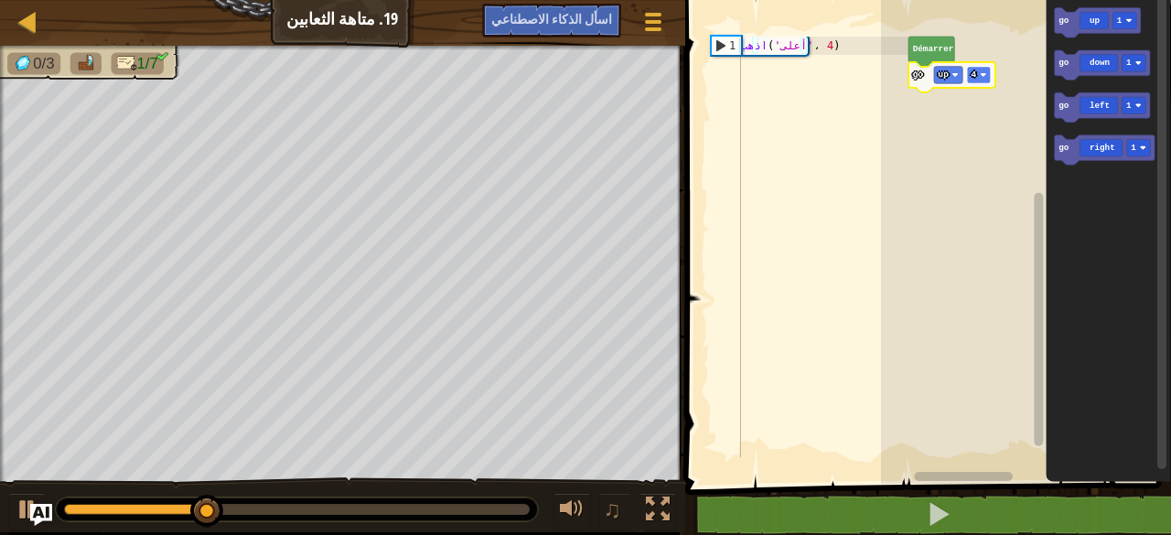
click at [975, 71] on text "4" at bounding box center [973, 75] width 5 height 10
click at [1076, 60] on icon "Espace de travail de Blocky" at bounding box center [1102, 65] width 96 height 30
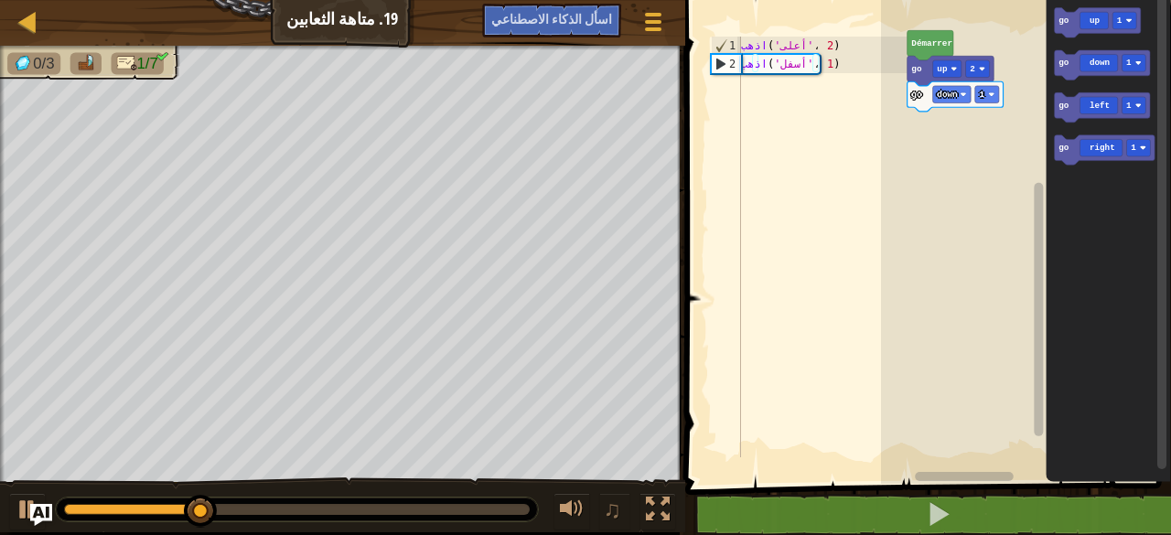
click at [950, 116] on rect "Espace de travail de Blocky" at bounding box center [1026, 237] width 290 height 493
click at [954, 96] on text "down" at bounding box center [947, 95] width 21 height 10
click at [1116, 113] on icon "Espace de travail de Blocky" at bounding box center [1102, 108] width 96 height 30
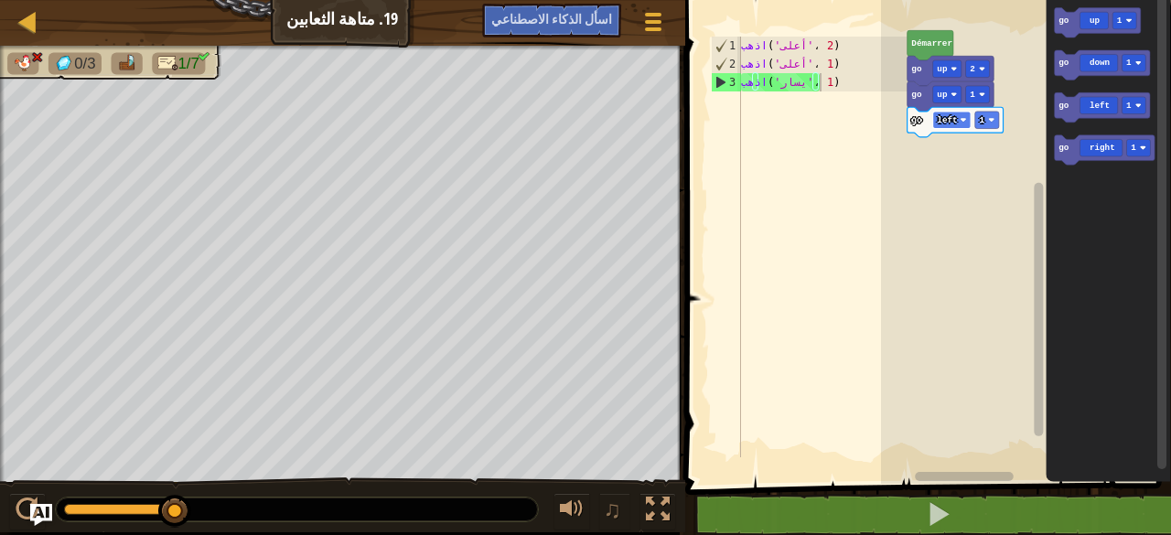
click at [968, 121] on rect "Espace de travail de Blocky" at bounding box center [952, 120] width 38 height 17
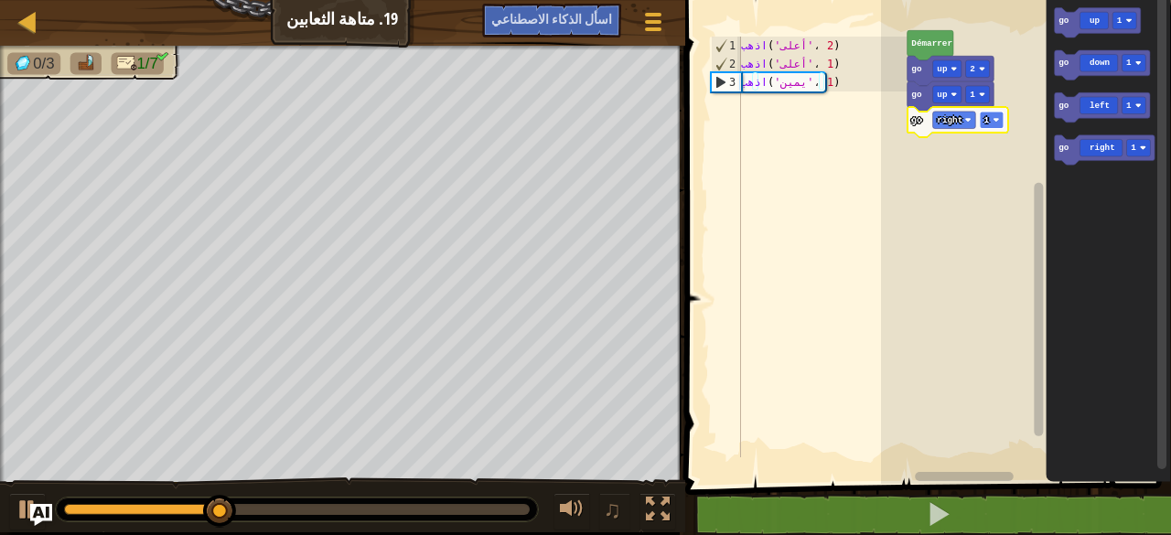
click at [998, 115] on rect "Espace de travail de Blocky" at bounding box center [991, 120] width 24 height 17
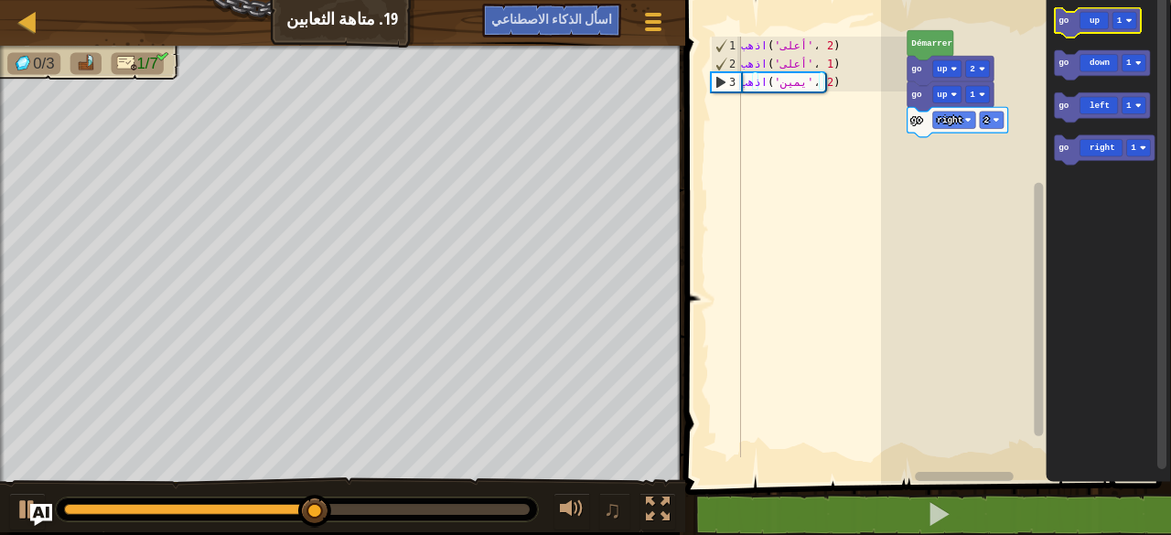
click at [1105, 32] on icon "Espace de travail de Blocky" at bounding box center [1097, 23] width 87 height 30
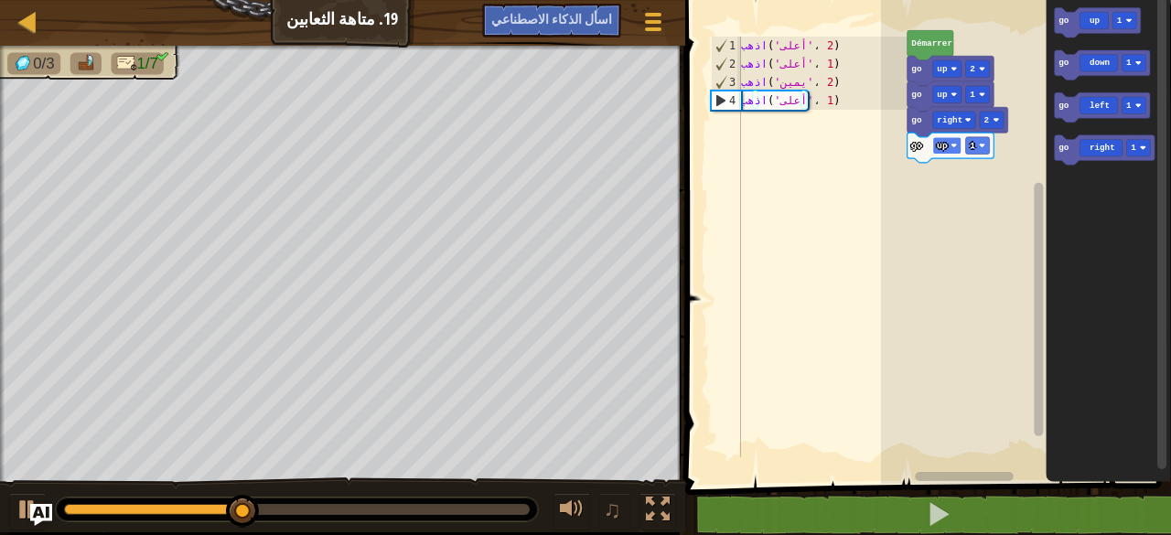
click at [945, 144] on text "up" at bounding box center [942, 146] width 11 height 10
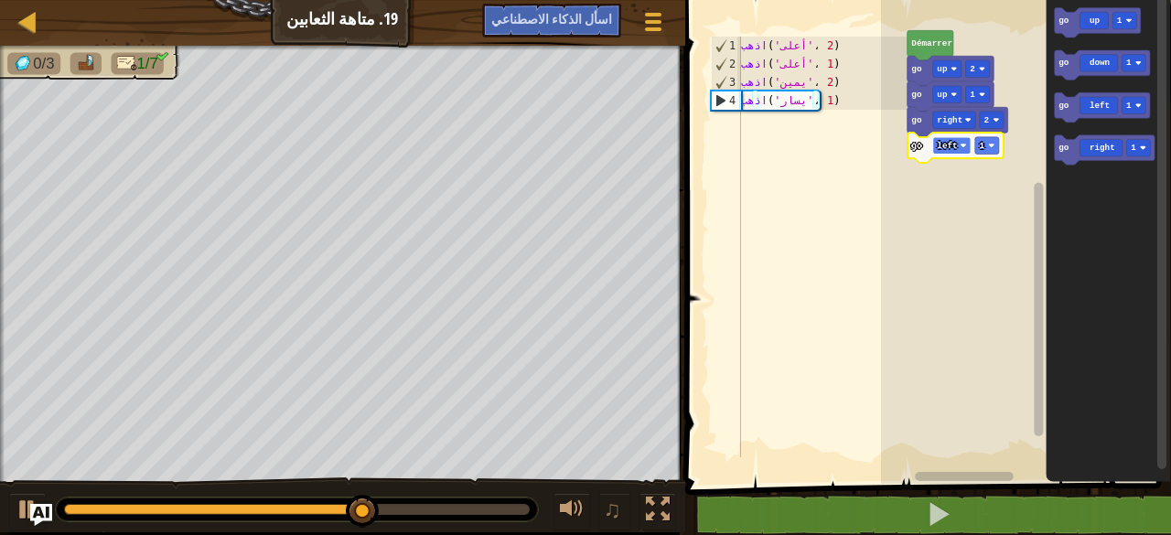
click at [951, 149] on text "left" at bounding box center [947, 146] width 20 height 10
click at [965, 143] on image "Espace de travail de Blocky" at bounding box center [963, 146] width 6 height 6
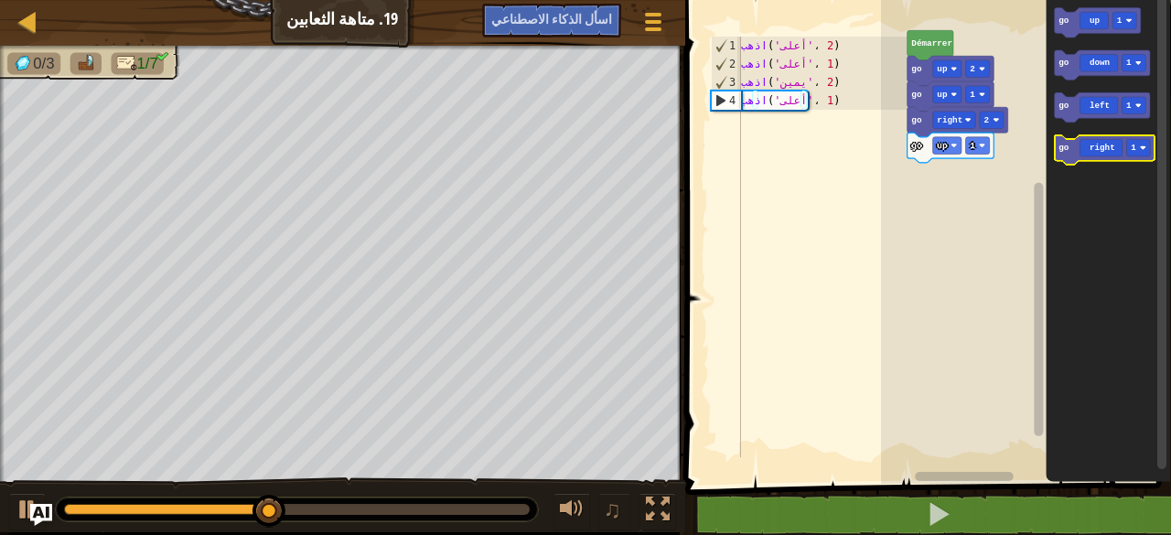
click at [1100, 161] on icon "Espace de travail de Blocky" at bounding box center [1104, 150] width 101 height 30
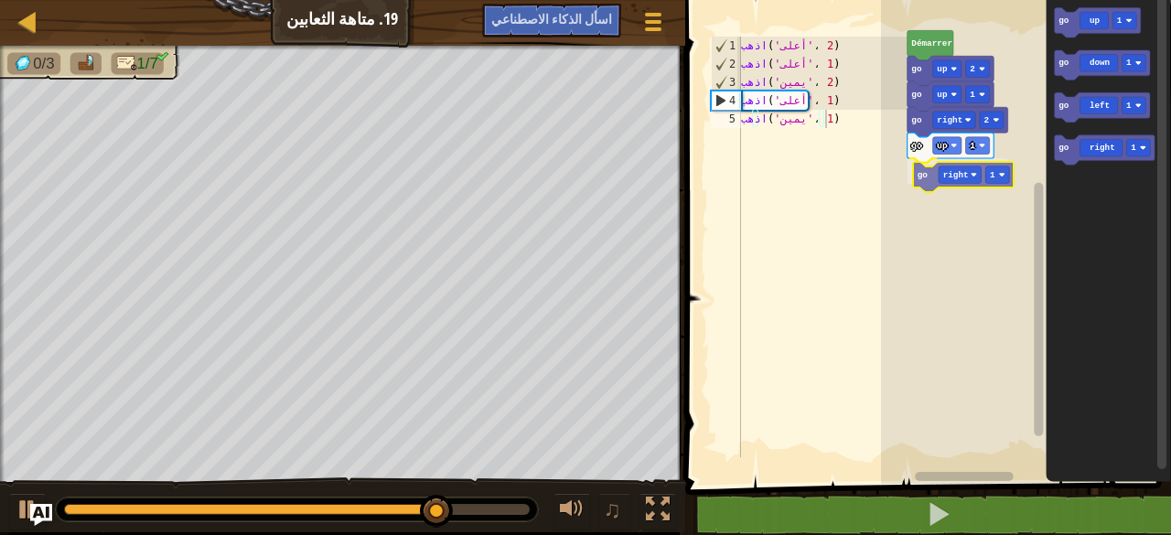
click at [933, 169] on div "[PERSON_NAME] go up 2 go up 1 go right 2 go up 1 go right 1 go up 1 go down 1 g…" at bounding box center [1026, 237] width 290 height 493
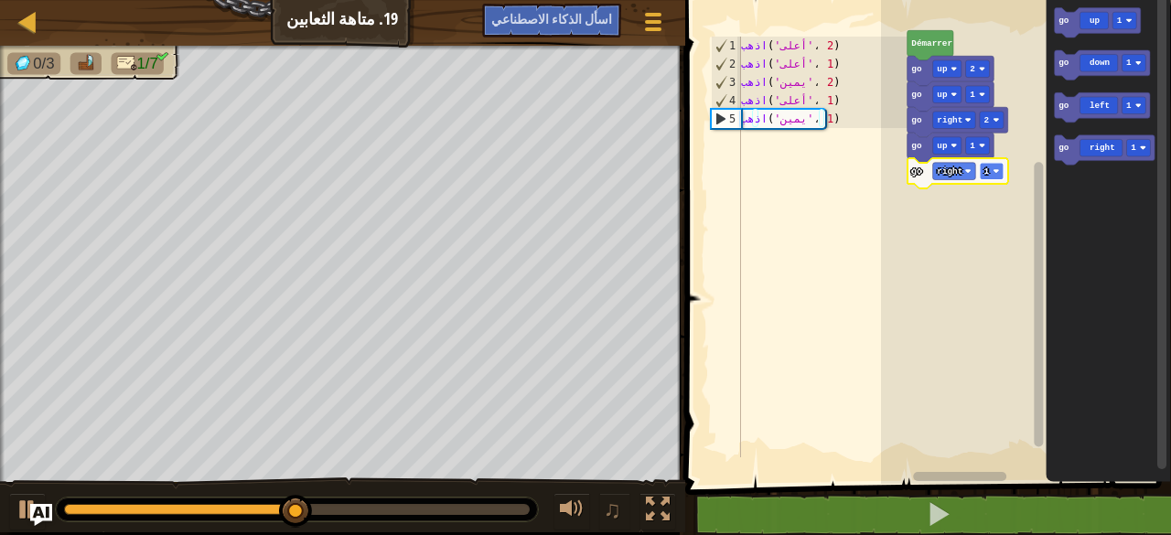
click at [995, 165] on rect "Espace de travail de Blocky" at bounding box center [991, 171] width 24 height 17
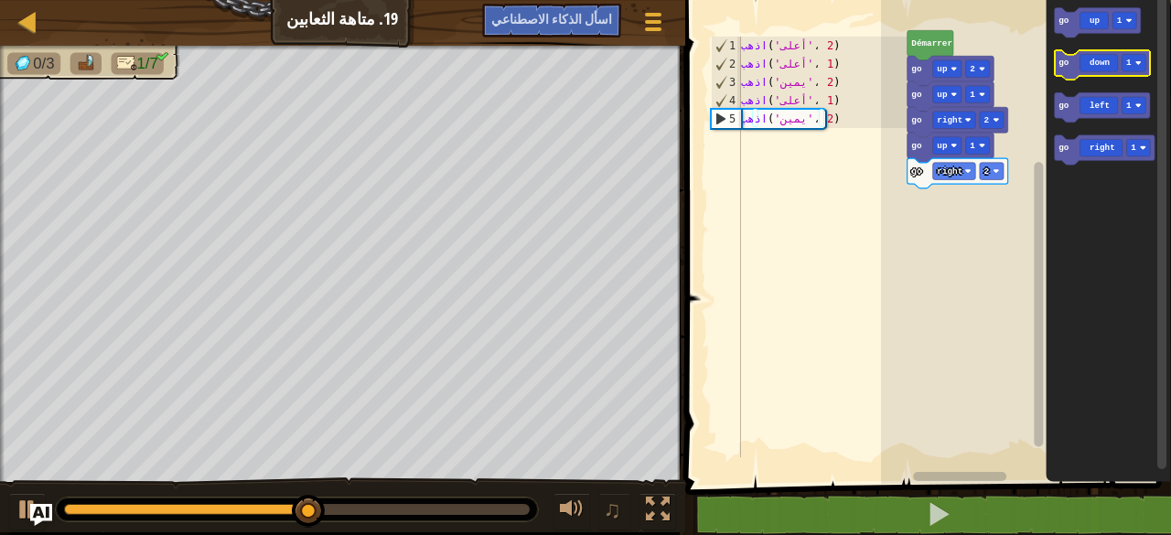
click at [1094, 67] on icon "Espace de travail de Blocky" at bounding box center [1102, 65] width 96 height 30
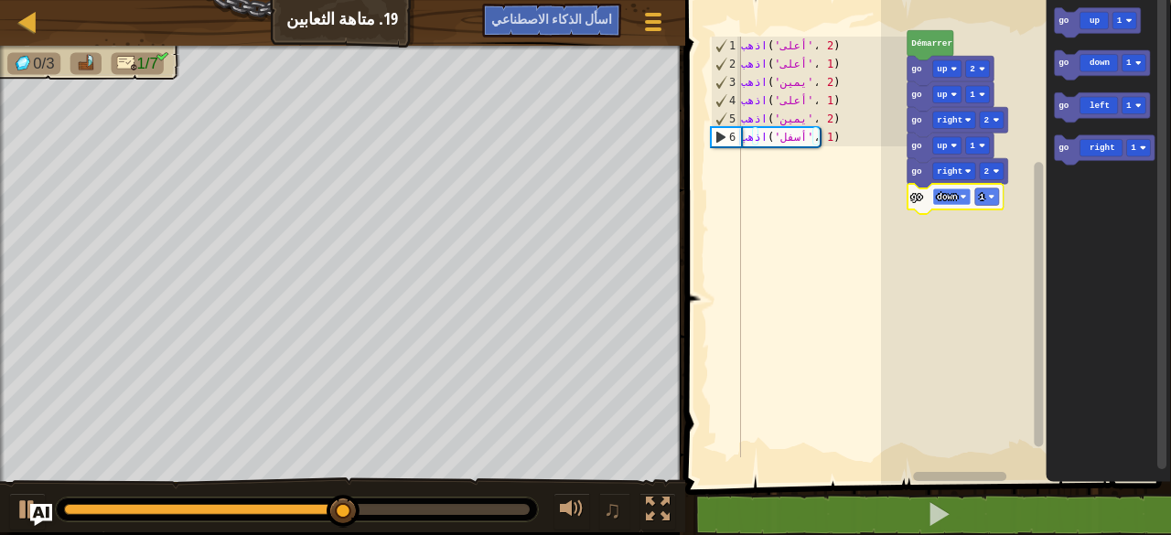
click at [952, 194] on text "down" at bounding box center [947, 197] width 21 height 10
click at [990, 199] on image "Espace de travail de Blocky" at bounding box center [991, 197] width 6 height 6
click at [960, 197] on image "Espace de travail de Blocky" at bounding box center [963, 197] width 6 height 6
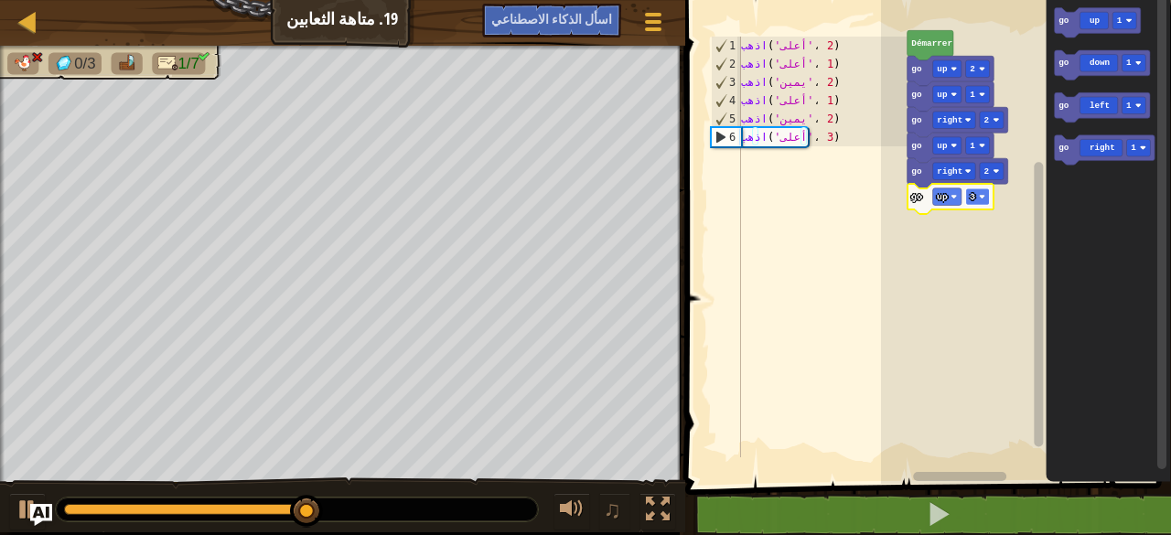
click at [981, 195] on image "Espace de travail de Blocky" at bounding box center [981, 197] width 6 height 6
click at [981, 189] on rect "Espace de travail de Blocky" at bounding box center [977, 197] width 24 height 17
